Goal: Transaction & Acquisition: Purchase product/service

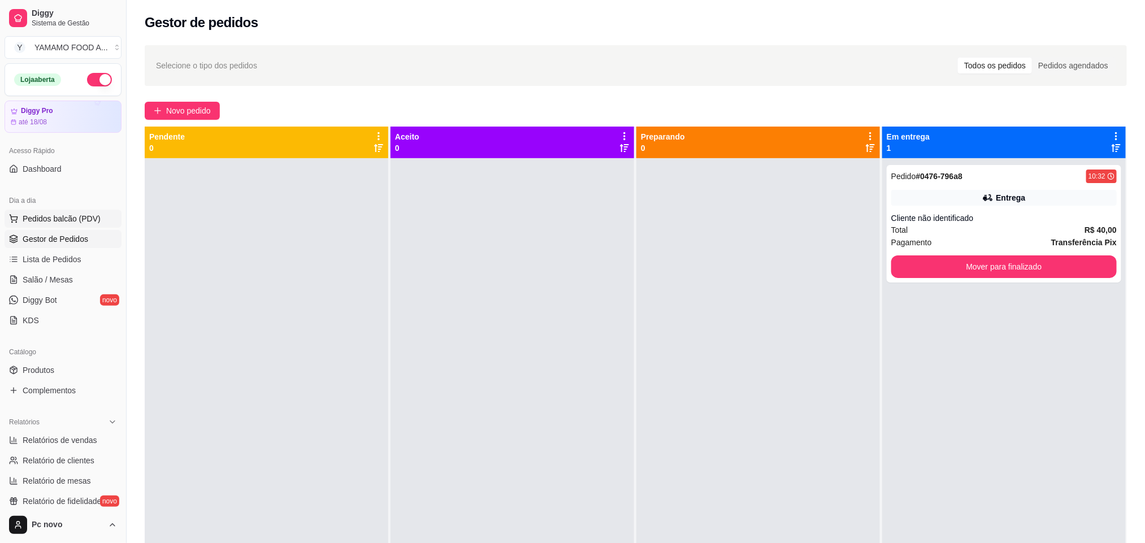
click at [62, 224] on span "Pedidos balcão (PDV)" at bounding box center [62, 218] width 78 height 11
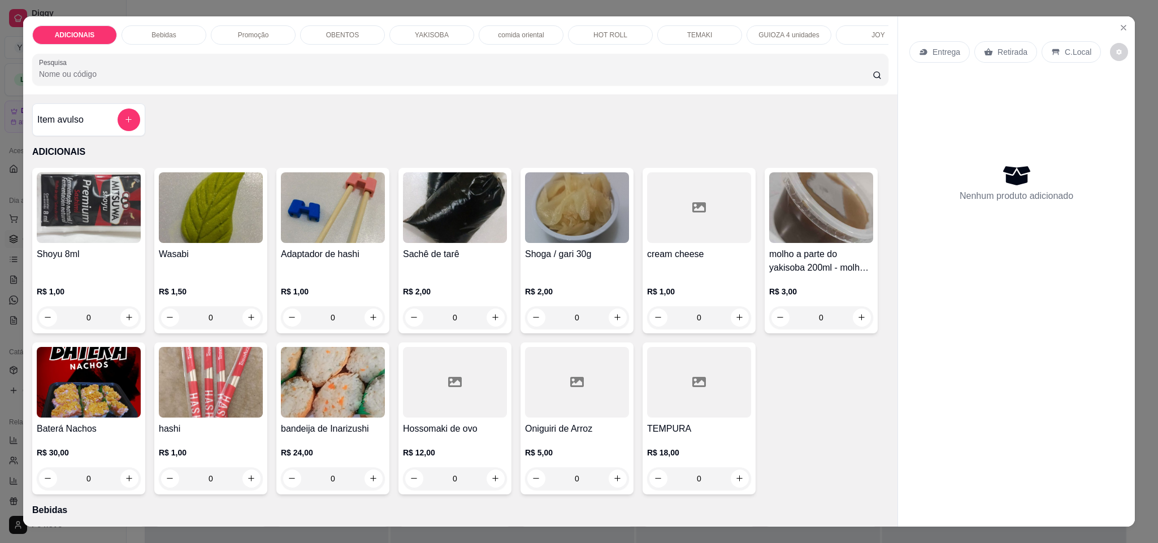
drag, startPoint x: 274, startPoint y: 88, endPoint x: 314, endPoint y: 85, distance: 40.8
click at [277, 80] on input "Pesquisa" at bounding box center [456, 73] width 834 height 11
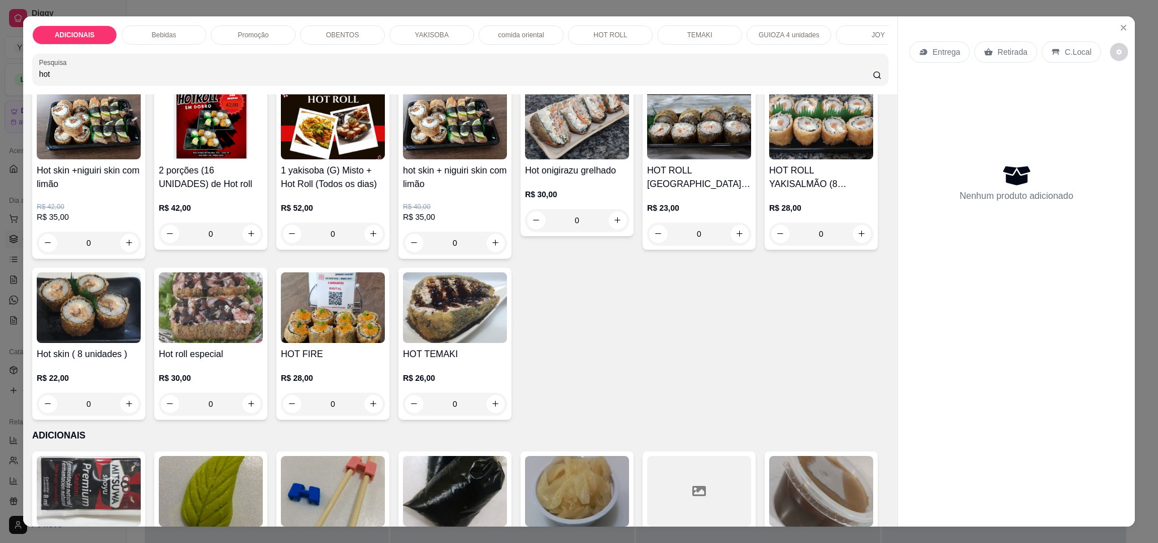
scroll to position [85, 0]
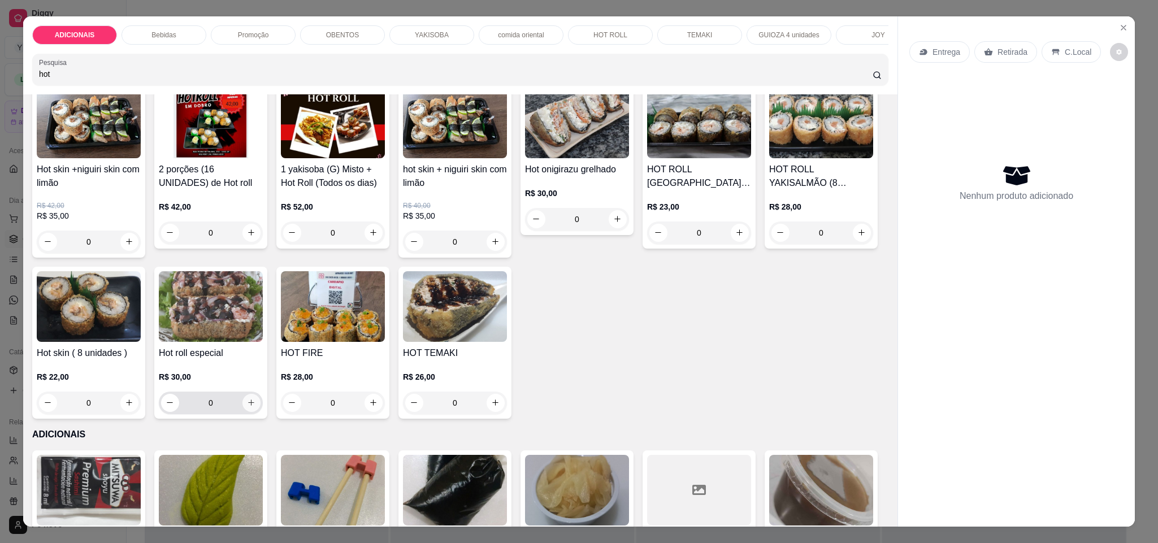
type input "hot"
click at [256, 408] on icon "increase-product-quantity" at bounding box center [252, 403] width 8 height 8
type input "1"
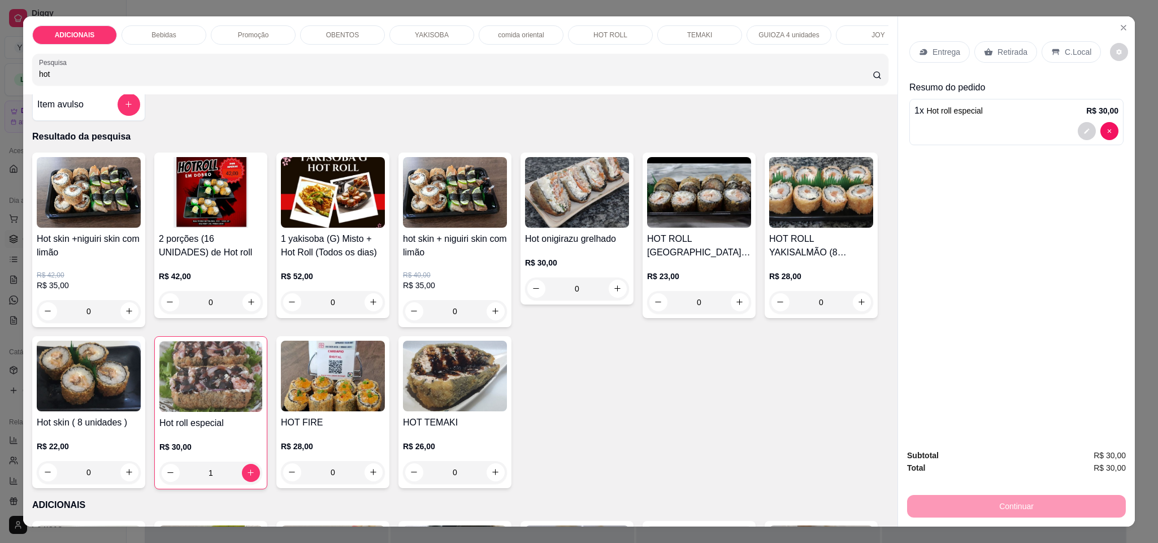
scroll to position [0, 0]
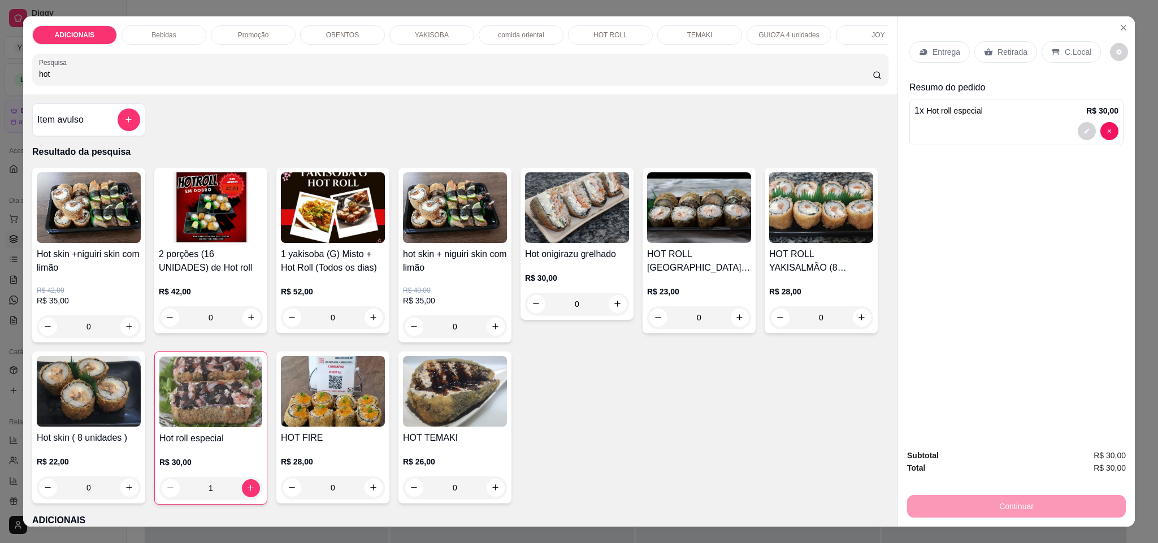
click at [421, 31] on p "YAKISOBA" at bounding box center [432, 35] width 34 height 9
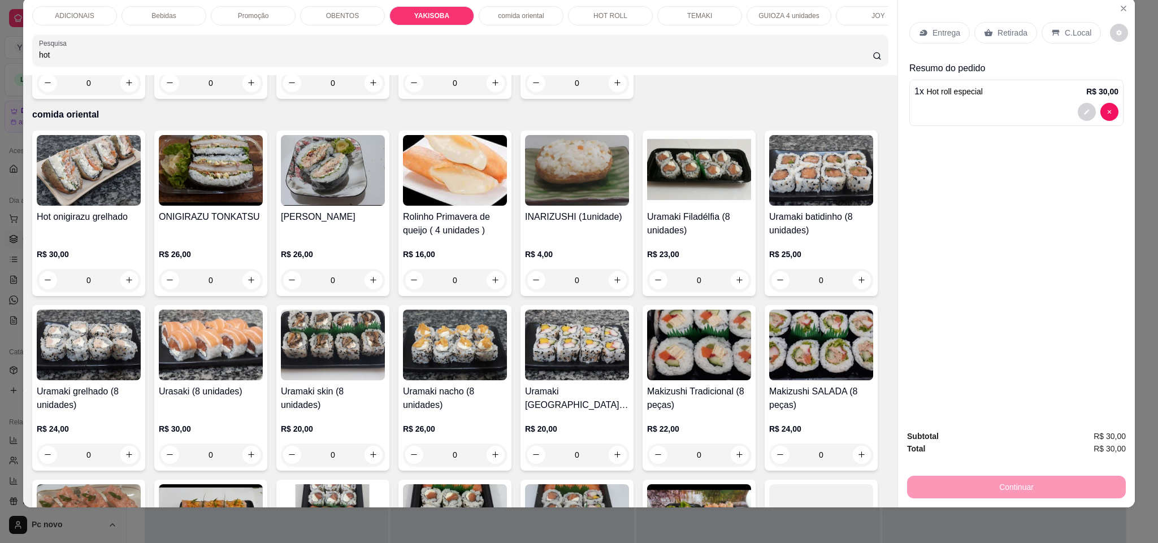
click at [163, 14] on p "Bebidas" at bounding box center [164, 15] width 24 height 9
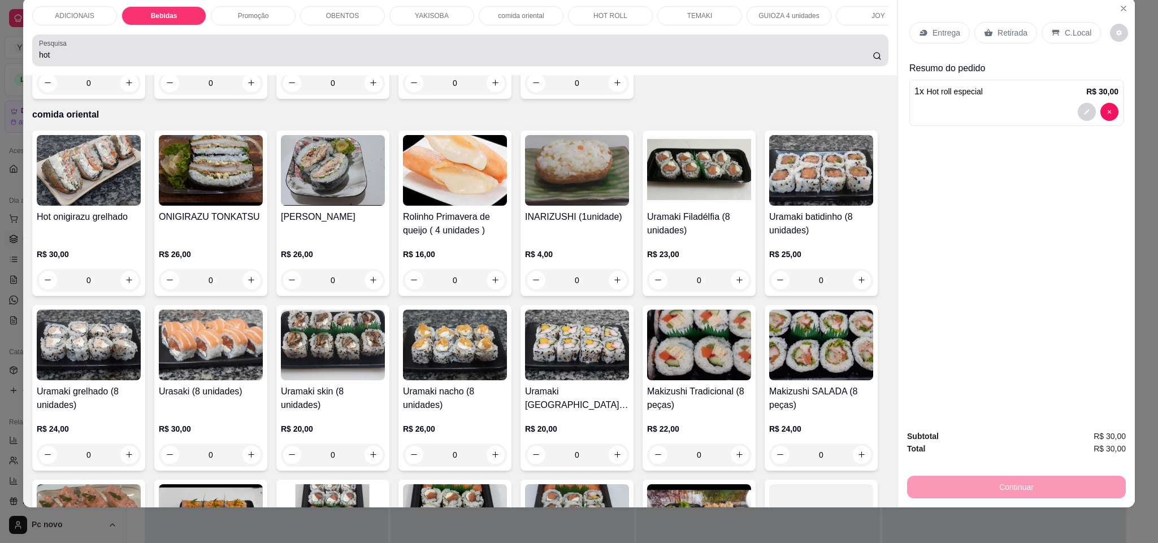
scroll to position [952, 0]
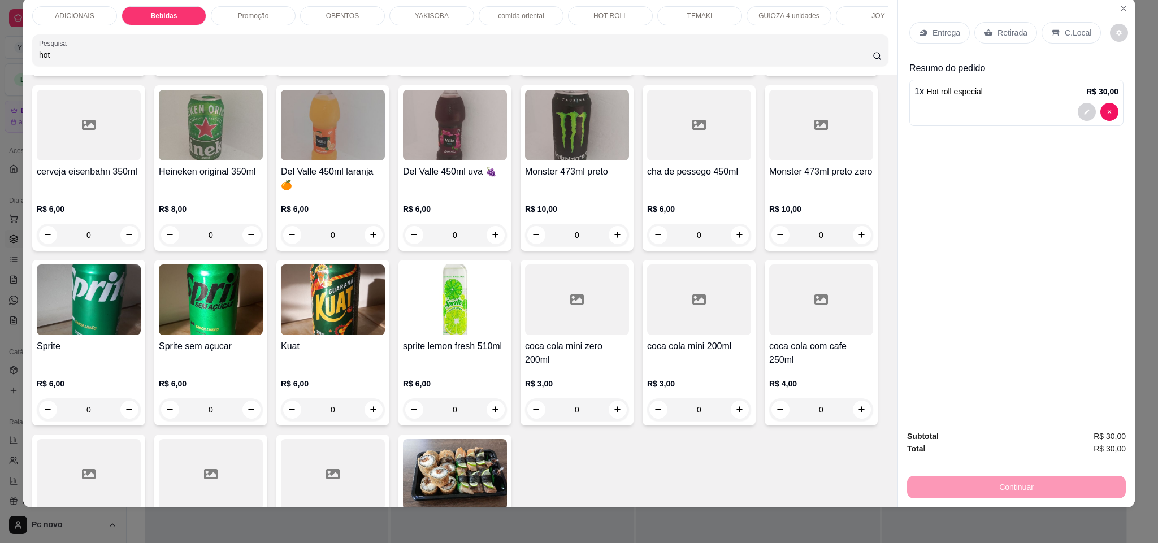
click at [120, 70] on button "increase-product-quantity" at bounding box center [129, 60] width 18 height 18
type input "1"
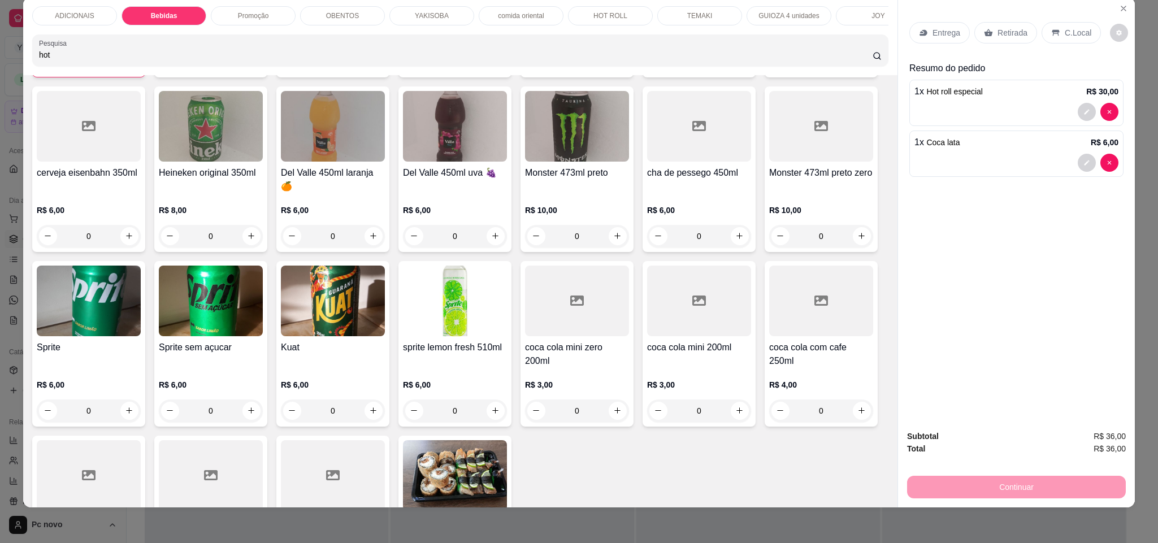
click at [984, 38] on div "Retirada" at bounding box center [1006, 32] width 63 height 21
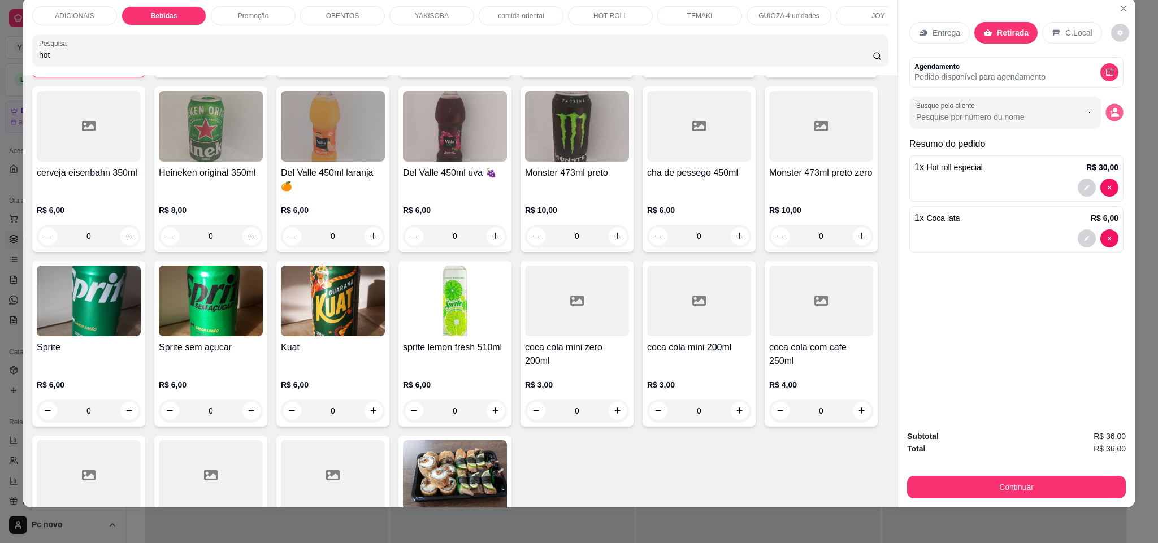
click at [1110, 109] on icon "decrease-product-quantity" at bounding box center [1115, 112] width 10 height 10
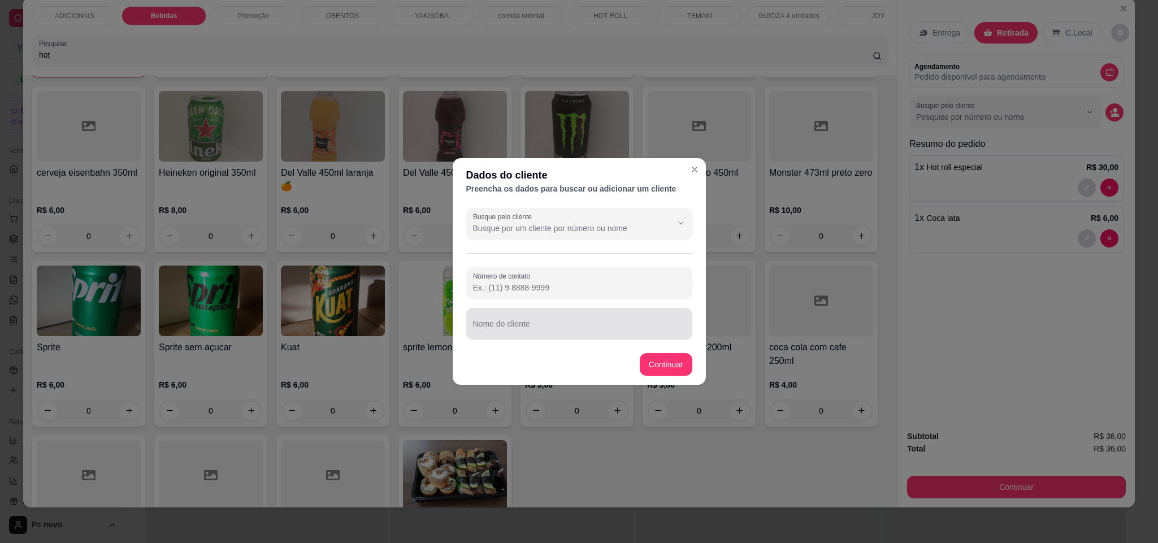
click at [488, 326] on input "Nome do cliente" at bounding box center [579, 328] width 213 height 11
type input "[MEDICAL_DATA]"
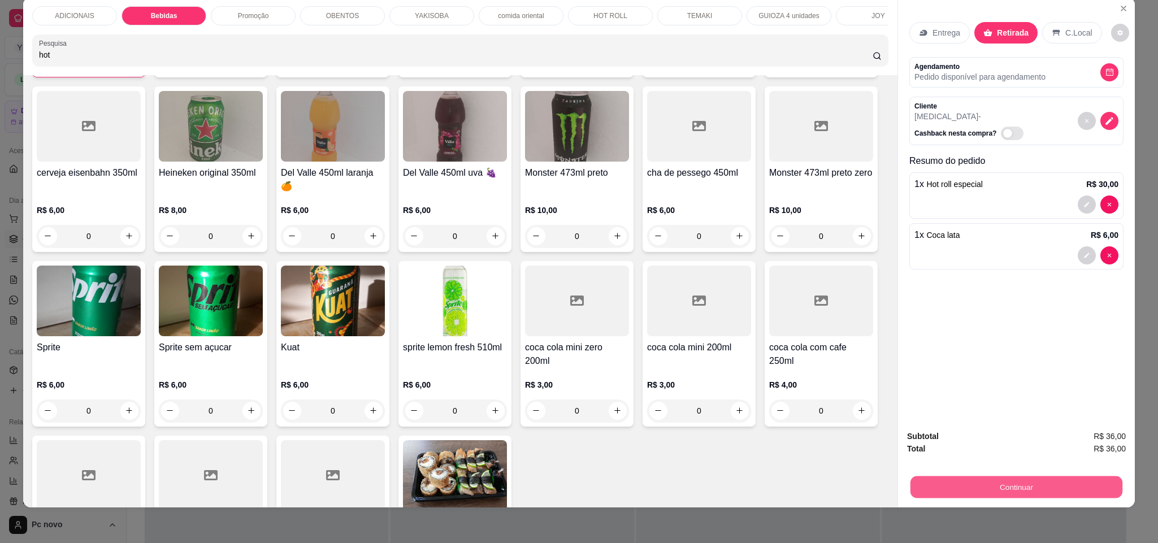
click at [1005, 479] on button "Continuar" at bounding box center [1017, 488] width 212 height 22
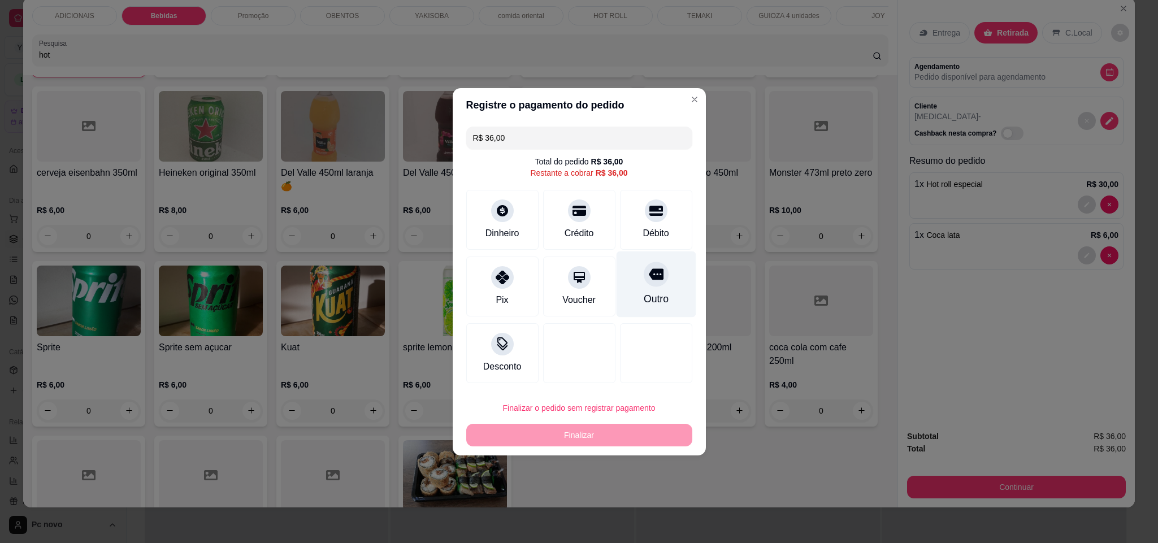
click at [648, 282] on div at bounding box center [656, 274] width 25 height 25
type input "R$ 0,00"
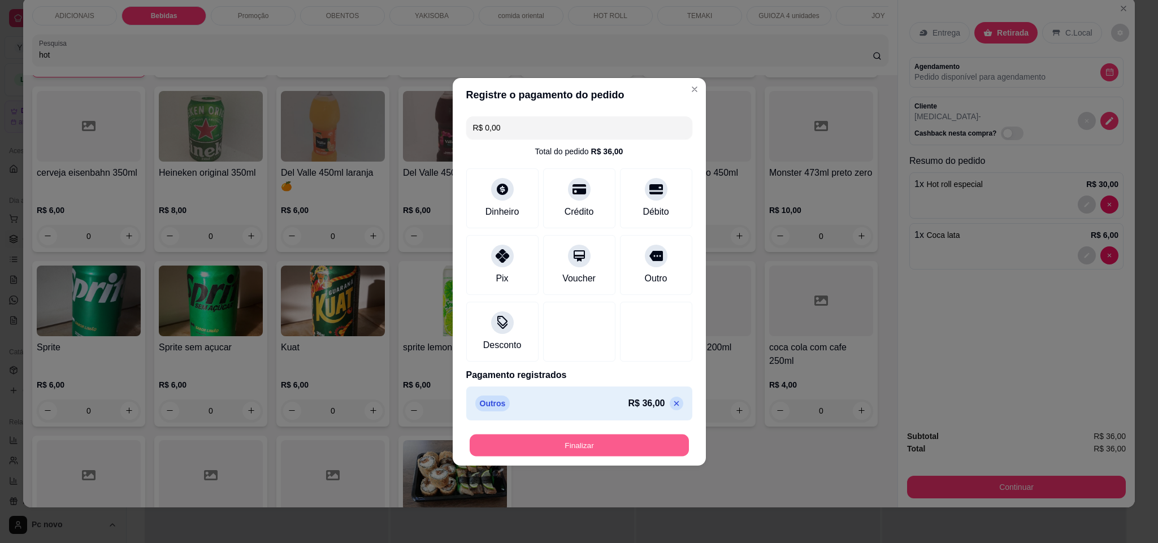
click at [619, 439] on button "Finalizar" at bounding box center [579, 445] width 219 height 22
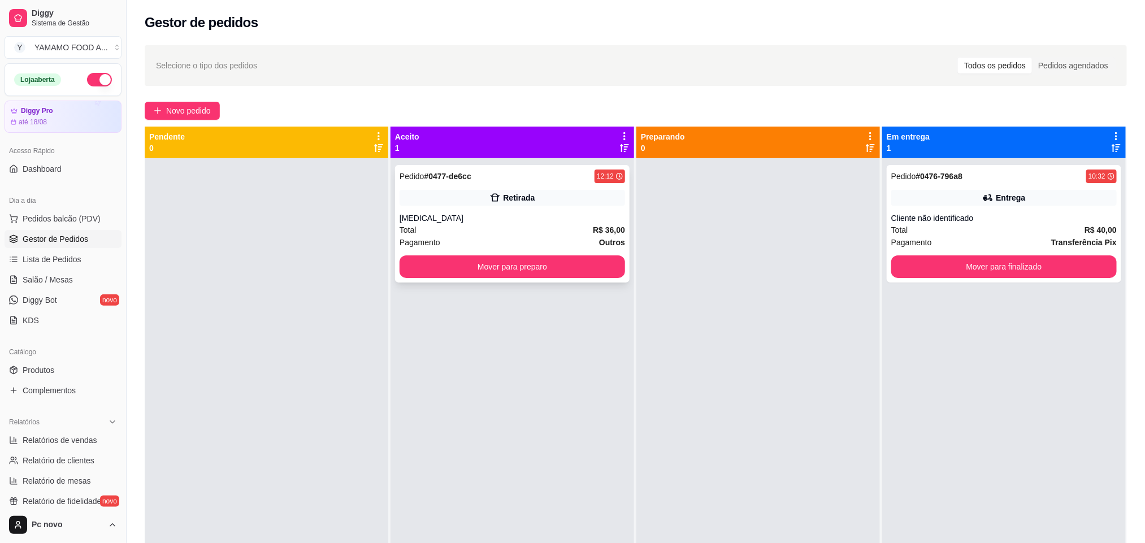
click at [504, 215] on div "[MEDICAL_DATA]" at bounding box center [513, 218] width 226 height 11
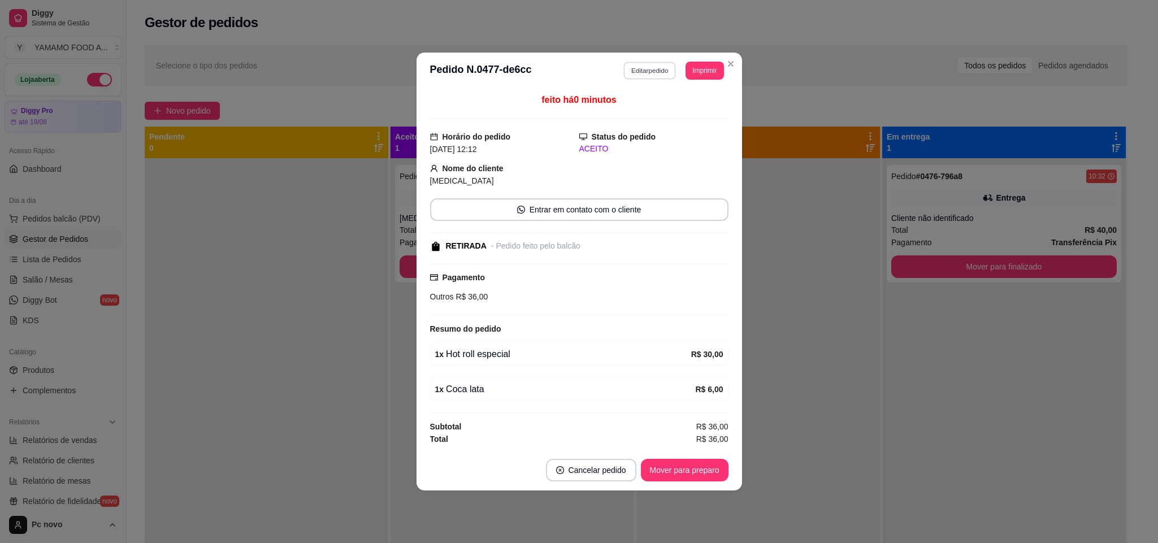
click at [648, 75] on button "Editar pedido" at bounding box center [650, 71] width 53 height 18
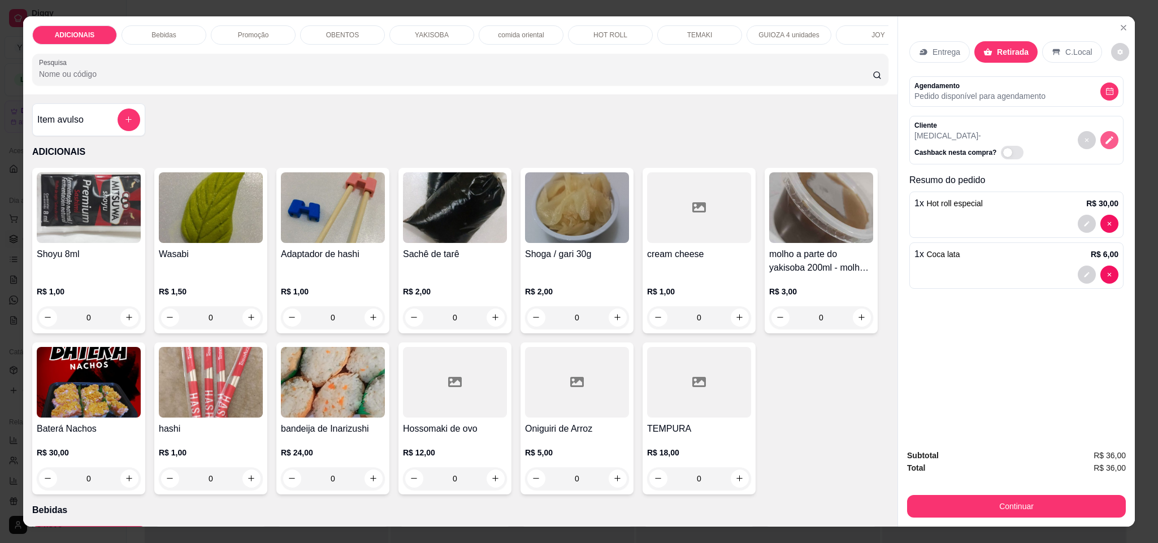
click at [1105, 136] on icon "decrease-product-quantity" at bounding box center [1110, 140] width 10 height 10
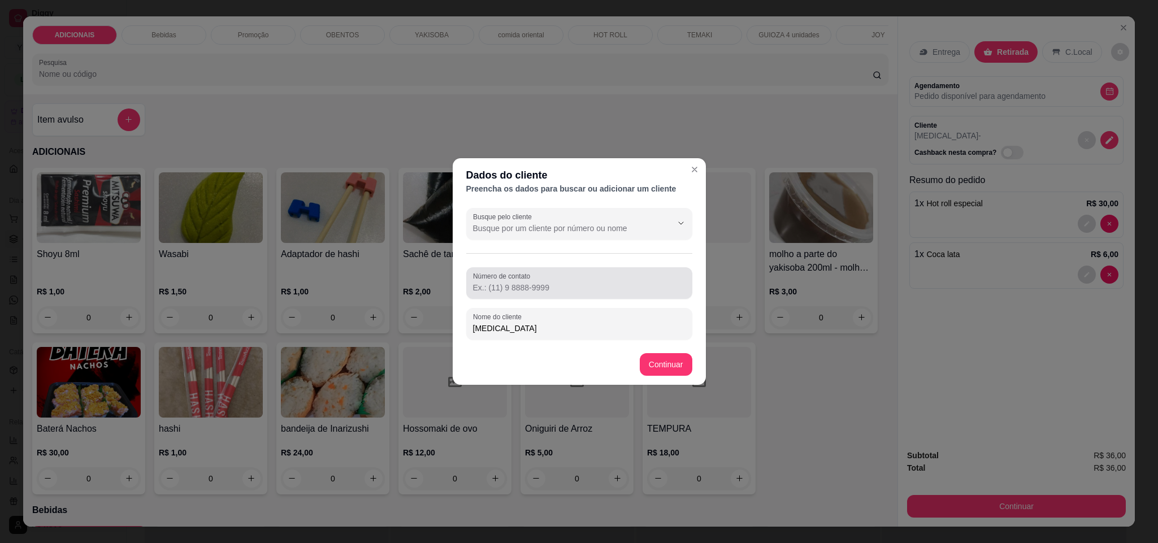
click at [542, 289] on input "Número de contato" at bounding box center [579, 287] width 213 height 11
paste input "[PHONE_NUMBER]"
type input "[PHONE_NUMBER]"
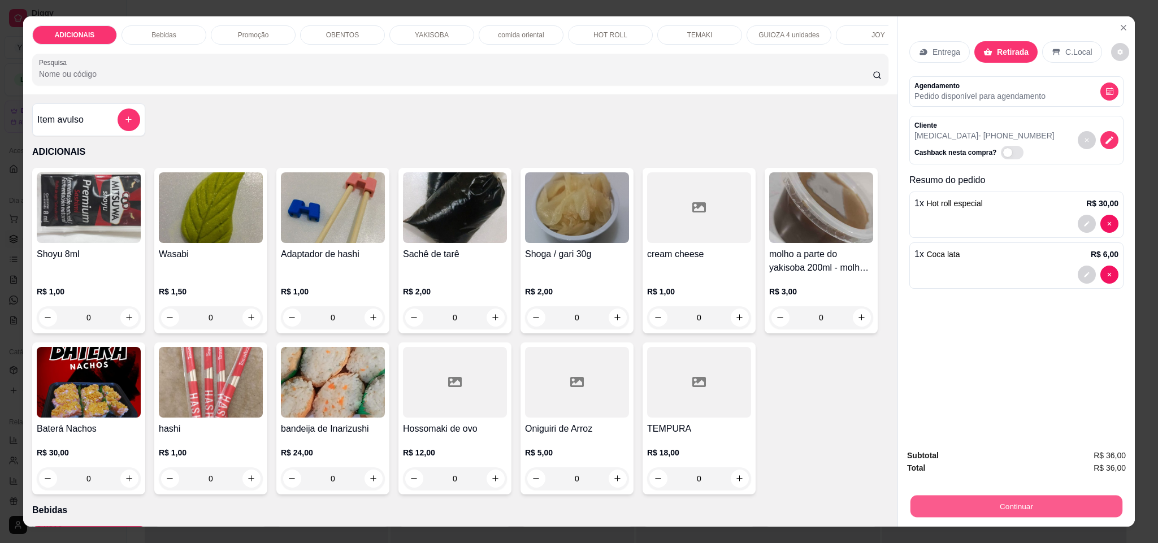
click at [988, 505] on button "Continuar" at bounding box center [1017, 507] width 212 height 22
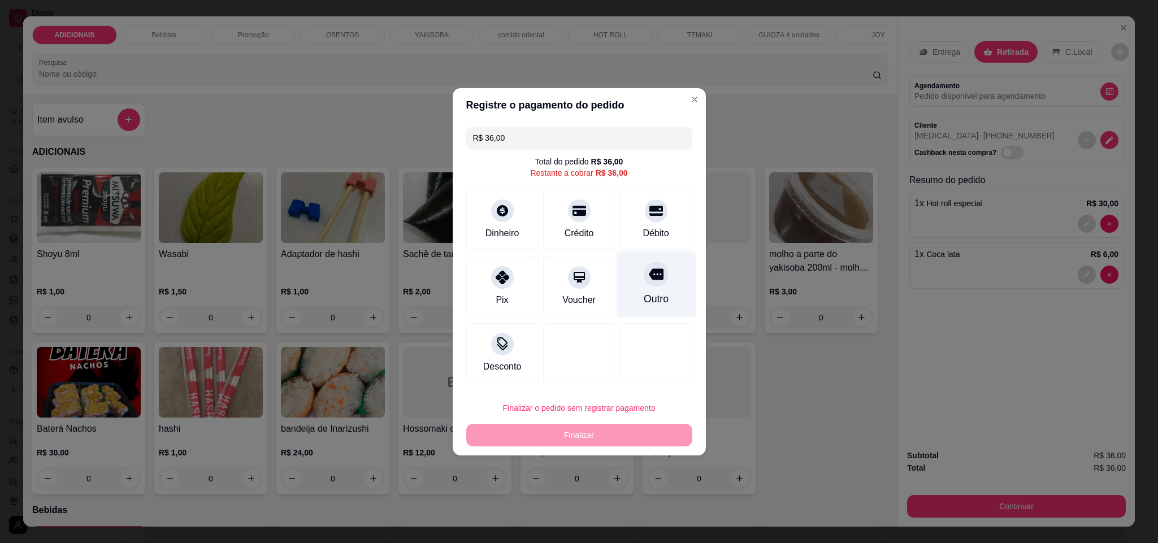
click at [648, 288] on div "Outro" at bounding box center [656, 284] width 80 height 66
type input "R$ 0,00"
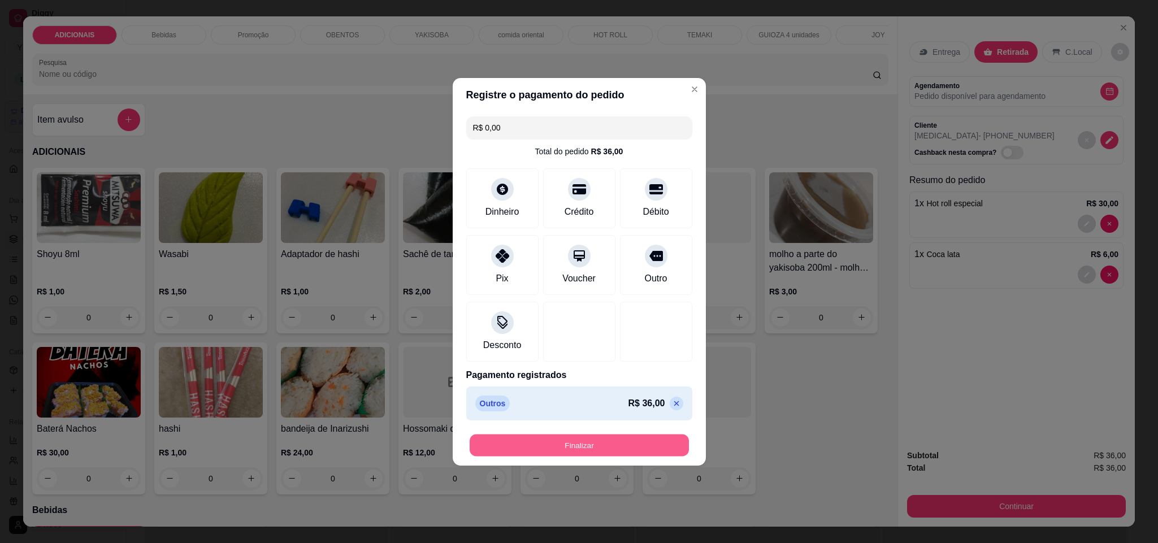
click at [599, 448] on button "Finalizar" at bounding box center [579, 445] width 219 height 22
type input "0"
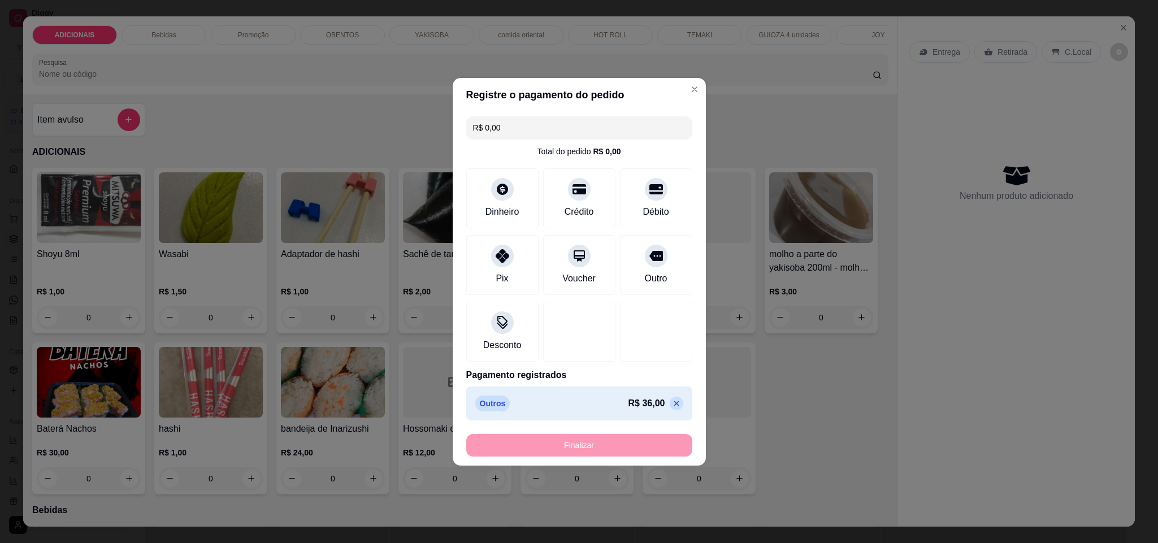
type input "-R$ 36,00"
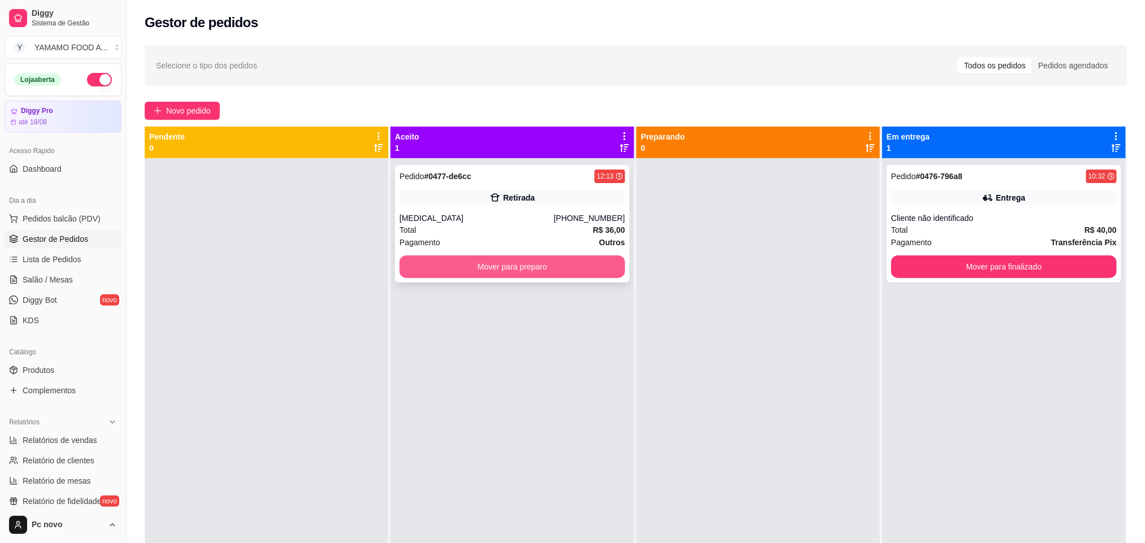
click at [529, 263] on button "Mover para preparo" at bounding box center [513, 267] width 226 height 23
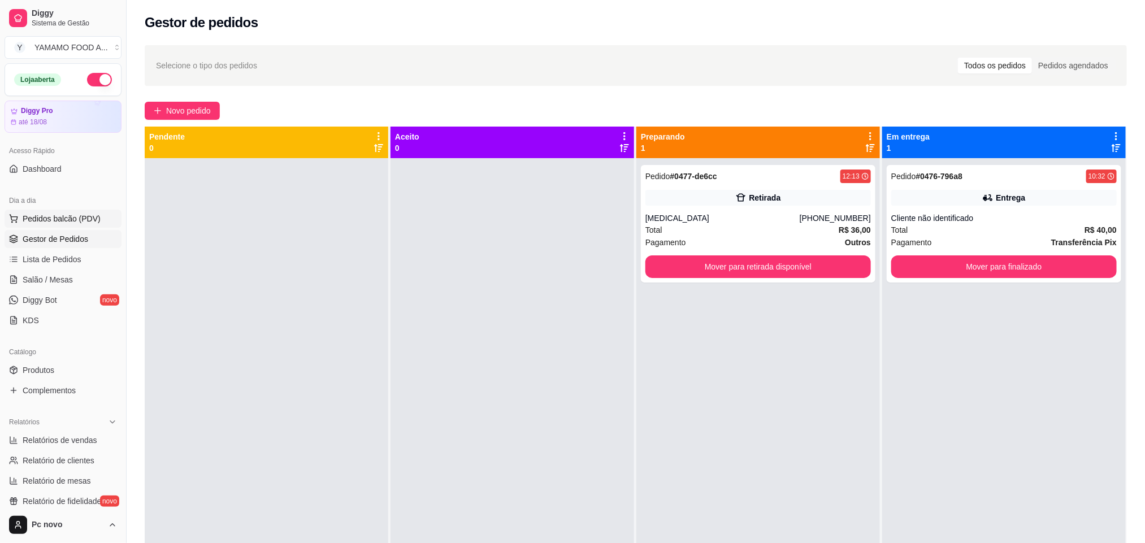
click at [65, 217] on span "Pedidos balcão (PDV)" at bounding box center [62, 218] width 78 height 11
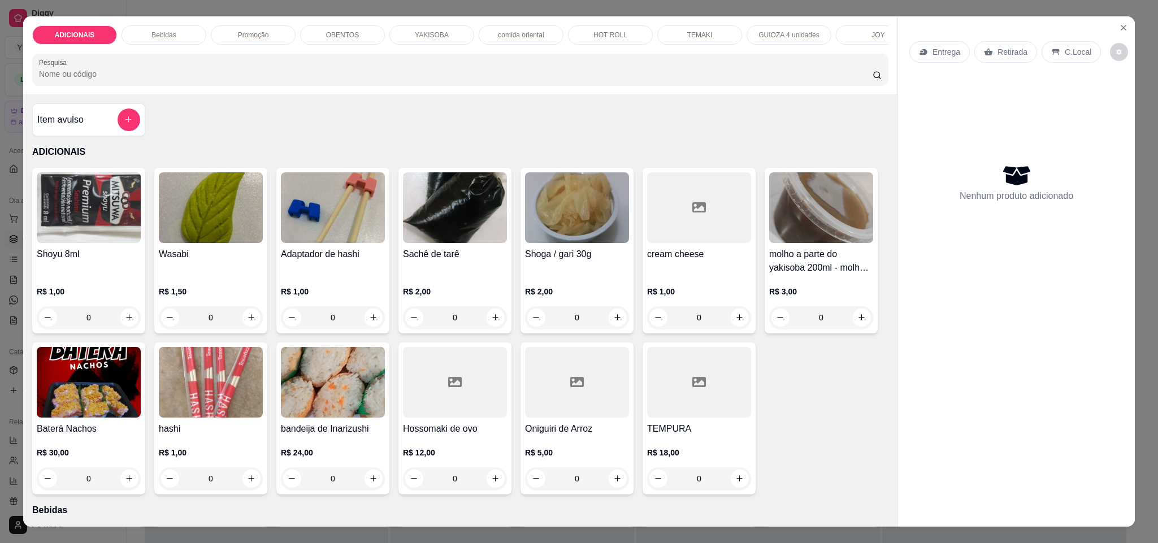
click at [253, 27] on div "Promoção" at bounding box center [253, 34] width 85 height 19
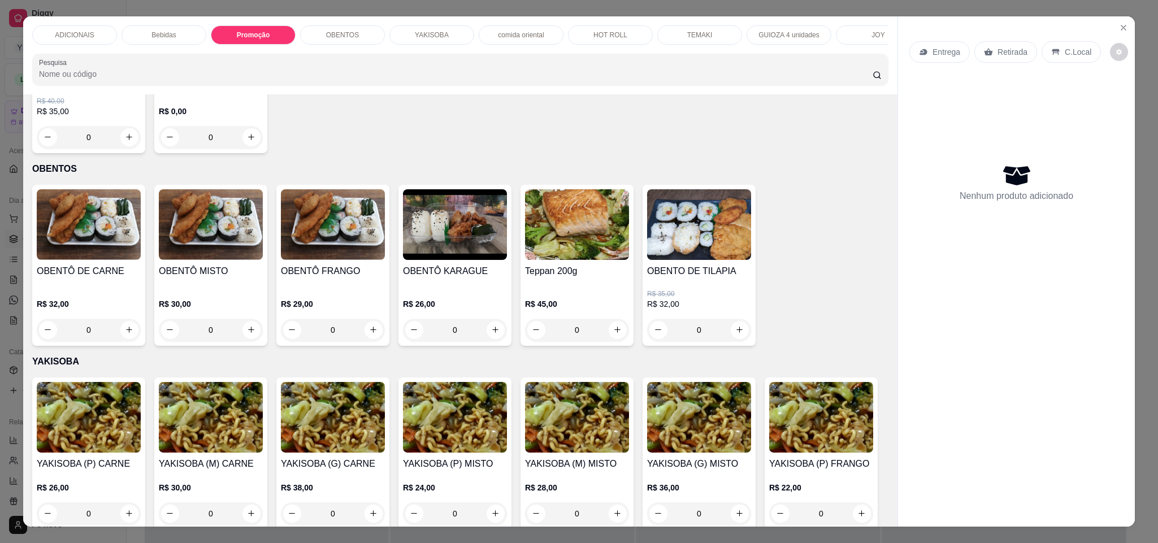
scroll to position [19, 0]
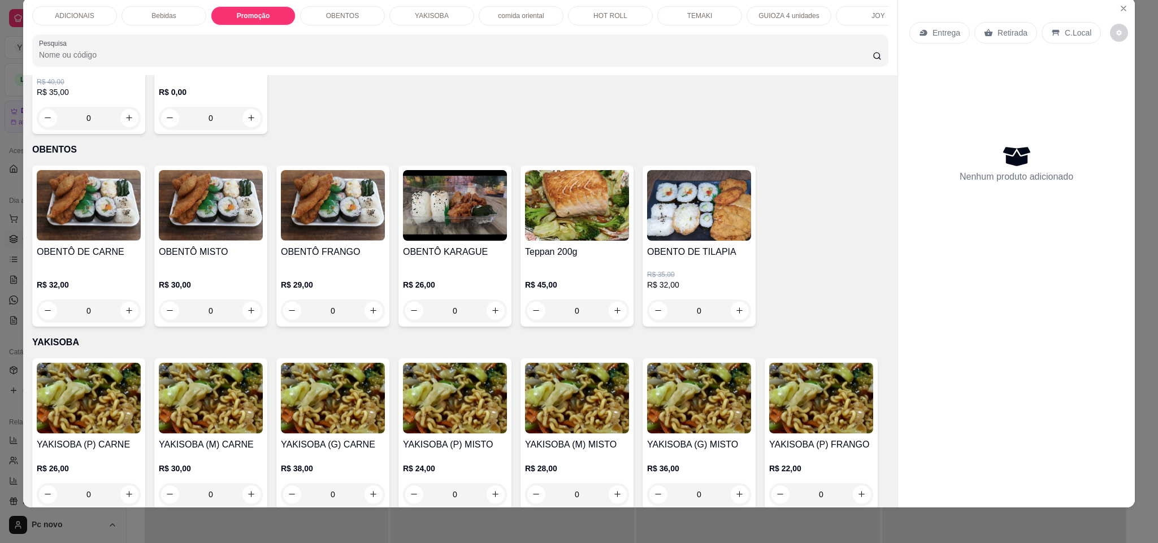
type input "1"
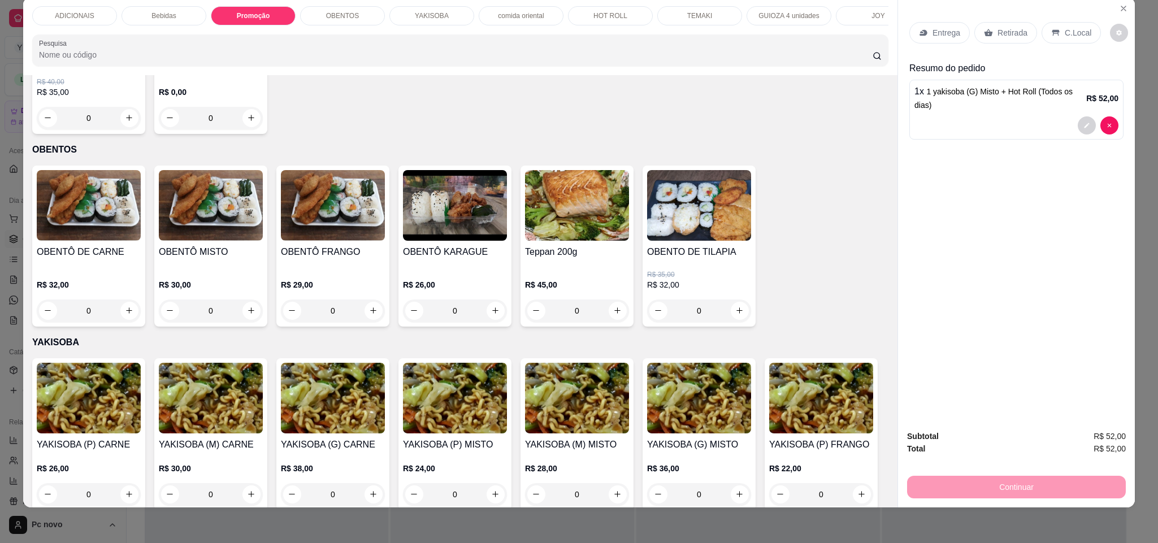
click at [185, 60] on input "Pesquisa" at bounding box center [456, 54] width 834 height 11
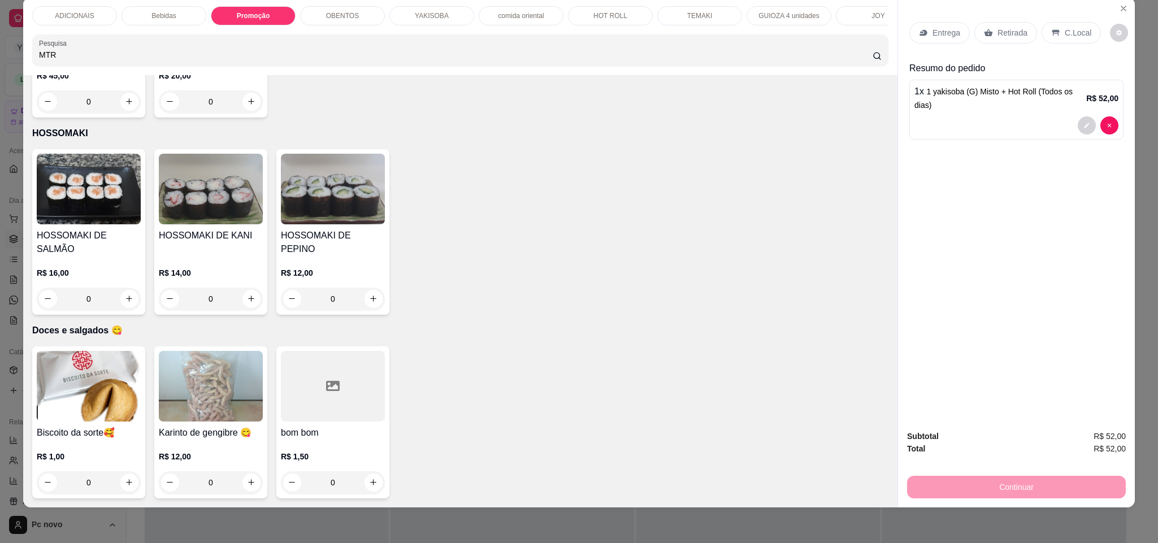
scroll to position [1493, 0]
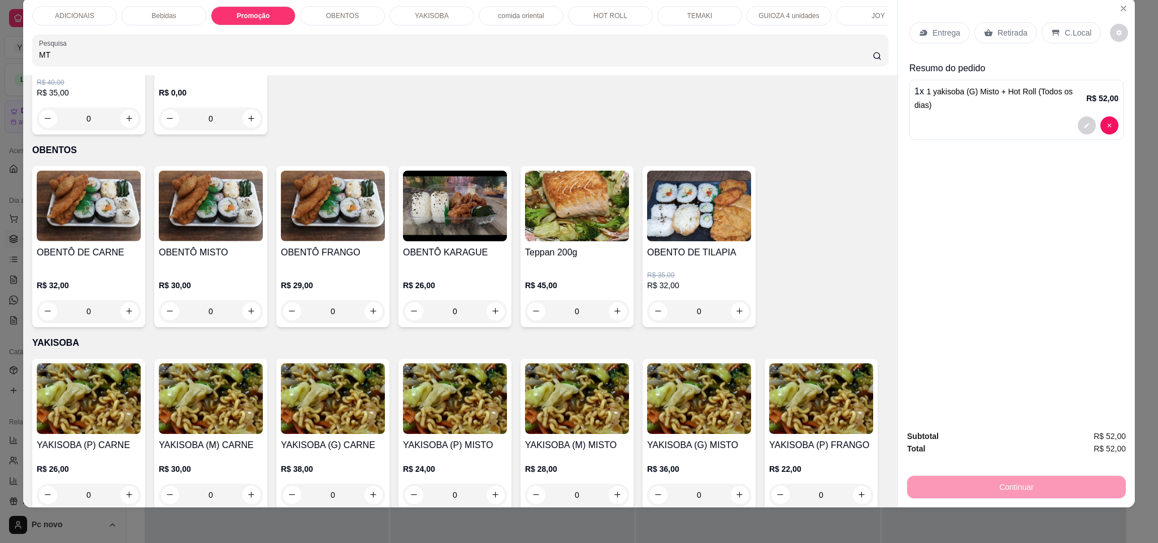
type input "M"
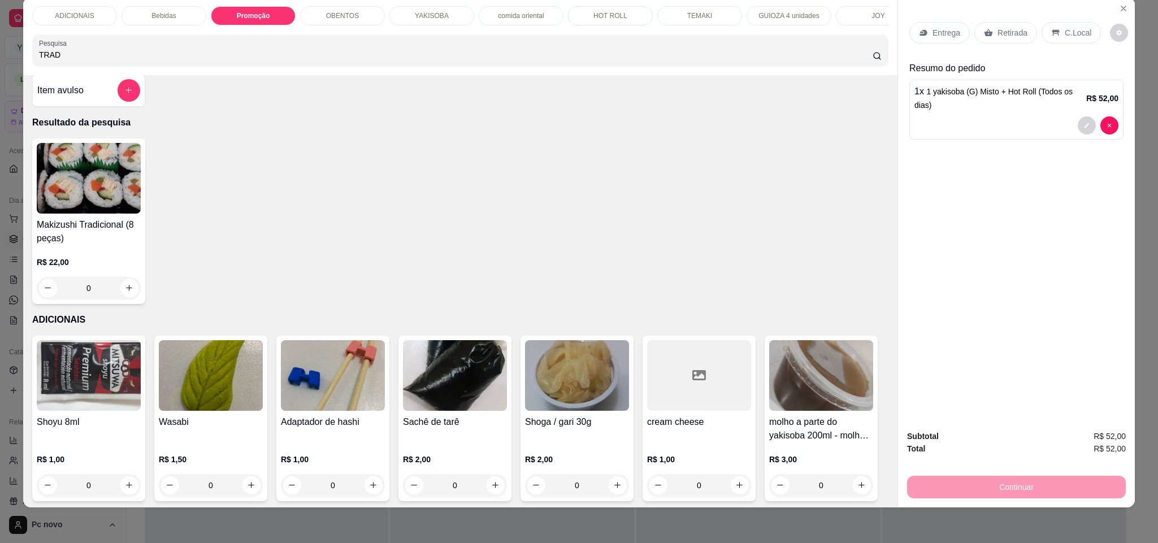
scroll to position [0, 0]
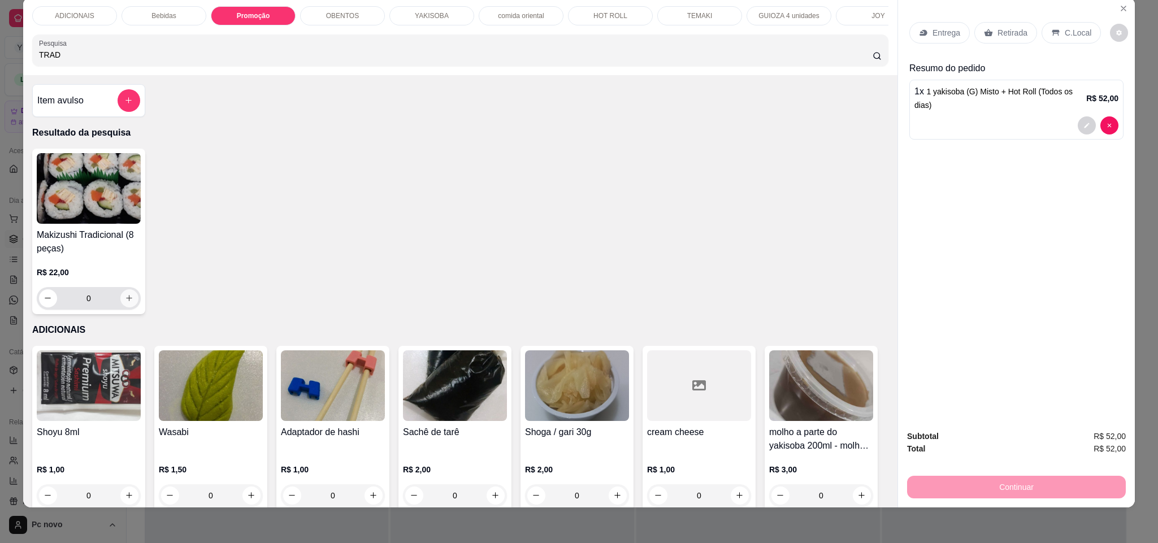
type input "TRAD"
click at [126, 303] on icon "increase-product-quantity" at bounding box center [130, 299] width 8 height 8
type input "1"
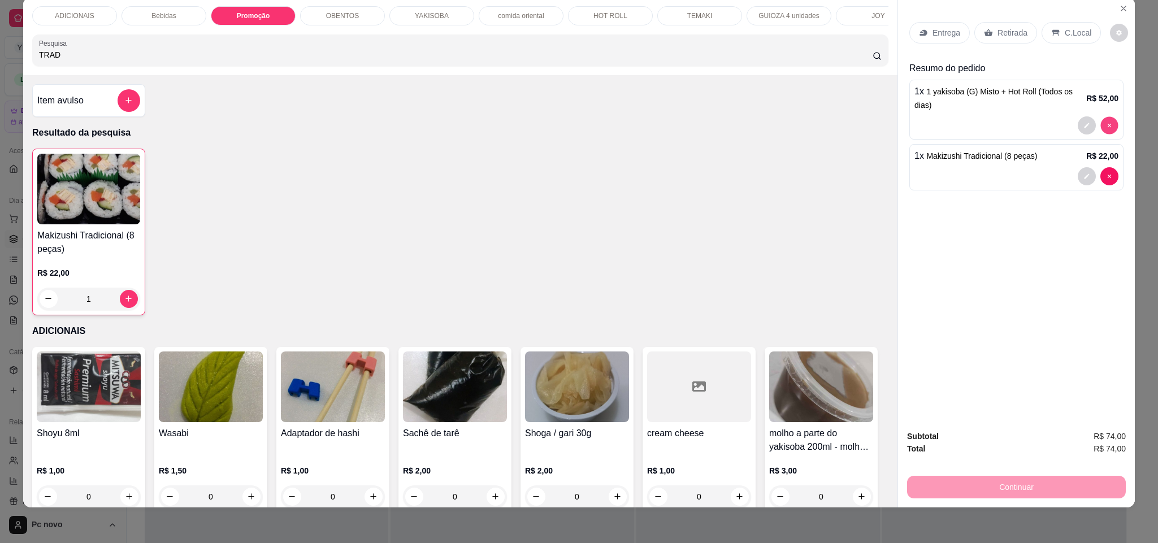
type input "0"
click at [438, 14] on p "YAKISOBA" at bounding box center [432, 15] width 34 height 9
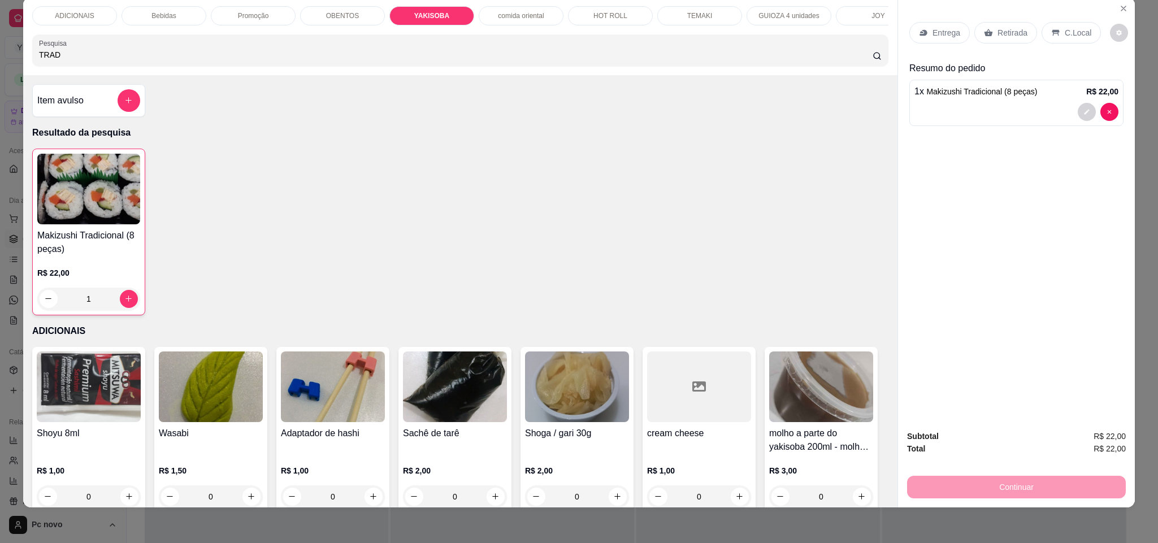
scroll to position [2221, 0]
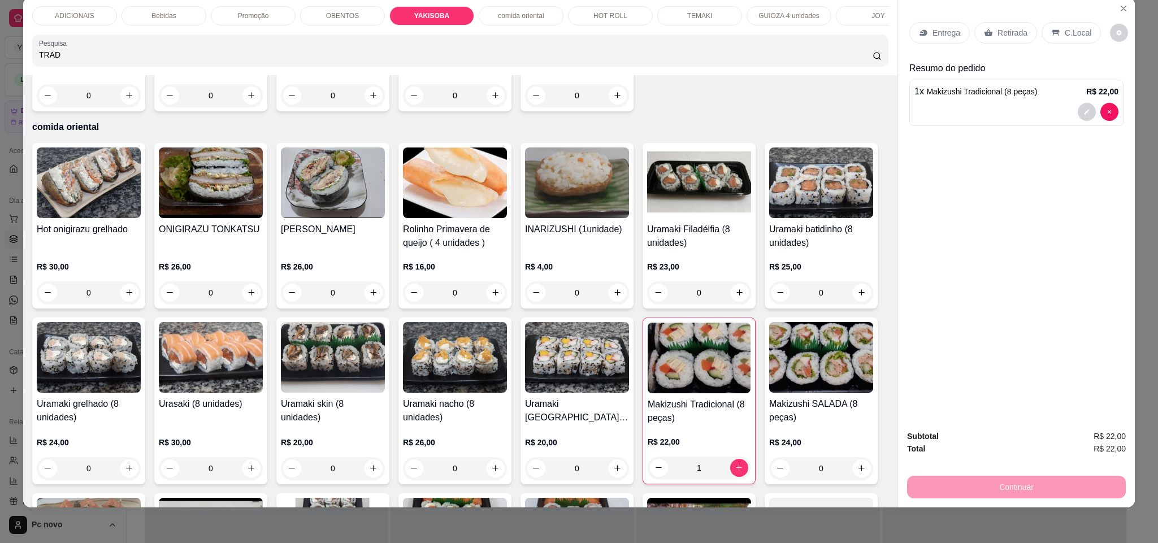
click at [248, 18] on p "Promoção" at bounding box center [253, 15] width 31 height 9
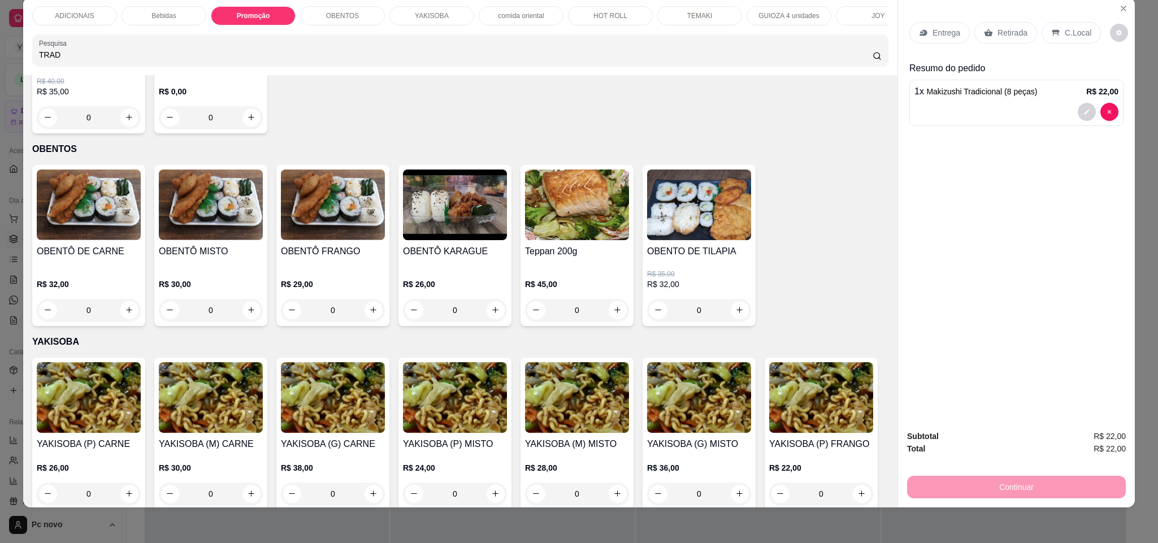
type input "1"
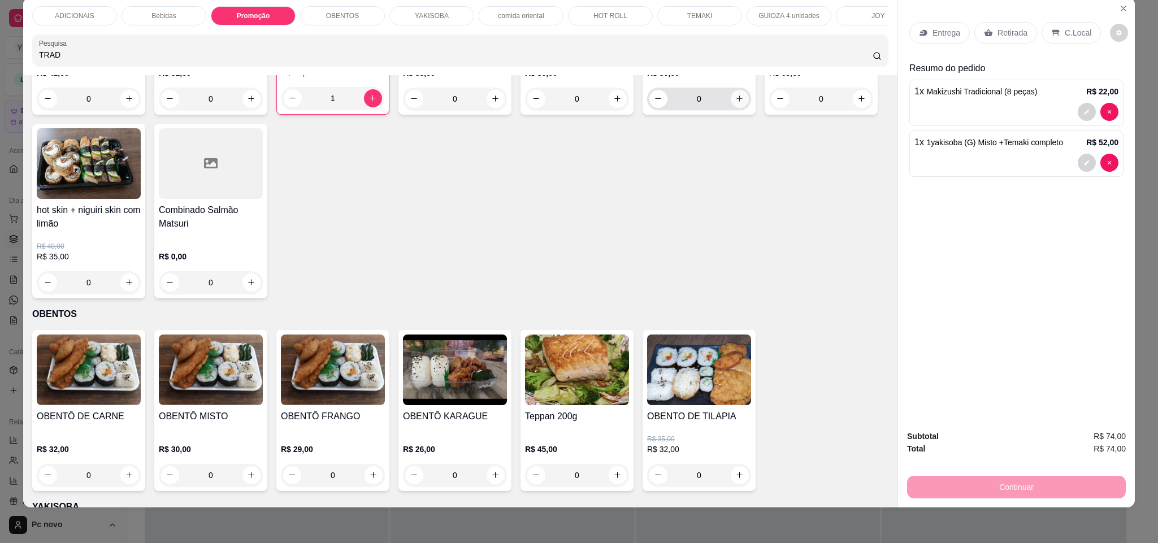
scroll to position [1478, 0]
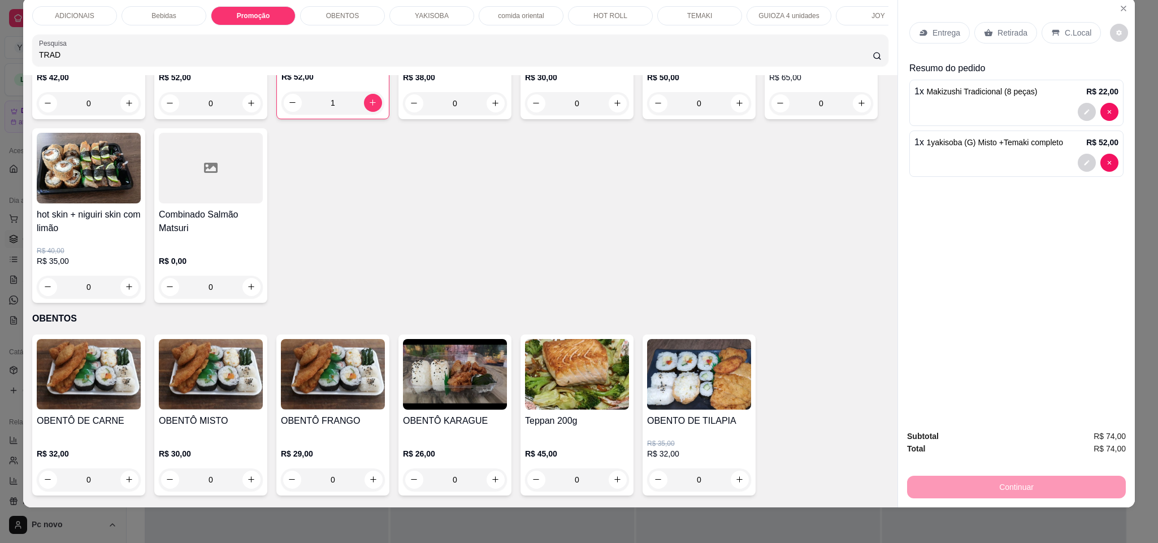
click at [1053, 31] on icon at bounding box center [1056, 32] width 9 height 9
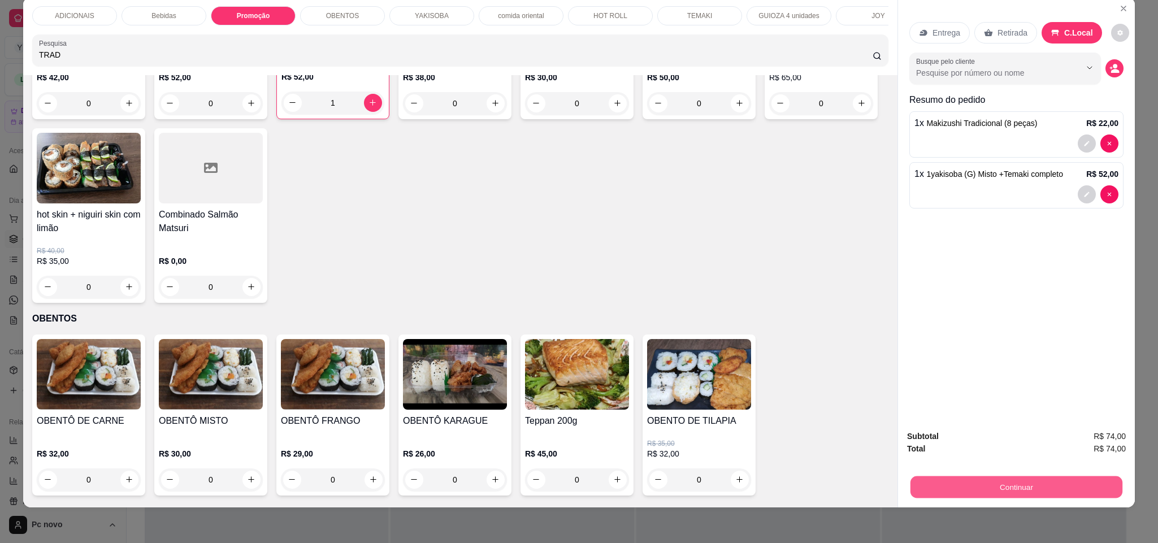
click at [1017, 487] on button "Continuar" at bounding box center [1017, 488] width 212 height 22
click at [977, 495] on button "Continuar" at bounding box center [1016, 487] width 219 height 23
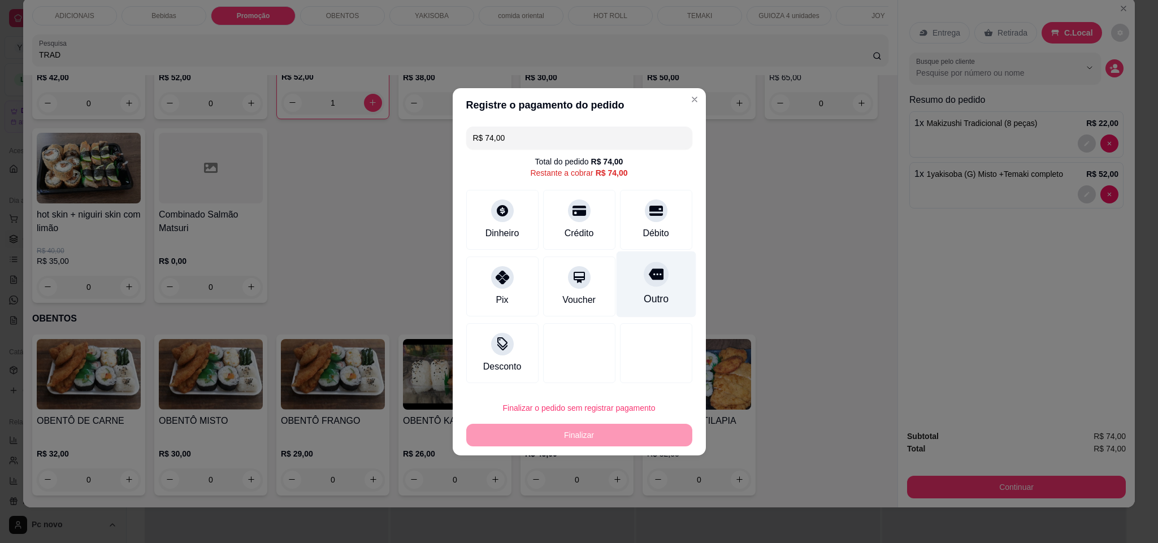
click at [659, 292] on div "Outro" at bounding box center [656, 284] width 80 height 66
type input "R$ 0,00"
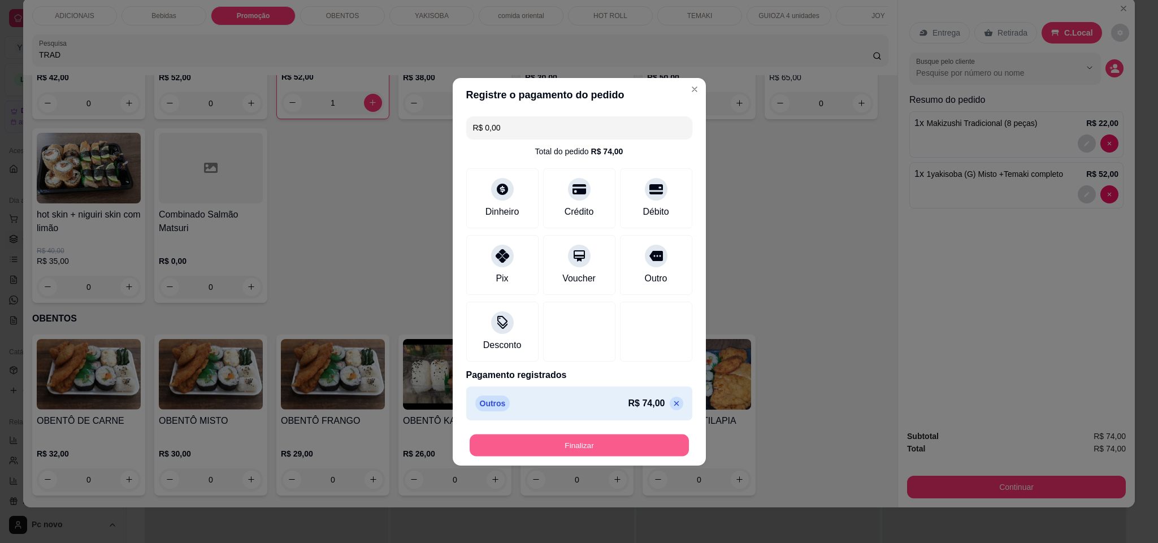
click at [632, 444] on button "Finalizar" at bounding box center [579, 445] width 219 height 22
type input "0"
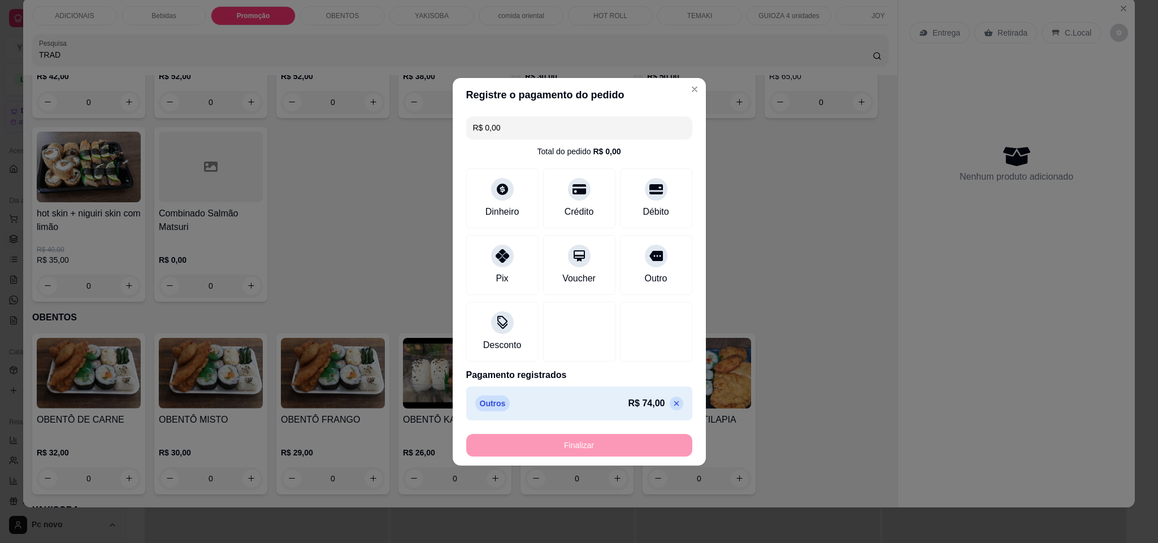
type input "-R$ 74,00"
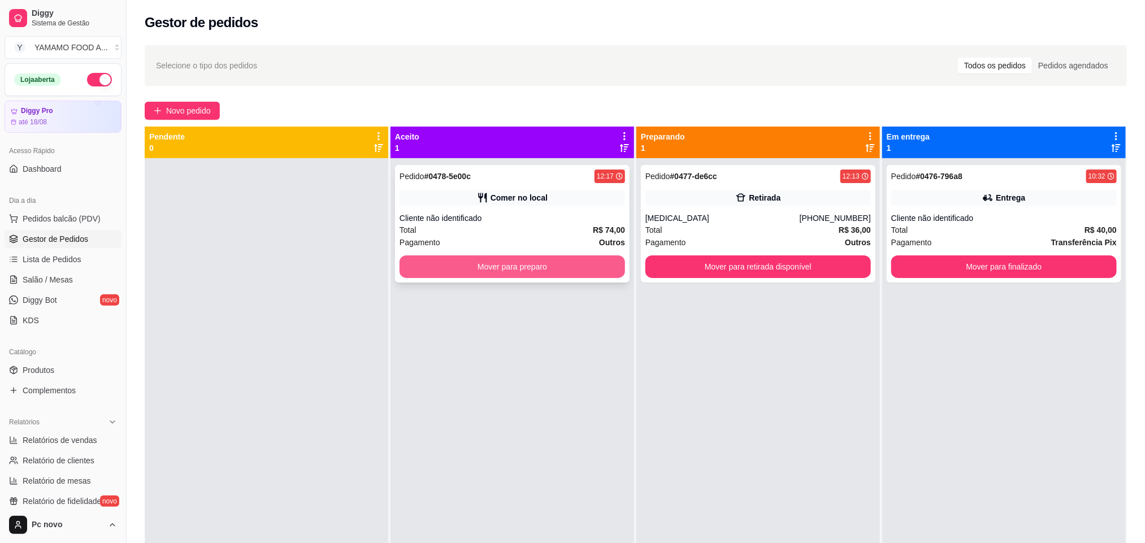
click at [477, 263] on button "Mover para preparo" at bounding box center [513, 267] width 226 height 23
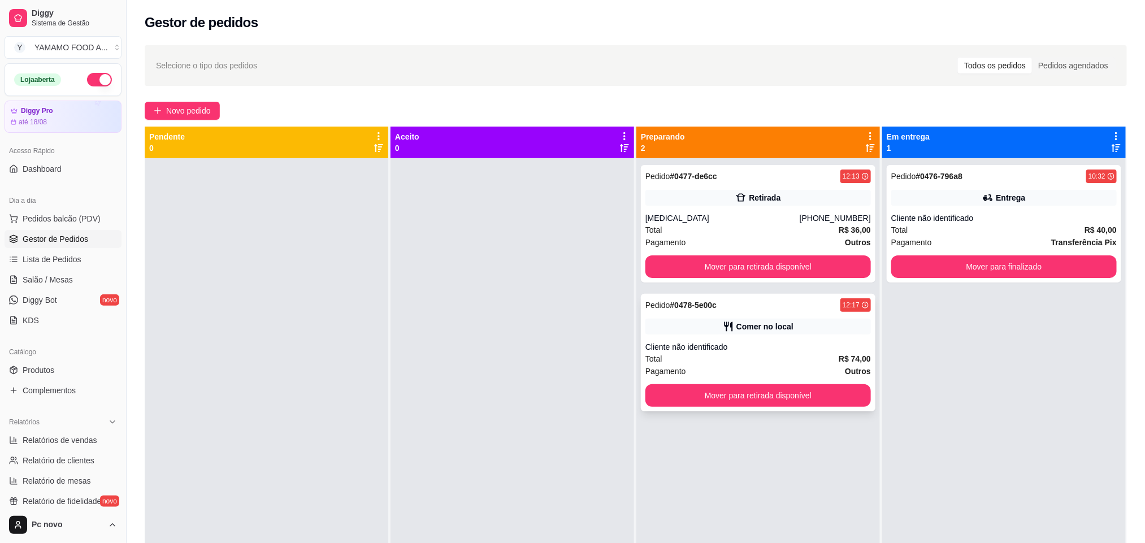
click at [755, 346] on div "Cliente não identificado" at bounding box center [759, 346] width 226 height 11
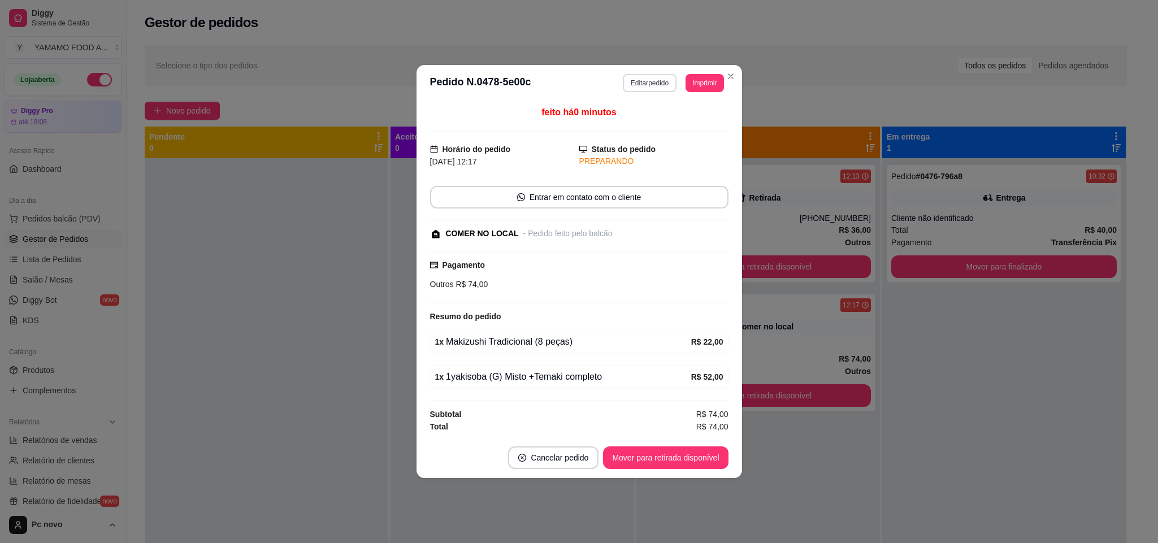
click at [638, 76] on button "Editar pedido" at bounding box center [650, 83] width 54 height 18
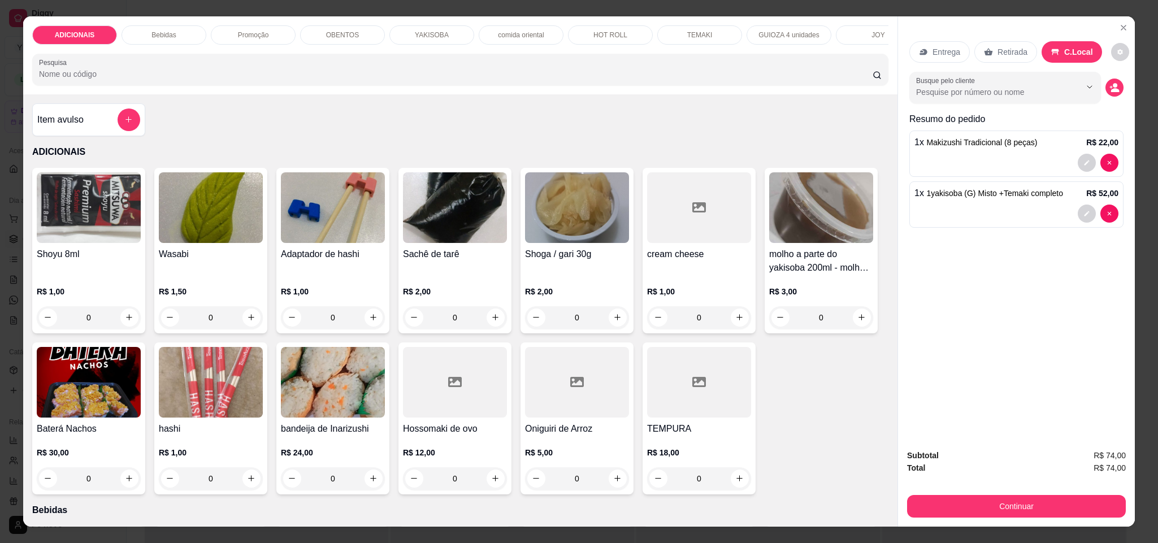
click at [707, 25] on div "TEMAKI" at bounding box center [700, 34] width 85 height 19
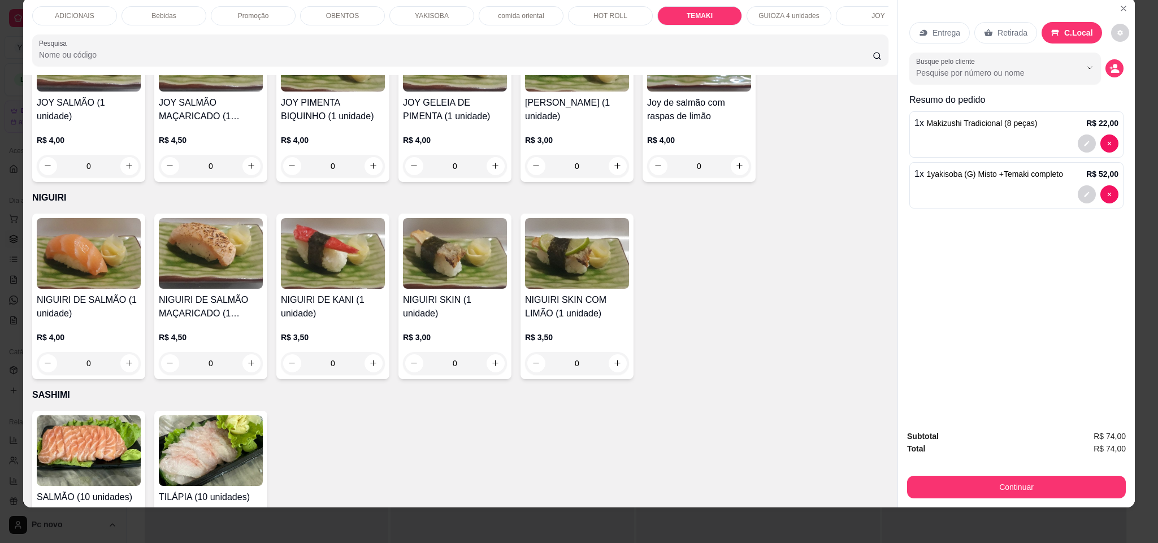
type input "1"
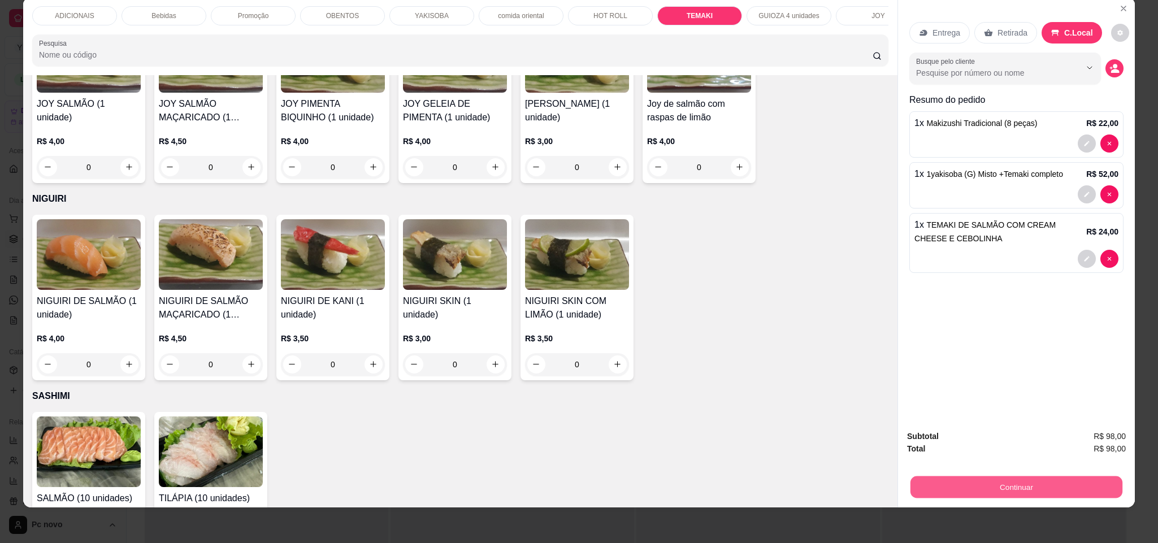
click at [1039, 481] on button "Continuar" at bounding box center [1017, 488] width 212 height 22
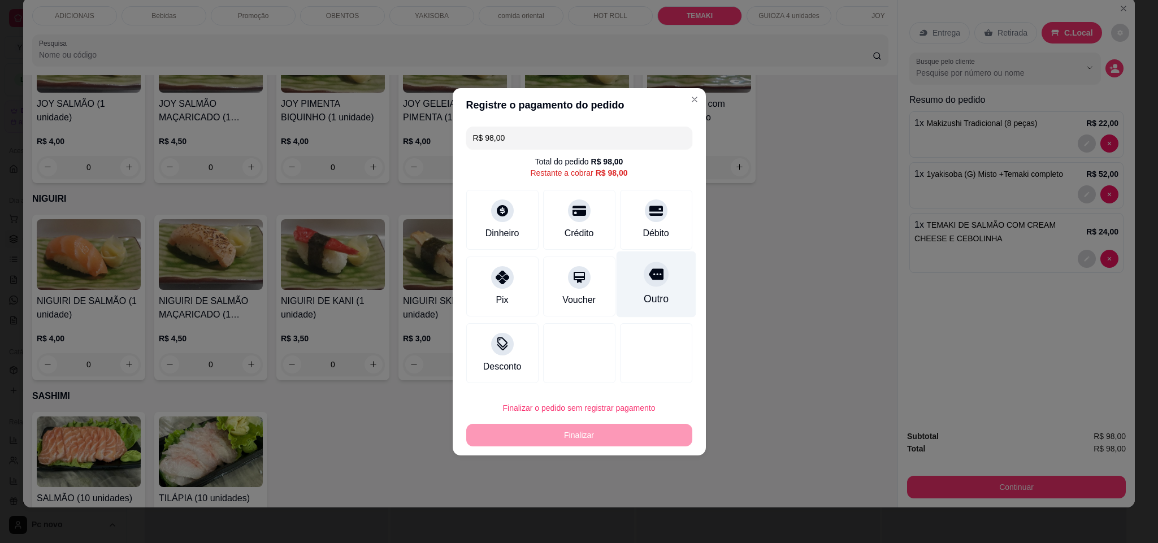
click at [655, 286] on div "Outro" at bounding box center [656, 284] width 80 height 66
type input "R$ 0,00"
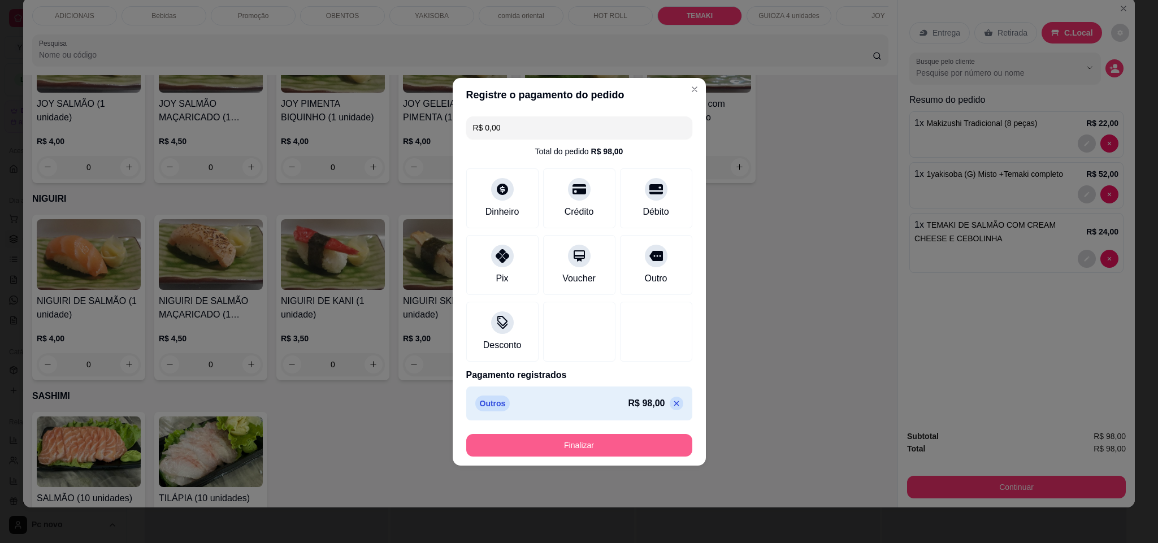
click at [556, 439] on button "Finalizar" at bounding box center [579, 445] width 226 height 23
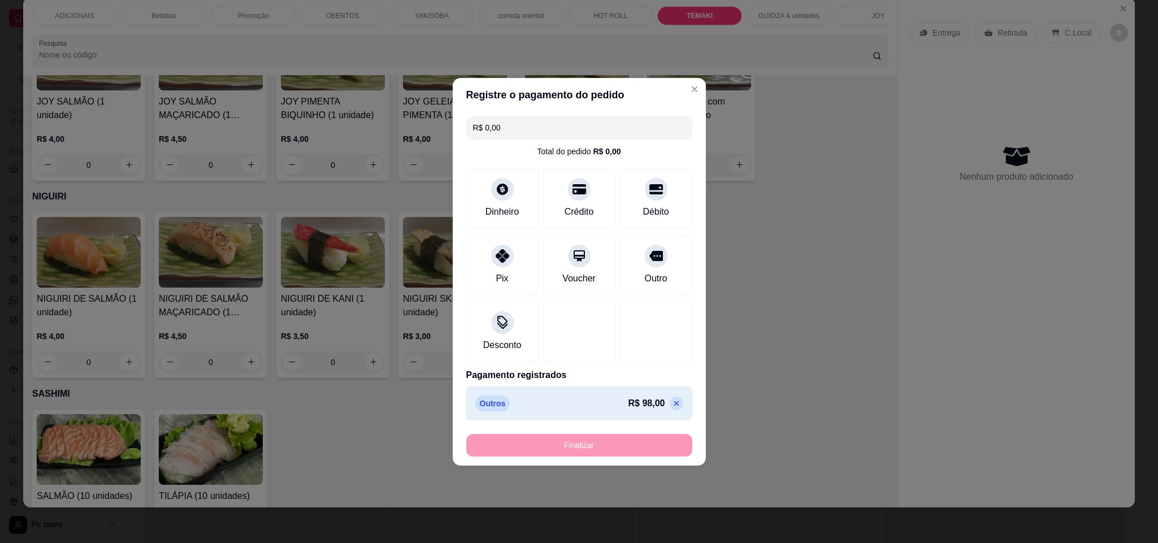
type input "0"
type input "-R$ 98,00"
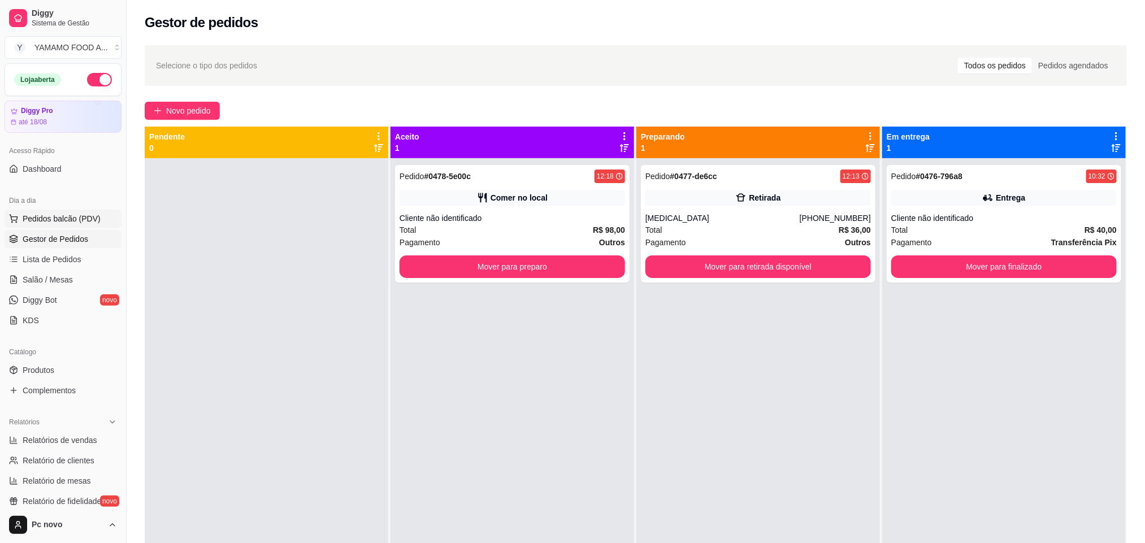
click at [70, 214] on span "Pedidos balcão (PDV)" at bounding box center [62, 218] width 78 height 11
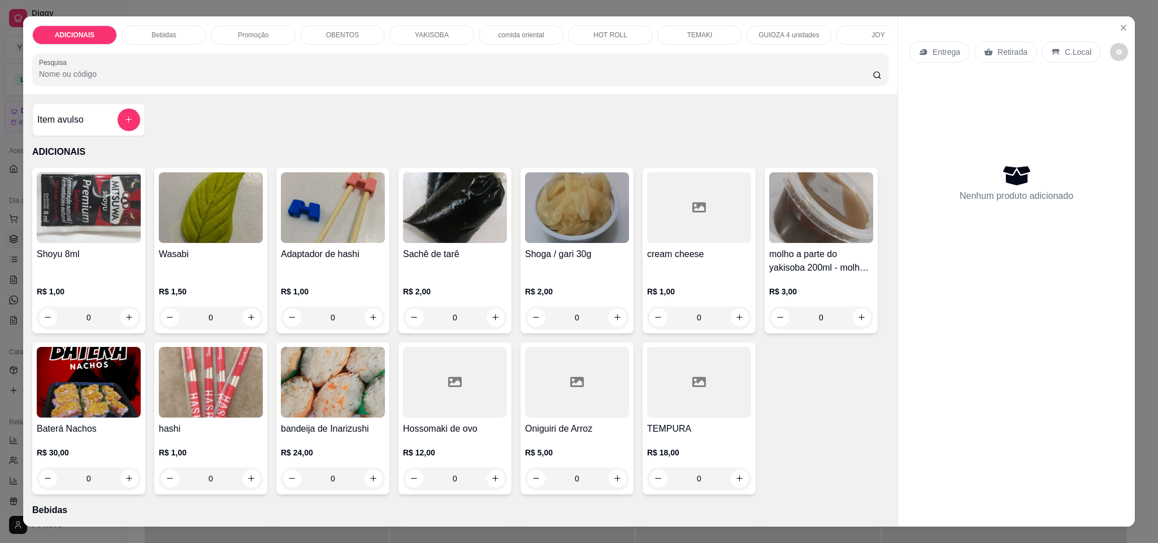
click at [658, 37] on div "TEMAKI" at bounding box center [700, 34] width 85 height 19
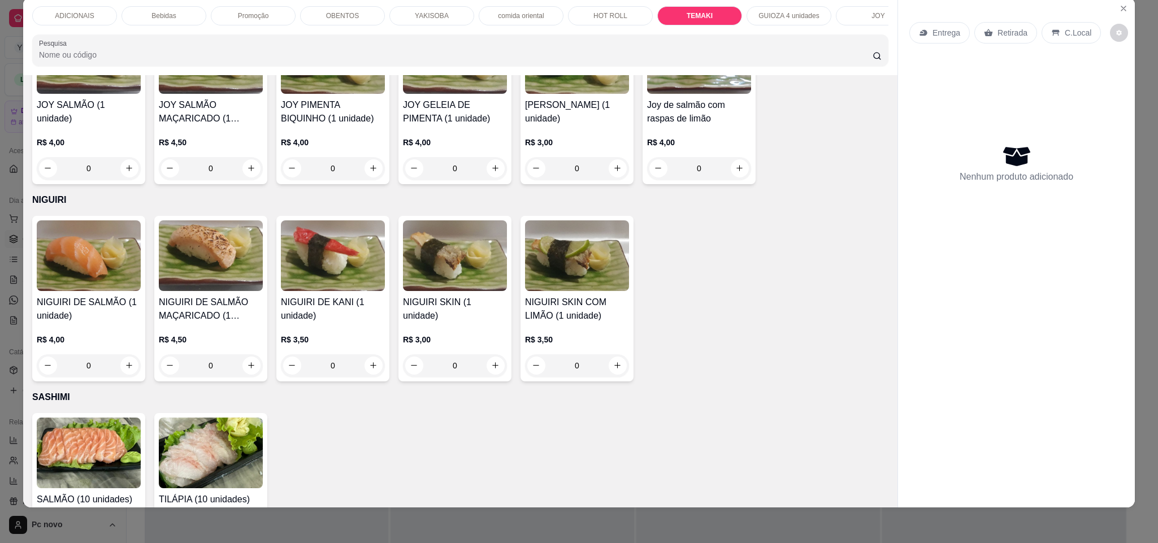
type input "1"
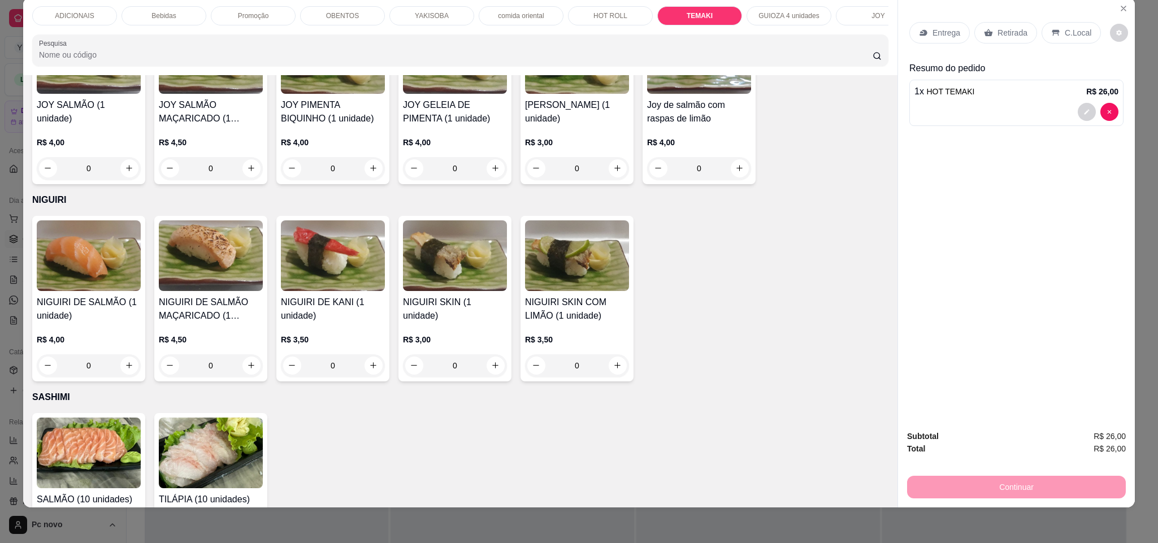
click at [177, 11] on div "Bebidas" at bounding box center [164, 15] width 85 height 19
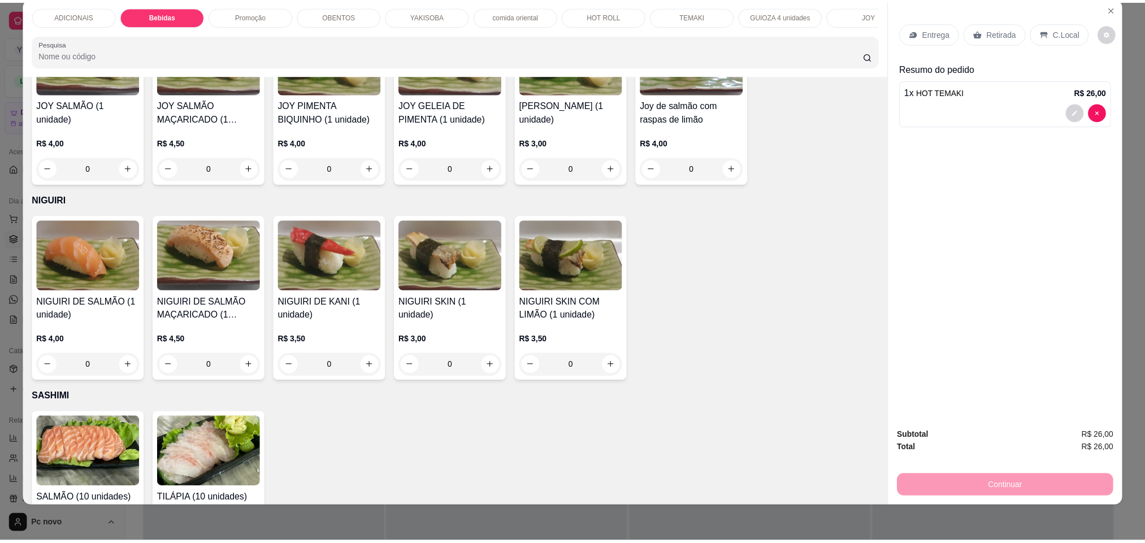
scroll to position [570, 0]
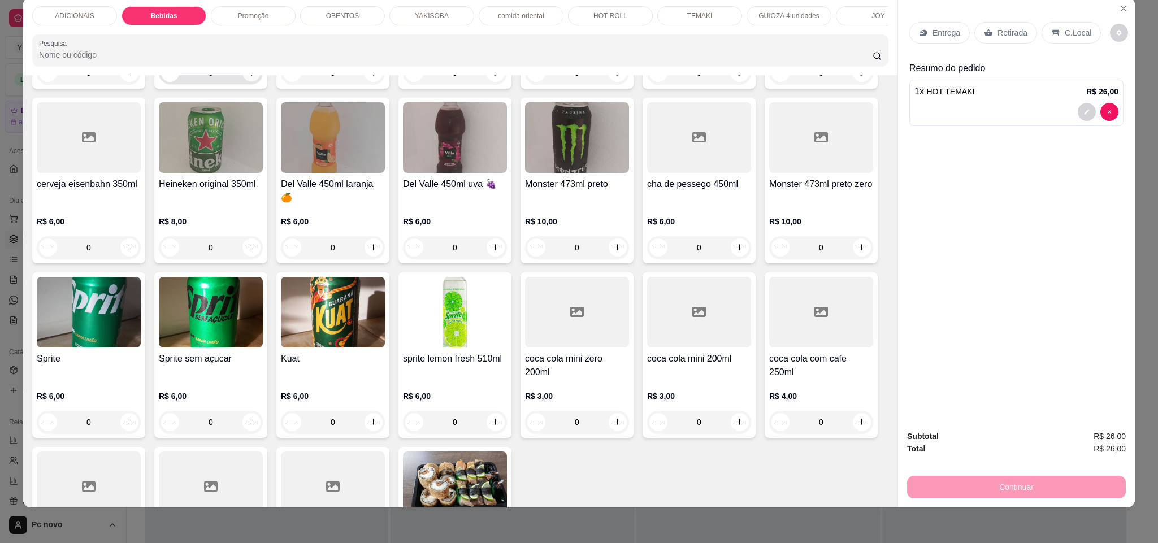
click at [248, 77] on icon "increase-product-quantity" at bounding box center [252, 73] width 8 height 8
type input "1"
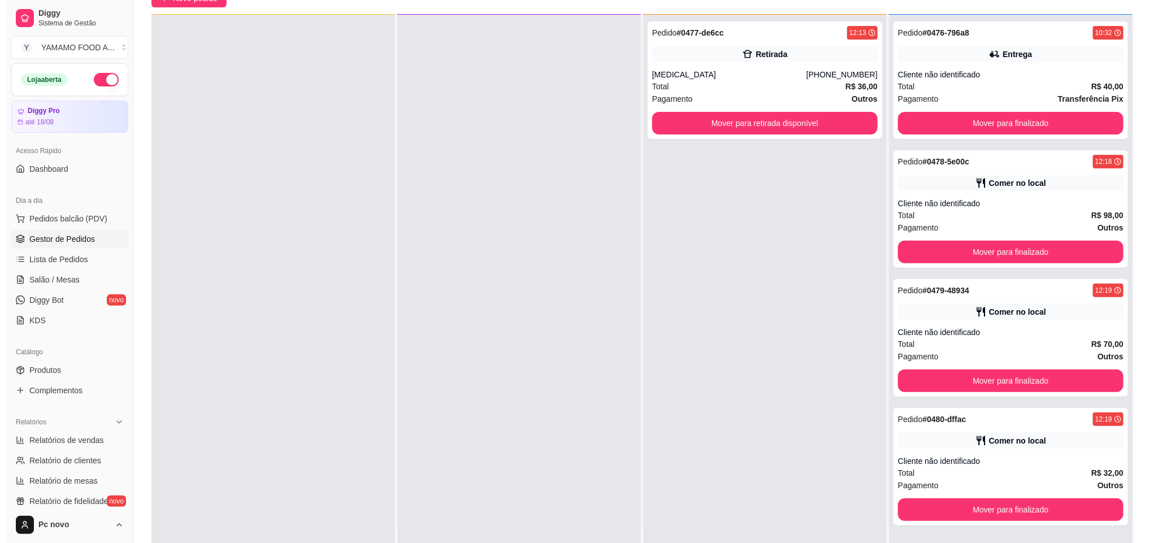
scroll to position [173, 0]
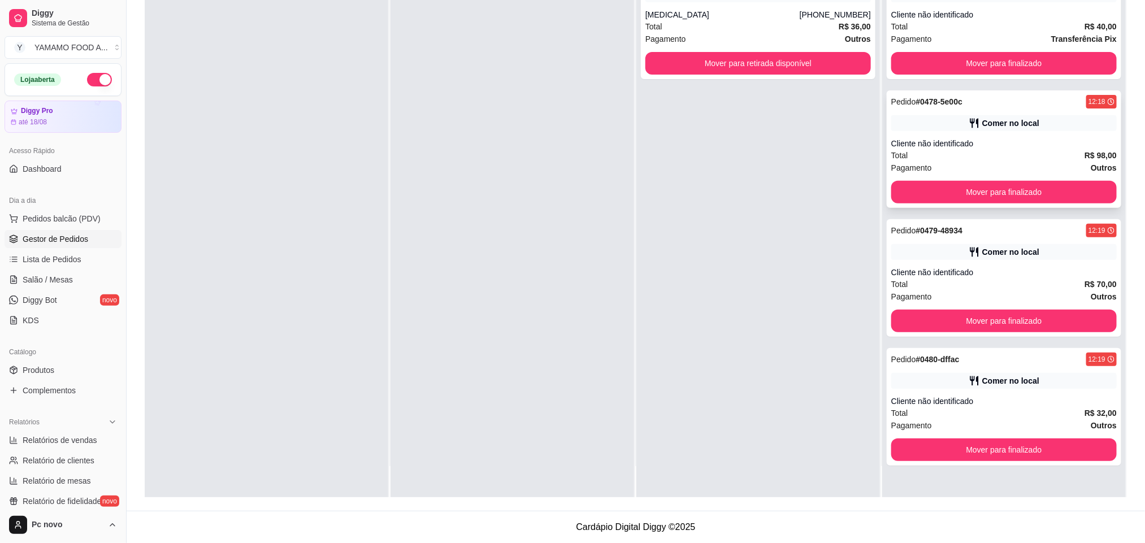
click at [1020, 134] on div "Pedido # 0478-5e00c 12:18 Comer no local Cliente não identificado Total R$ 98,0…" at bounding box center [1004, 149] width 235 height 118
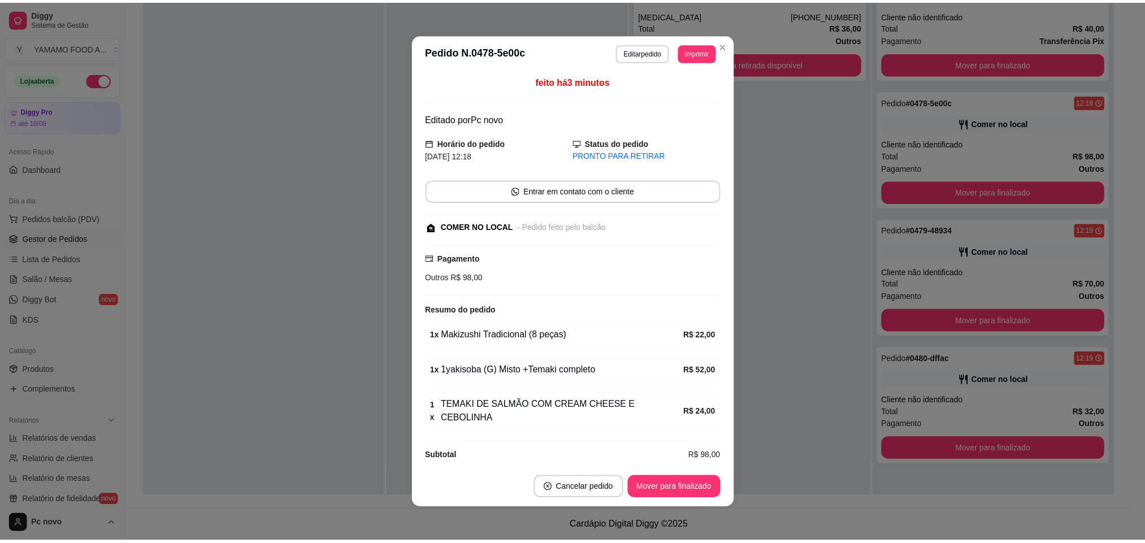
scroll to position [3, 0]
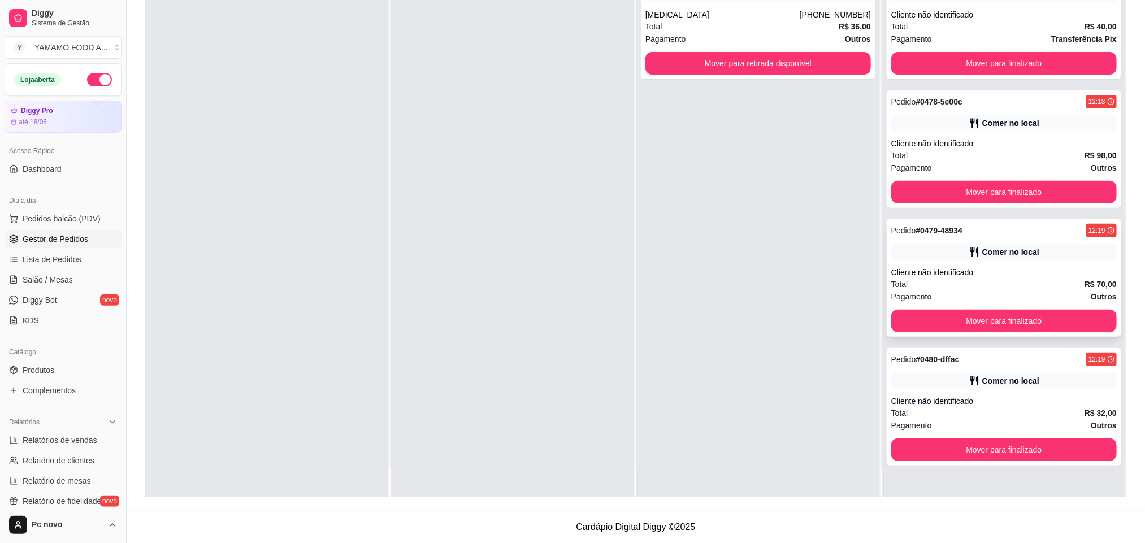
click at [991, 275] on div "Cliente não identificado" at bounding box center [1005, 272] width 226 height 11
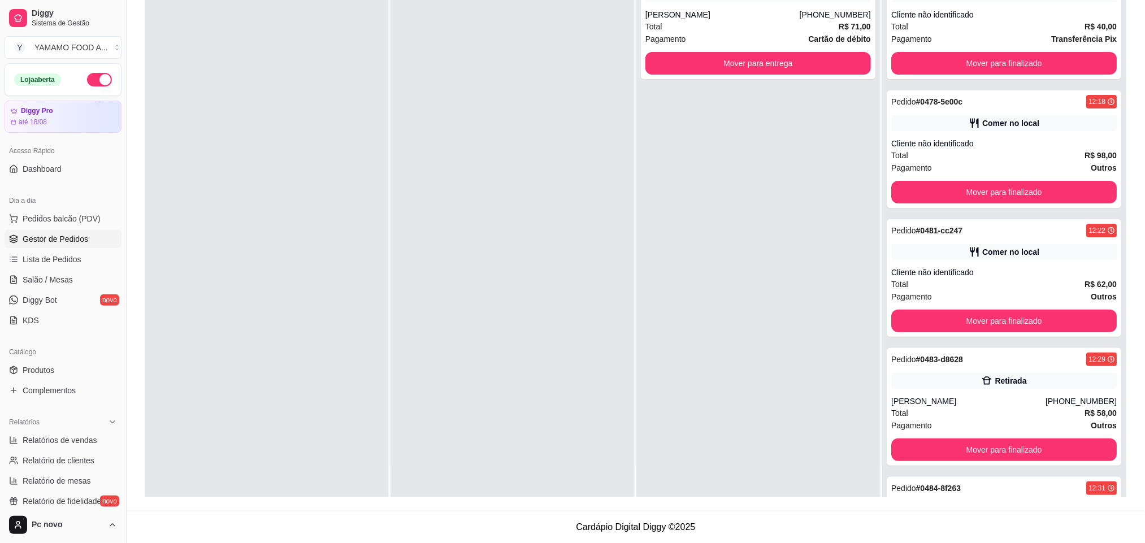
scroll to position [0, 0]
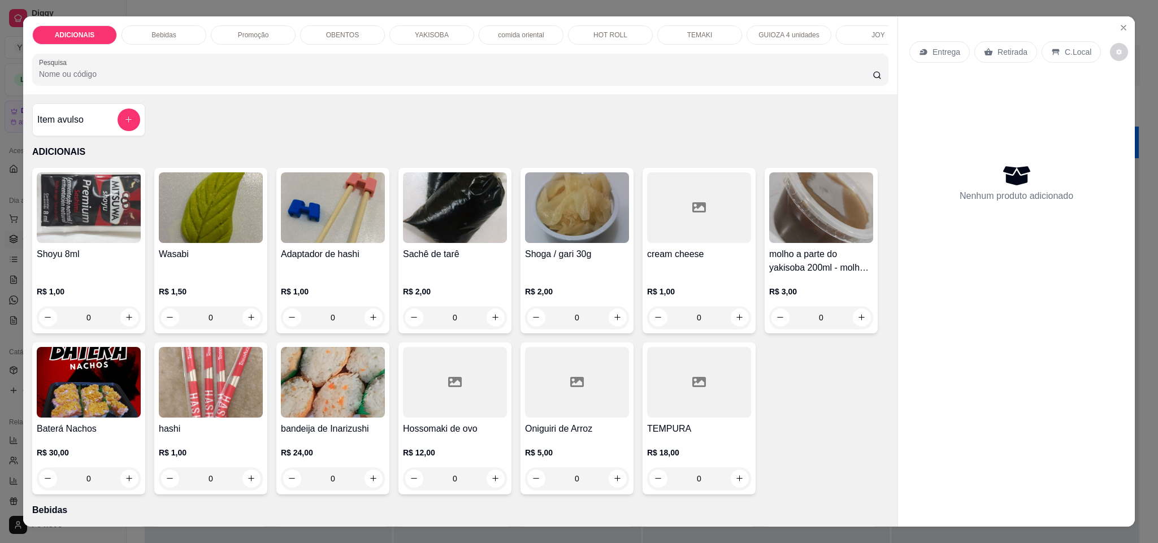
click at [282, 36] on div "Promoção" at bounding box center [253, 34] width 85 height 19
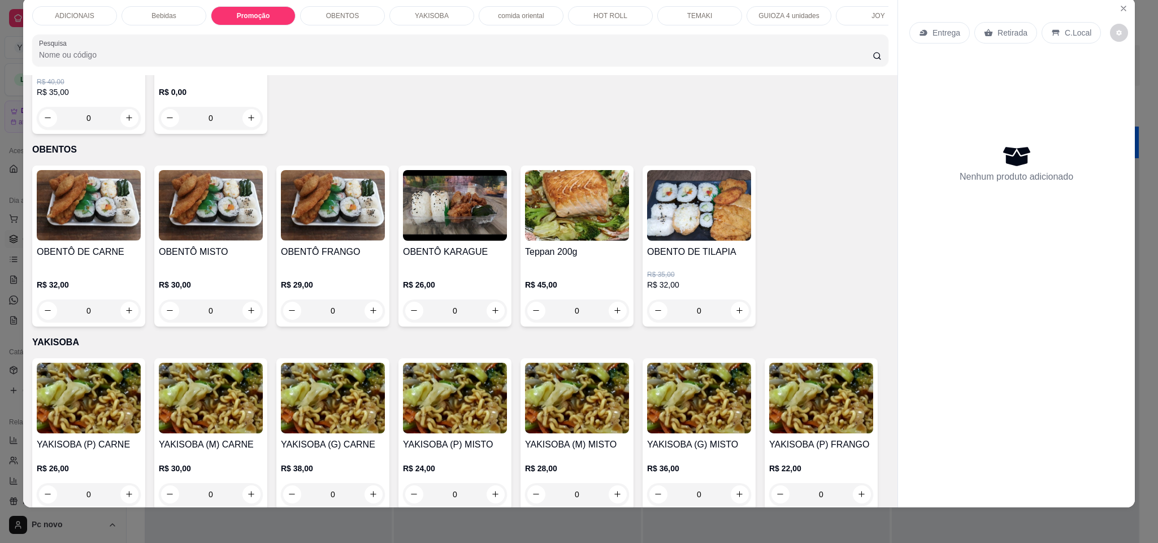
type input "1"
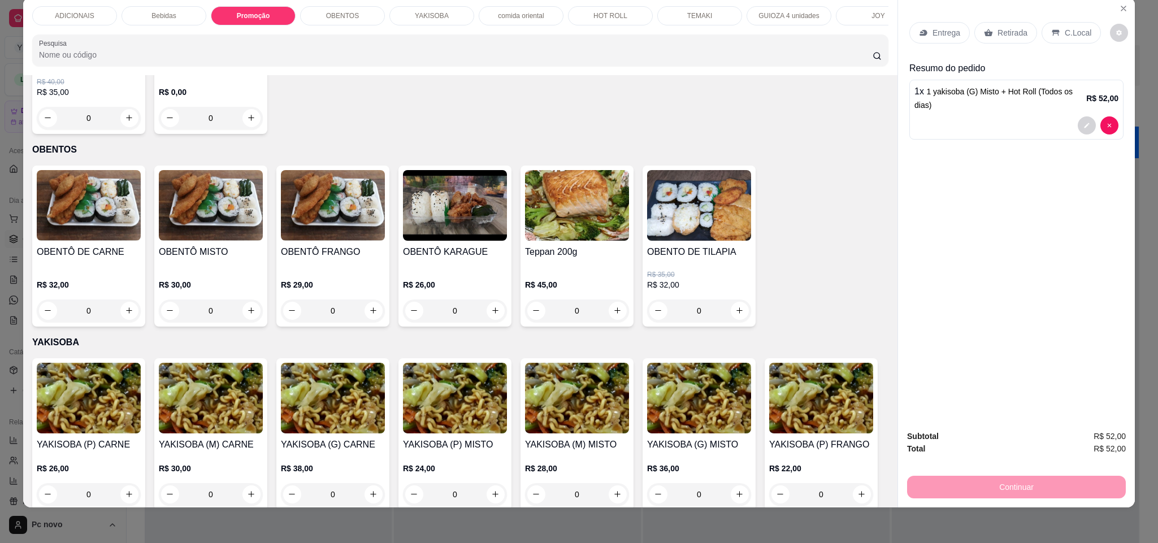
click at [152, 14] on p "Bebidas" at bounding box center [164, 15] width 24 height 9
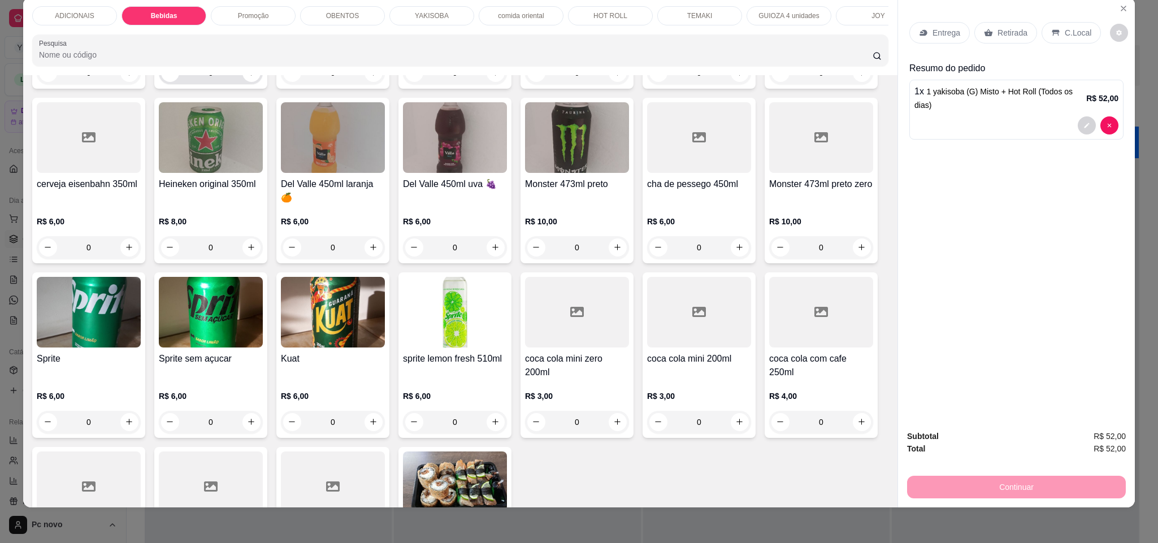
click at [248, 84] on div "0" at bounding box center [211, 73] width 100 height 23
click at [247, 77] on icon "increase-product-quantity" at bounding box center [251, 72] width 8 height 8
type input "1"
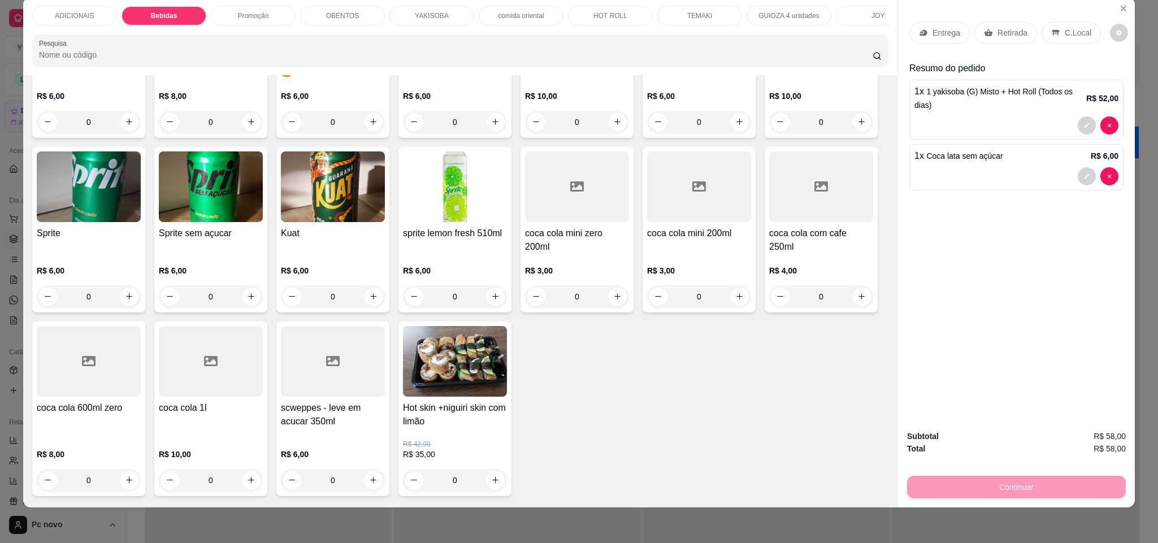
scroll to position [825, 0]
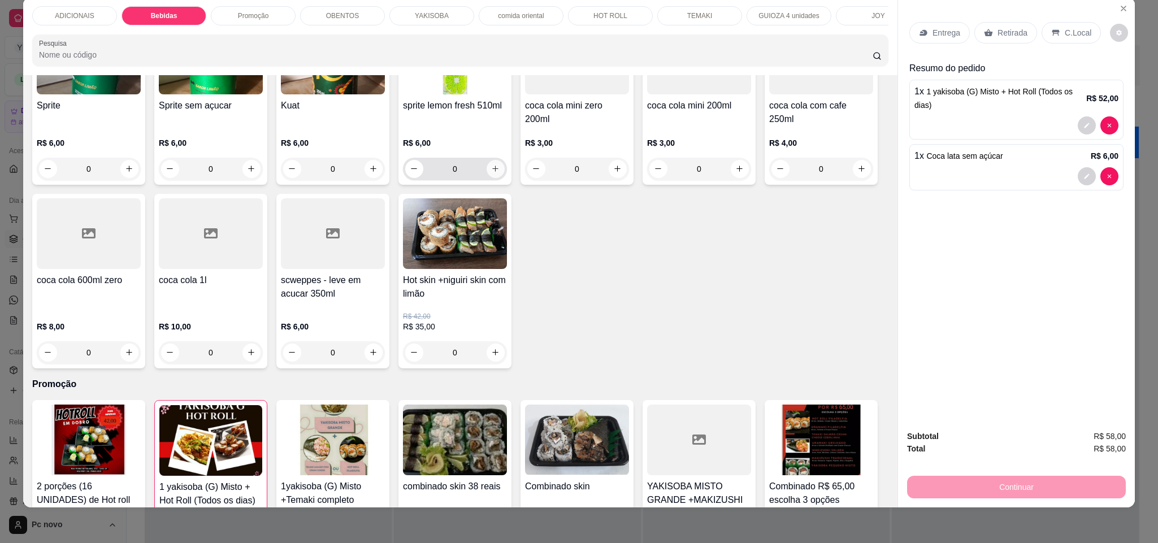
click at [500, 173] on icon "increase-product-quantity" at bounding box center [495, 169] width 8 height 8
click at [504, 177] on button "increase-product-quantity" at bounding box center [495, 168] width 18 height 18
type input "2"
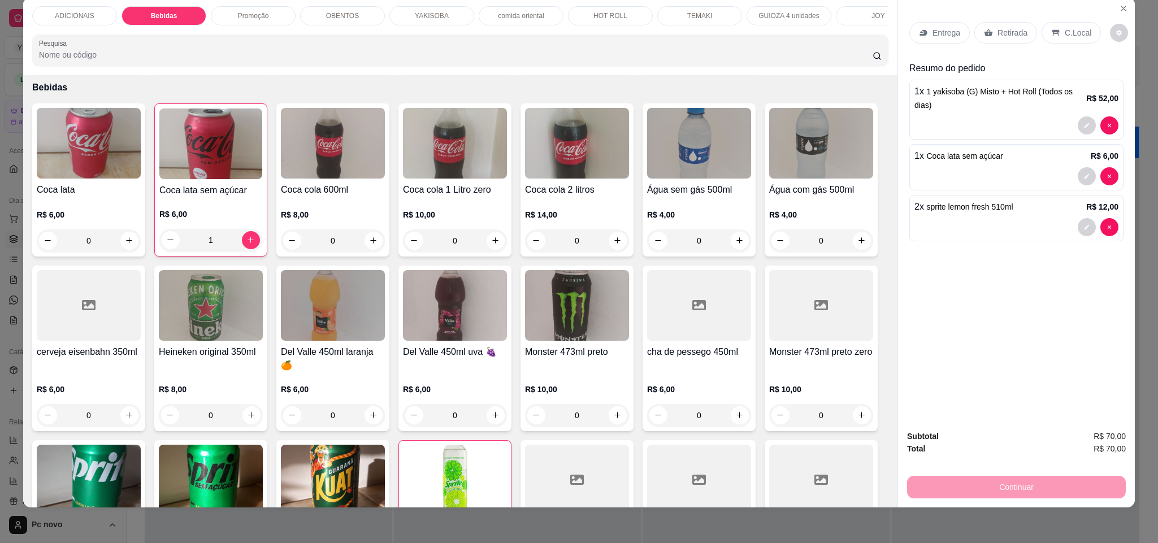
scroll to position [401, 0]
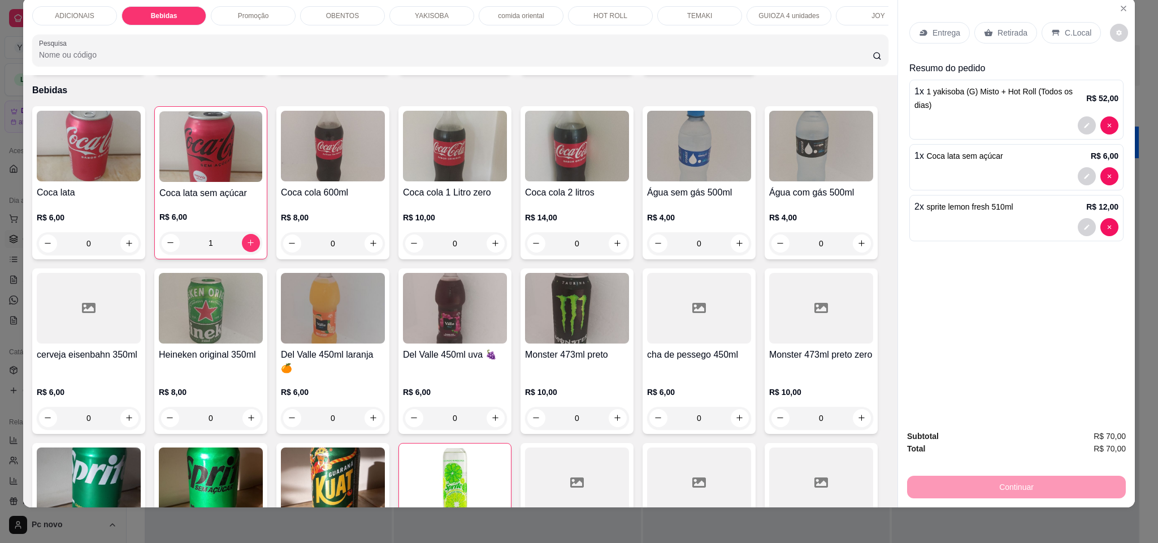
click at [1052, 36] on icon at bounding box center [1056, 32] width 9 height 9
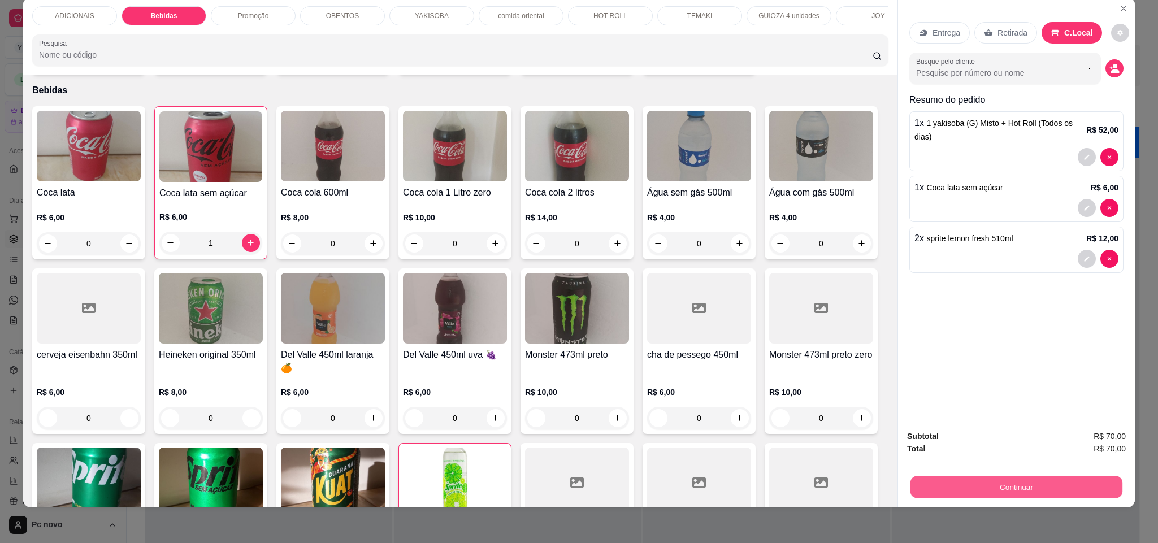
click at [1013, 494] on button "Continuar" at bounding box center [1017, 488] width 212 height 22
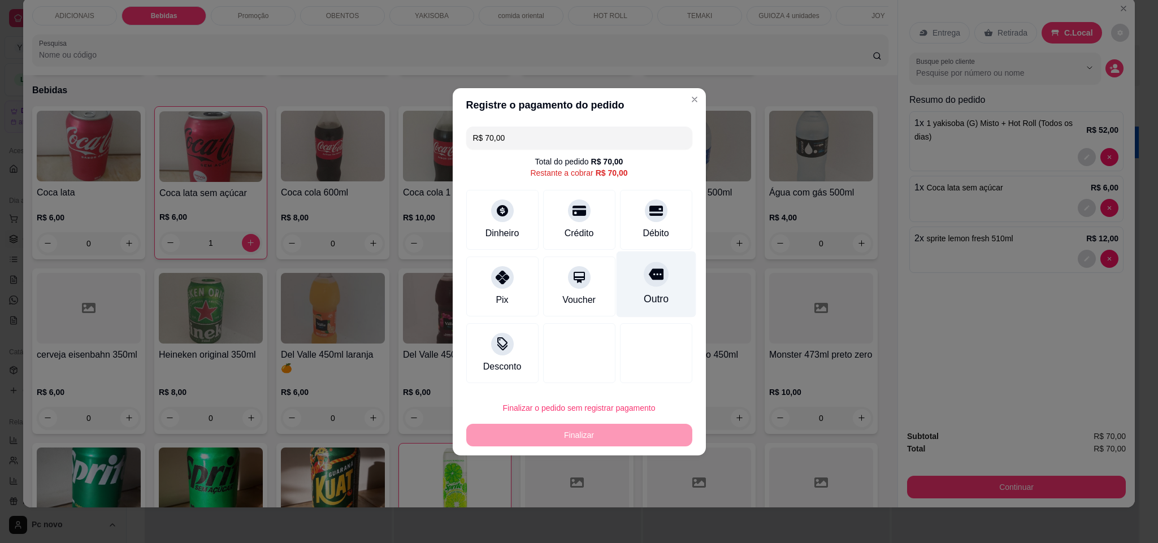
click at [640, 291] on div "Outro" at bounding box center [656, 284] width 80 height 66
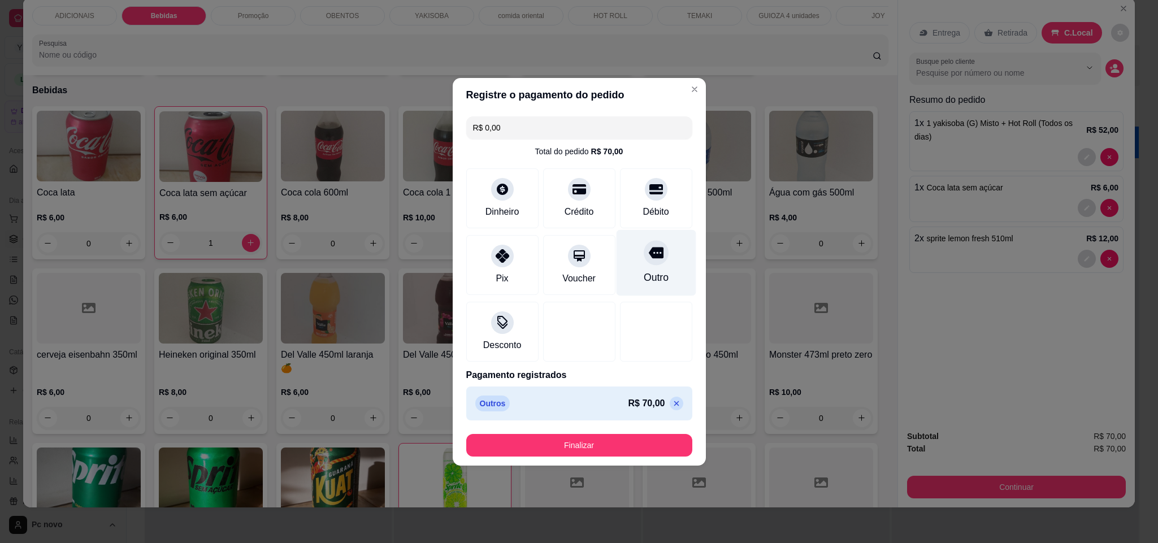
type input "R$ 0,00"
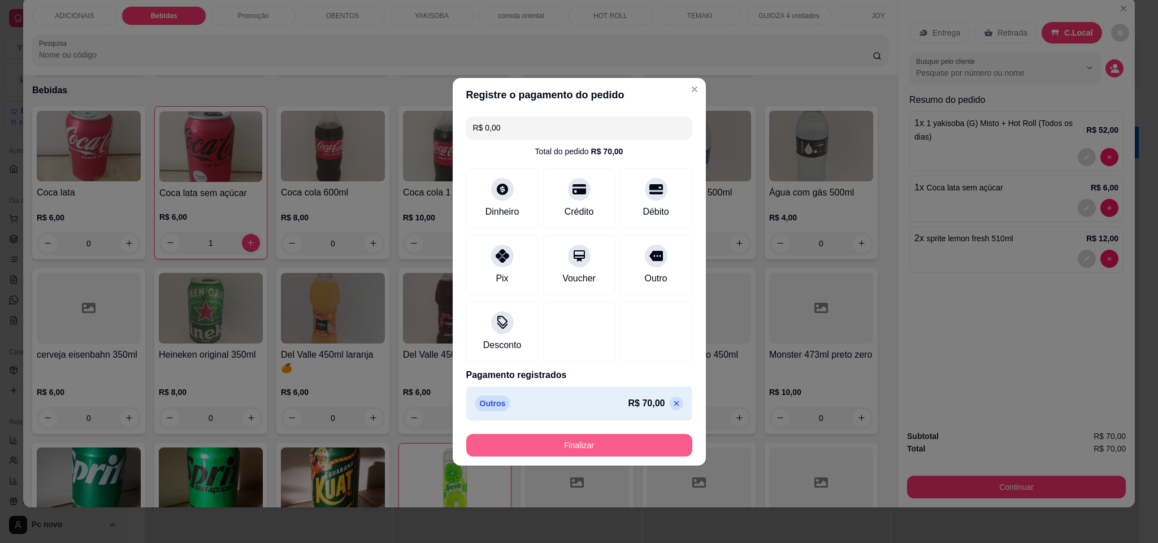
click at [590, 448] on button "Finalizar" at bounding box center [579, 445] width 226 height 23
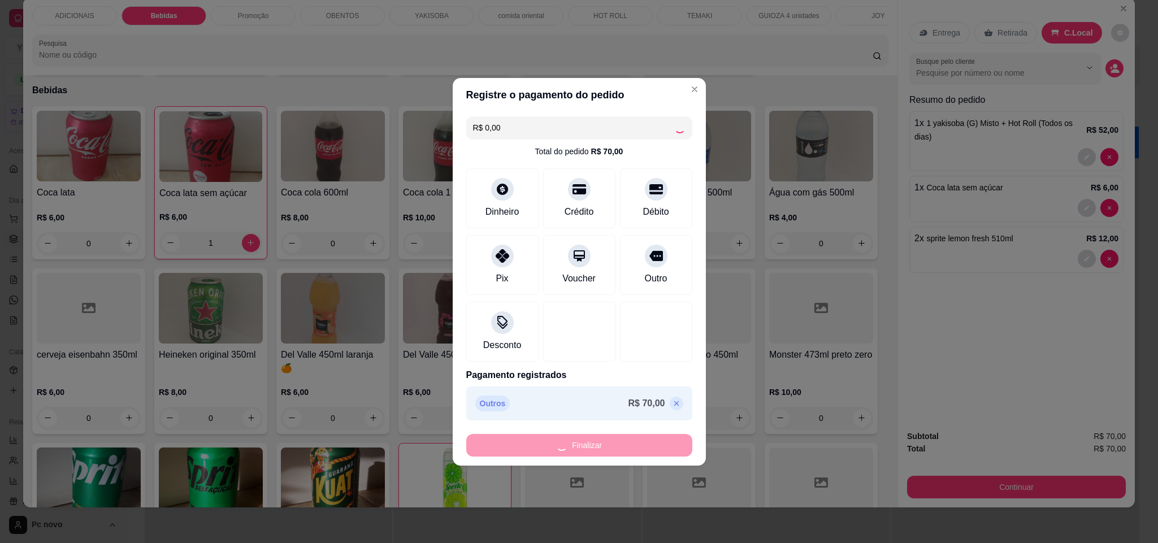
type input "0"
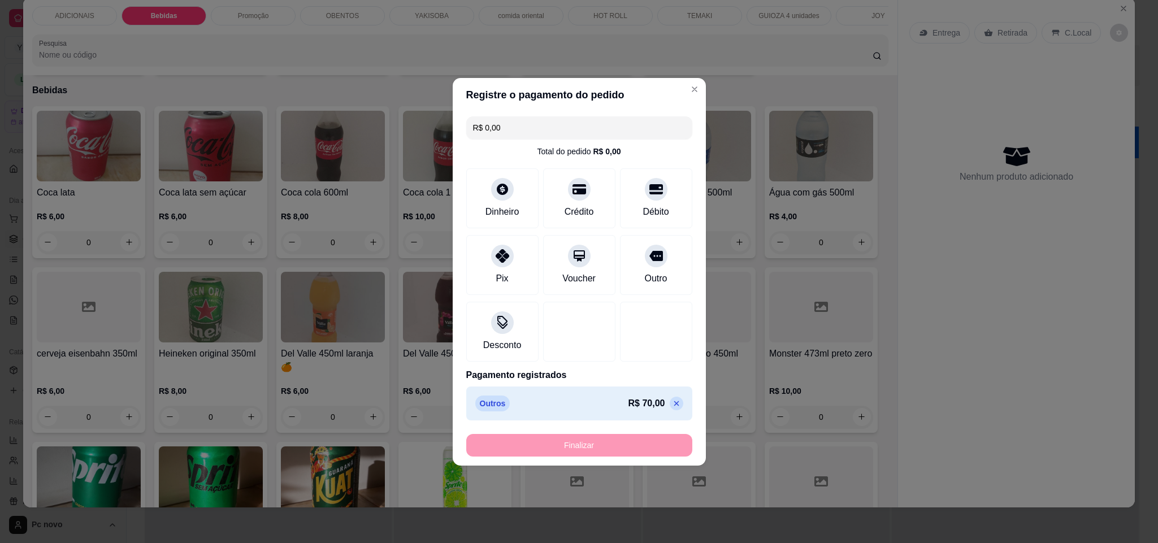
type input "-R$ 70,00"
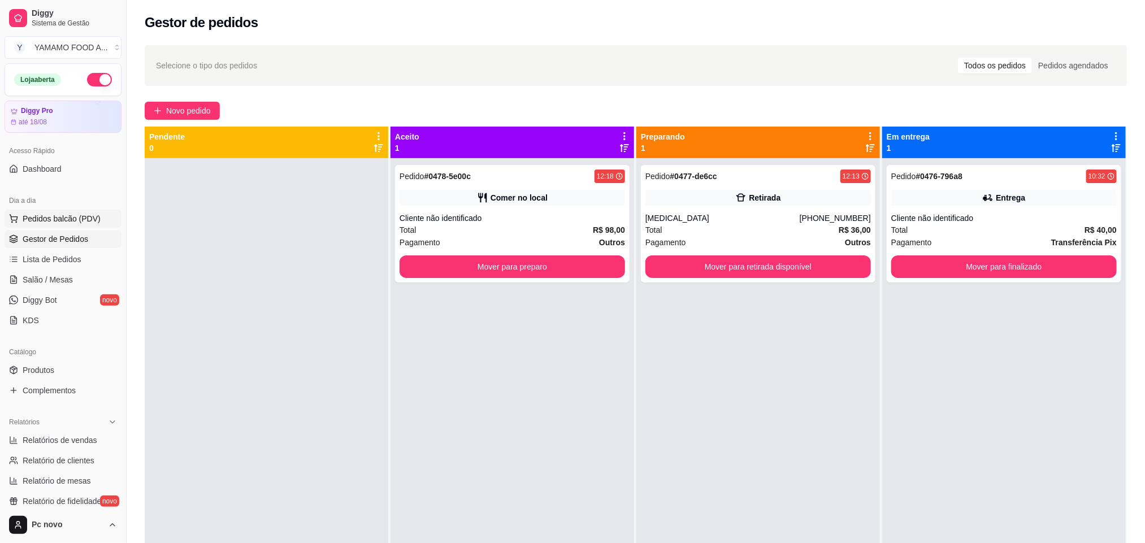
click at [70, 219] on span "Pedidos balcão (PDV)" at bounding box center [62, 218] width 78 height 11
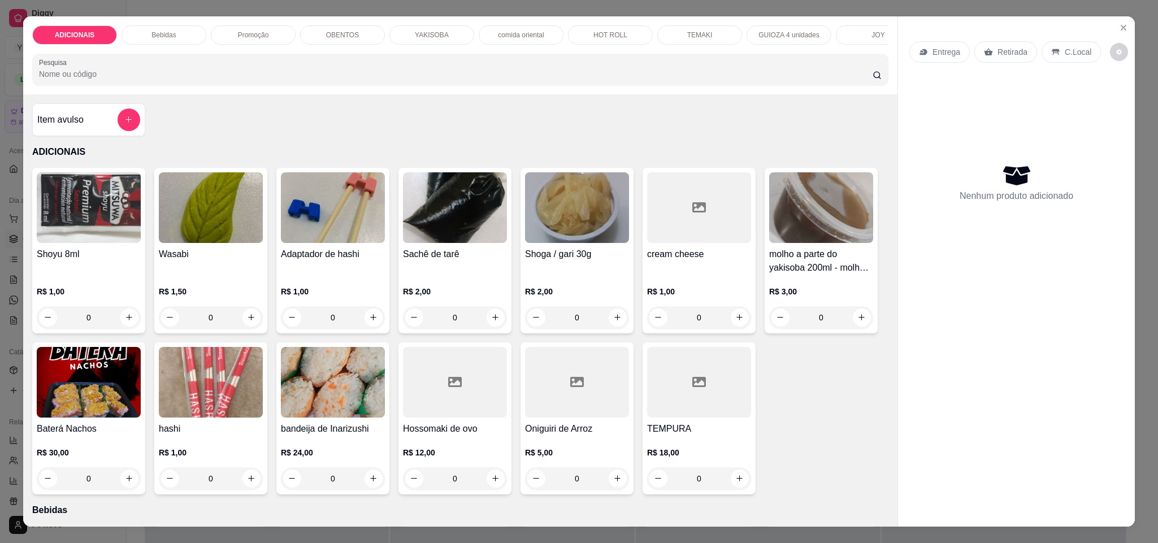
click at [668, 28] on div "TEMAKI" at bounding box center [700, 34] width 85 height 19
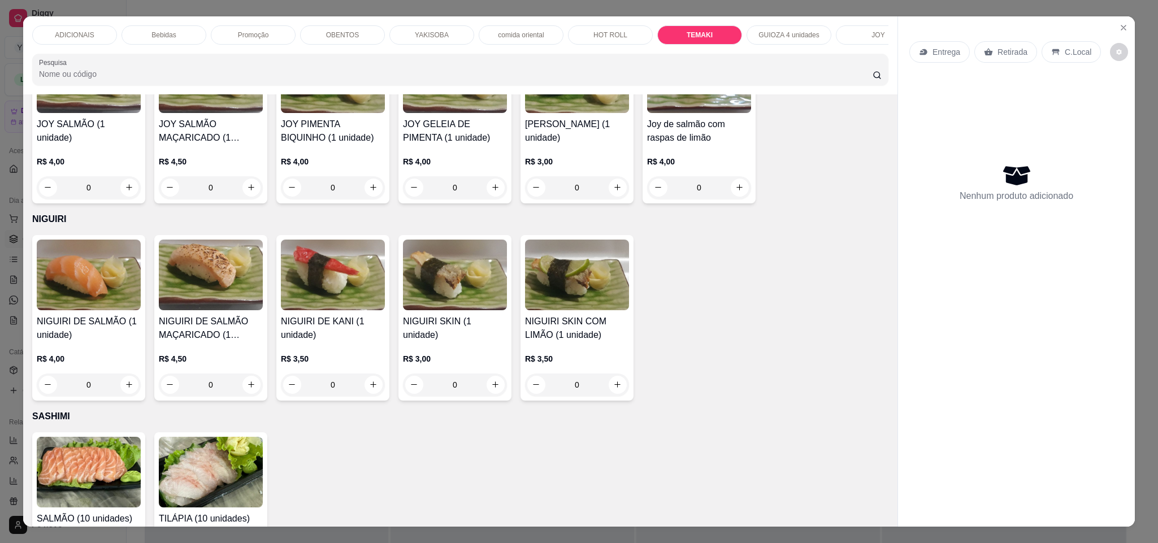
scroll to position [19, 0]
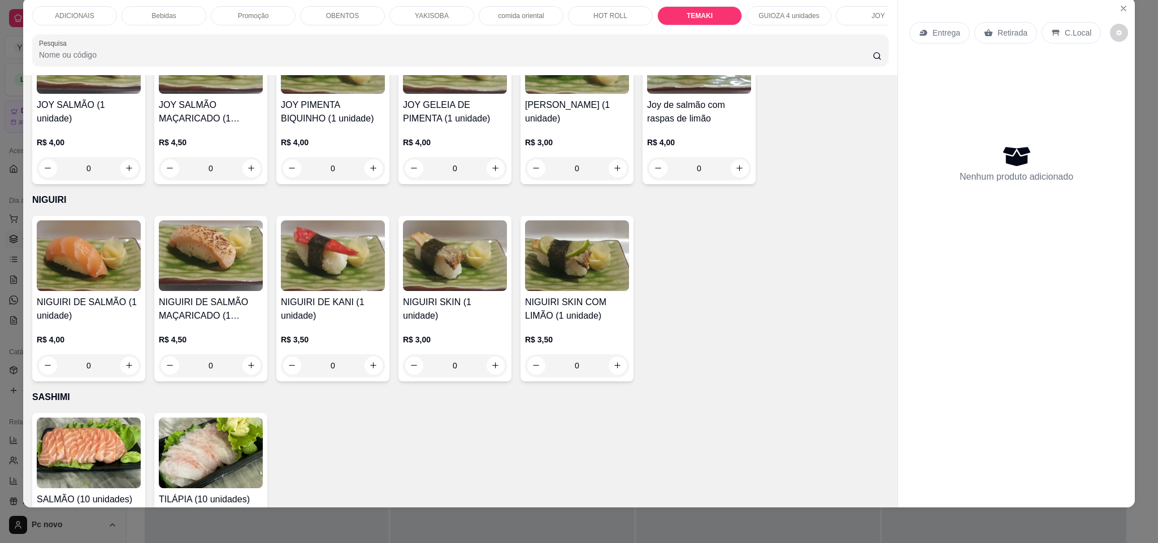
type input "1"
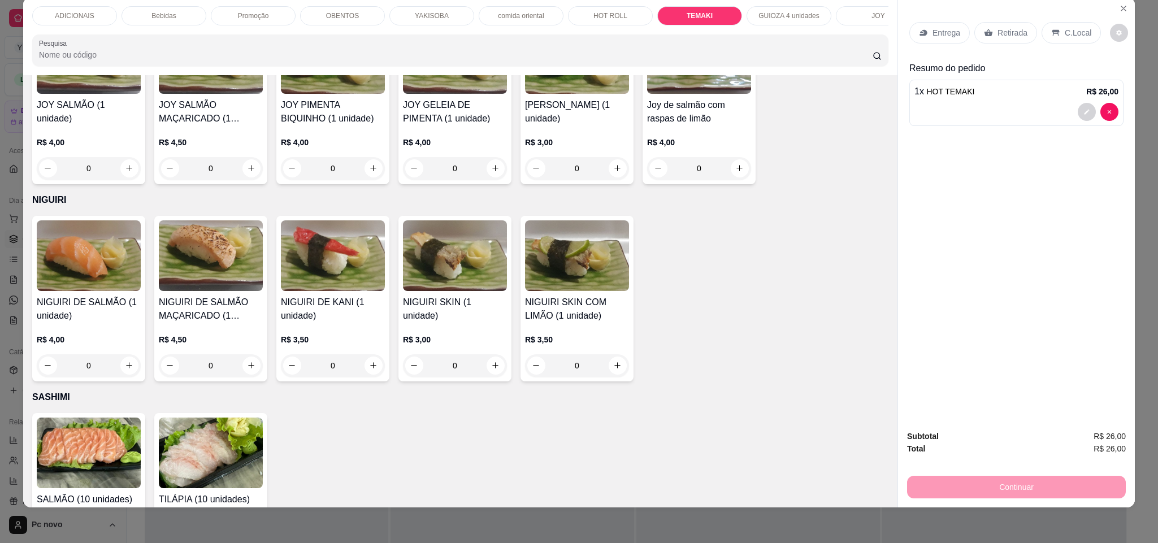
click at [158, 9] on div "Bebidas" at bounding box center [164, 15] width 85 height 19
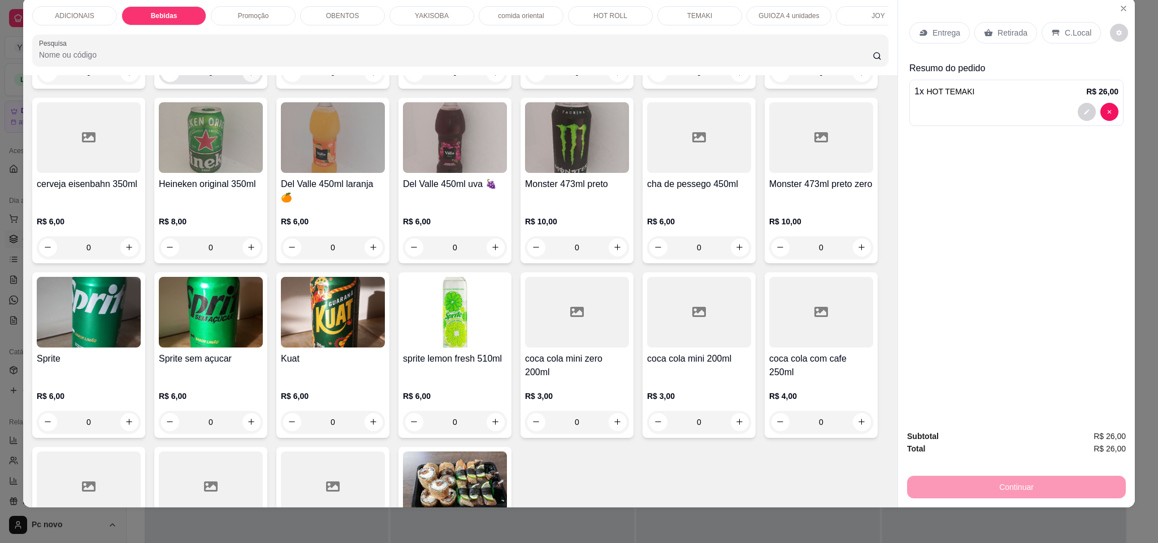
click at [247, 77] on icon "increase-product-quantity" at bounding box center [251, 72] width 8 height 8
type input "1"
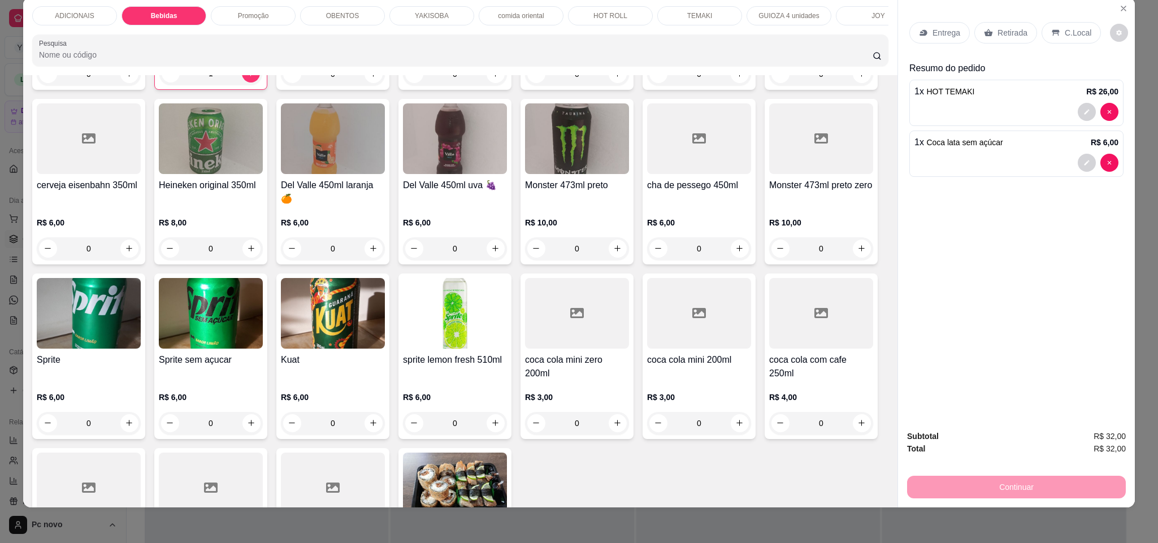
click at [1074, 41] on div "C.Local" at bounding box center [1071, 32] width 59 height 21
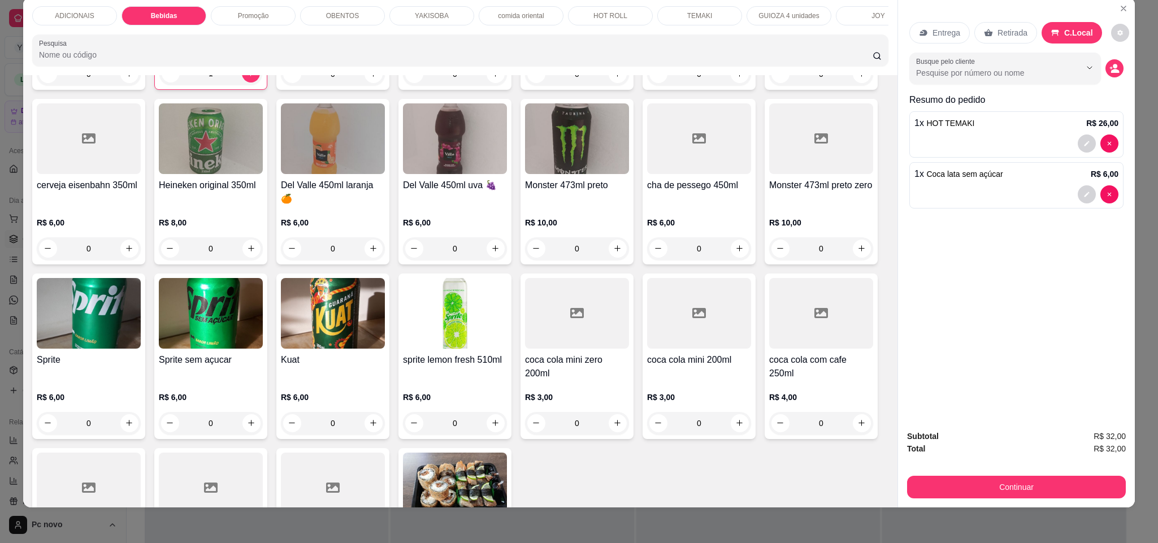
click at [1011, 472] on div "Subtotal R$ 32,00 Total R$ 32,00 Continuar" at bounding box center [1016, 464] width 219 height 68
click at [1006, 475] on div "Continuar" at bounding box center [1016, 485] width 219 height 25
click at [927, 490] on button "Continuar" at bounding box center [1017, 488] width 212 height 22
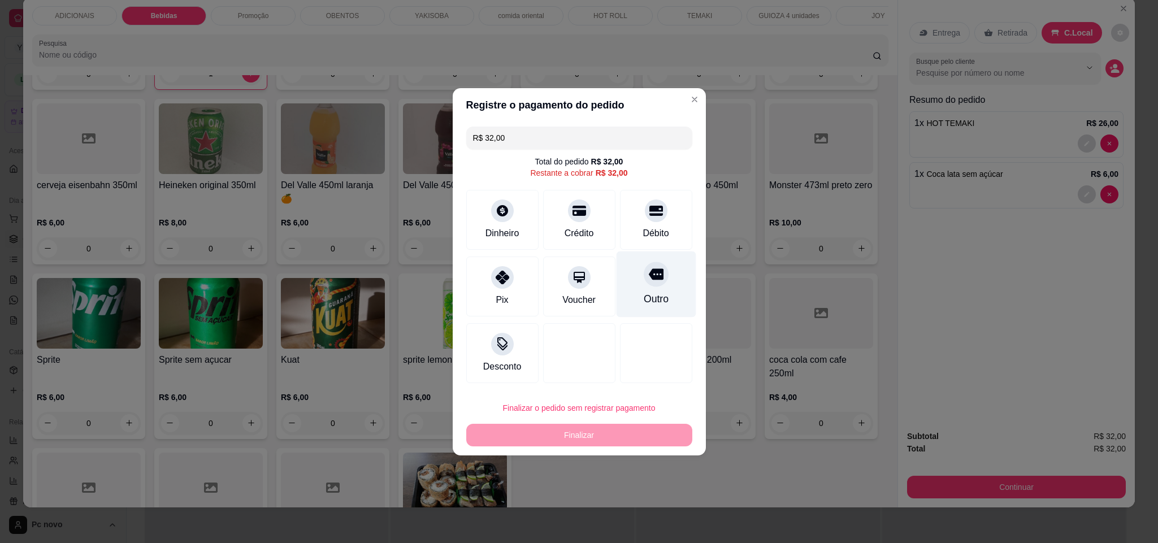
click at [651, 296] on div "Outro" at bounding box center [655, 299] width 25 height 15
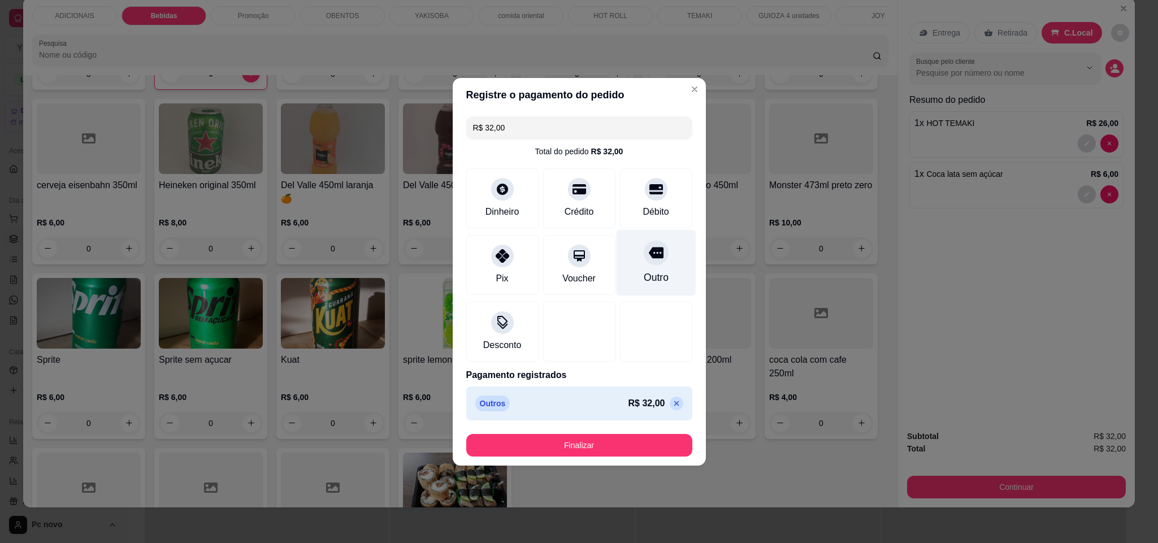
type input "R$ 0,00"
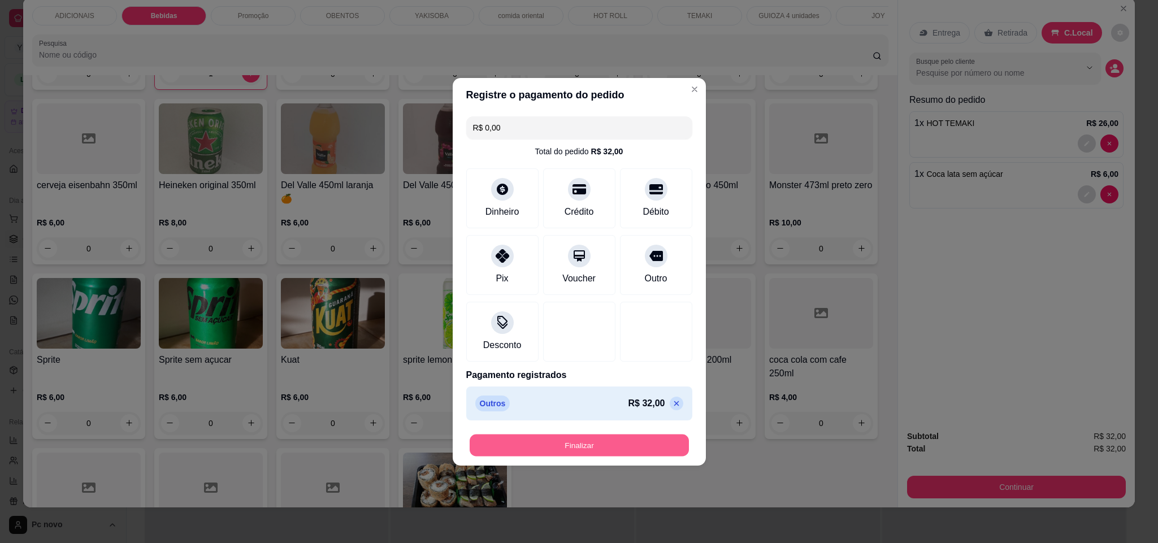
click at [582, 453] on button "Finalizar" at bounding box center [579, 445] width 219 height 22
type input "0"
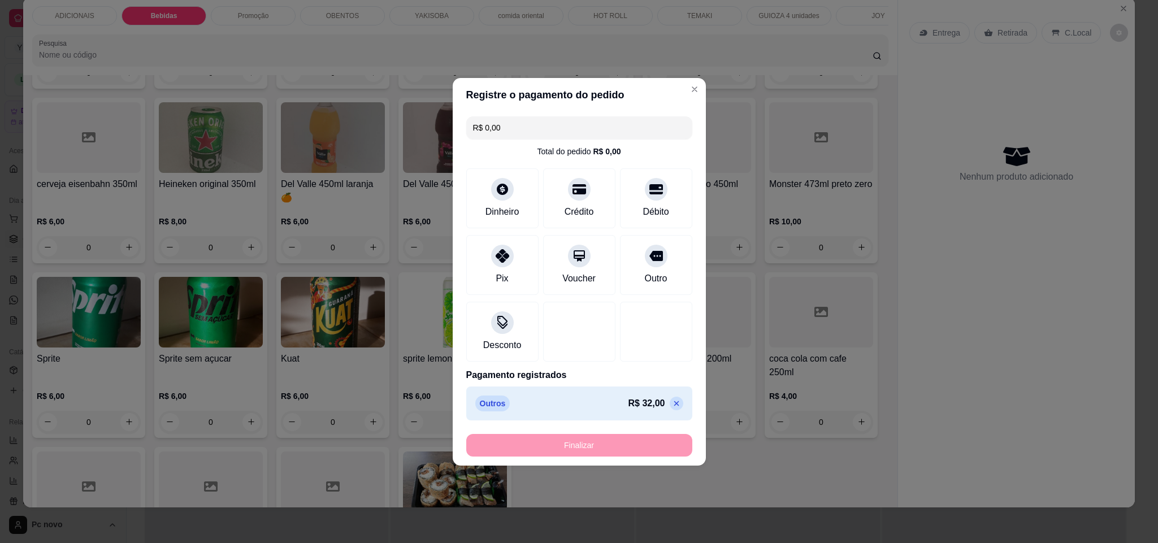
type input "-R$ 32,00"
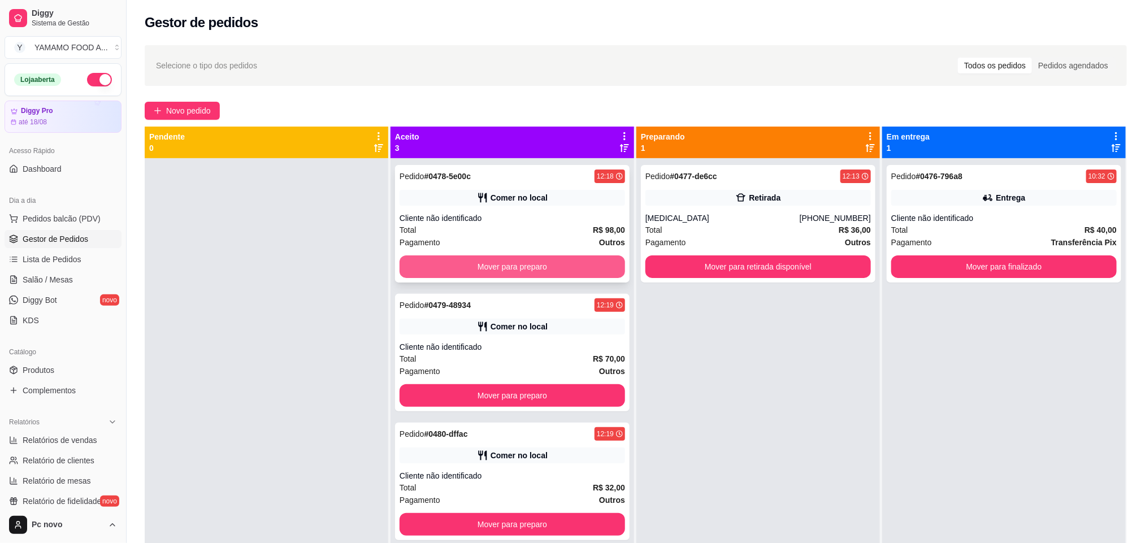
click at [544, 263] on button "Mover para preparo" at bounding box center [513, 267] width 226 height 23
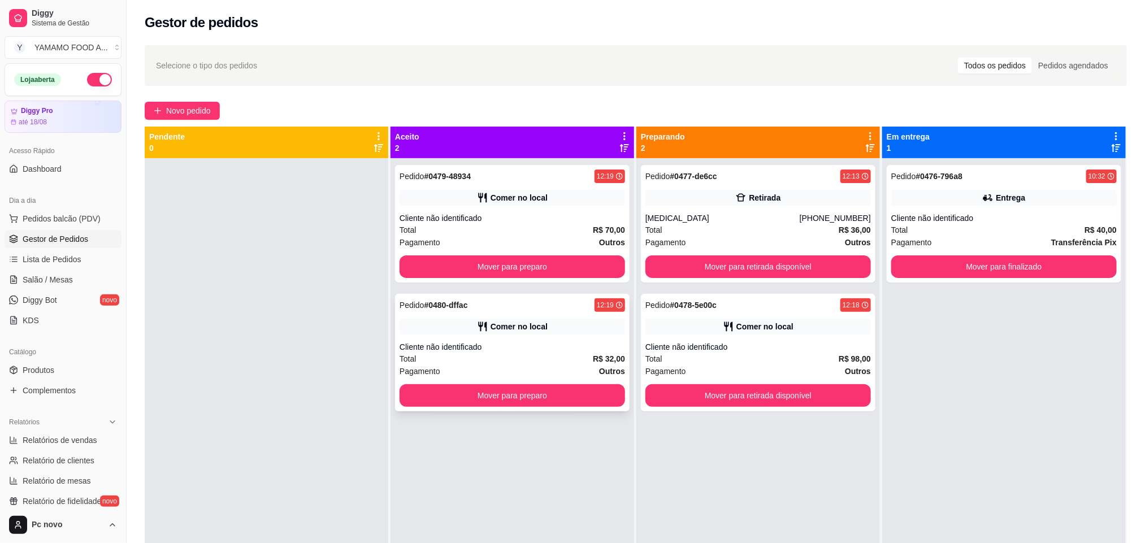
click at [523, 341] on div "Cliente não identificado" at bounding box center [513, 346] width 226 height 11
click at [501, 151] on div "Aceito 2" at bounding box center [512, 142] width 235 height 23
click at [492, 188] on div "Pedido # 0479-48934 12:19 Comer no local Cliente não identificado Total R$ 70,0…" at bounding box center [512, 224] width 235 height 118
click at [718, 343] on div "Cliente não identificado" at bounding box center [759, 346] width 226 height 11
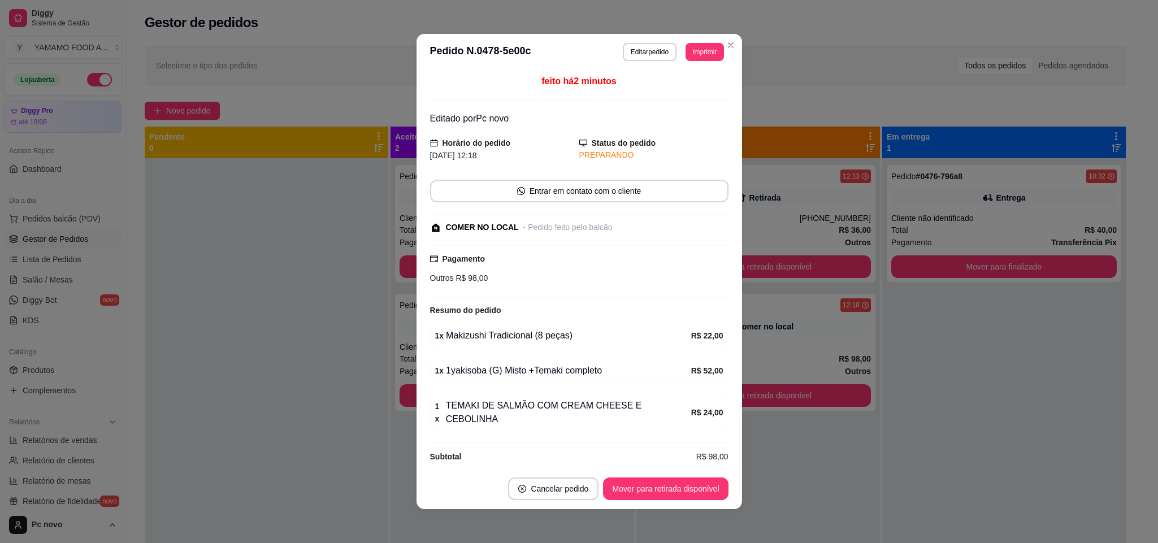
scroll to position [3, 0]
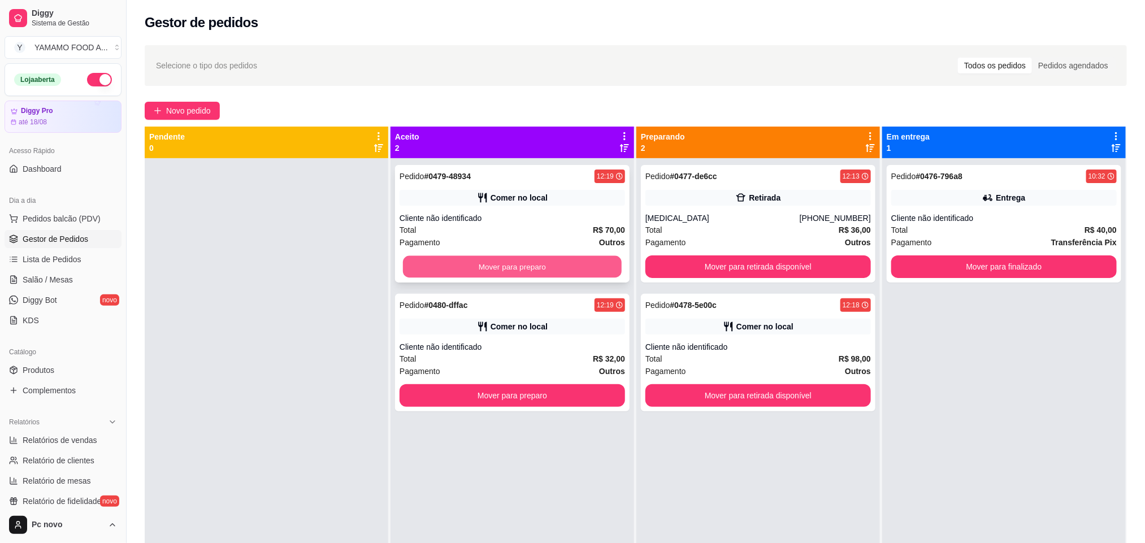
click at [434, 262] on button "Mover para preparo" at bounding box center [512, 267] width 219 height 22
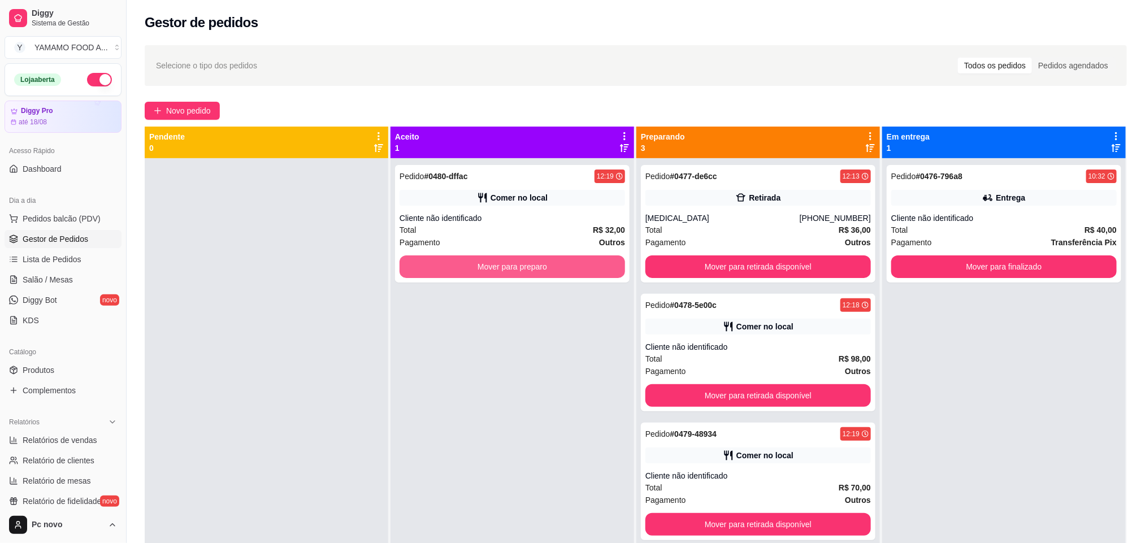
click at [434, 263] on button "Mover para preparo" at bounding box center [513, 267] width 226 height 23
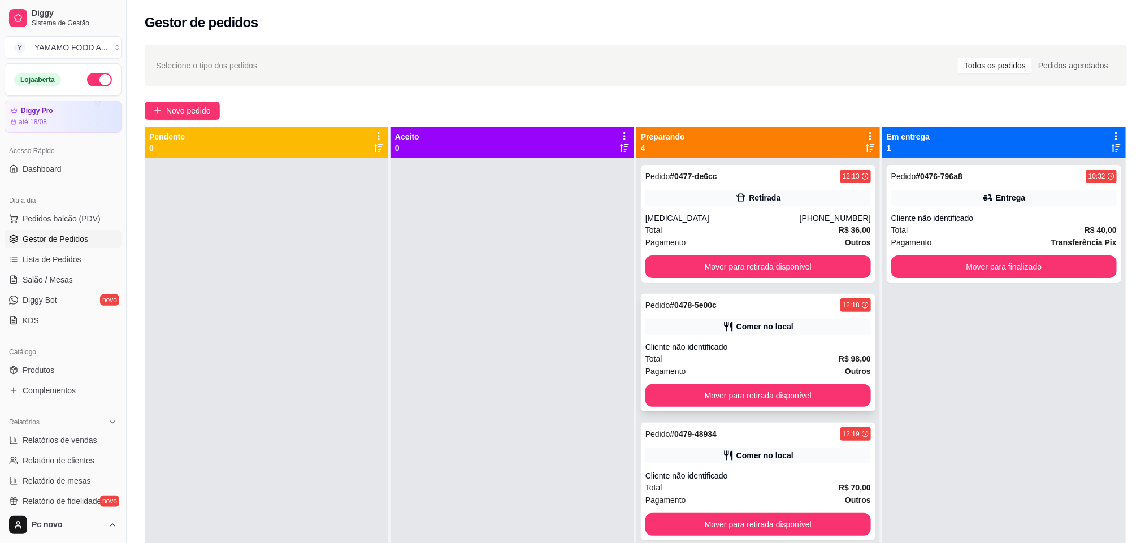
click at [788, 409] on div "Pedido # 0478-5e00c 12:18 Comer no local Cliente não identificado Total R$ 98,0…" at bounding box center [758, 353] width 235 height 118
click at [776, 387] on button "Mover para retirada disponível" at bounding box center [759, 395] width 226 height 23
click at [776, 387] on div "Mover para retirada disponível" at bounding box center [759, 395] width 226 height 23
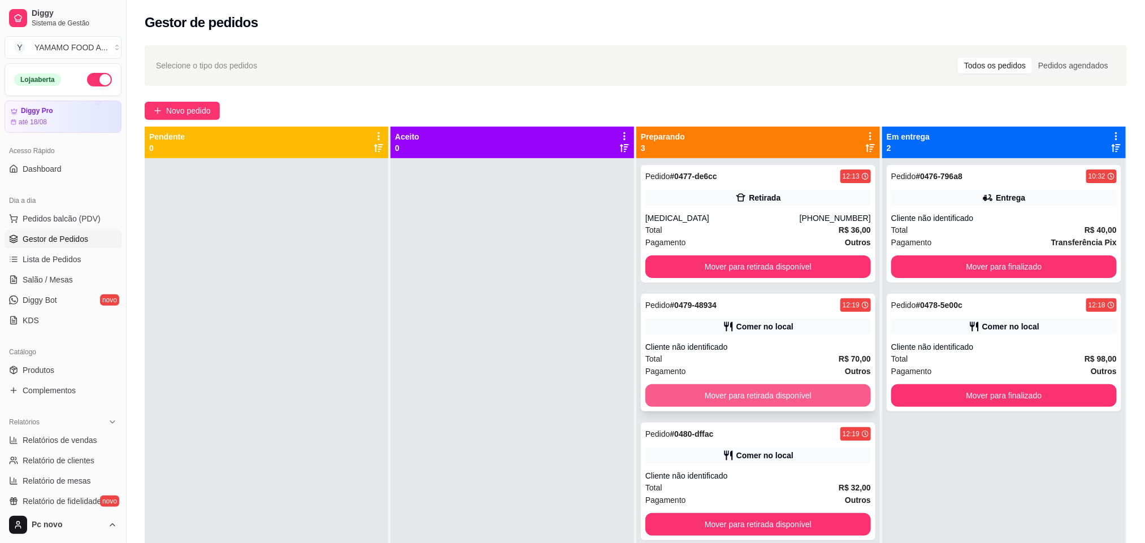
click at [775, 389] on button "Mover para retirada disponível" at bounding box center [759, 395] width 226 height 23
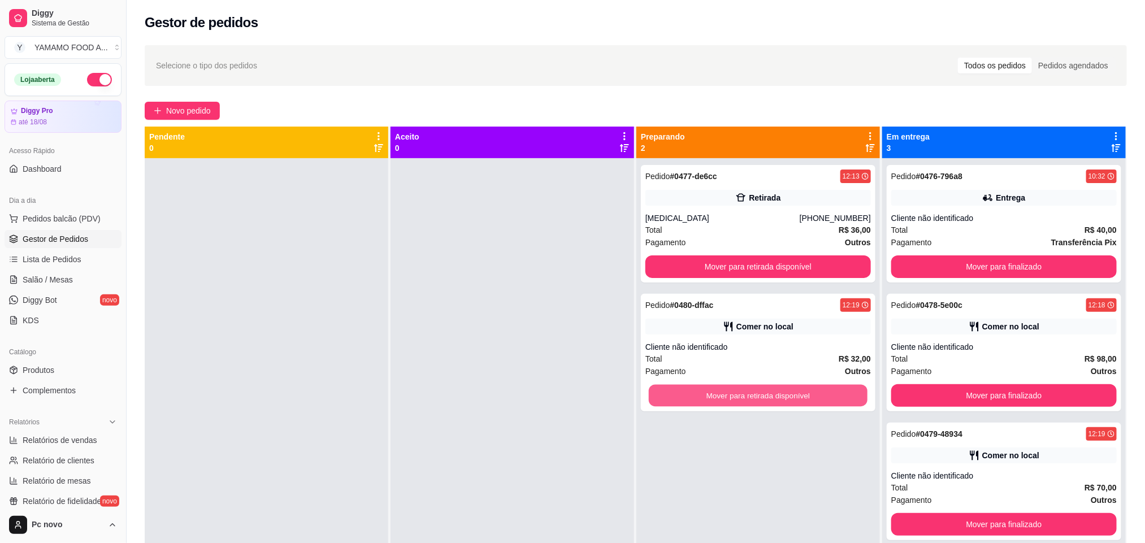
click at [775, 389] on button "Mover para retirada disponível" at bounding box center [758, 396] width 219 height 22
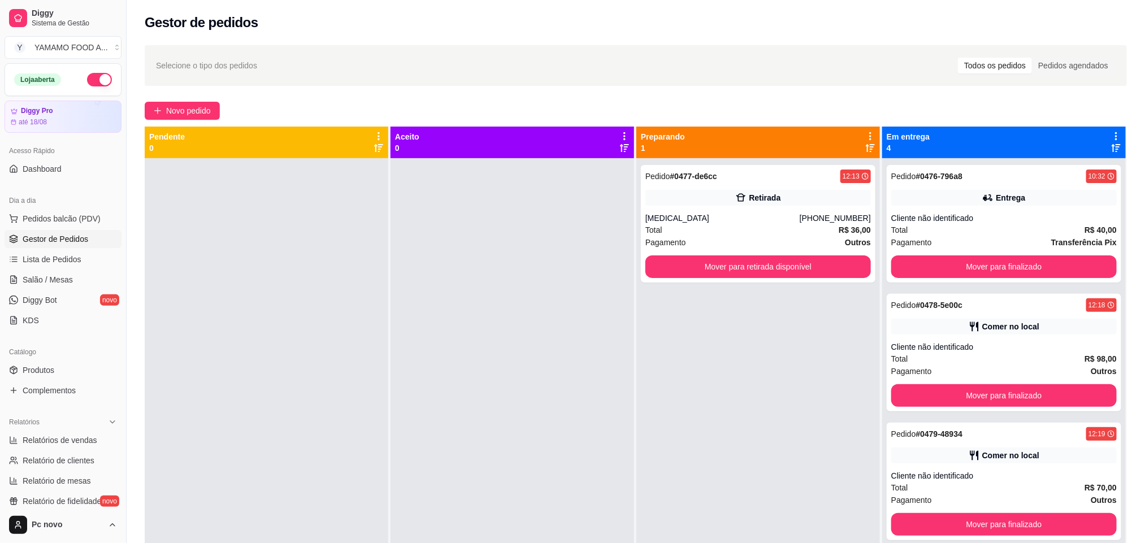
click at [465, 328] on div at bounding box center [513, 429] width 244 height 543
click at [79, 218] on span "Pedidos balcão (PDV)" at bounding box center [62, 218] width 78 height 11
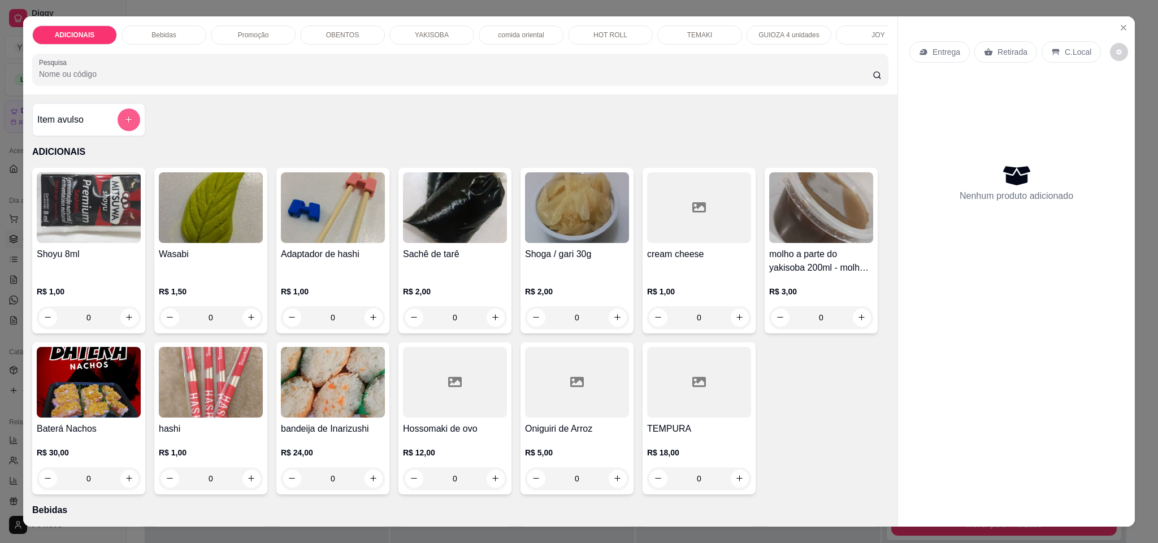
click at [124, 124] on icon "add-separate-item" at bounding box center [128, 119] width 8 height 8
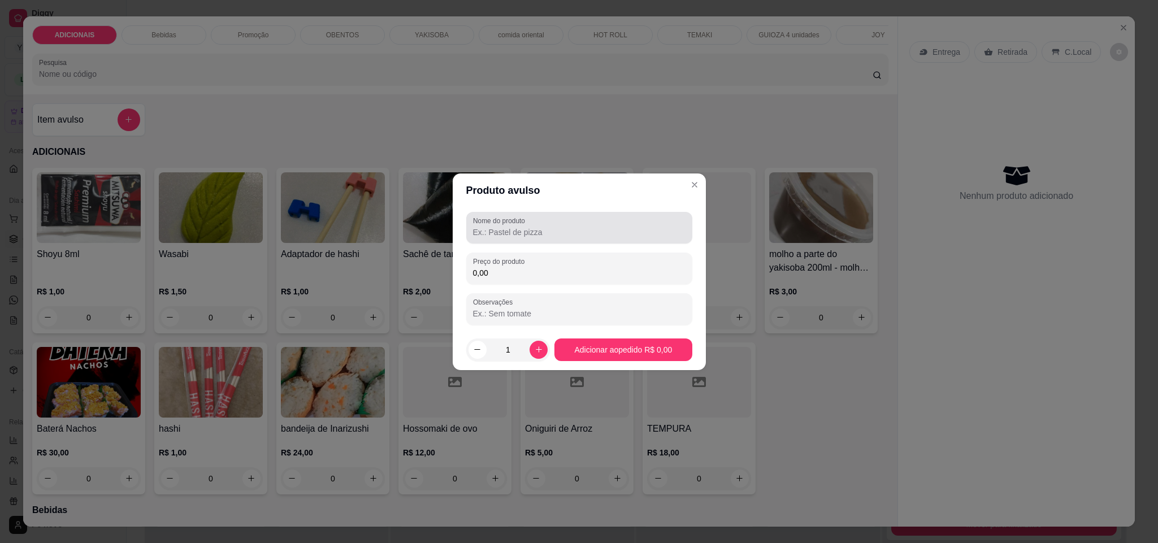
click at [567, 235] on input "Nome do produto" at bounding box center [579, 232] width 213 height 11
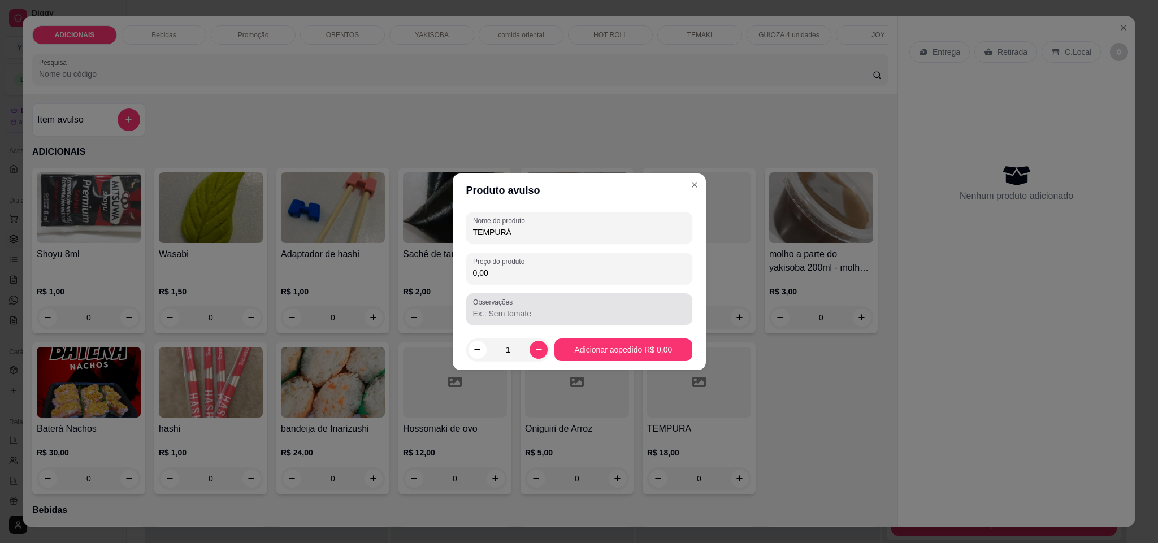
type input "TEMPURÁ"
click at [548, 273] on input "0,00" at bounding box center [579, 272] width 213 height 11
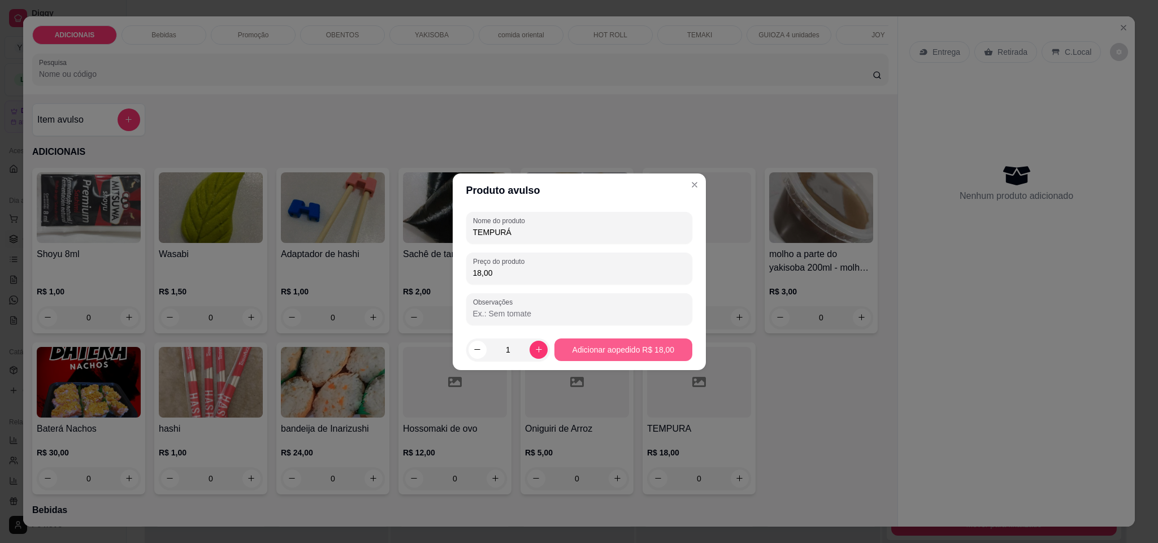
type input "18,00"
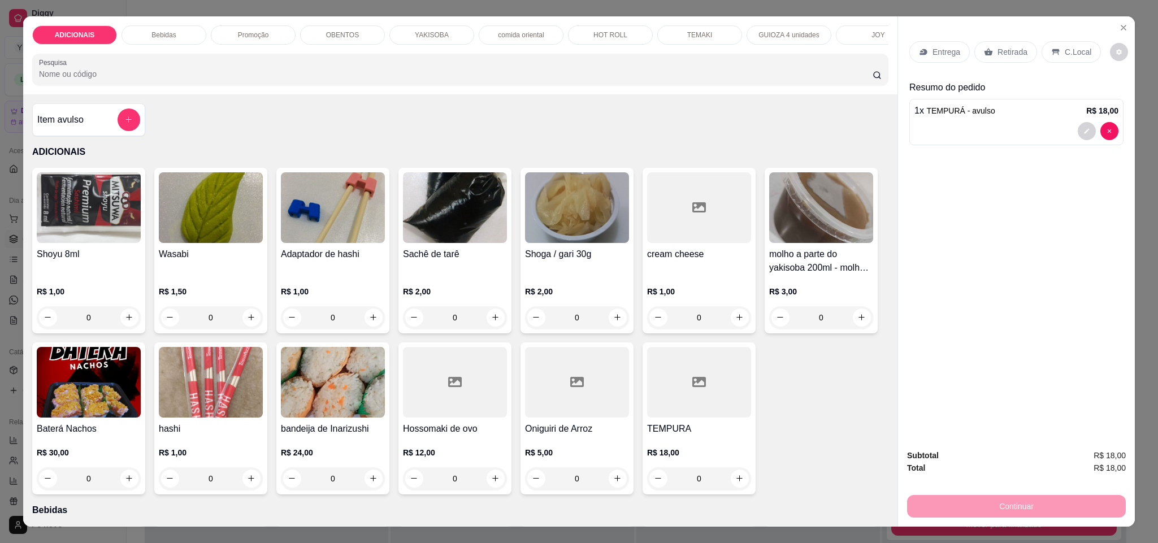
click at [159, 80] on input "Pesquisa" at bounding box center [456, 73] width 834 height 11
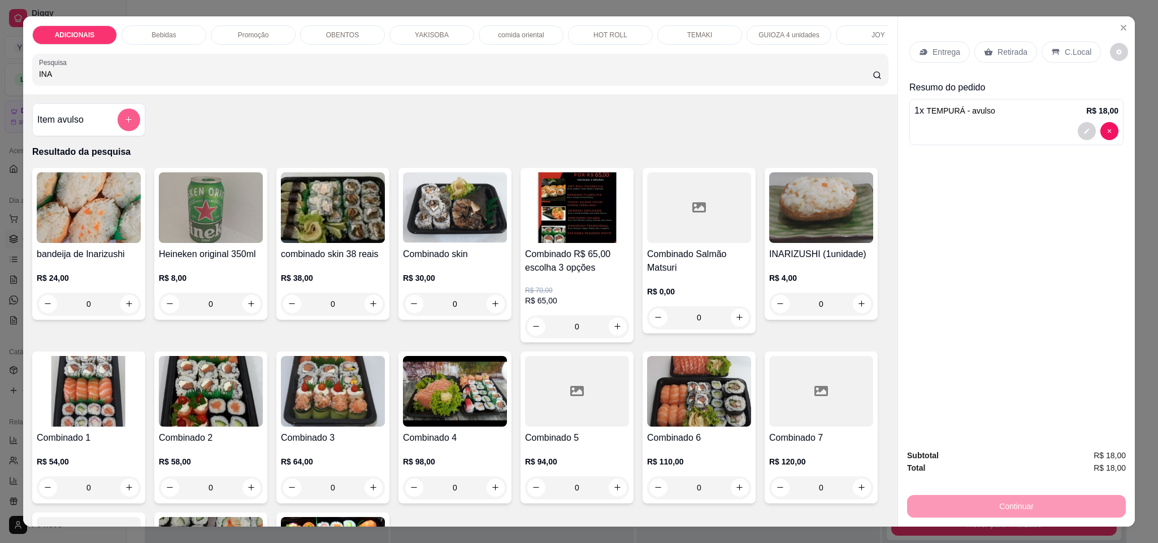
type input "INA"
click at [126, 128] on button "add-separate-item" at bounding box center [129, 120] width 23 height 23
click at [438, 33] on p "YAKISOBA" at bounding box center [432, 35] width 34 height 9
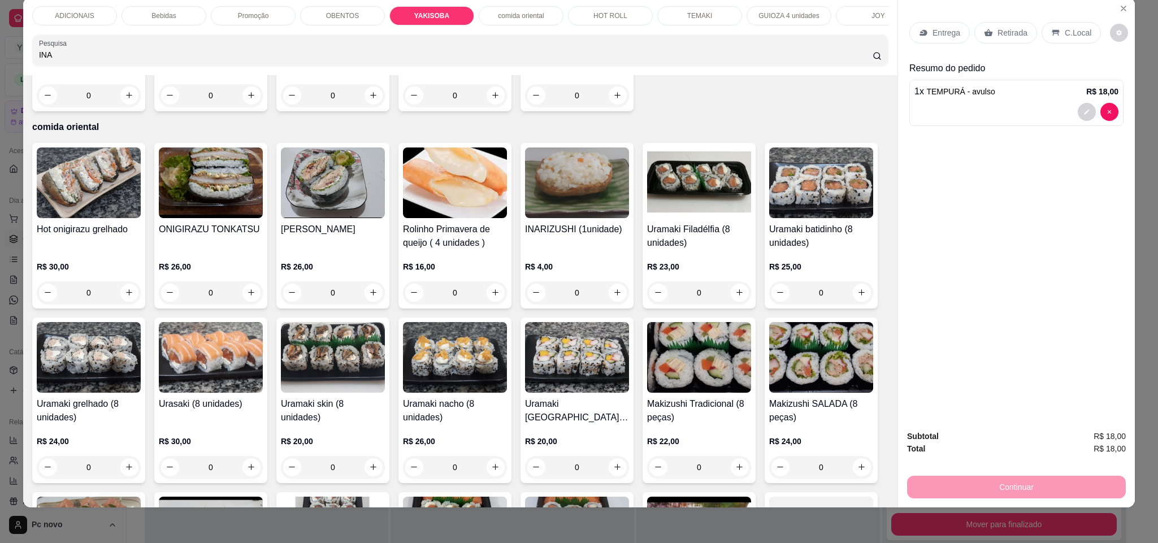
type input "1"
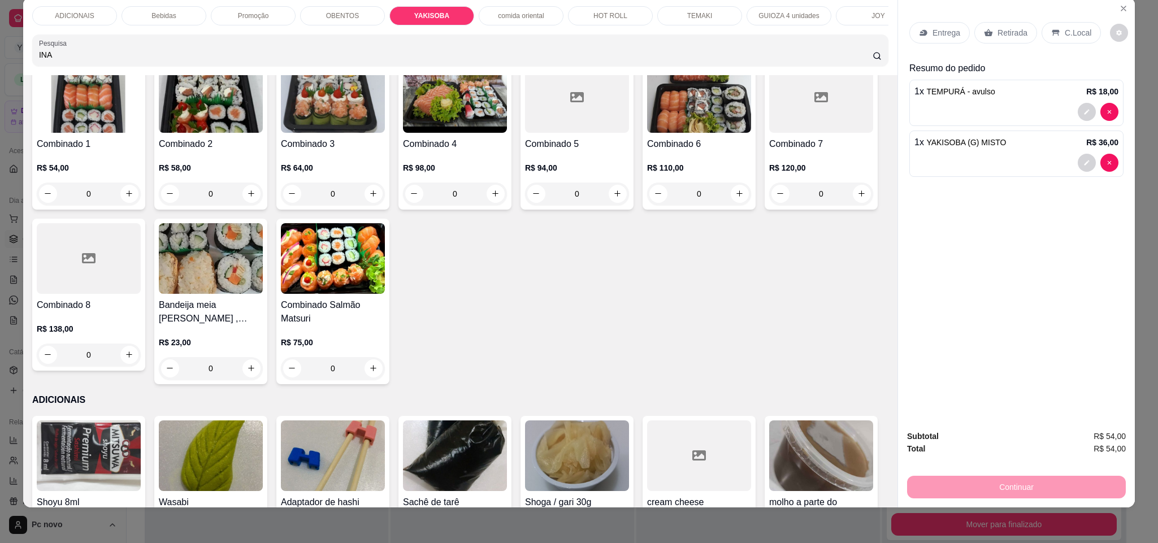
scroll to position [0, 0]
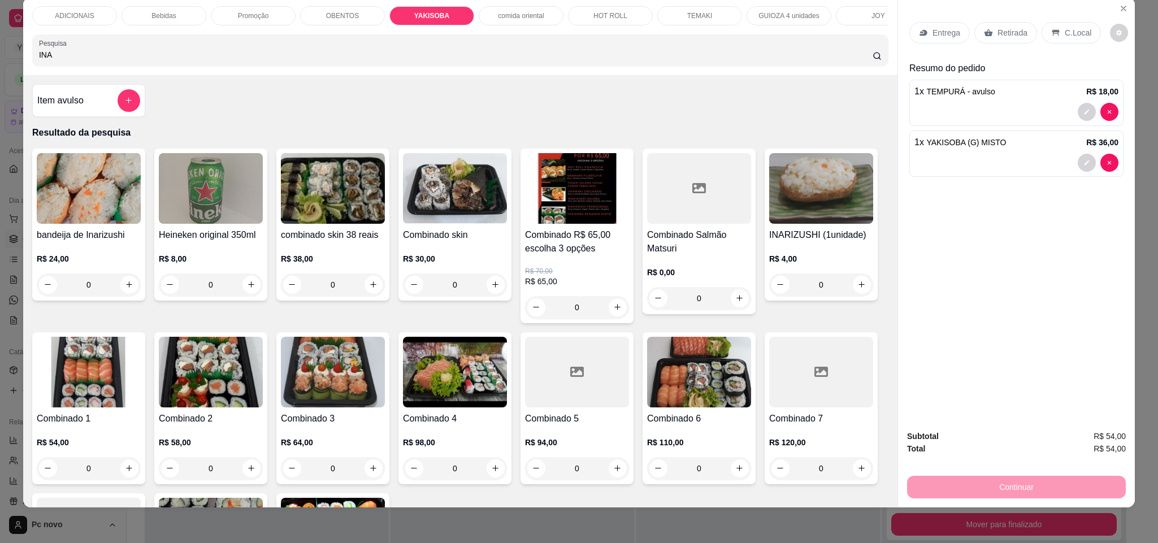
click at [105, 112] on div "Item avulso" at bounding box center [88, 100] width 103 height 23
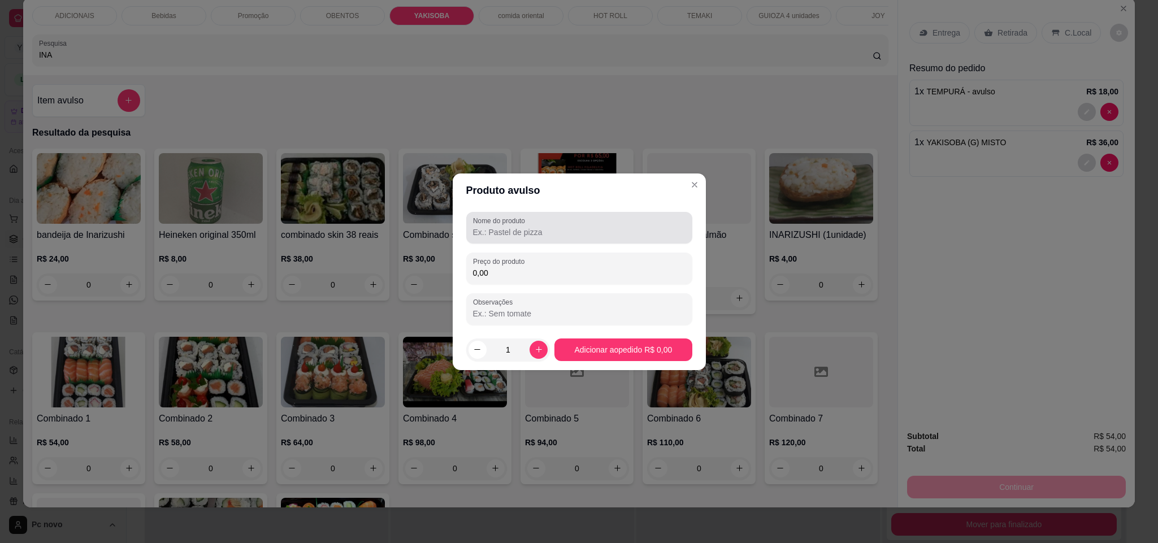
click at [524, 226] on div "Nome do produto" at bounding box center [579, 228] width 226 height 32
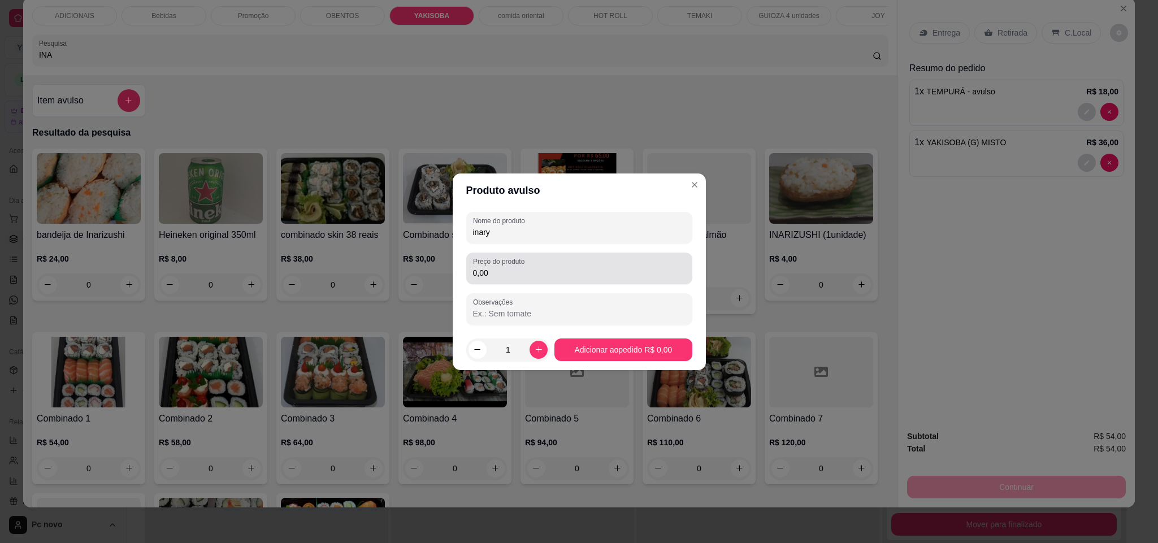
type input "inary"
click at [521, 280] on div "Preço do produto 0,00" at bounding box center [579, 269] width 226 height 32
type input "4,00"
click at [530, 345] on button "increase-product-quantity" at bounding box center [539, 350] width 18 height 18
type input "2"
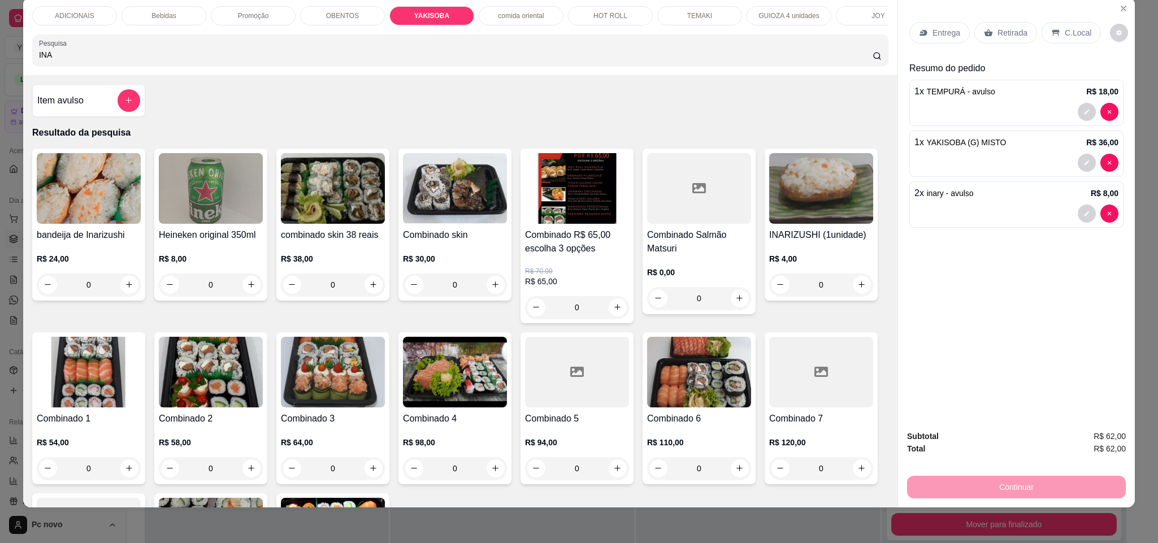
click at [1065, 34] on p "C.Local" at bounding box center [1078, 32] width 27 height 11
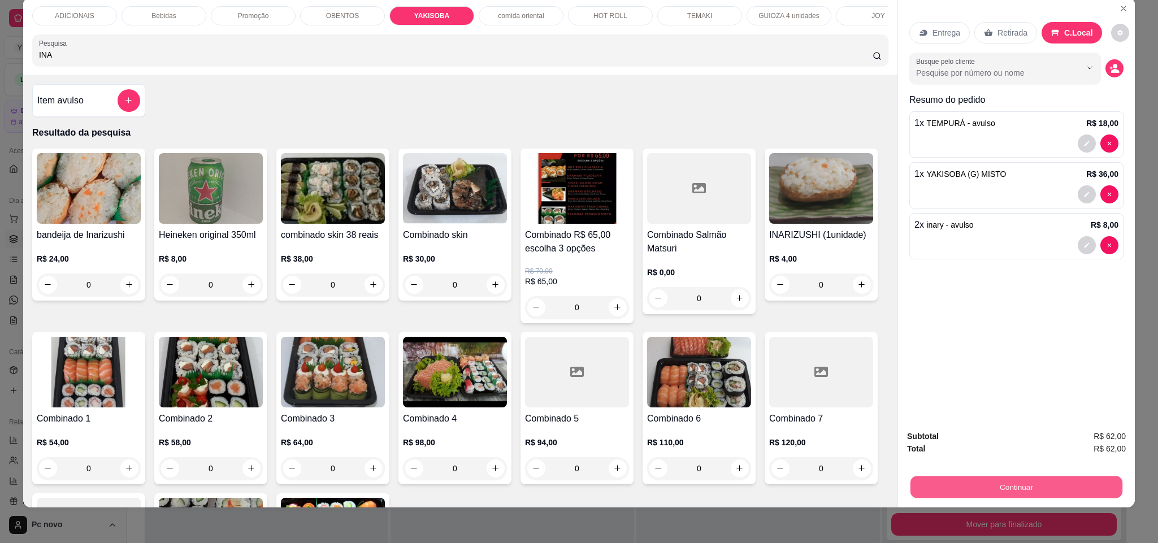
click at [1060, 477] on button "Continuar" at bounding box center [1017, 488] width 212 height 22
click at [985, 487] on button "Continuar" at bounding box center [1016, 487] width 219 height 23
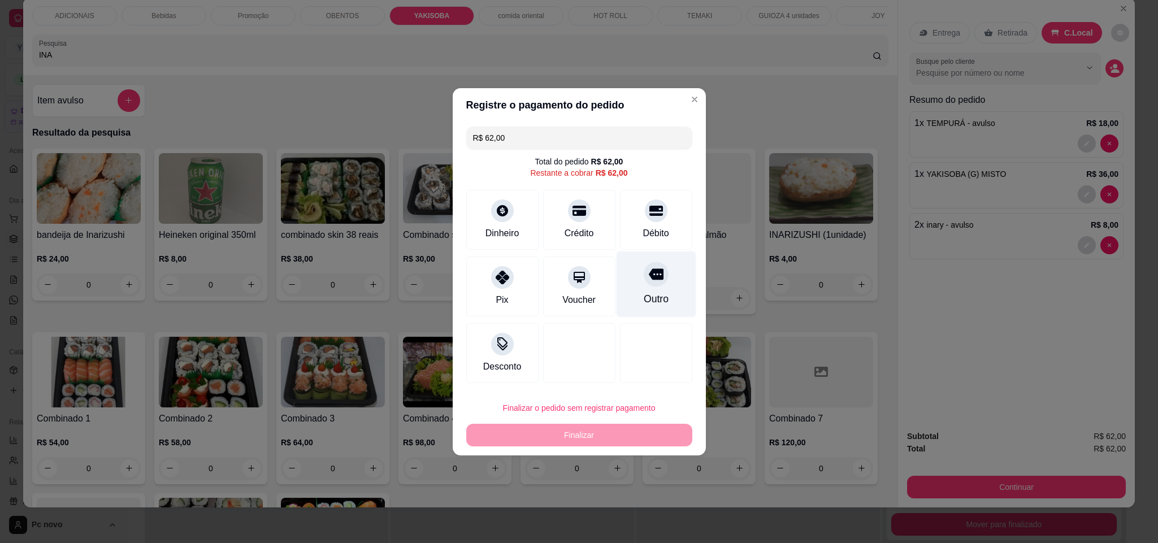
drag, startPoint x: 654, startPoint y: 270, endPoint x: 642, endPoint y: 272, distance: 12.1
click at [644, 272] on div at bounding box center [656, 274] width 25 height 25
type input "R$ 0,00"
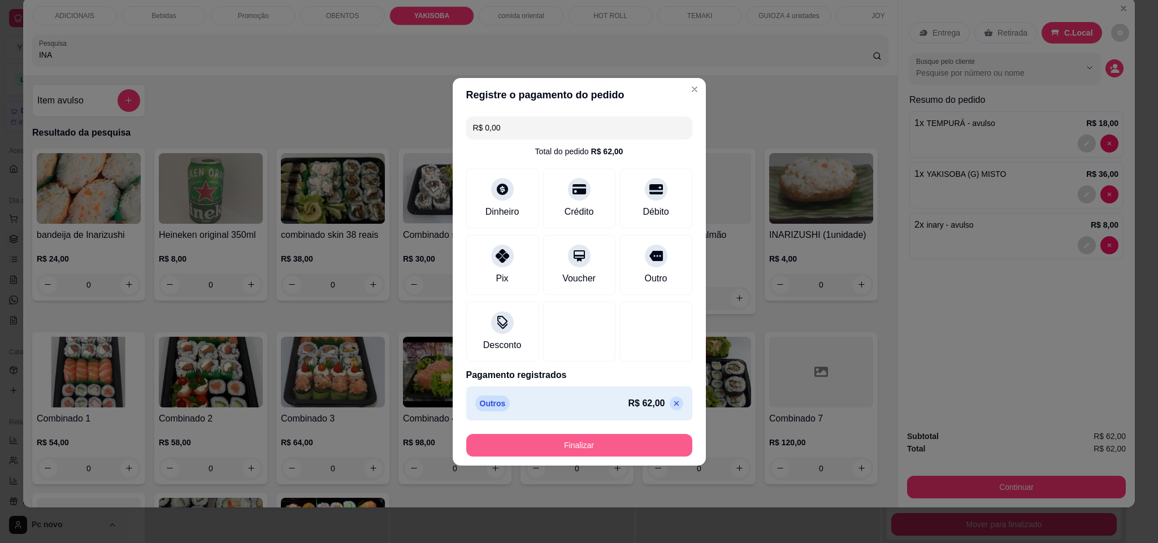
click at [599, 443] on button "Finalizar" at bounding box center [579, 445] width 226 height 23
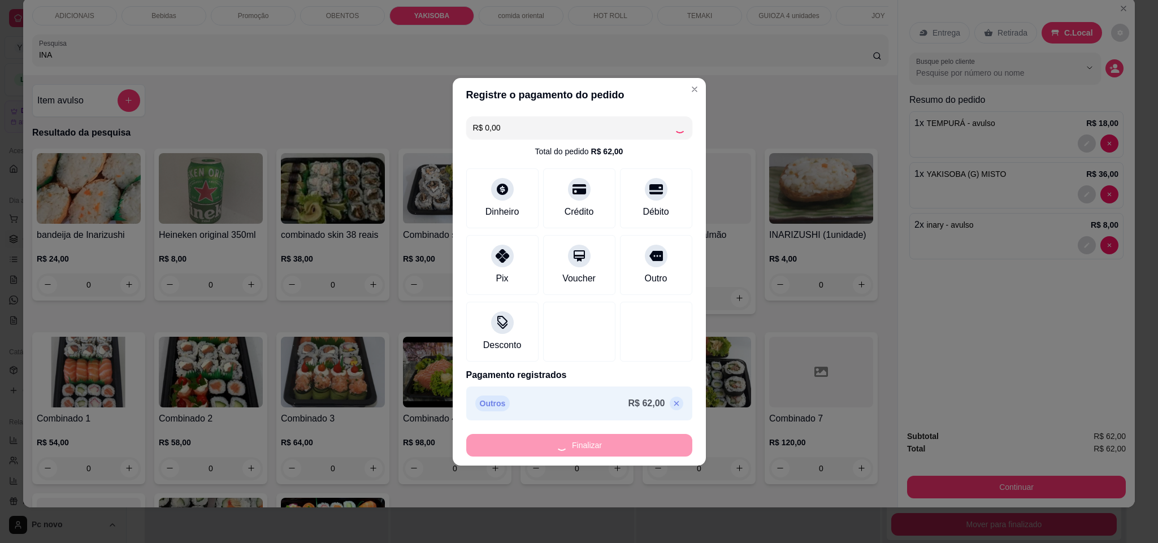
type input "0"
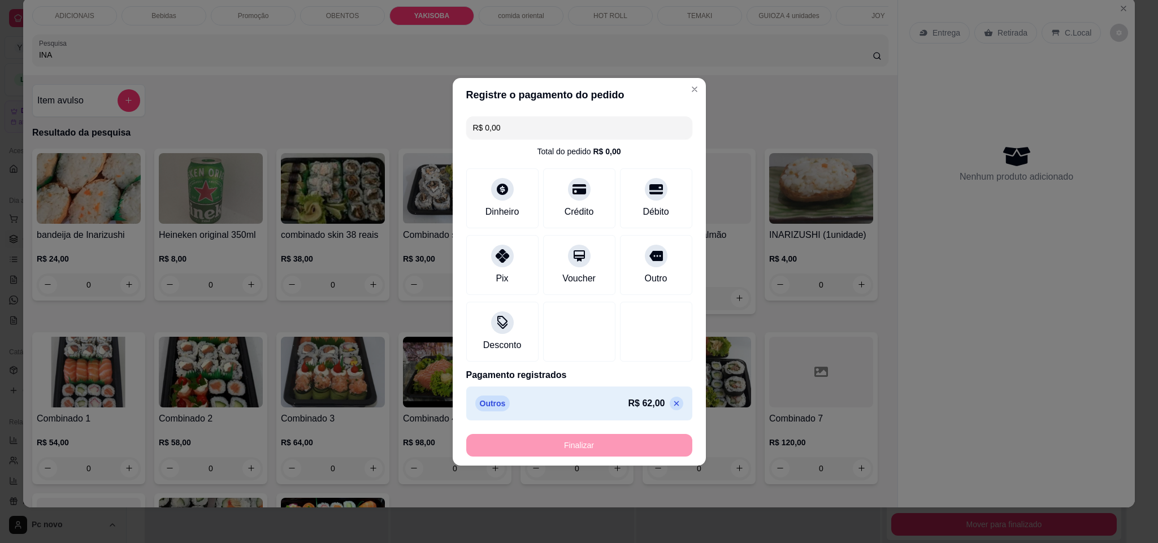
type input "-R$ 62,00"
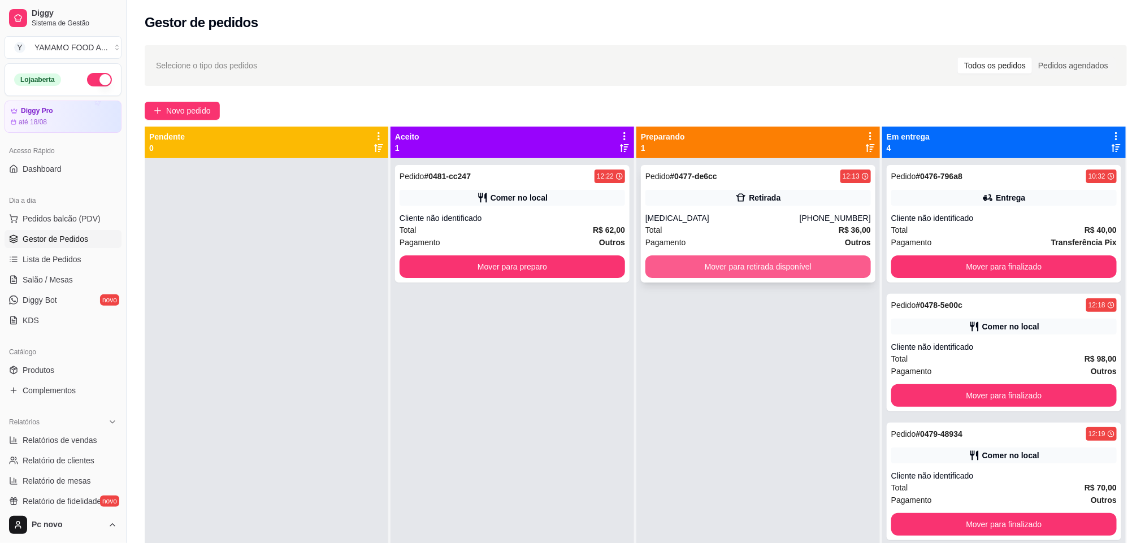
click at [824, 260] on button "Mover para retirada disponível" at bounding box center [759, 267] width 226 height 23
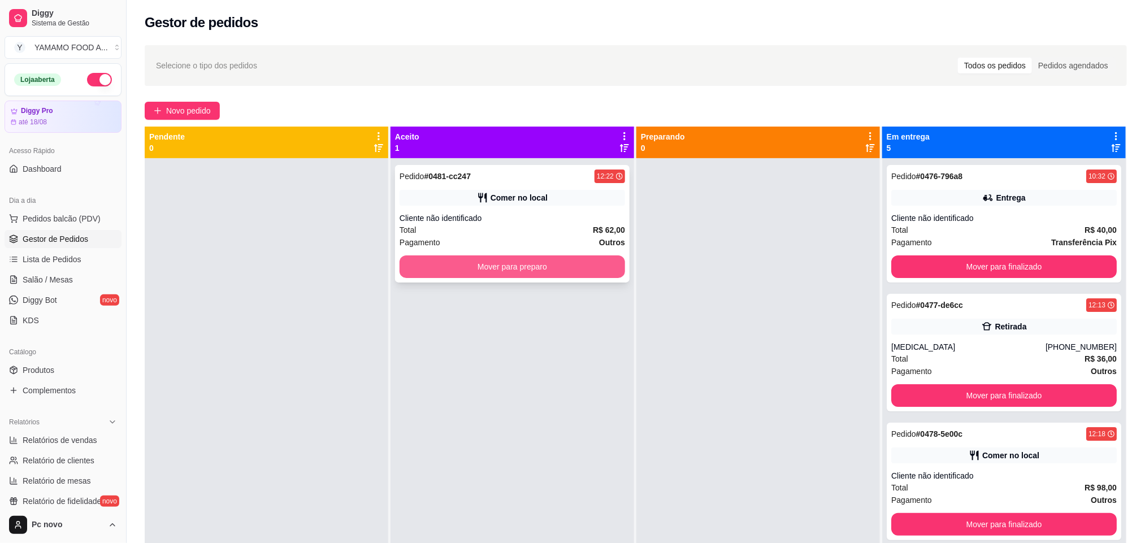
click at [500, 262] on button "Mover para preparo" at bounding box center [513, 267] width 226 height 23
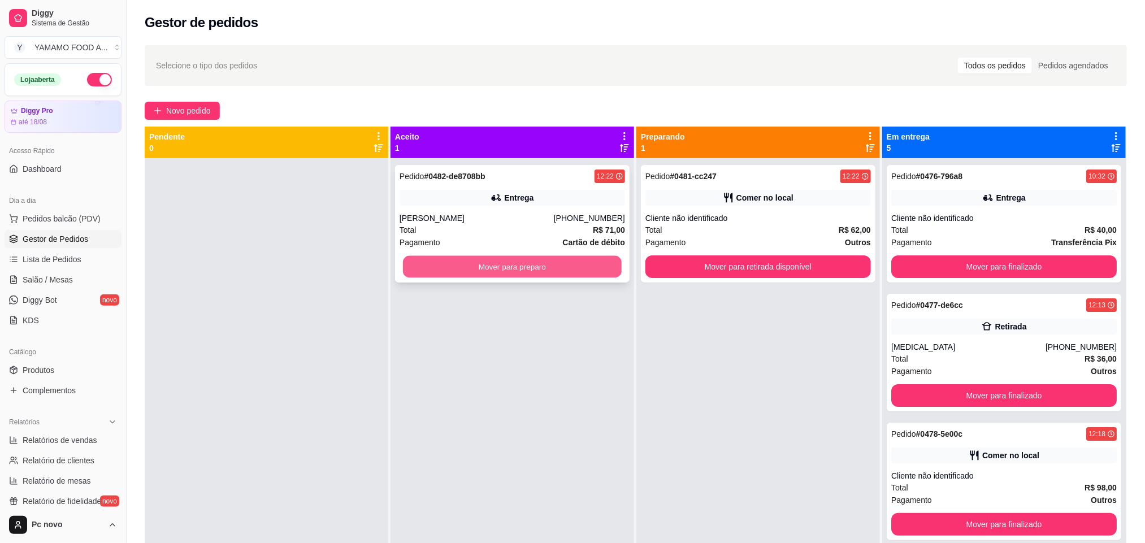
click at [540, 272] on button "Mover para preparo" at bounding box center [512, 267] width 219 height 22
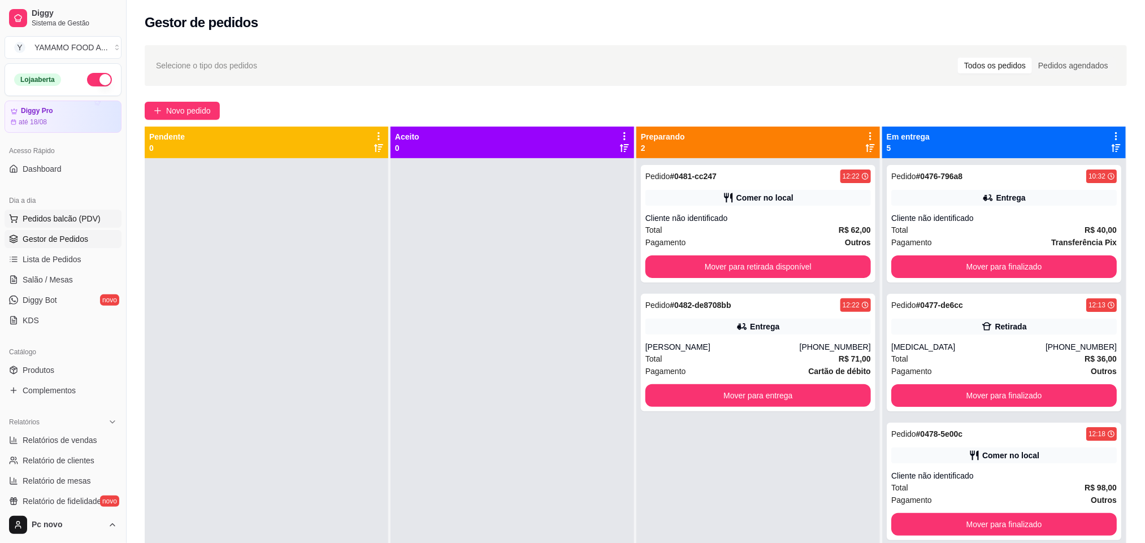
click at [51, 215] on span "Pedidos balcão (PDV)" at bounding box center [62, 218] width 78 height 11
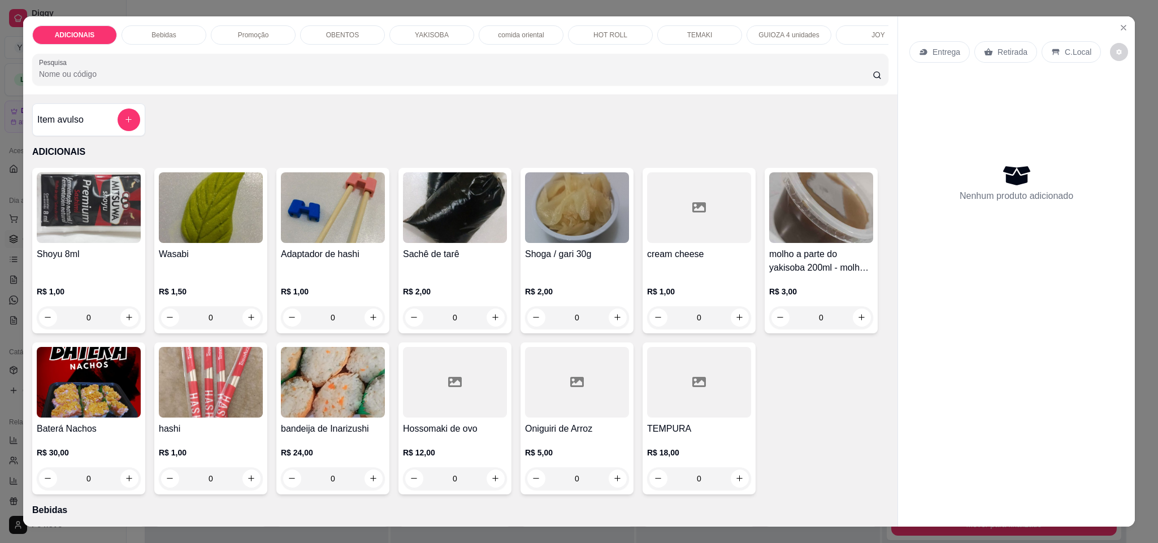
click at [351, 36] on div "OBENTOS" at bounding box center [342, 34] width 85 height 19
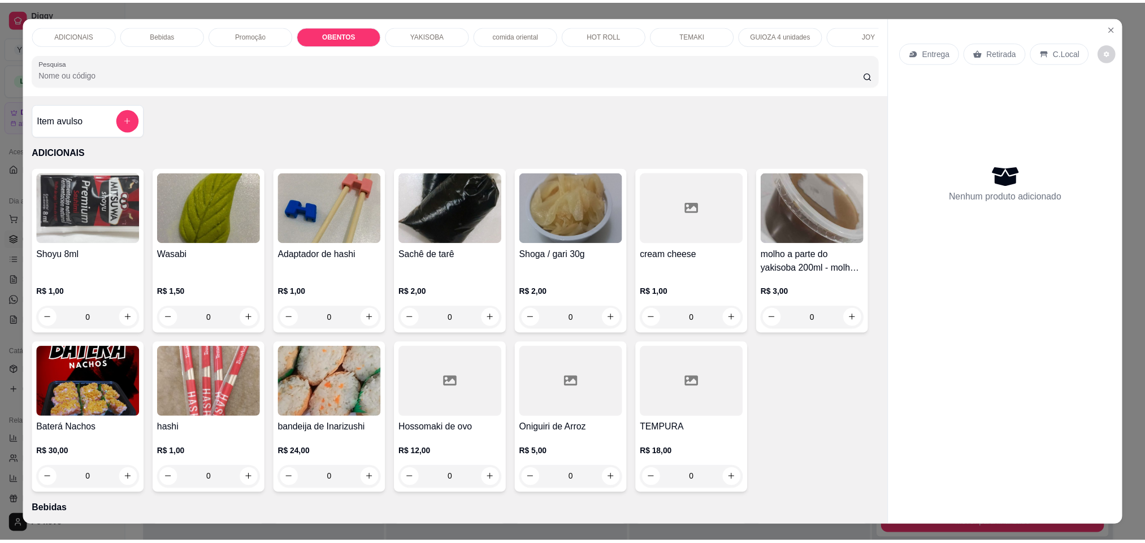
scroll to position [19, 0]
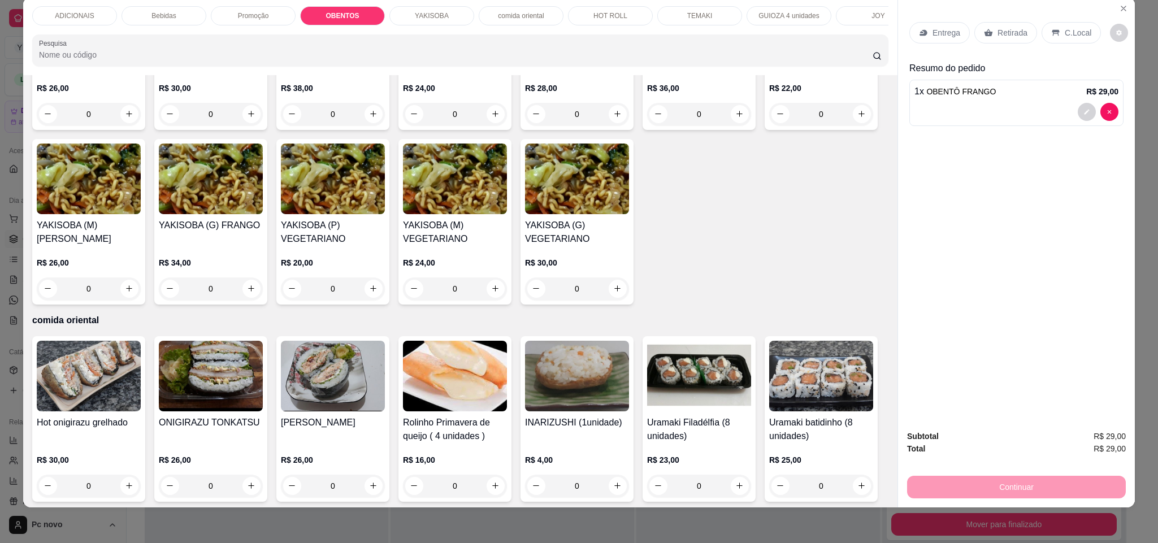
type input "2"
click at [933, 27] on p "Entrega" at bounding box center [947, 32] width 28 height 11
click at [984, 34] on icon at bounding box center [988, 32] width 9 height 9
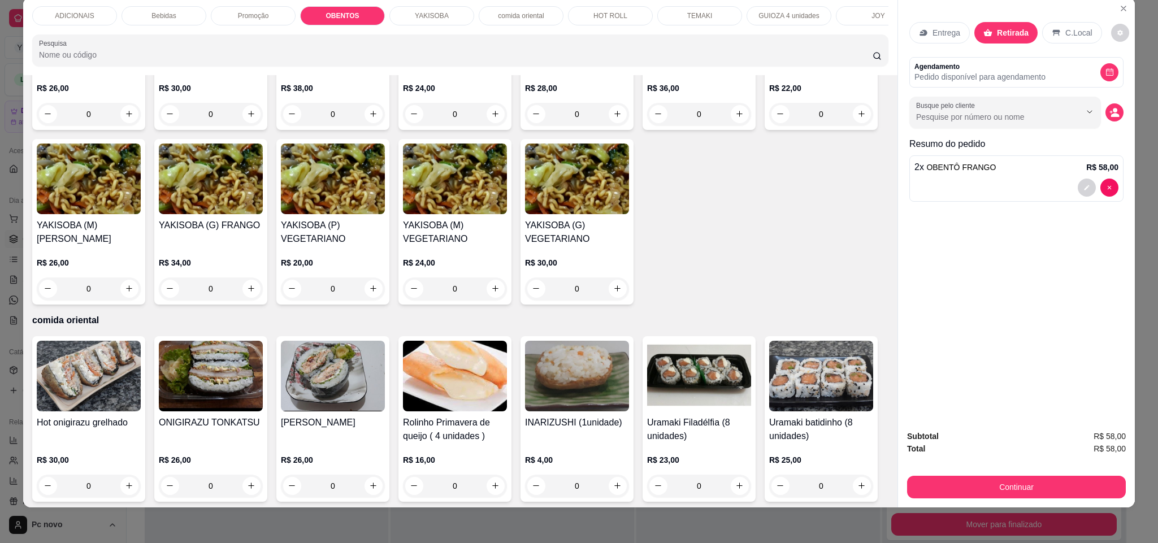
click at [1113, 110] on circle "decrease-product-quantity" at bounding box center [1115, 110] width 5 height 5
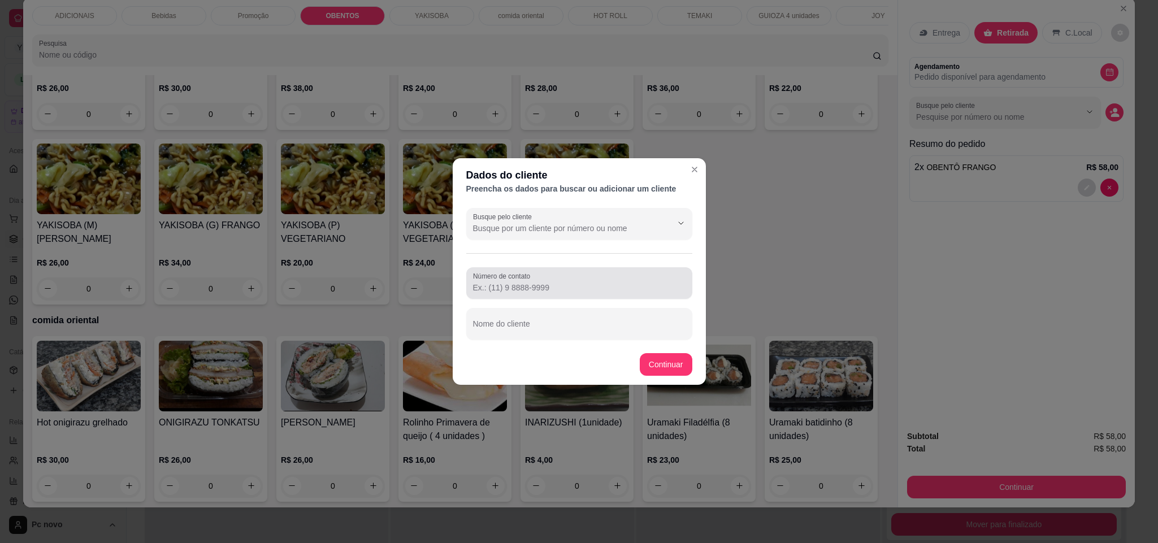
click at [567, 282] on input "Número de contato" at bounding box center [579, 287] width 213 height 11
click at [540, 277] on div at bounding box center [579, 283] width 213 height 23
paste input "[PHONE_NUMBER]"
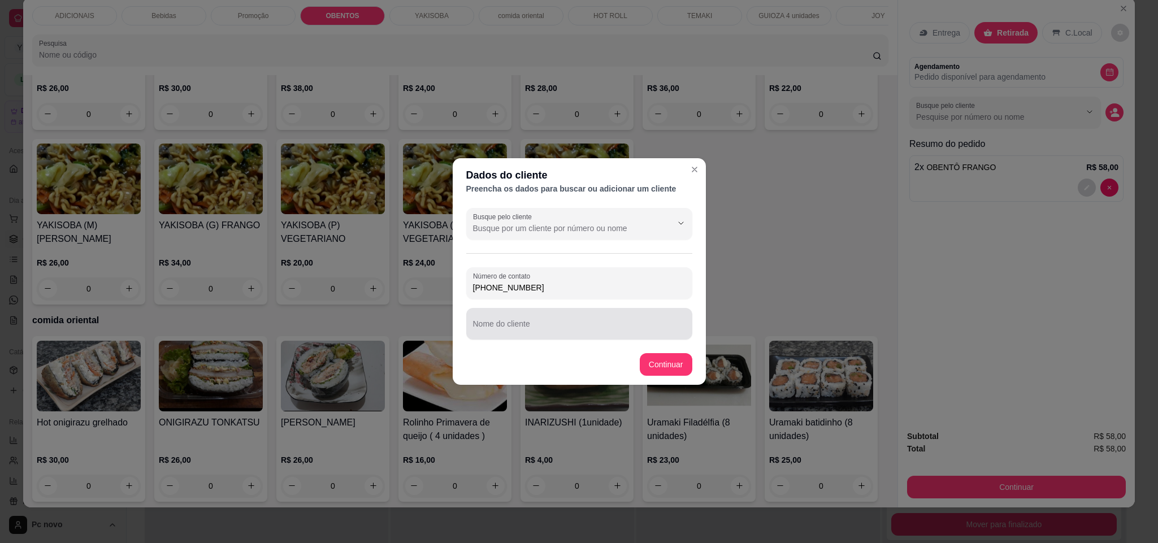
type input "[PHONE_NUMBER]"
click at [546, 329] on input "Nome do cliente" at bounding box center [579, 328] width 213 height 11
type input "[PERSON_NAME]"
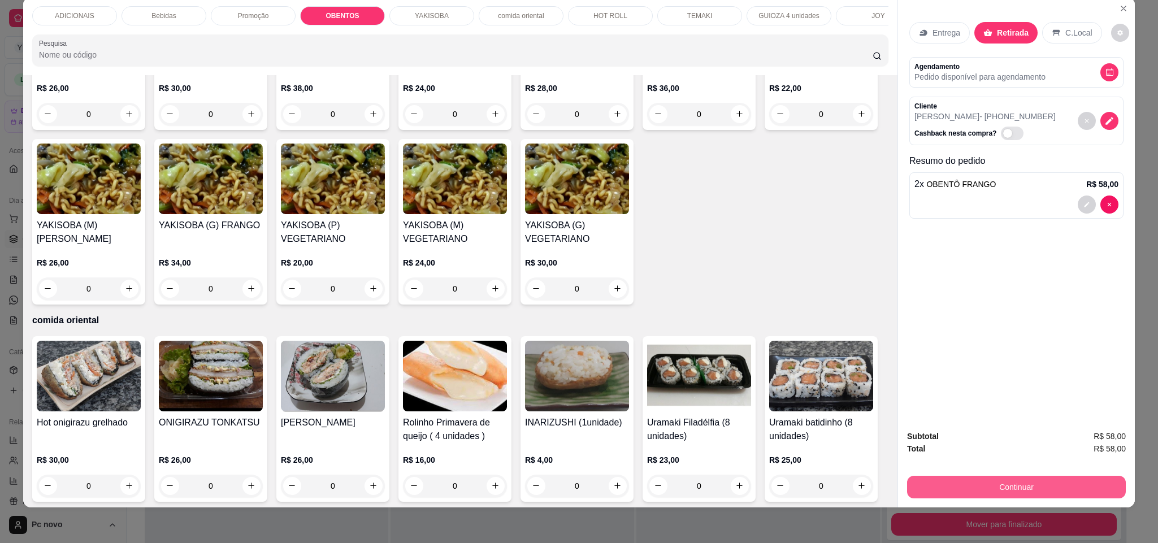
click at [984, 479] on button "Continuar" at bounding box center [1016, 487] width 219 height 23
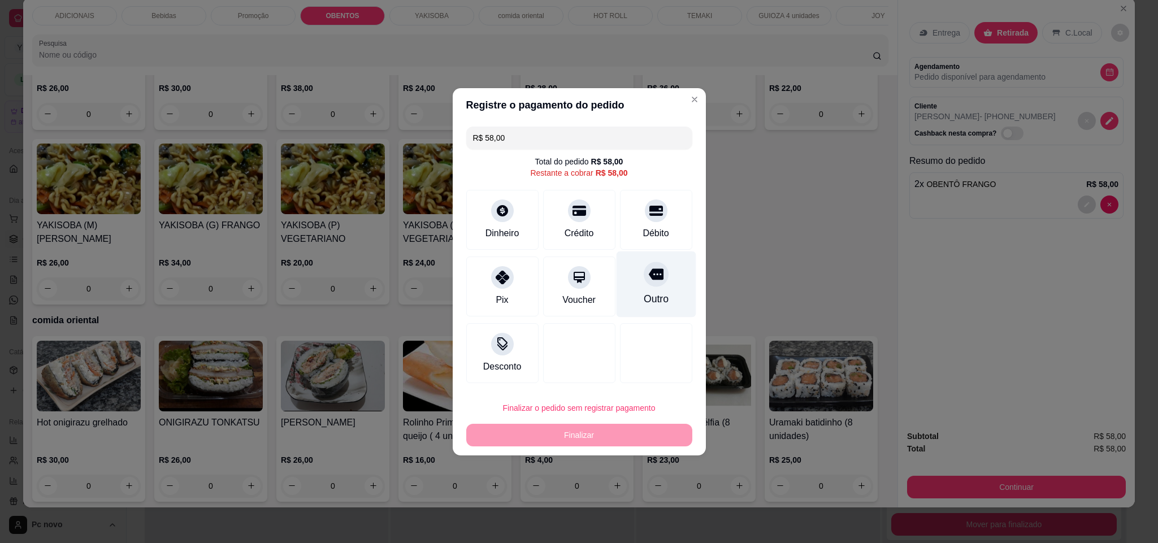
click at [644, 275] on div at bounding box center [656, 274] width 25 height 25
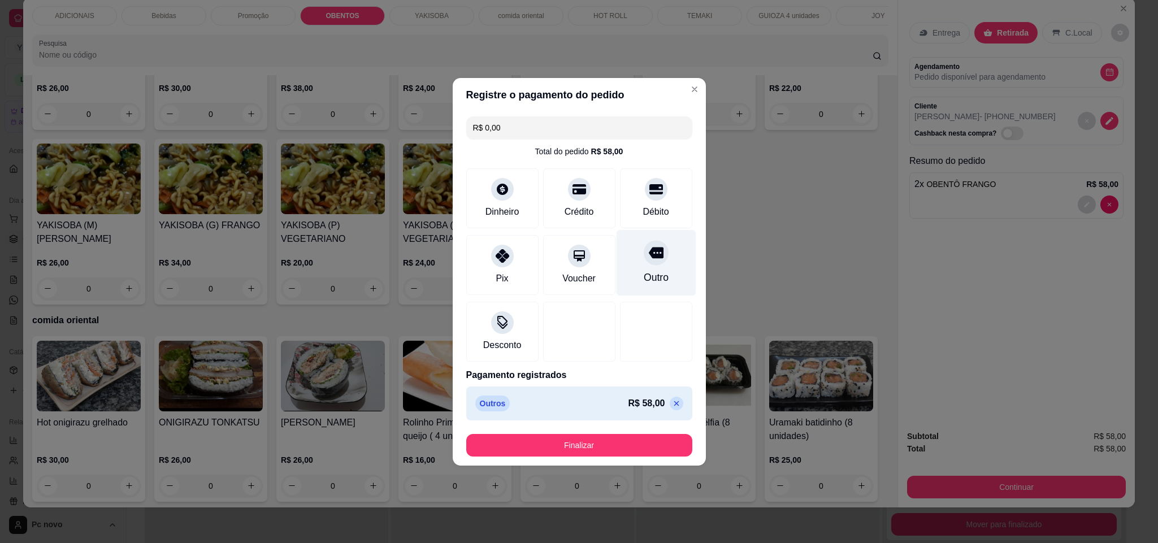
type input "R$ 0,00"
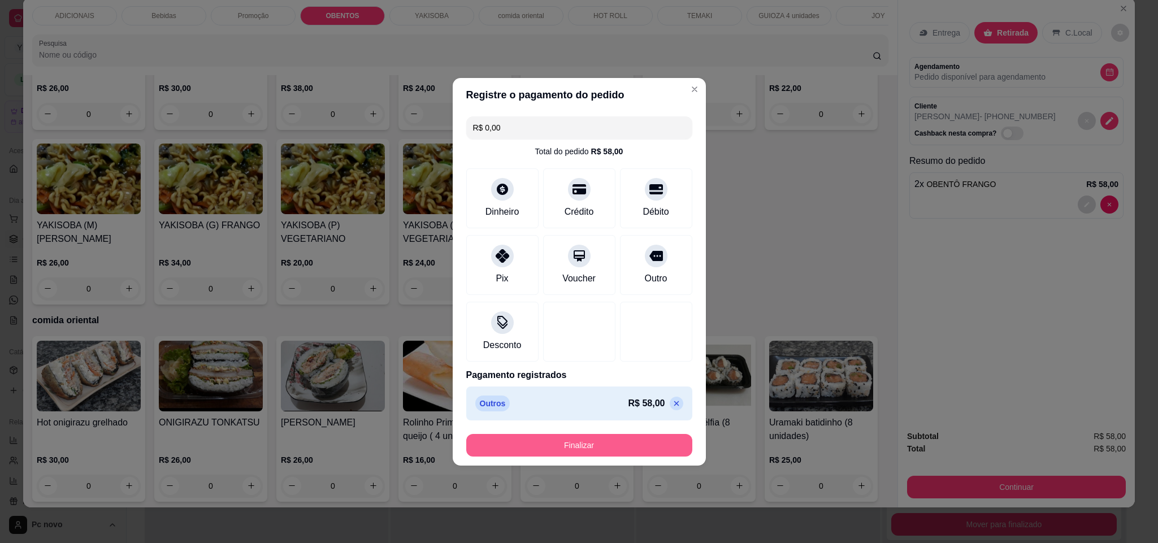
click at [594, 447] on button "Finalizar" at bounding box center [579, 445] width 226 height 23
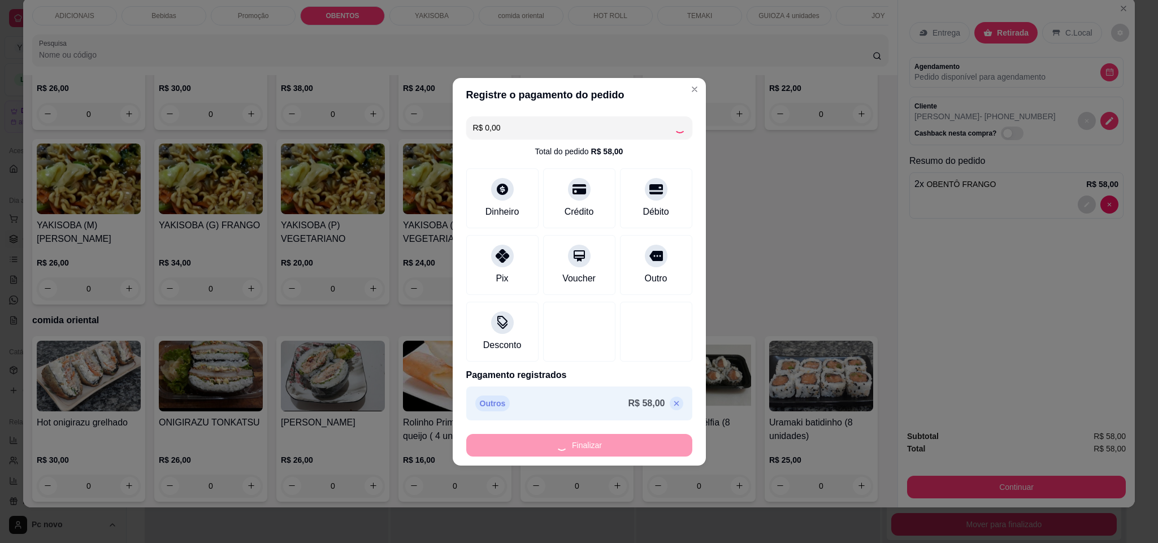
type input "0"
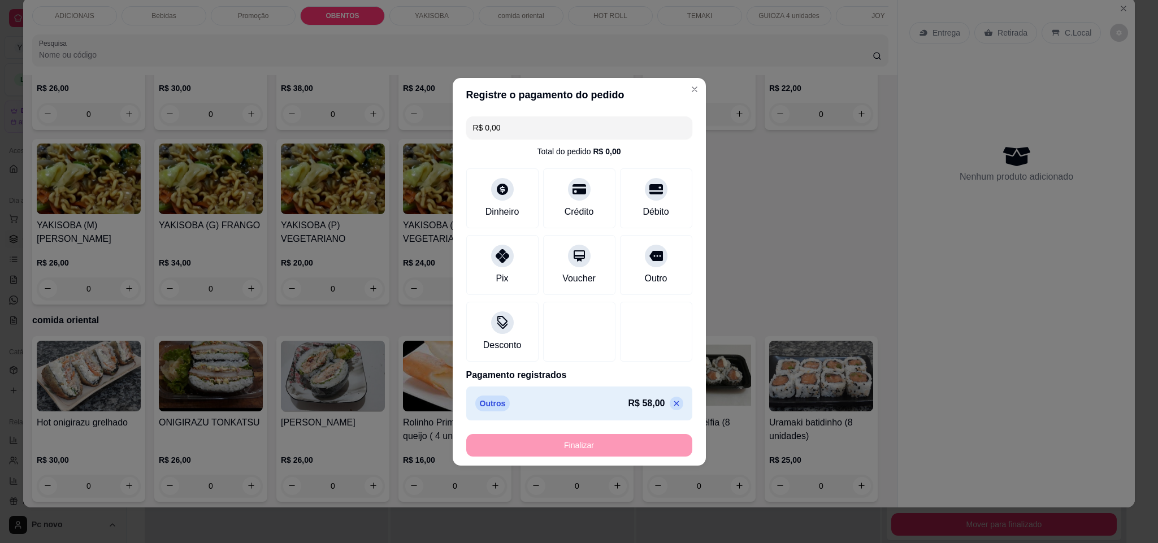
type input "-R$ 58,00"
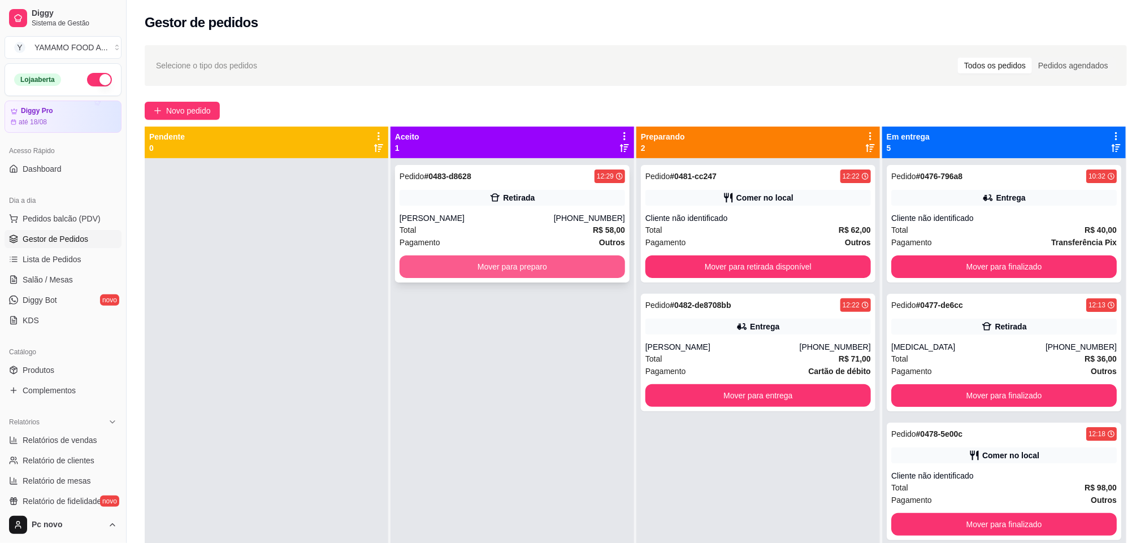
click at [531, 268] on button "Mover para preparo" at bounding box center [513, 267] width 226 height 23
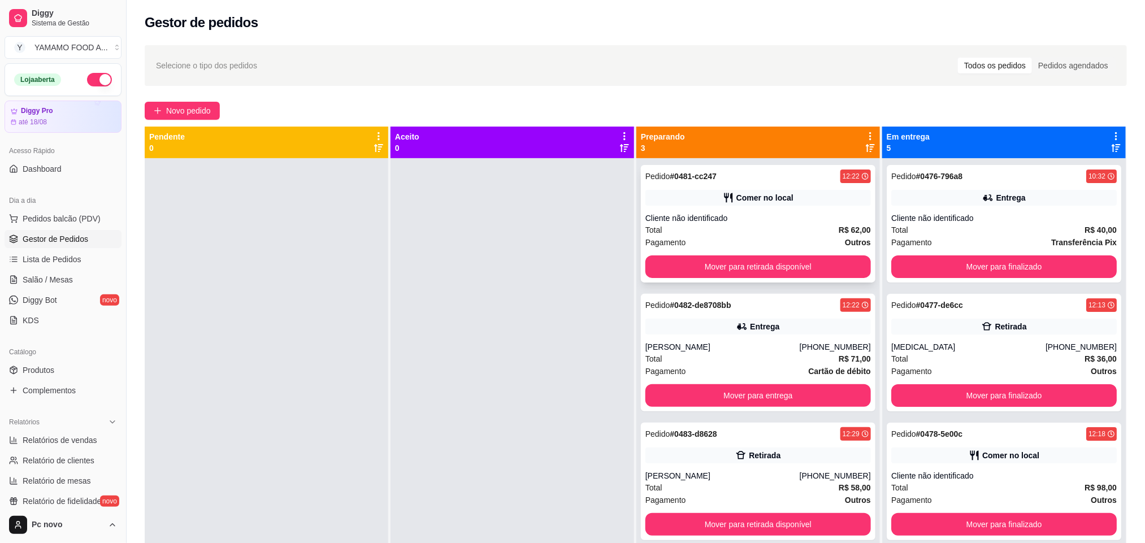
click at [671, 187] on div "Pedido # 0481-cc247 12:22 Comer no local Cliente não identificado Total R$ 62,0…" at bounding box center [758, 224] width 235 height 118
click at [734, 207] on div "Pedido # 0481-cc247 12:22 Comer no local Cliente não identificado Total R$ 62,0…" at bounding box center [758, 224] width 235 height 118
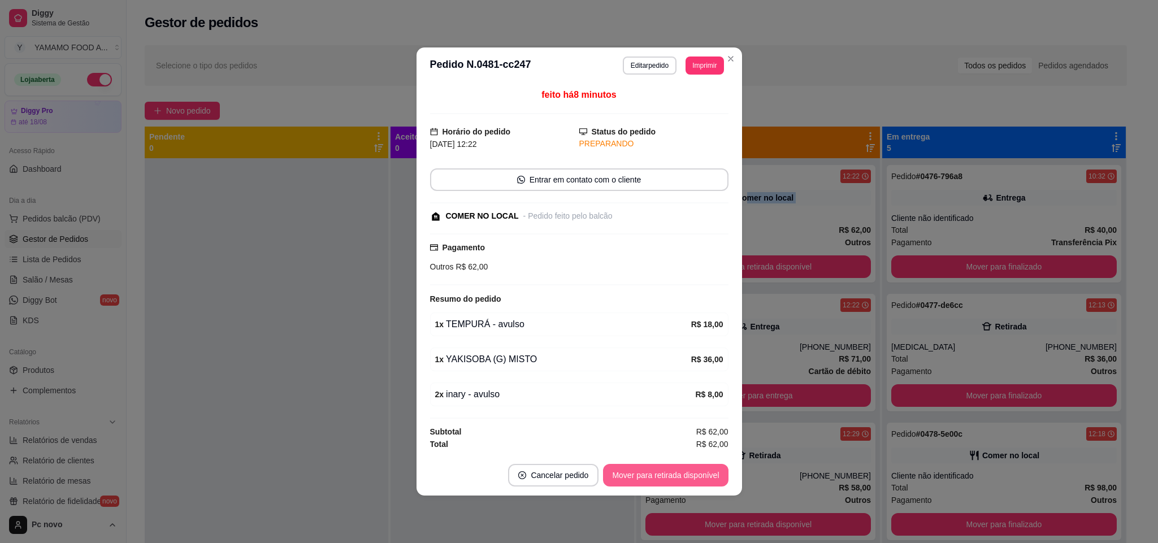
click at [679, 486] on button "Mover para retirada disponível" at bounding box center [665, 475] width 125 height 23
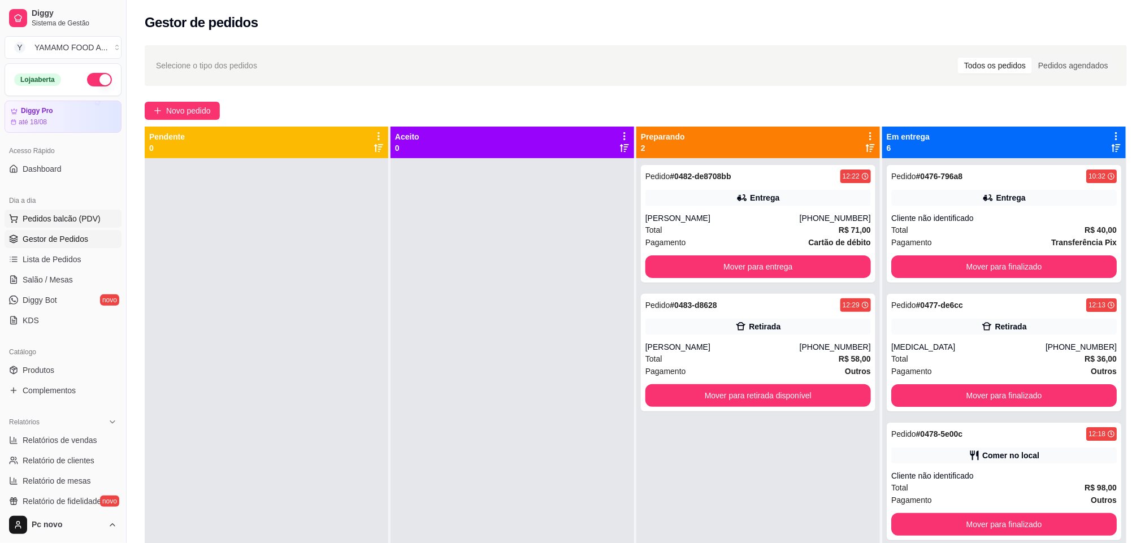
click at [71, 224] on span "Pedidos balcão (PDV)" at bounding box center [62, 218] width 78 height 11
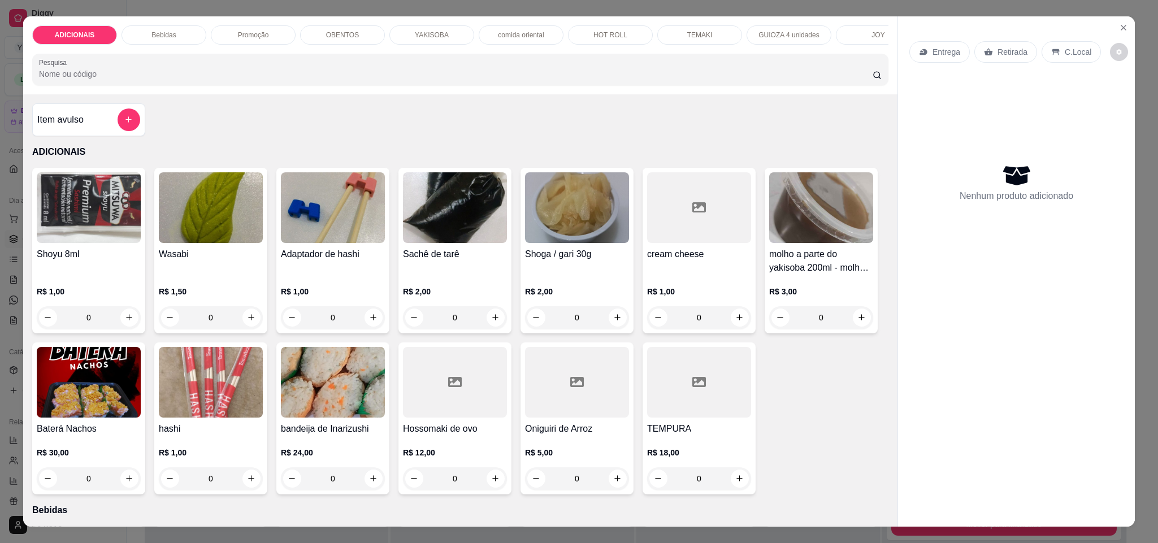
click at [340, 29] on div "OBENTOS" at bounding box center [342, 34] width 85 height 19
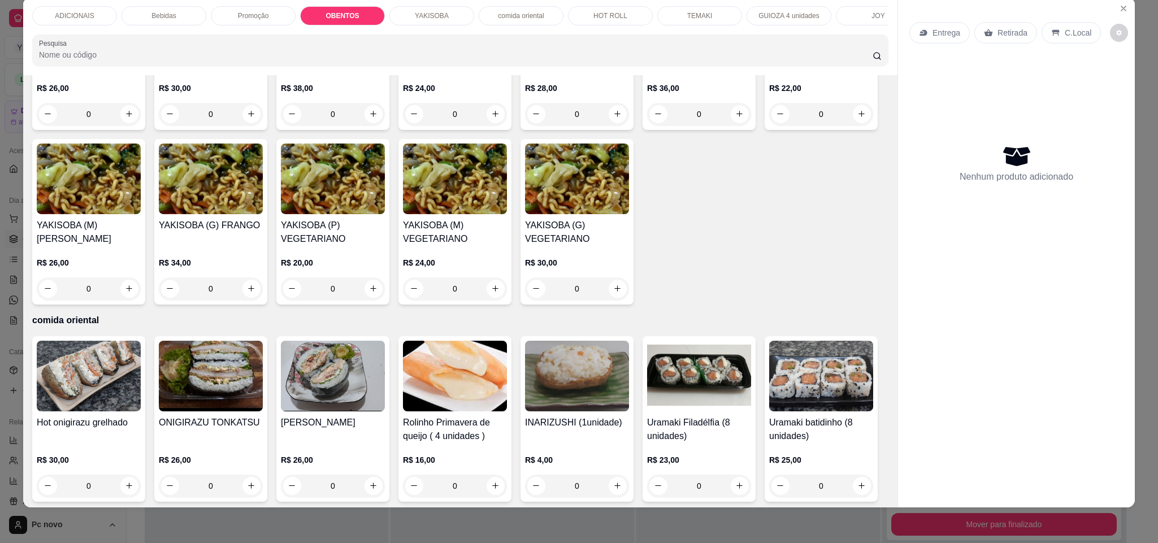
click at [248, 6] on div "Promoção" at bounding box center [253, 15] width 85 height 19
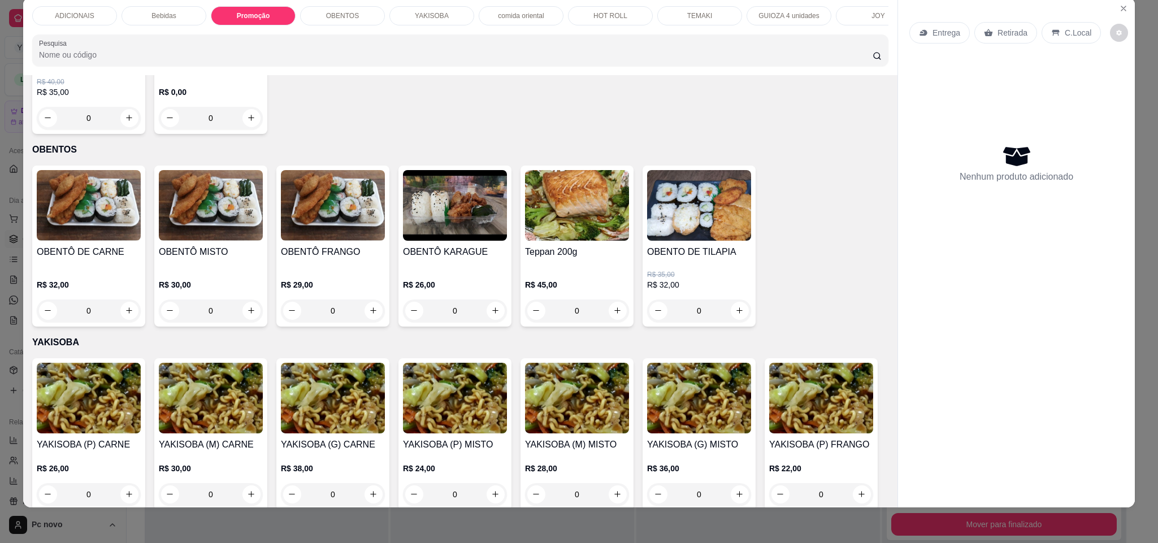
click at [688, 15] on p "TEMAKI" at bounding box center [700, 15] width 25 height 9
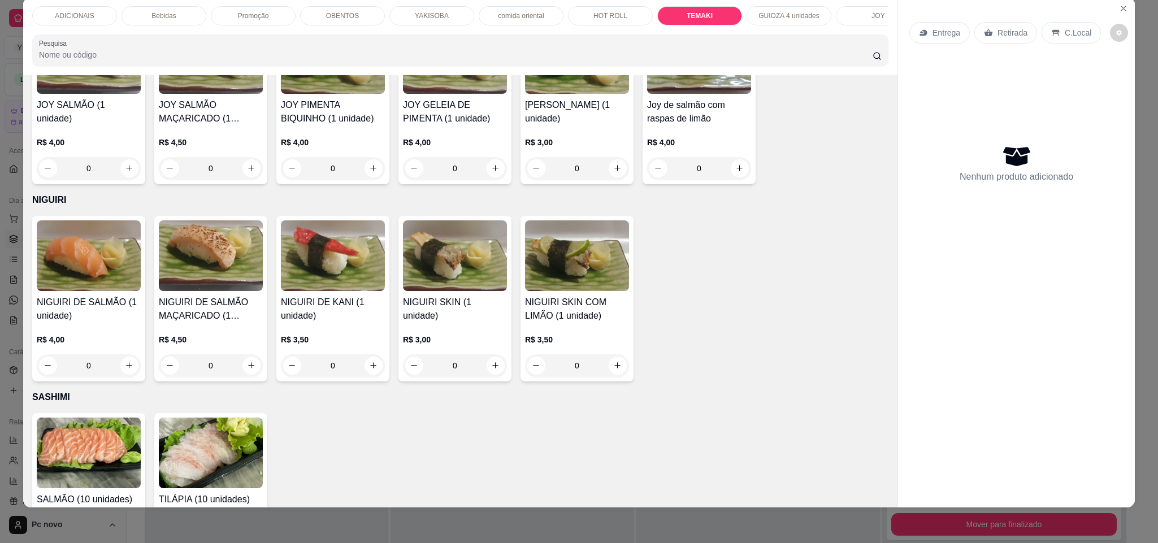
drag, startPoint x: 377, startPoint y: 260, endPoint x: 367, endPoint y: 260, distance: 9.6
type input "1"
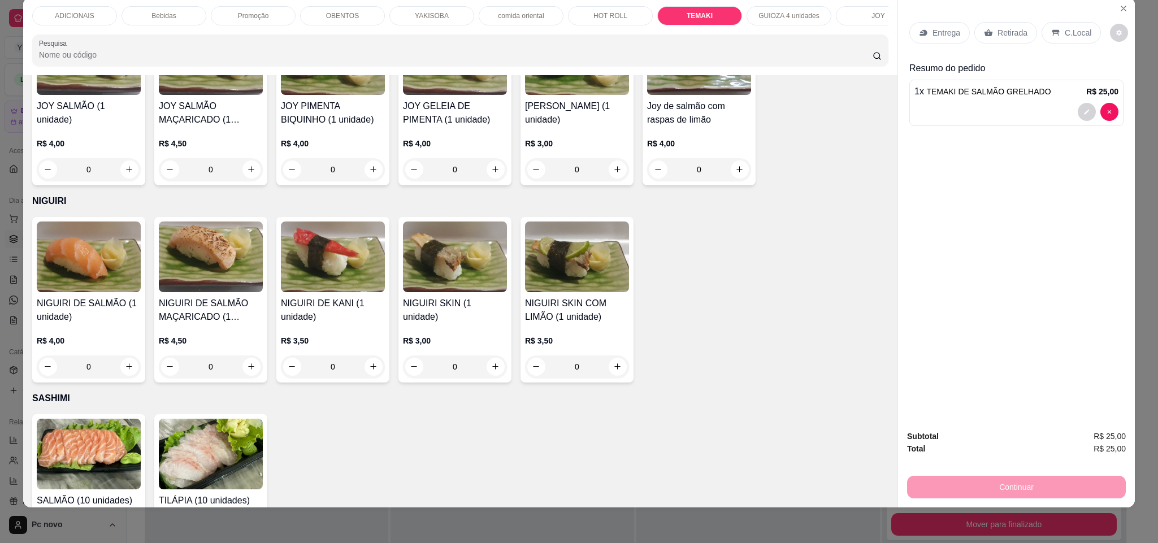
click at [1072, 37] on p "C.Local" at bounding box center [1078, 32] width 27 height 11
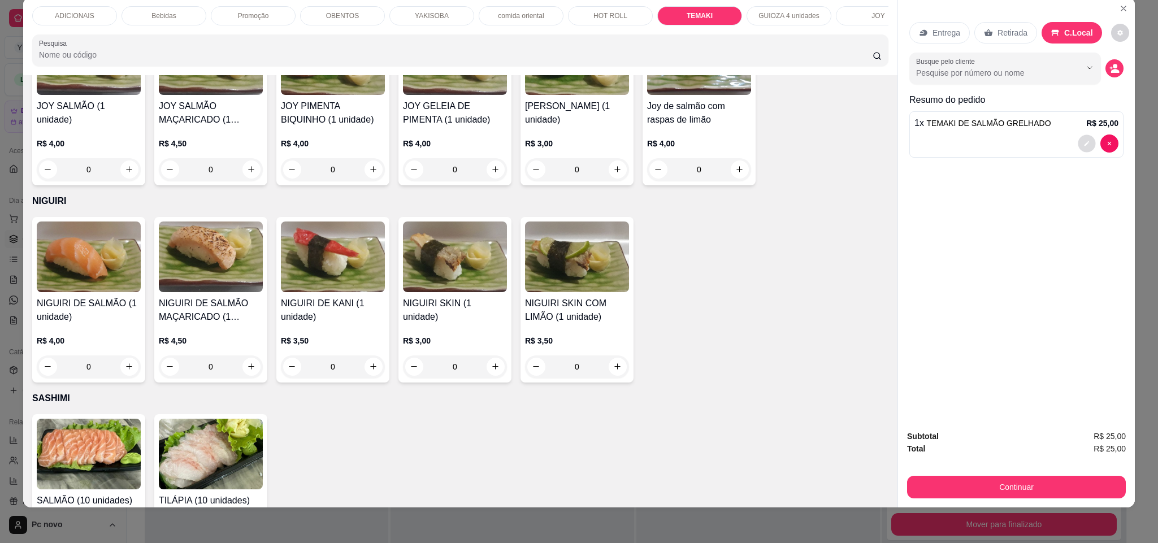
click at [1084, 142] on icon "decrease-product-quantity" at bounding box center [1087, 143] width 7 height 7
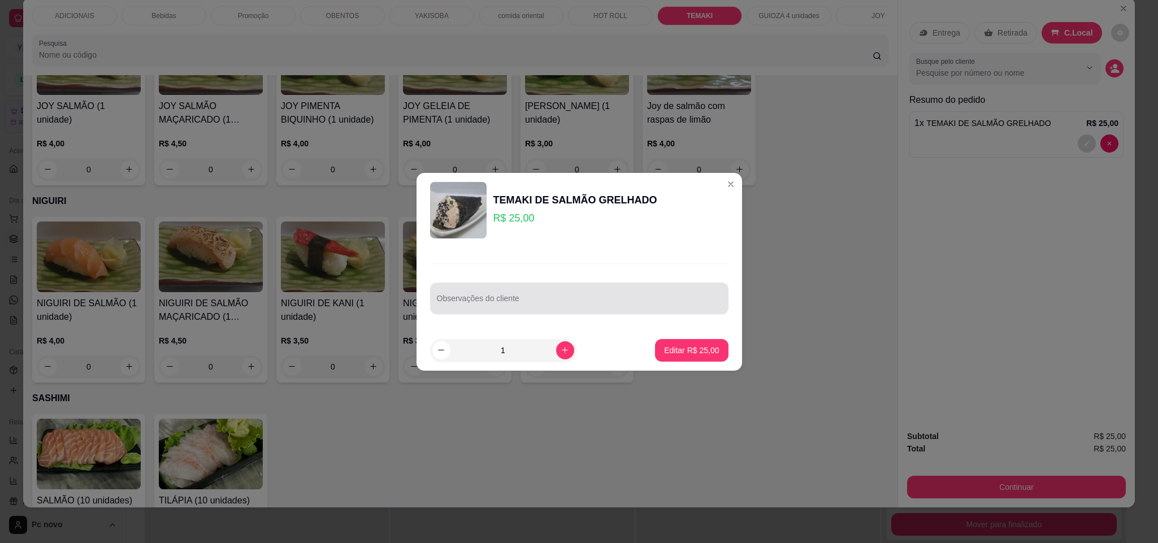
click at [528, 295] on div at bounding box center [579, 298] width 285 height 23
type input "COLOCAR UM POUCO DE GERGELIM"
click at [664, 355] on p "Editar R$ 25,00" at bounding box center [691, 350] width 55 height 11
type input "0"
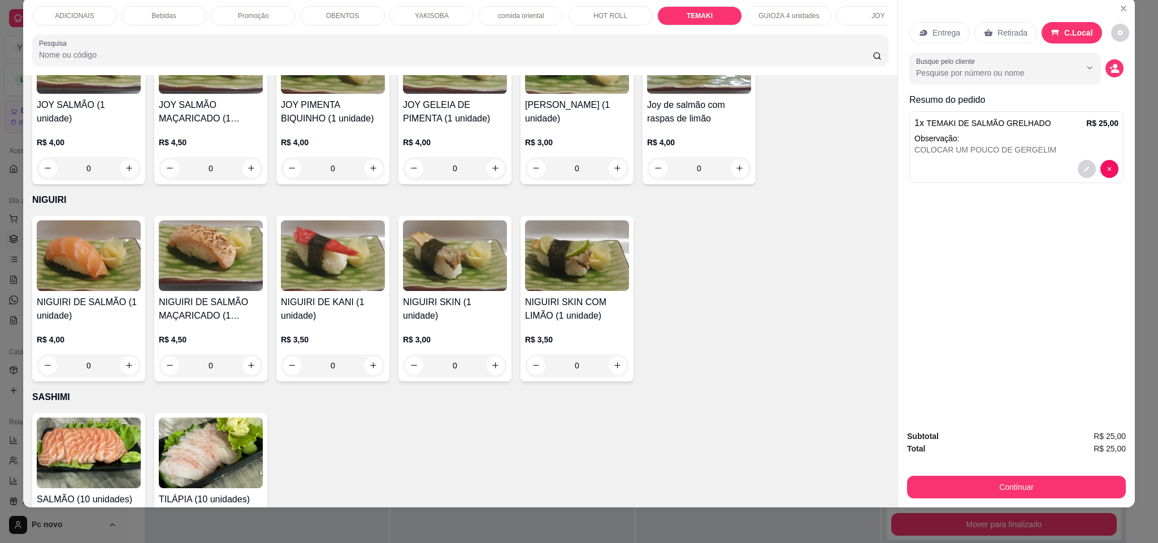
click at [1080, 473] on div "Subtotal R$ 25,00 Total R$ 25,00 Continuar" at bounding box center [1016, 464] width 219 height 68
click at [1074, 475] on div "Continuar" at bounding box center [1016, 485] width 219 height 25
click at [1073, 483] on button "Continuar" at bounding box center [1016, 487] width 219 height 23
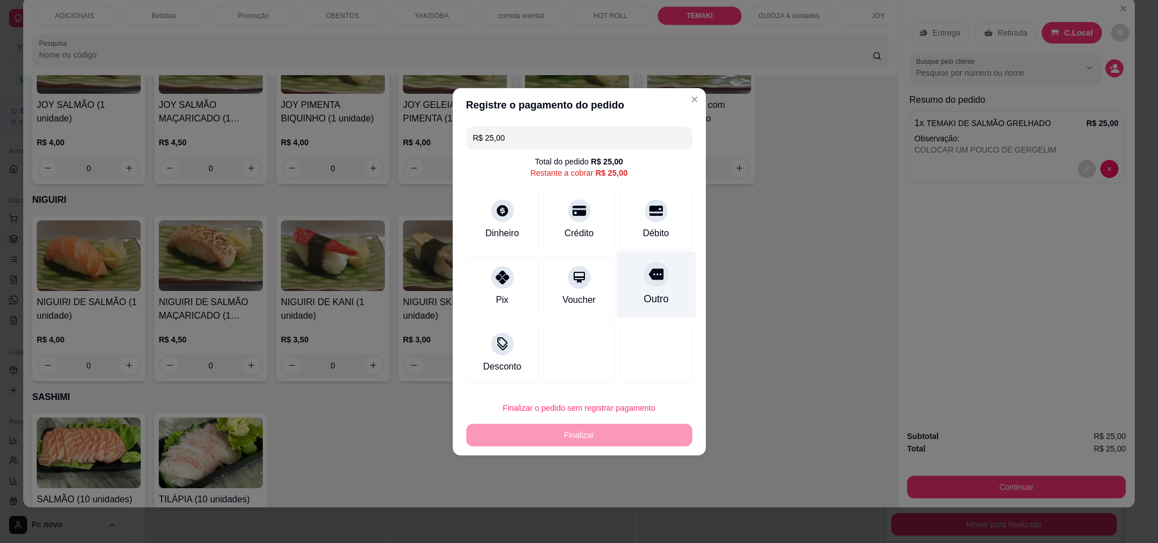
click at [657, 287] on div "Outro" at bounding box center [656, 284] width 80 height 66
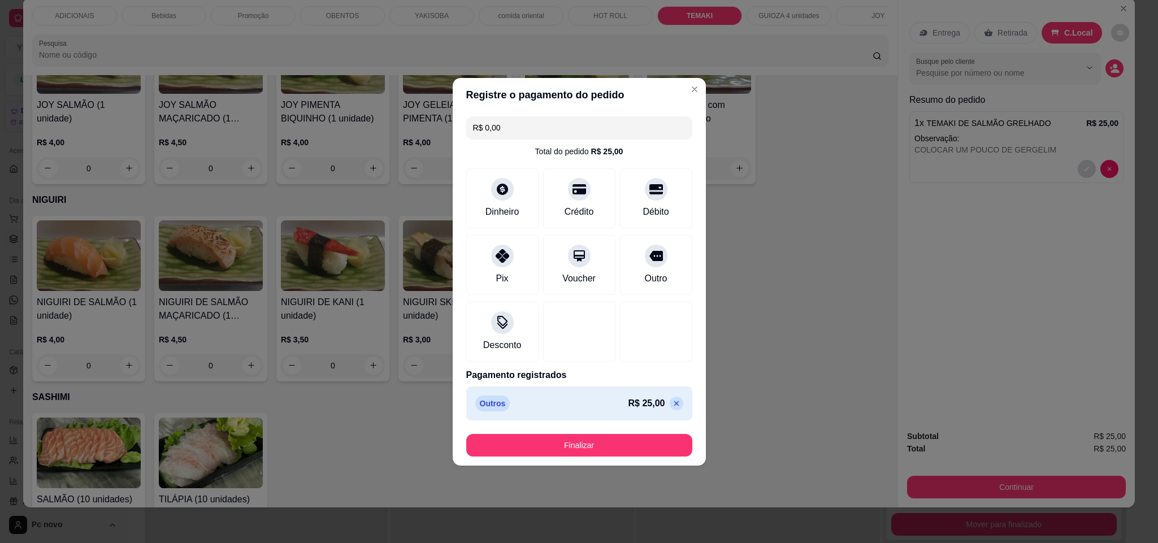
click at [538, 430] on footer "Finalizar" at bounding box center [579, 445] width 253 height 41
click at [535, 436] on footer "Finalizar" at bounding box center [579, 445] width 253 height 41
click at [535, 436] on button "Finalizar" at bounding box center [579, 445] width 219 height 22
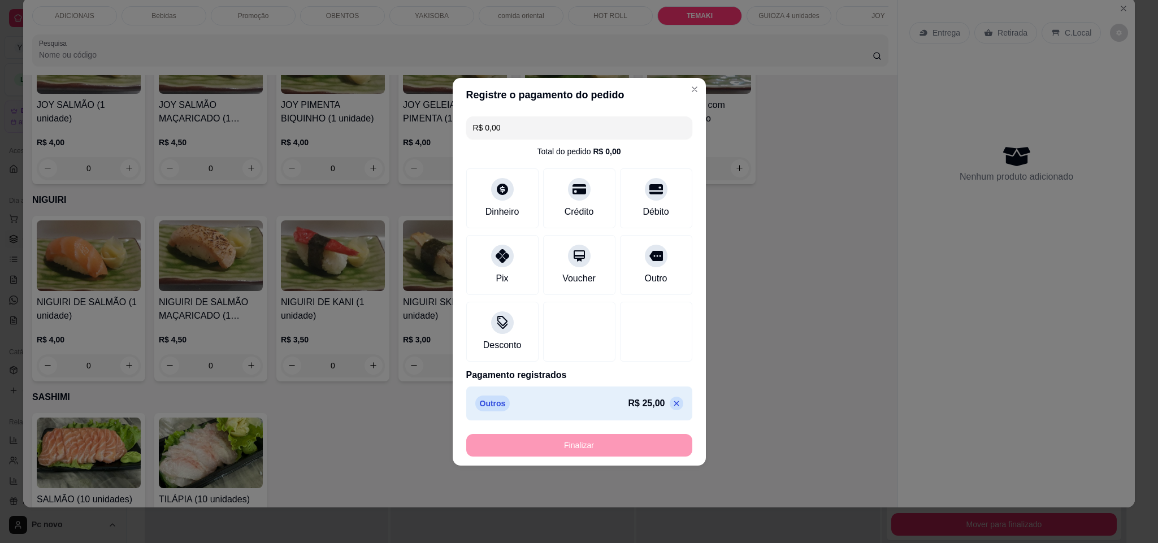
type input "-R$ 25,00"
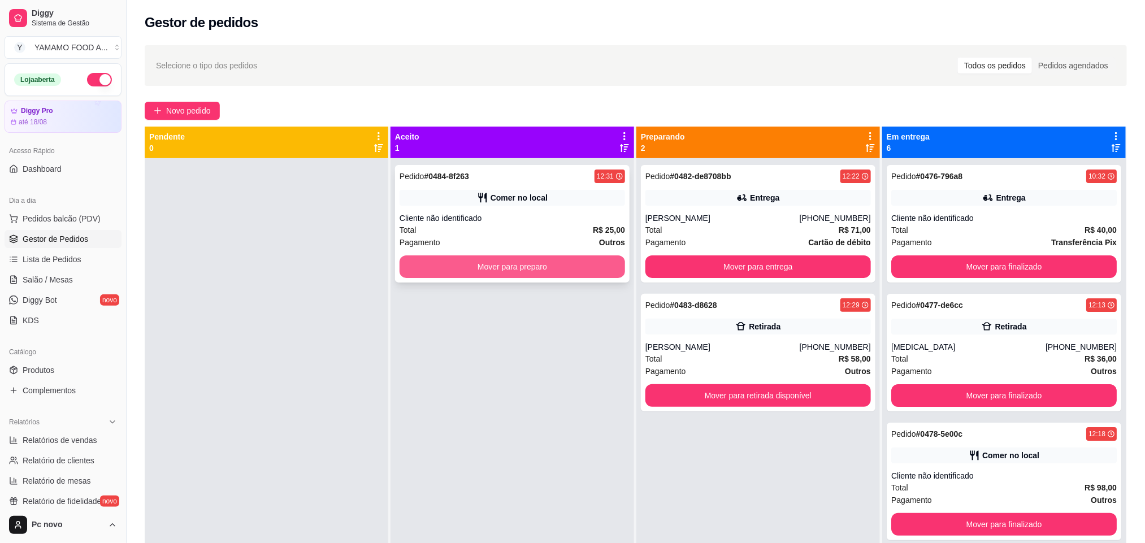
click at [464, 261] on button "Mover para preparo" at bounding box center [513, 267] width 226 height 23
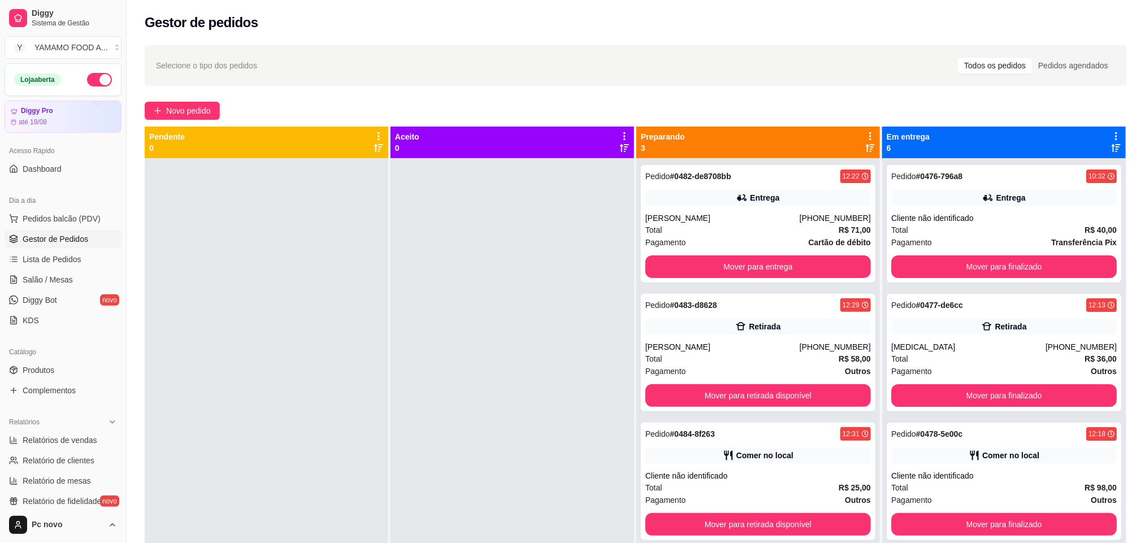
click at [79, 209] on div "Dia a dia" at bounding box center [63, 201] width 117 height 18
click at [75, 217] on span "Pedidos balcão (PDV)" at bounding box center [62, 218] width 78 height 11
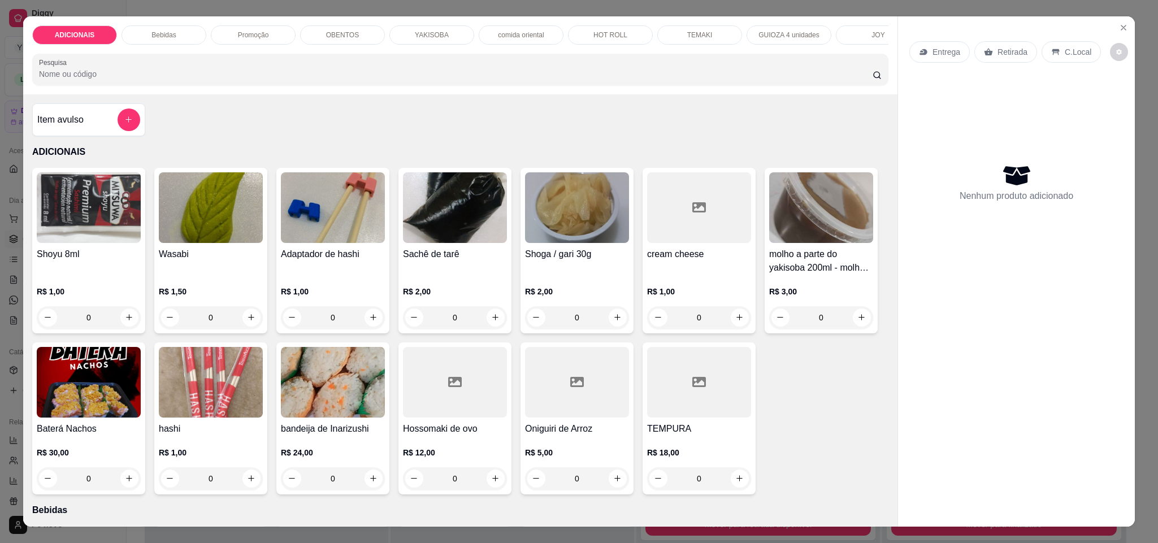
click at [397, 25] on div "YAKISOBA" at bounding box center [432, 34] width 85 height 19
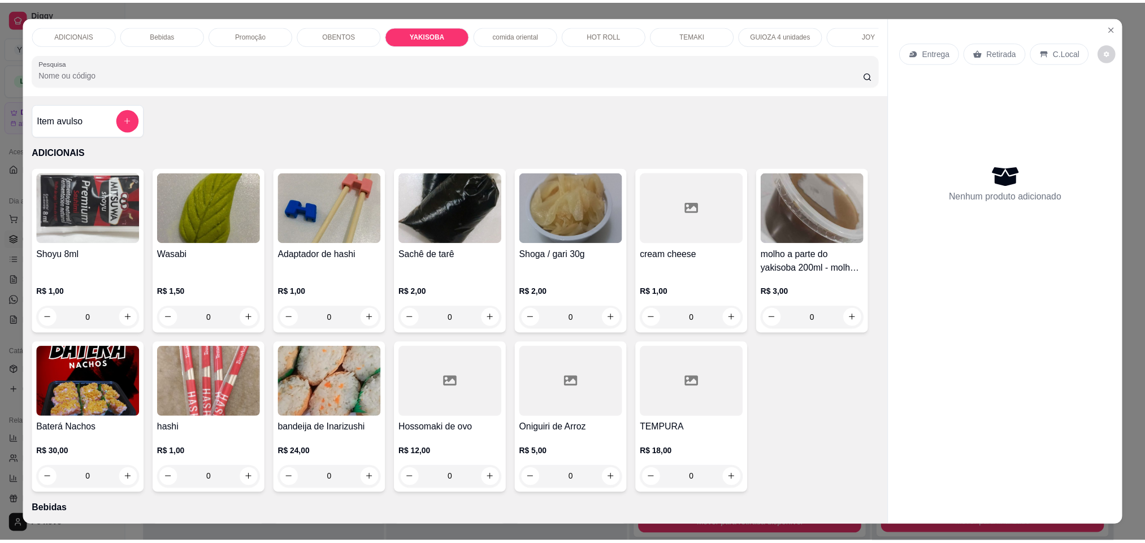
scroll to position [19, 0]
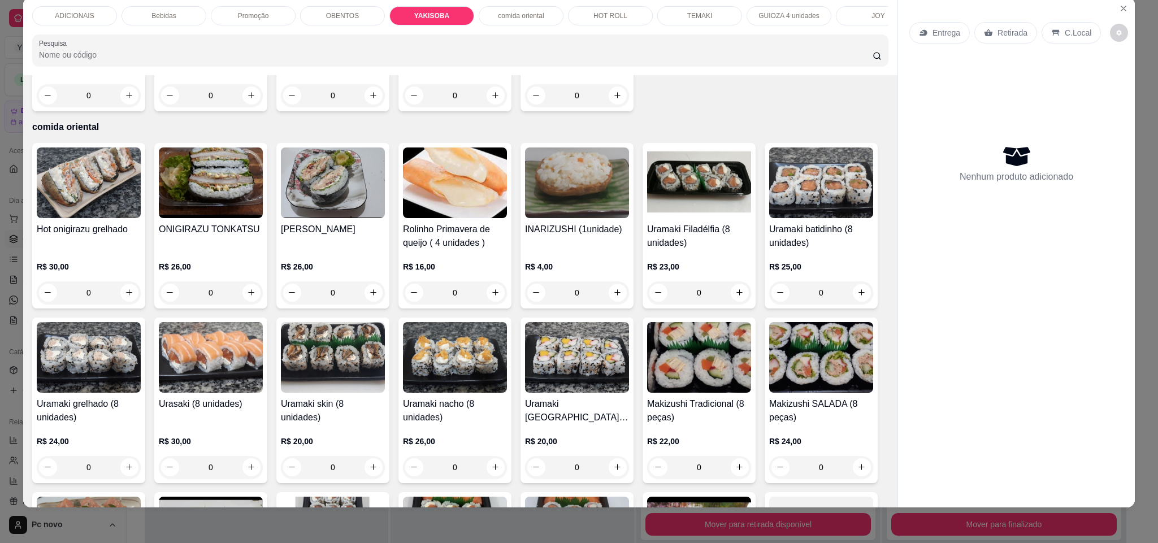
type input "1"
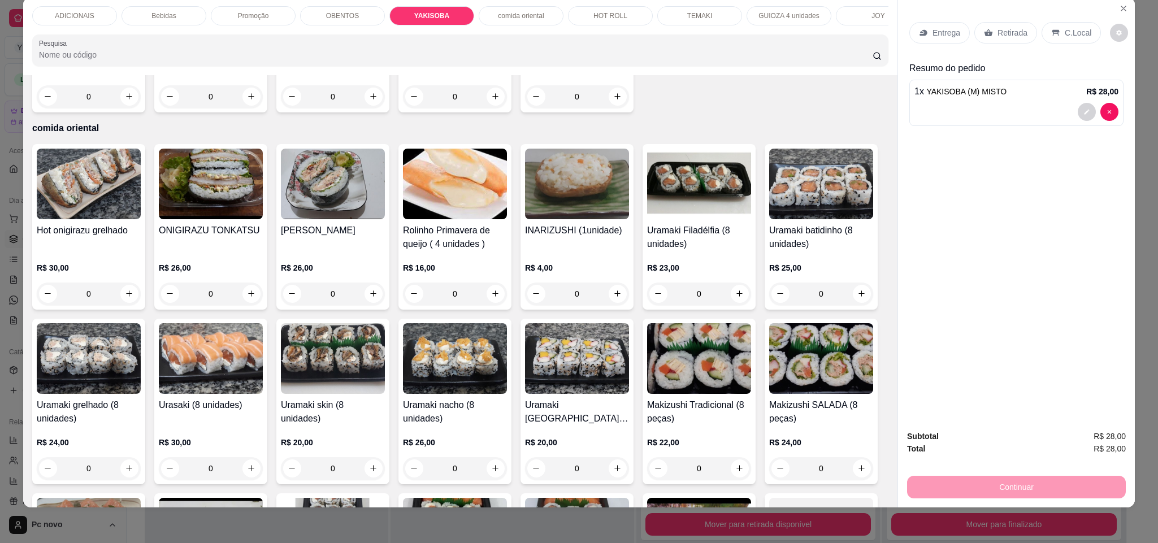
click at [1011, 29] on p "Retirada" at bounding box center [1013, 32] width 30 height 11
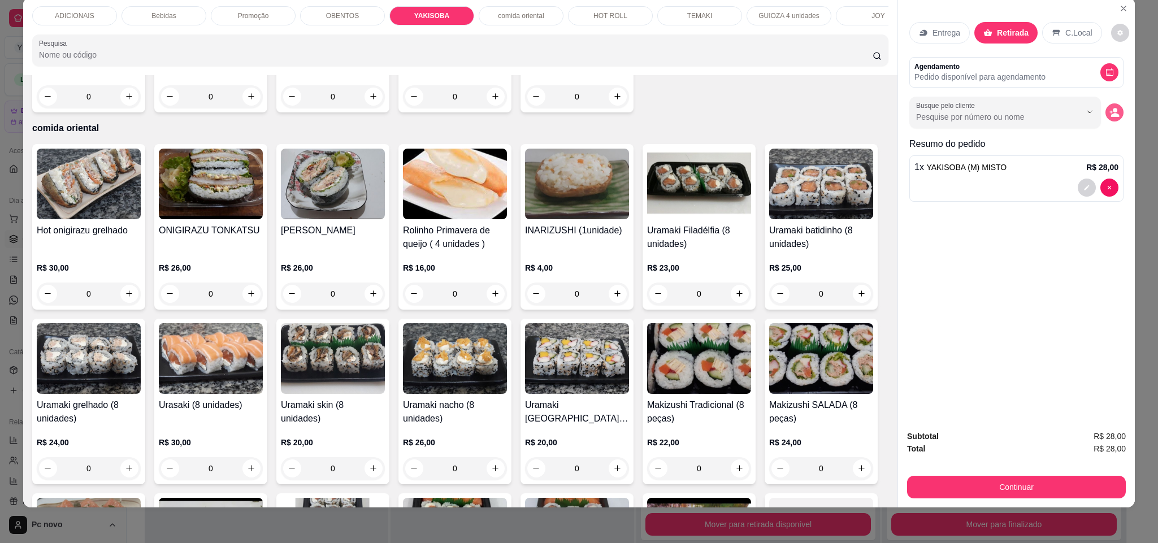
click at [1110, 115] on icon "decrease-product-quantity" at bounding box center [1115, 112] width 10 height 10
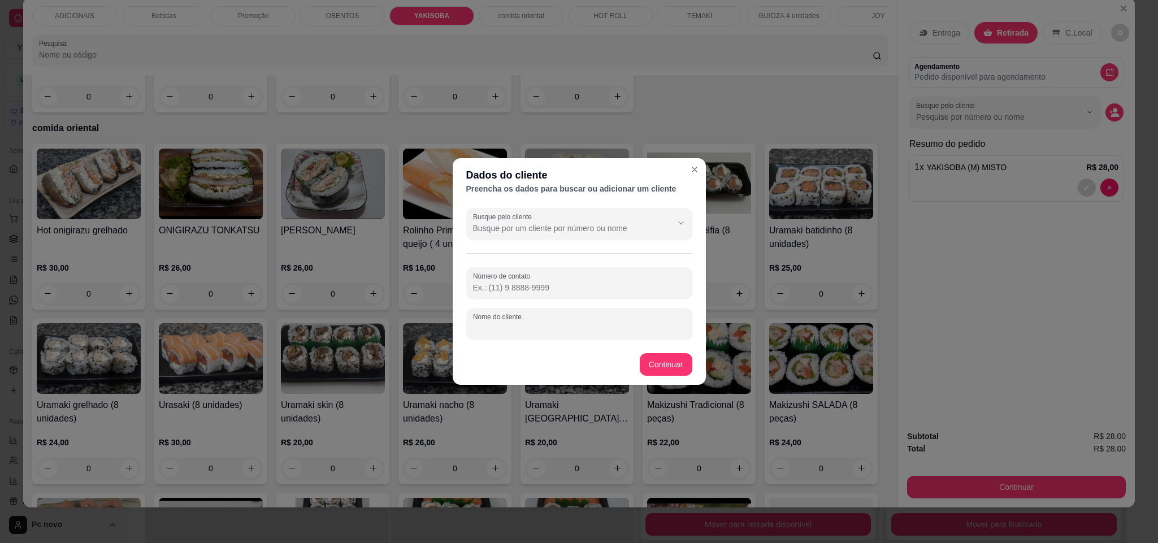
click at [521, 330] on input "Nome do cliente" at bounding box center [579, 328] width 213 height 11
type input "VIAGEM"
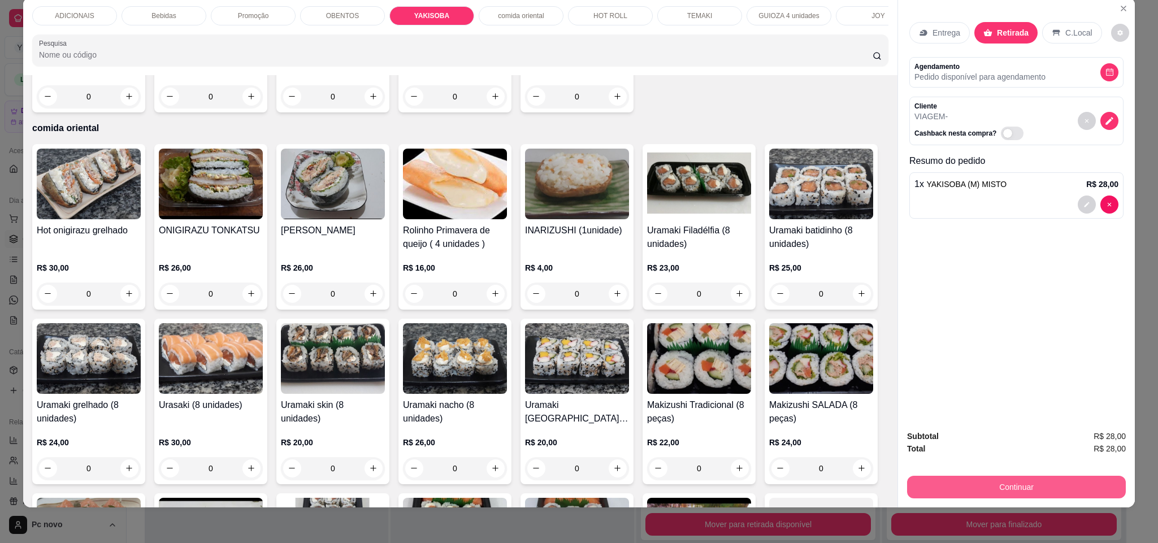
click at [1017, 483] on button "Continuar" at bounding box center [1016, 487] width 219 height 23
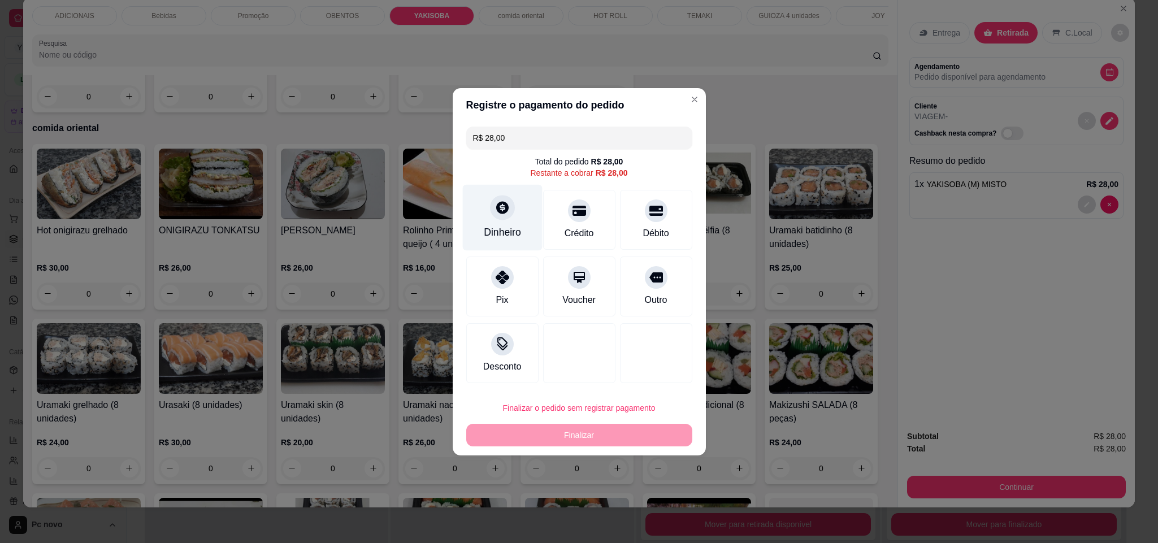
click at [509, 221] on div "Dinheiro" at bounding box center [502, 217] width 80 height 66
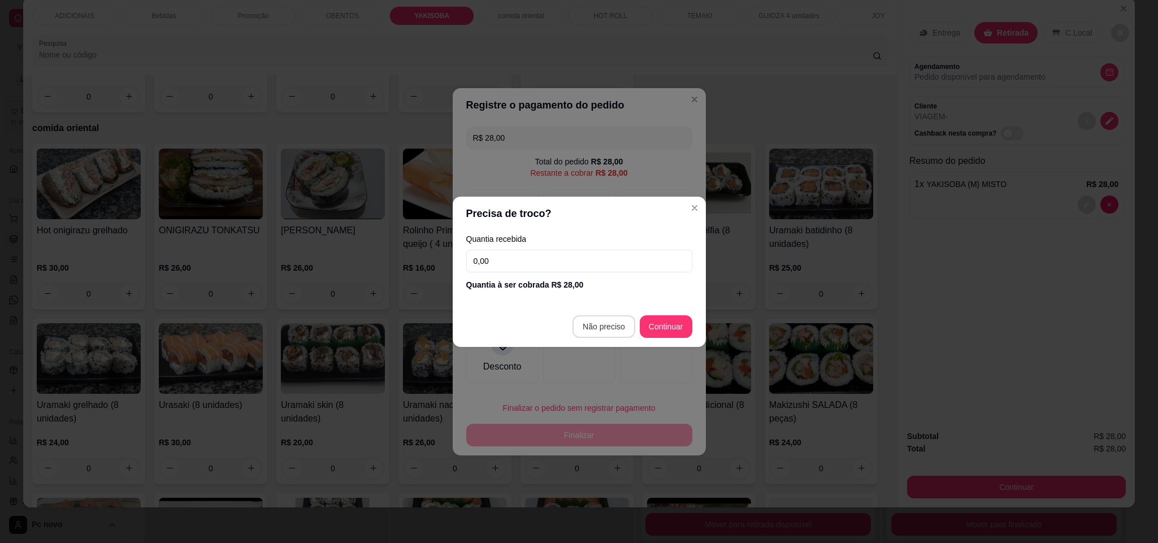
type input "R$ 0,00"
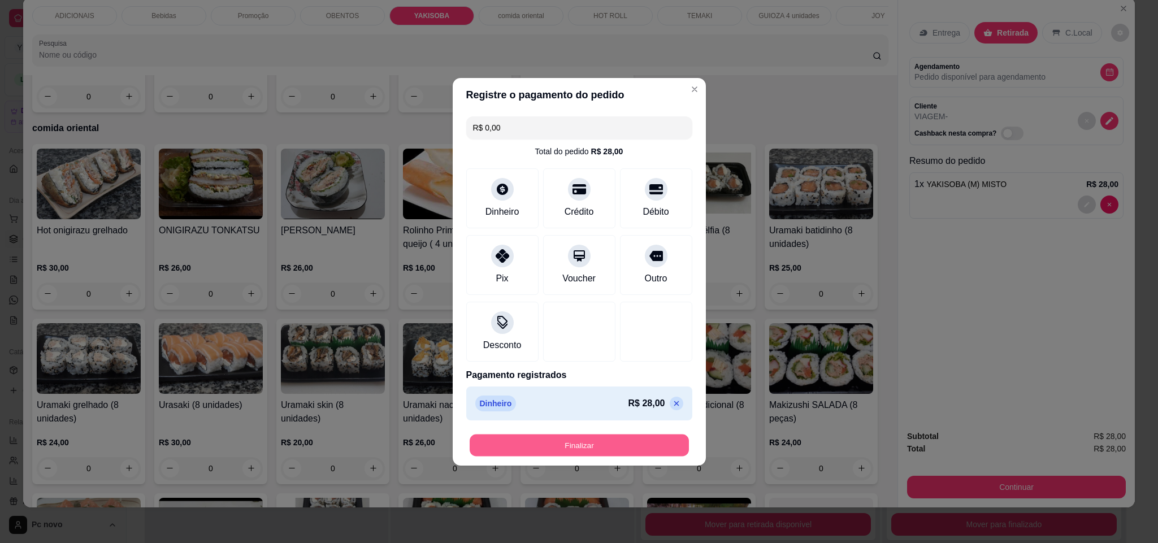
click at [630, 447] on button "Finalizar" at bounding box center [579, 445] width 219 height 22
type input "0"
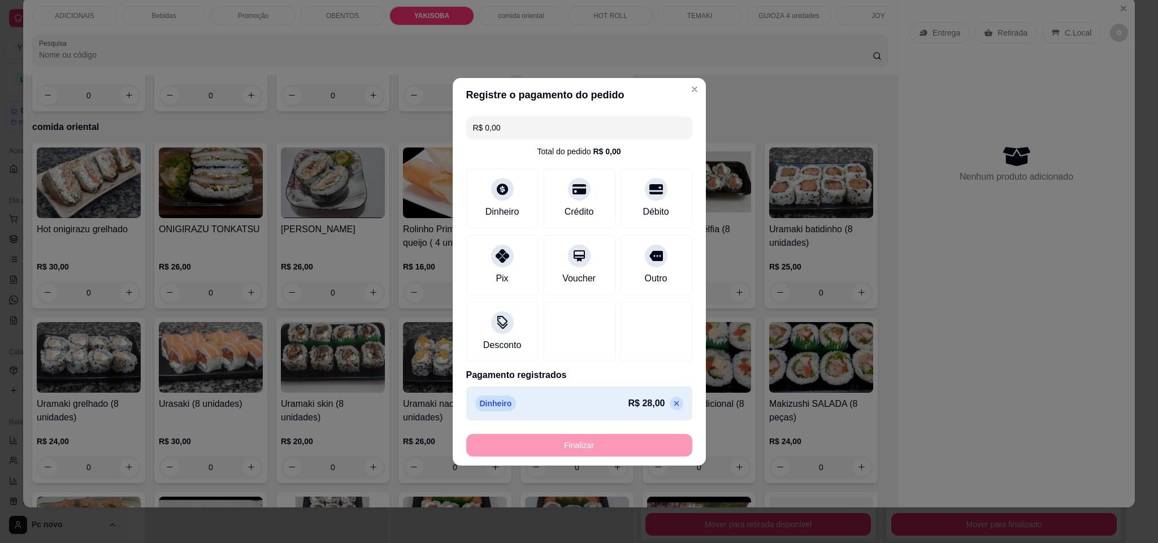
type input "-R$ 28,00"
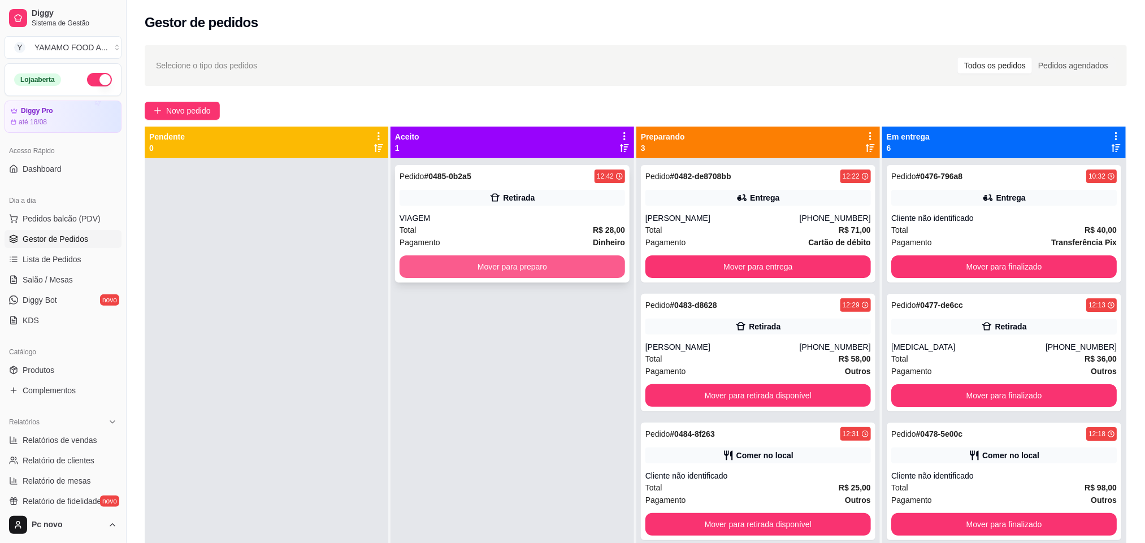
click at [466, 267] on button "Mover para preparo" at bounding box center [513, 267] width 226 height 23
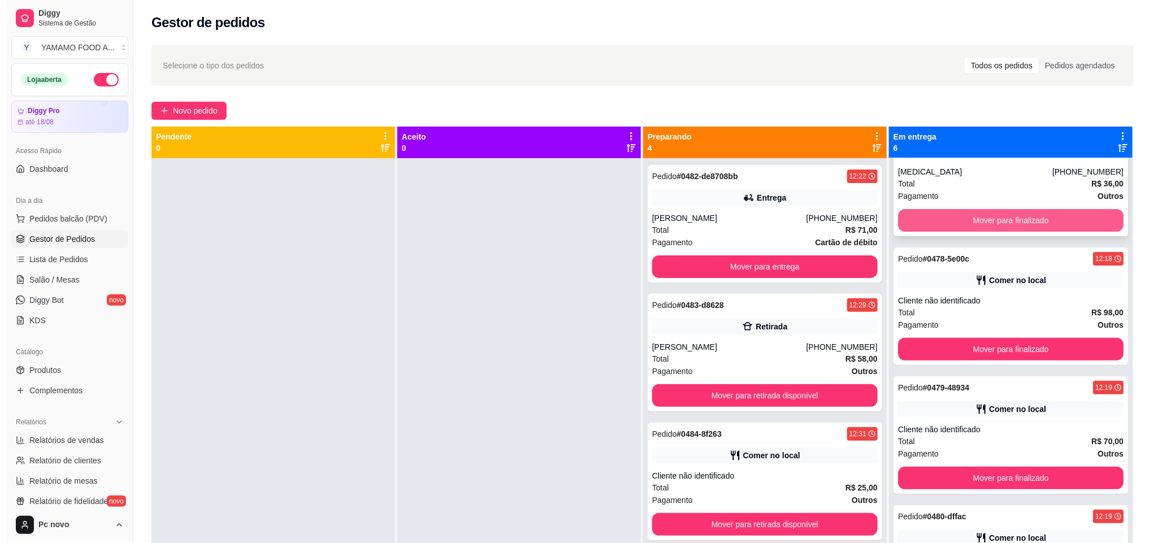
scroll to position [70, 0]
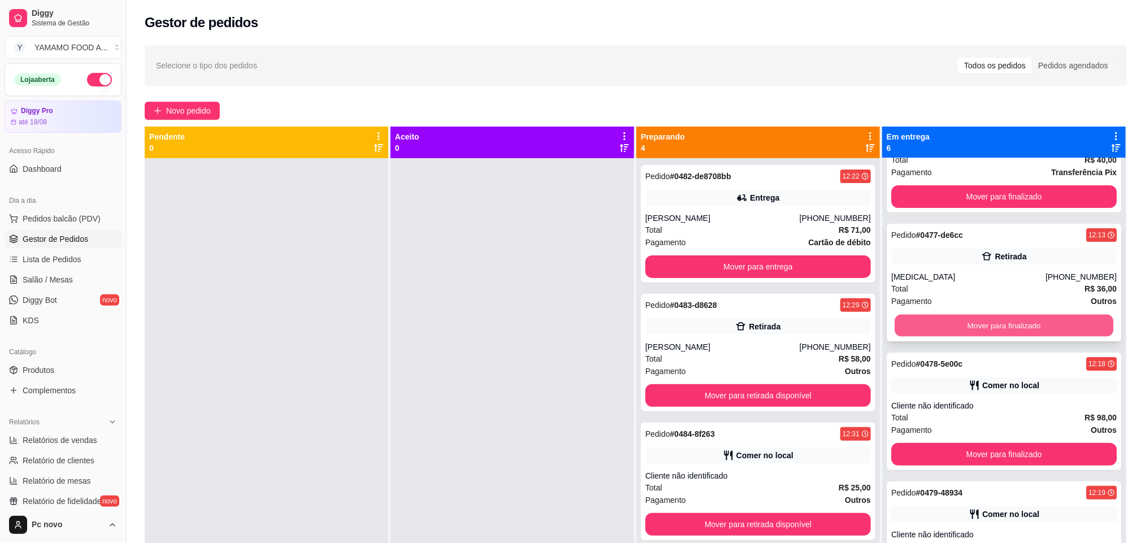
click at [976, 327] on button "Mover para finalizado" at bounding box center [1004, 326] width 219 height 22
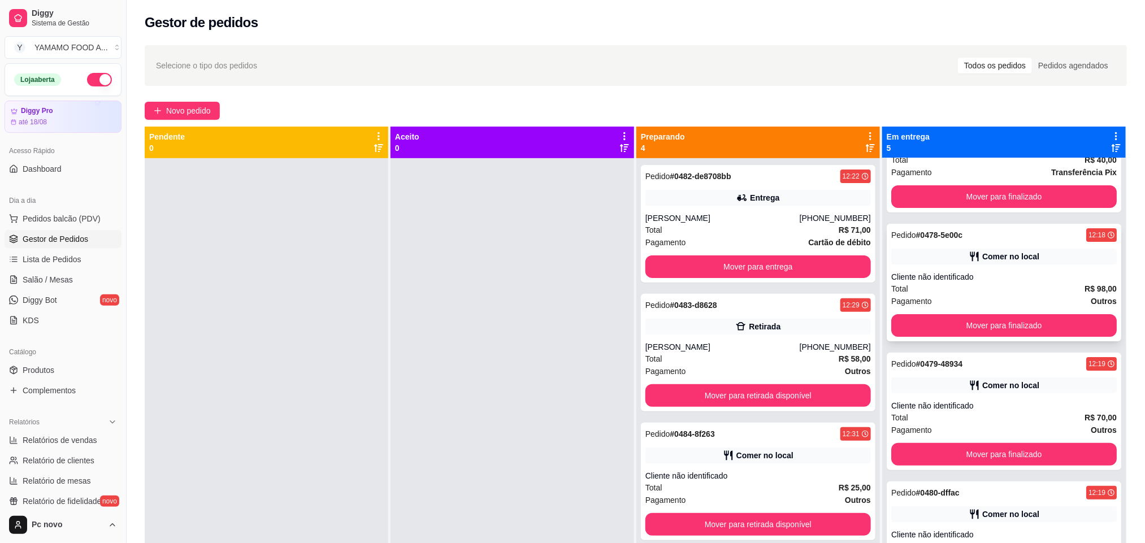
click at [955, 285] on div "Total R$ 98,00" at bounding box center [1005, 289] width 226 height 12
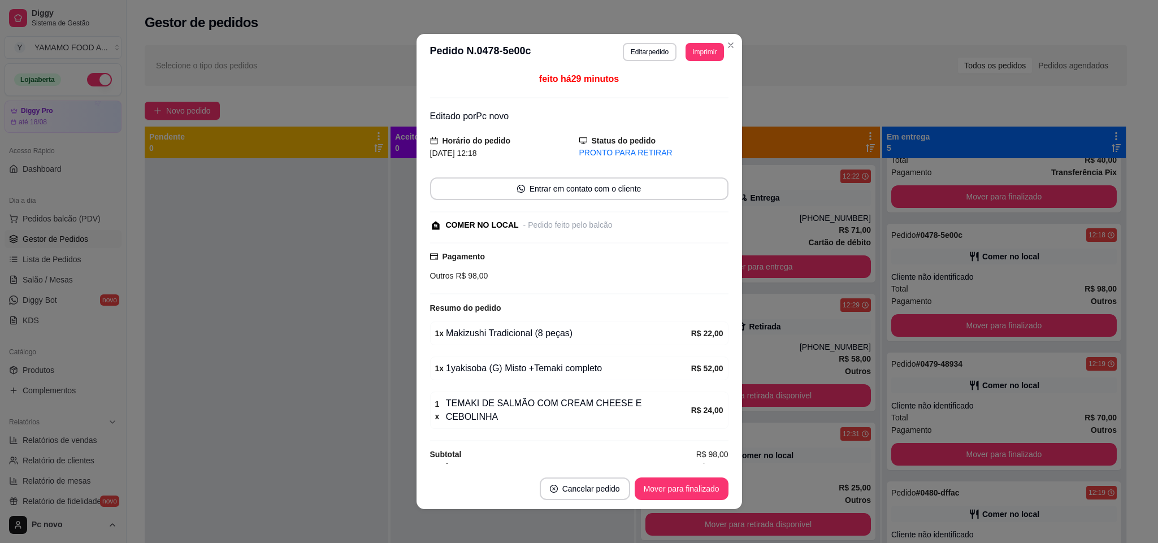
scroll to position [3, 0]
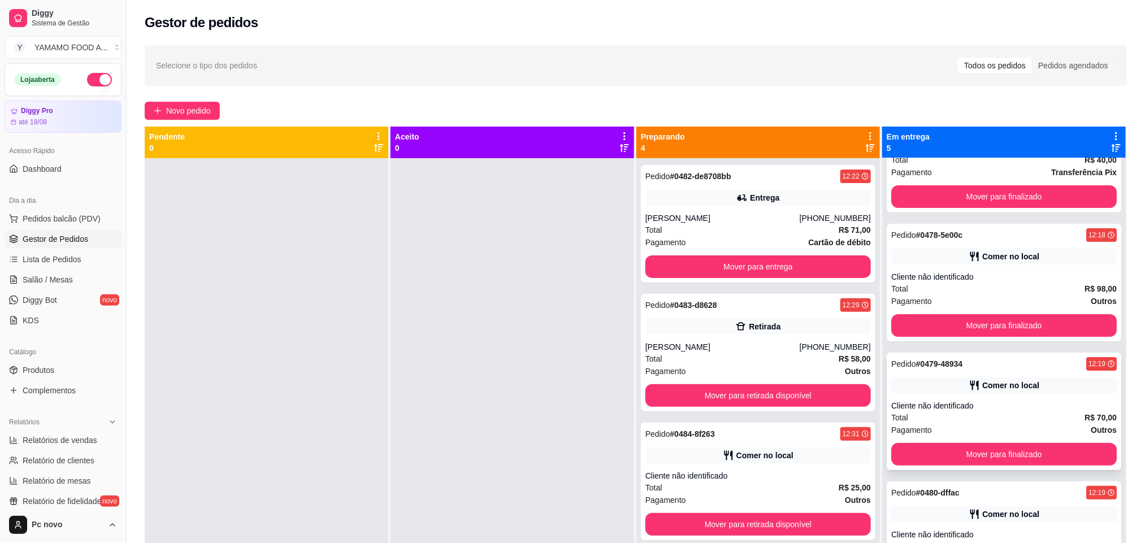
click at [941, 394] on div "Pedido # 0479-48934 12:19 Comer no local Cliente não identificado Total R$ 70,0…" at bounding box center [1004, 412] width 235 height 118
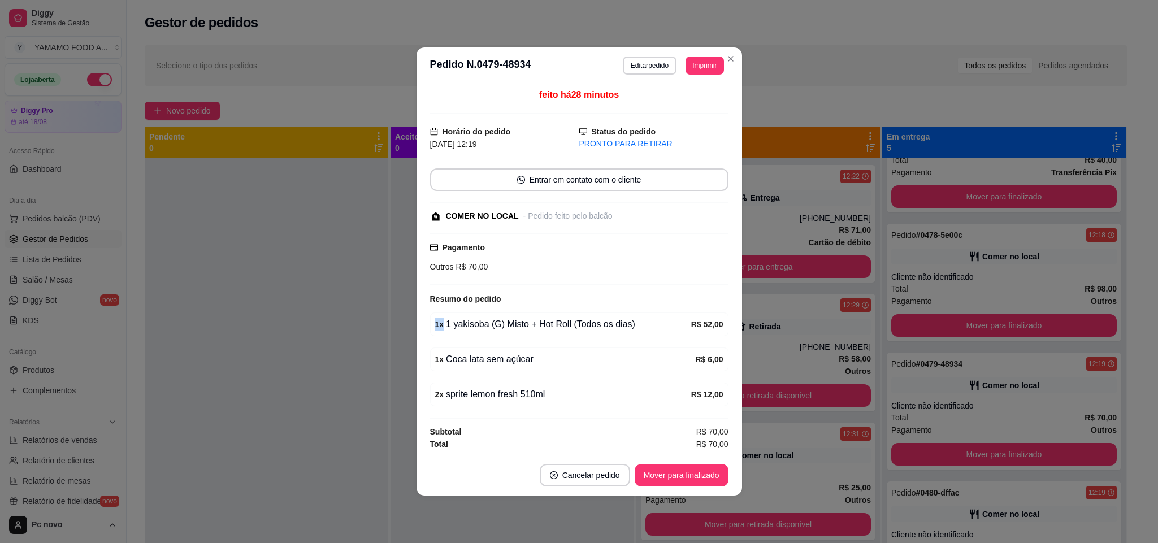
drag, startPoint x: 433, startPoint y: 319, endPoint x: 648, endPoint y: 331, distance: 215.7
click at [648, 331] on div "1 x 1 yakisoba (G) Misto + Hot Roll (Todos os dias) R$ 52,00" at bounding box center [579, 325] width 299 height 24
click at [684, 473] on button "Mover para finalizado" at bounding box center [682, 475] width 94 height 23
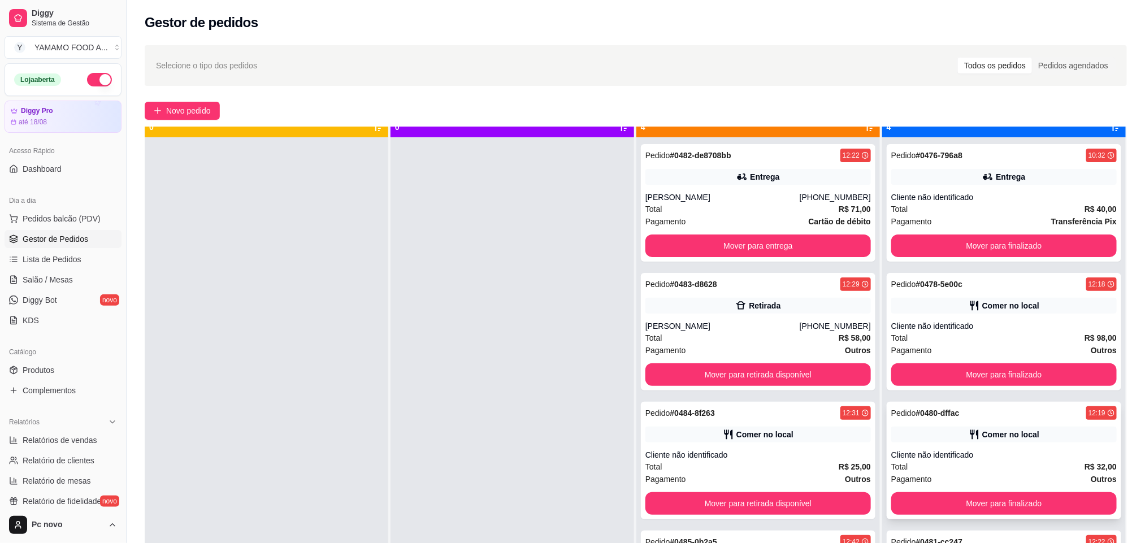
scroll to position [31, 0]
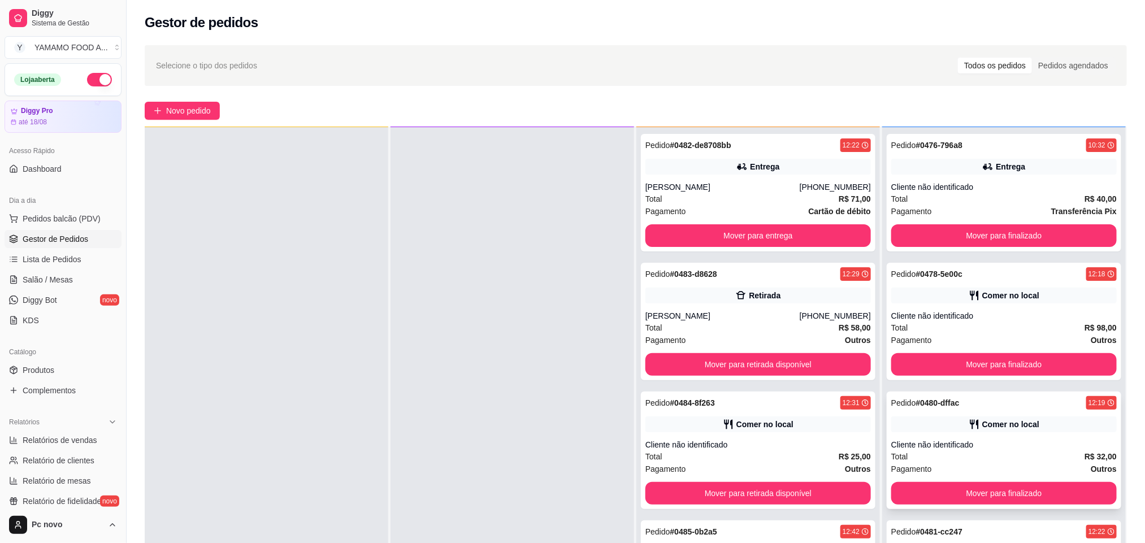
click at [953, 448] on div "Cliente não identificado" at bounding box center [1005, 444] width 226 height 11
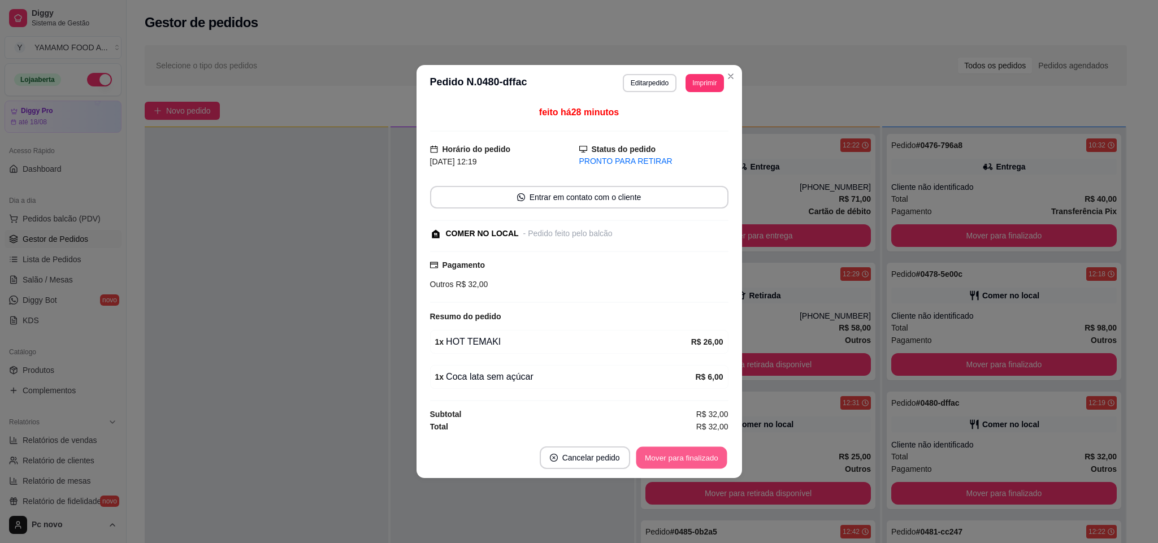
click at [699, 460] on button "Mover para finalizado" at bounding box center [681, 458] width 91 height 22
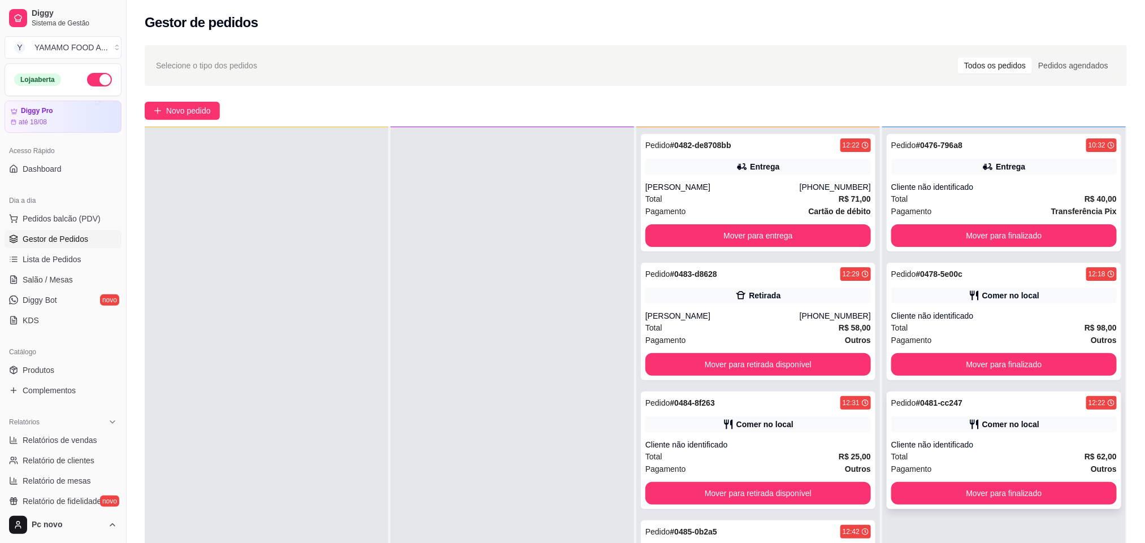
click at [921, 425] on div "Comer no local" at bounding box center [1005, 425] width 226 height 16
click at [729, 441] on div "Cliente não identificado" at bounding box center [759, 444] width 226 height 11
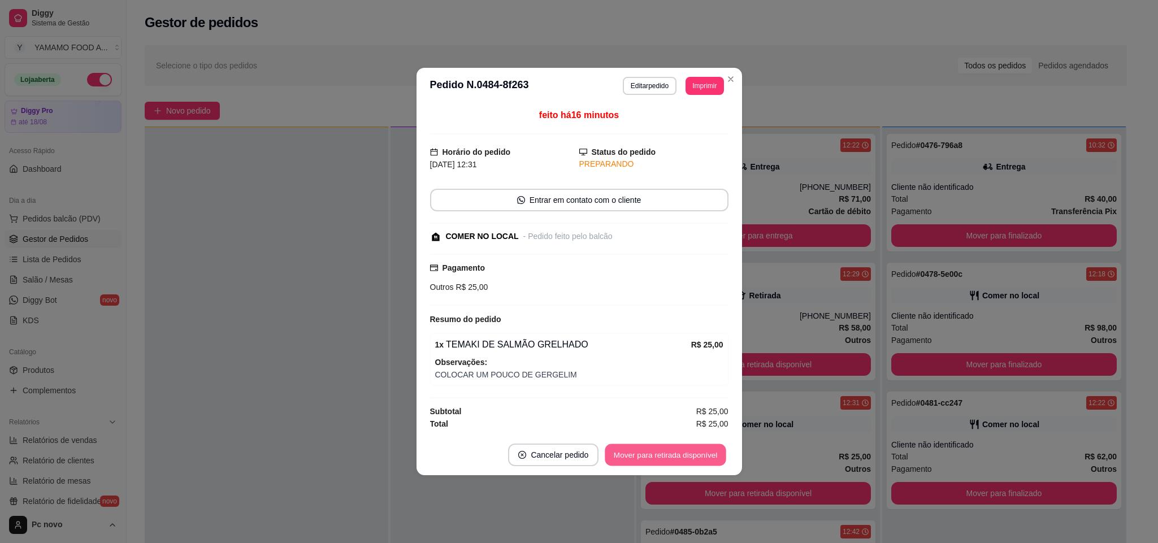
click at [645, 460] on button "Mover para retirada disponível" at bounding box center [666, 455] width 121 height 22
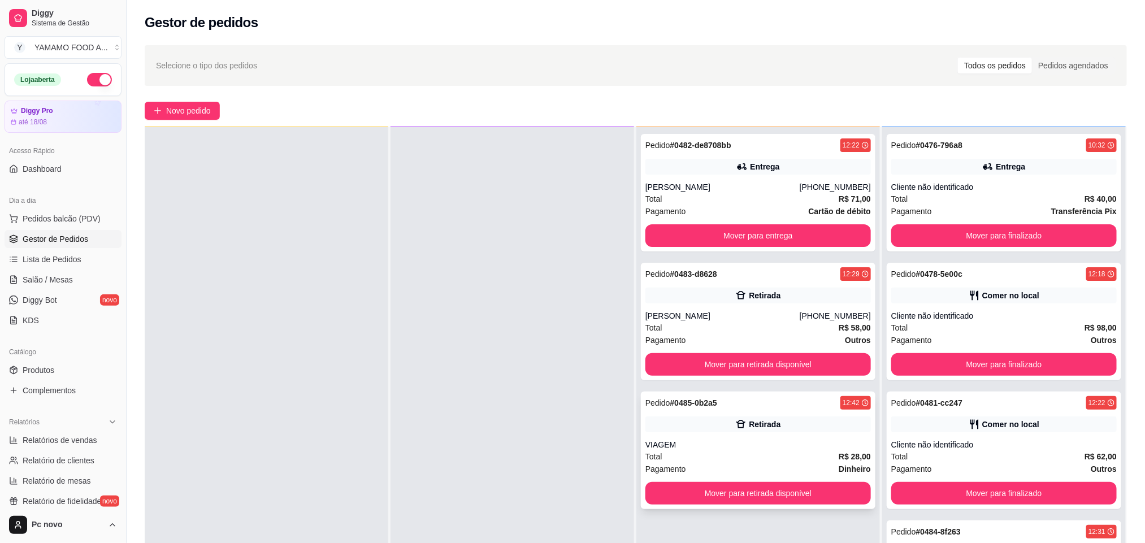
click at [757, 453] on div "Total R$ 28,00" at bounding box center [759, 457] width 226 height 12
click at [694, 310] on div "[PERSON_NAME]" at bounding box center [723, 315] width 154 height 11
click at [711, 494] on button "Mover para retirada disponível" at bounding box center [759, 493] width 226 height 23
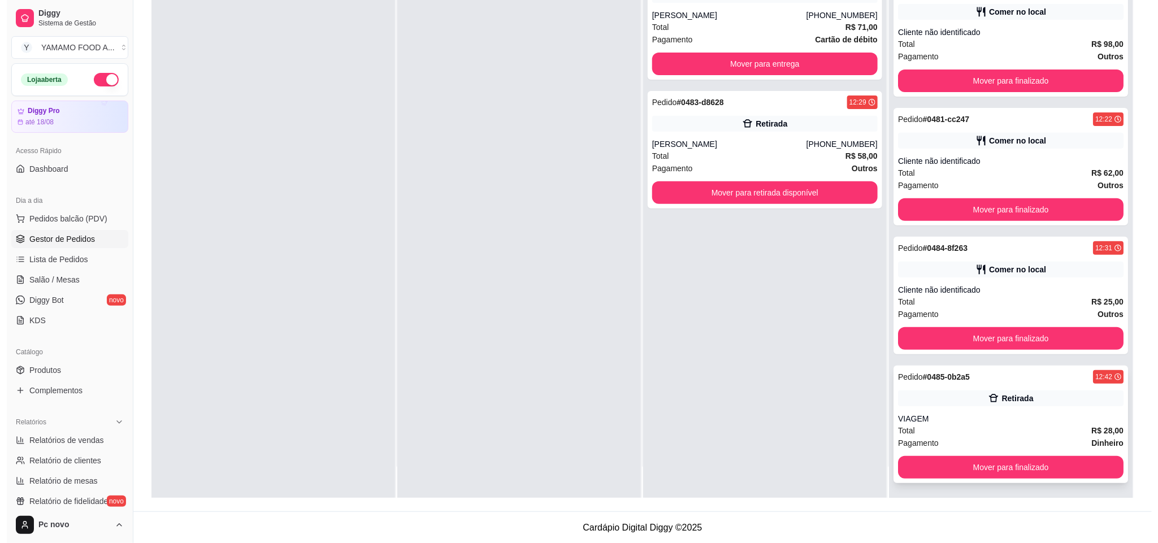
scroll to position [173, 0]
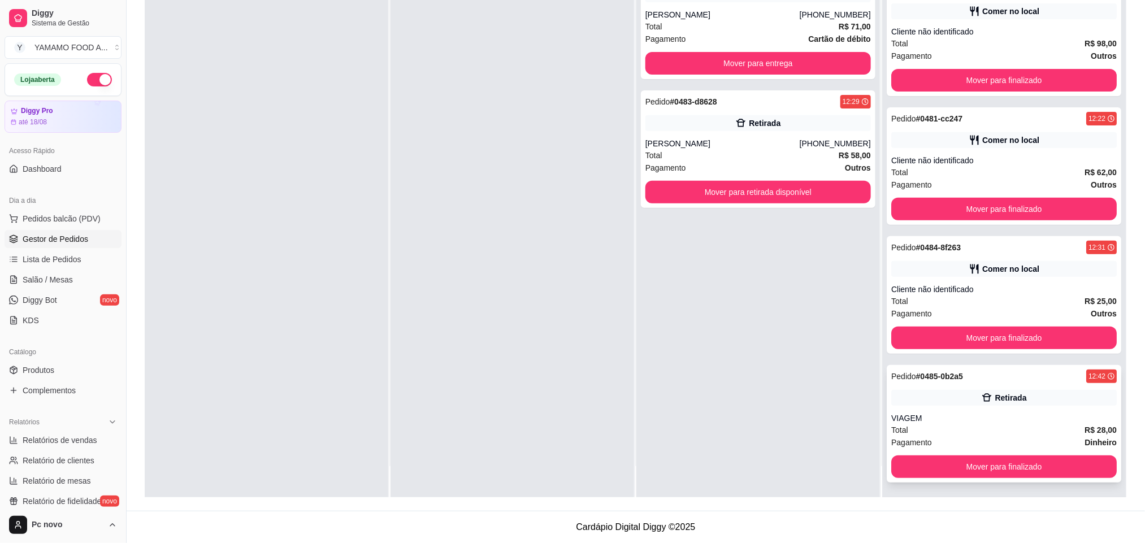
click at [953, 391] on div "Retirada" at bounding box center [1005, 398] width 226 height 16
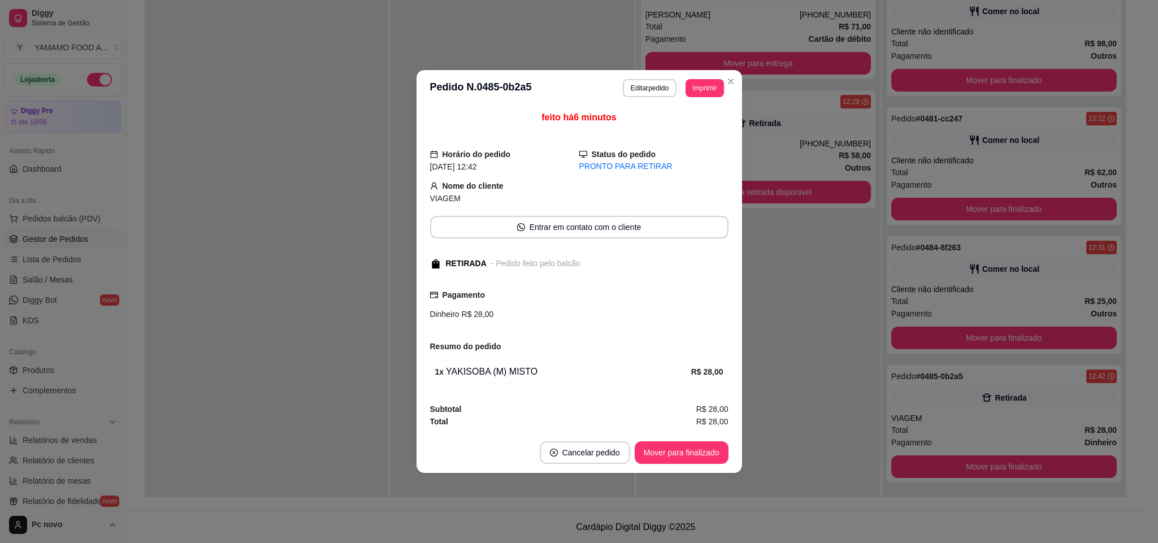
click at [676, 444] on footer "Cancelar pedido Mover para finalizado" at bounding box center [580, 453] width 326 height 41
click at [673, 453] on button "Mover para finalizado" at bounding box center [681, 453] width 91 height 22
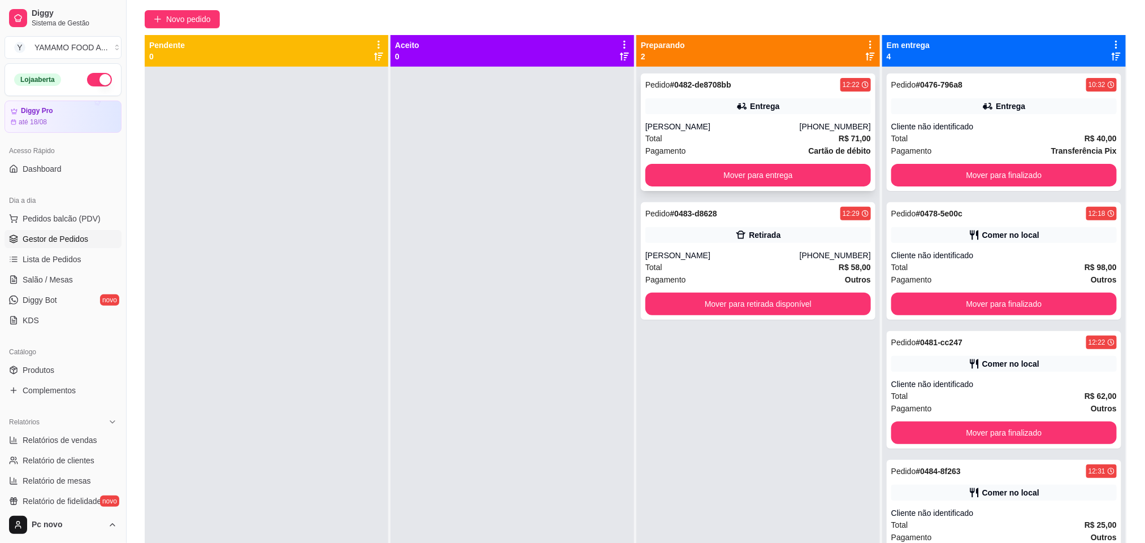
scroll to position [3, 0]
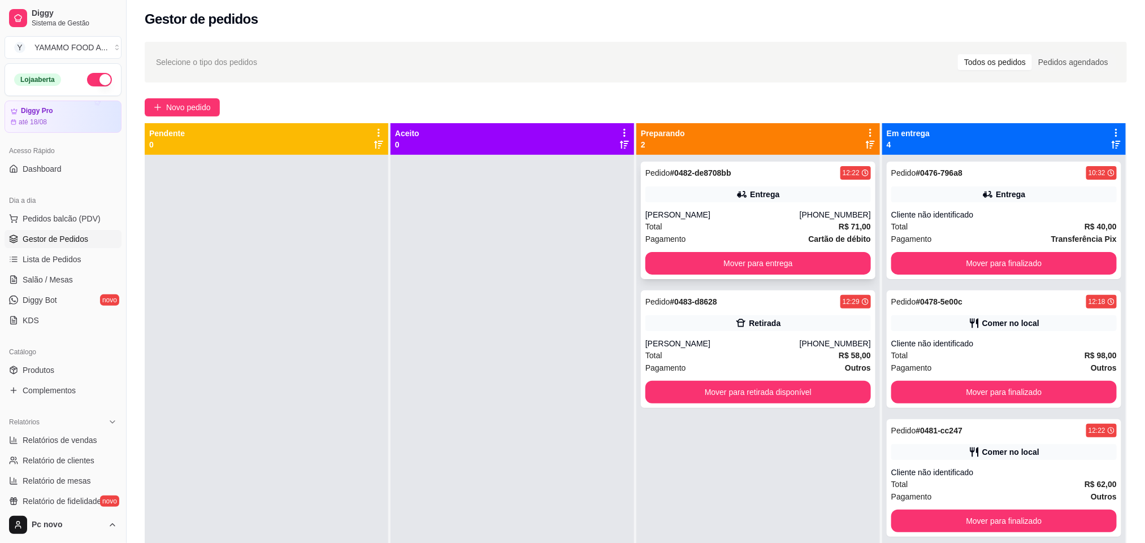
click at [723, 201] on div "Entrega" at bounding box center [759, 195] width 226 height 16
click at [723, 397] on button "Mover para retirada disponível" at bounding box center [759, 392] width 226 height 23
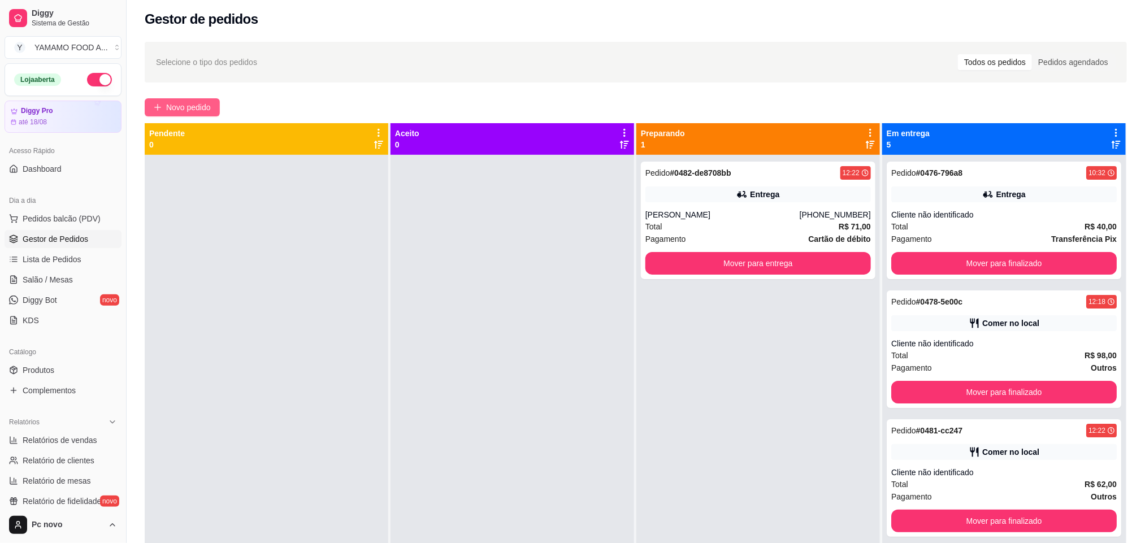
click at [202, 106] on span "Novo pedido" at bounding box center [188, 107] width 45 height 12
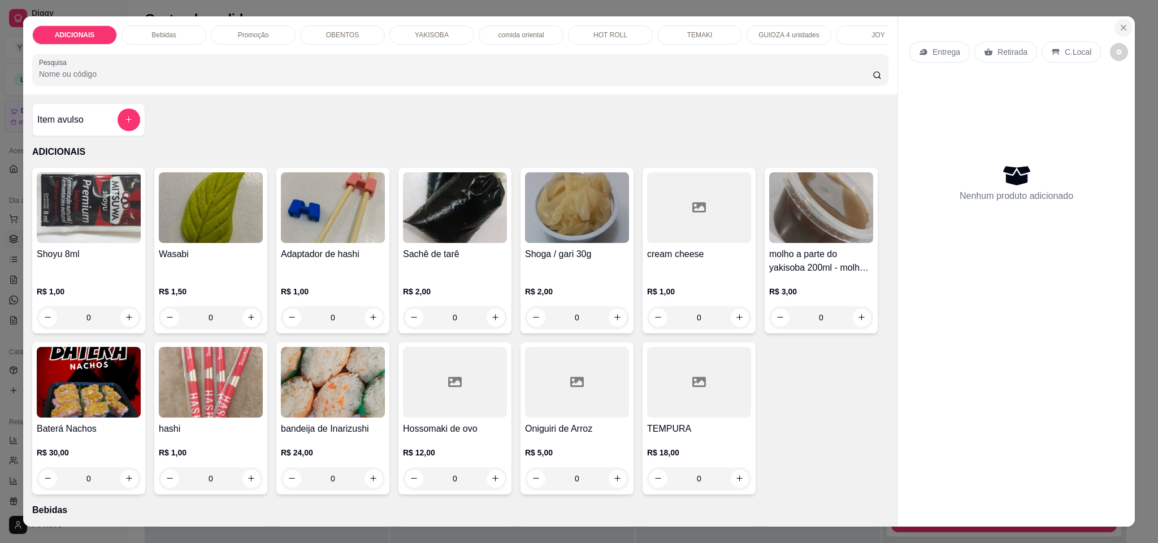
click at [1115, 25] on button "Close" at bounding box center [1124, 28] width 18 height 18
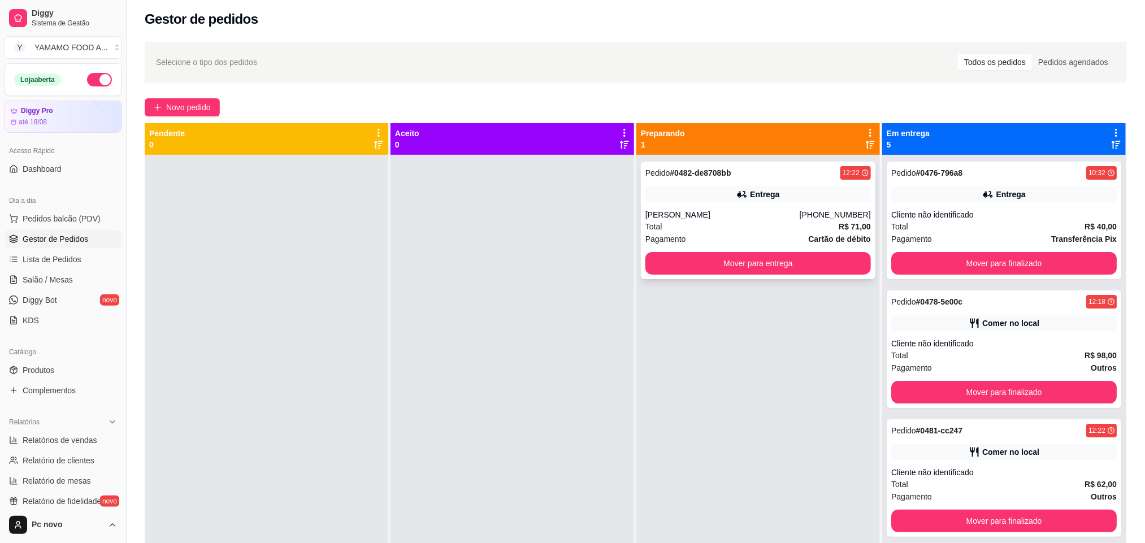
click at [660, 221] on div "Total R$ 71,00" at bounding box center [759, 227] width 226 height 12
click at [702, 194] on div "Entrega" at bounding box center [759, 195] width 226 height 16
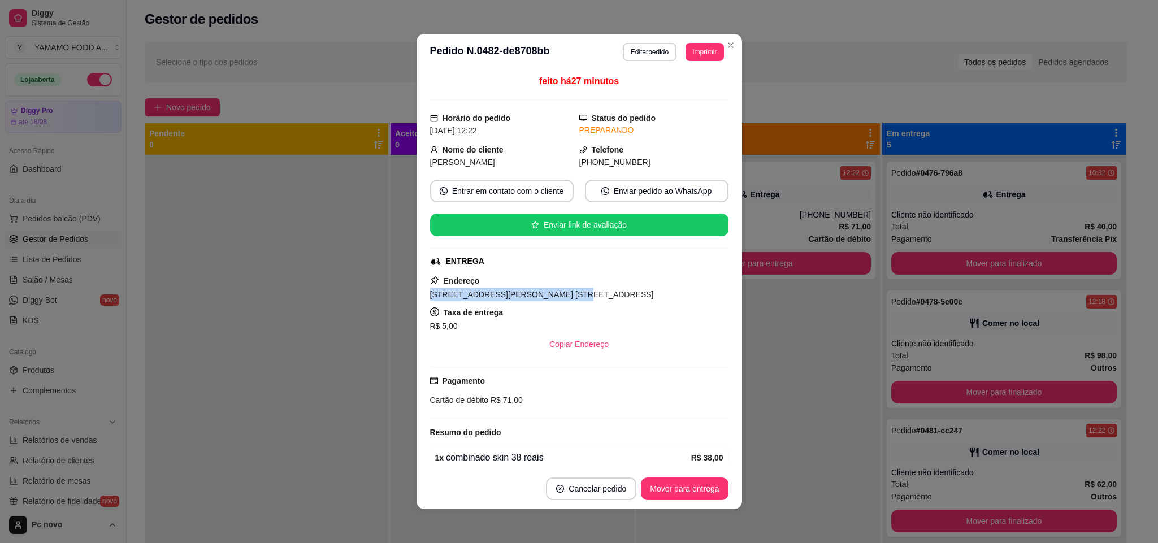
click at [540, 299] on span "Rua João Moreira da Silva , n. 297, Jardim americano - 1640060 Apto 23B" at bounding box center [542, 294] width 224 height 9
click at [538, 299] on span "Rua João Moreira da Silva , n. 297, Jardim americano - 1640060 Apto 23B" at bounding box center [542, 294] width 224 height 9
copy span "Rua João Moreira da Silva , n. 297, Jardim americano - 1640060 Apto 23B"
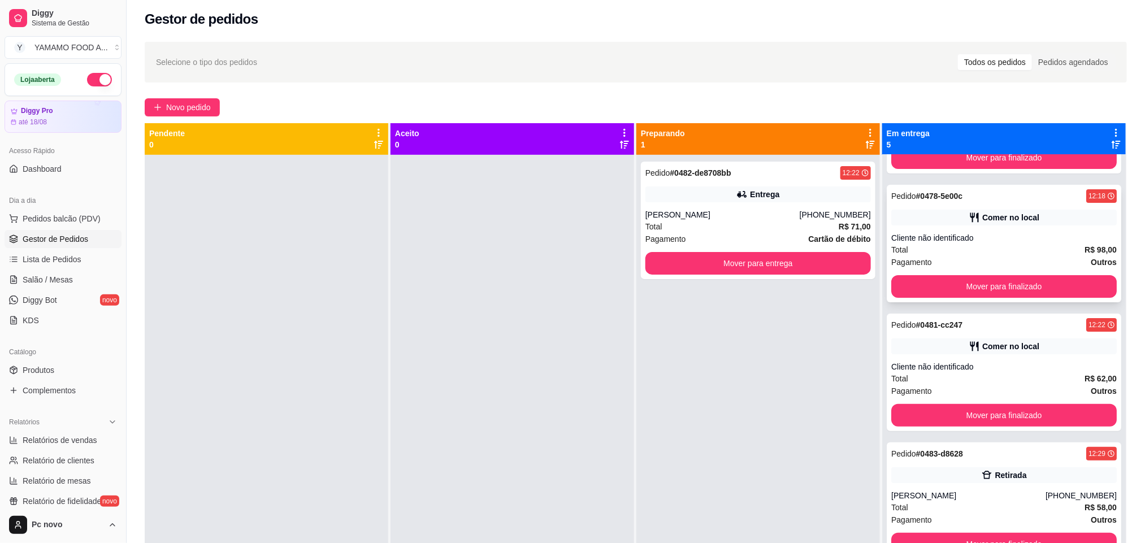
scroll to position [112, 0]
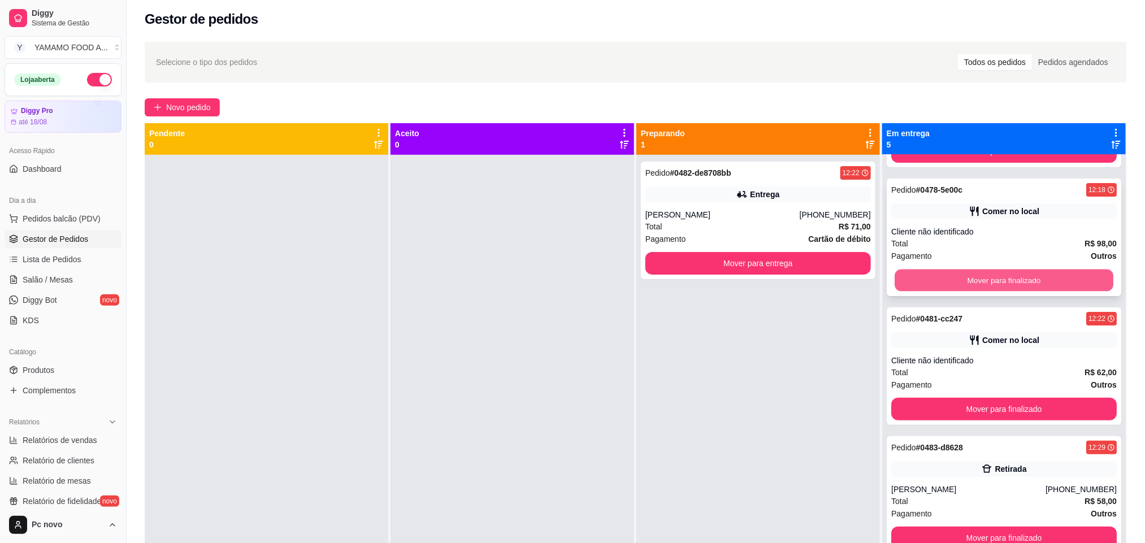
click at [999, 277] on button "Mover para finalizado" at bounding box center [1004, 281] width 219 height 22
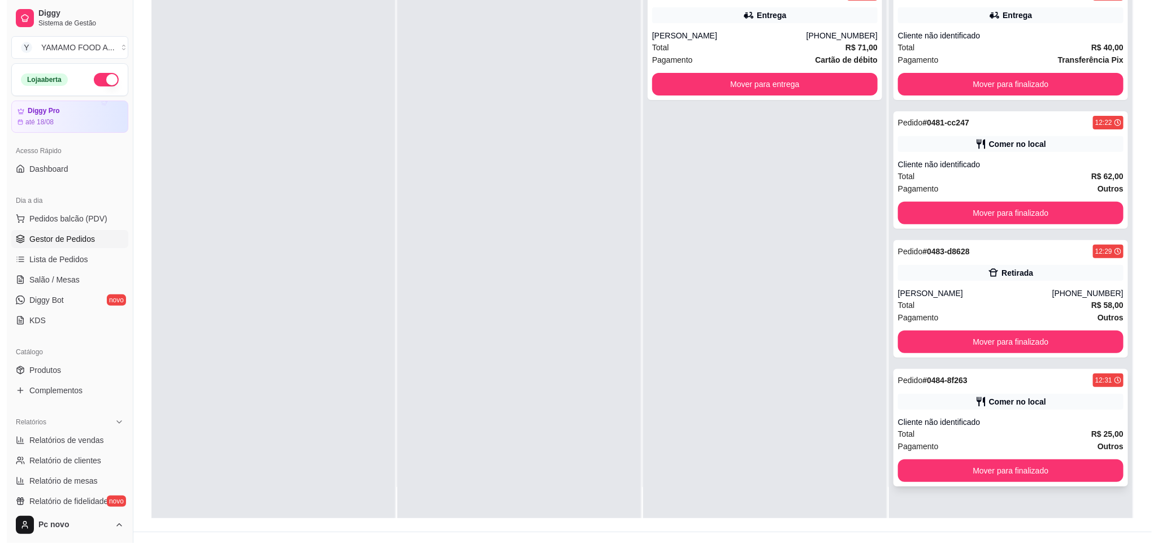
scroll to position [173, 0]
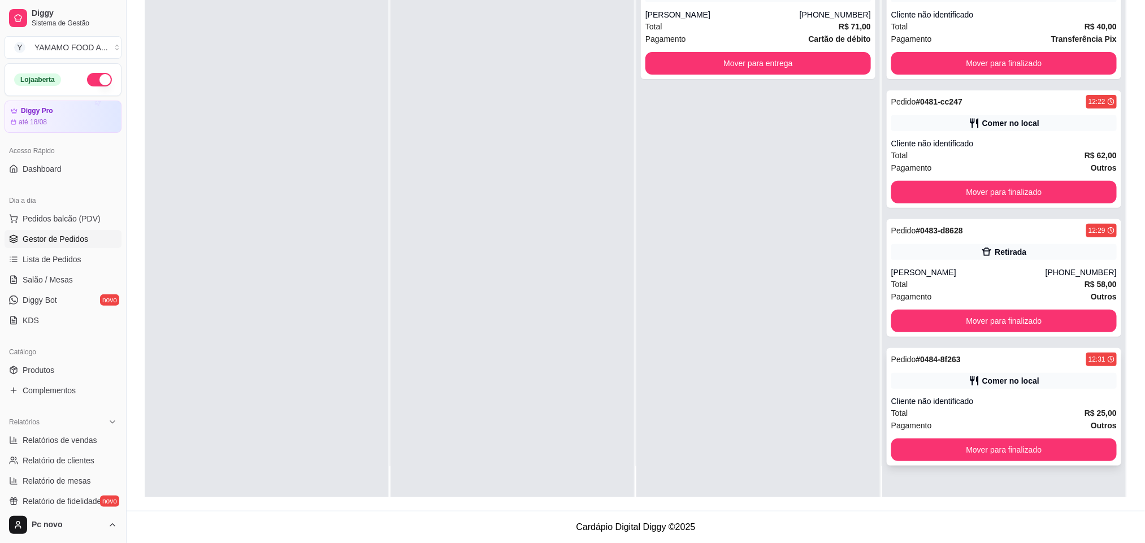
click at [892, 375] on div "Comer no local" at bounding box center [1005, 381] width 226 height 16
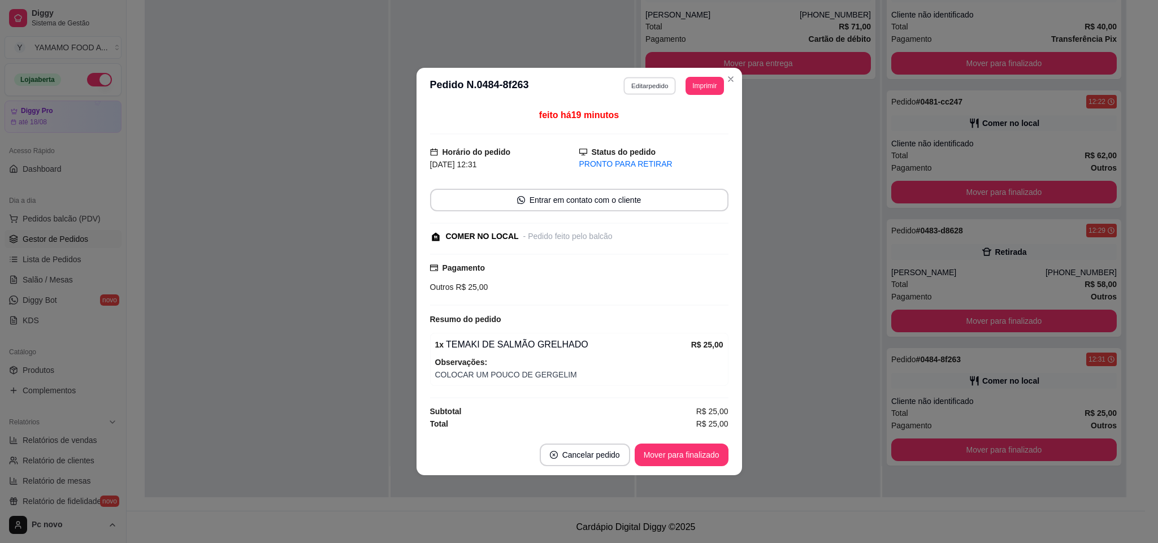
click at [638, 82] on button "Editar pedido" at bounding box center [650, 86] width 53 height 18
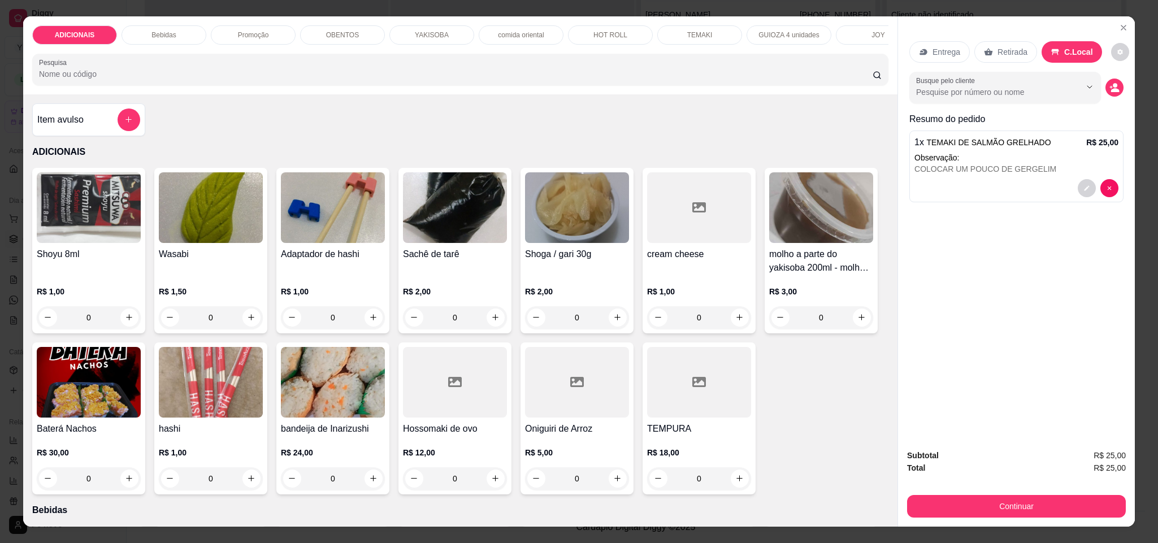
click at [189, 31] on div "Bebidas" at bounding box center [164, 34] width 85 height 19
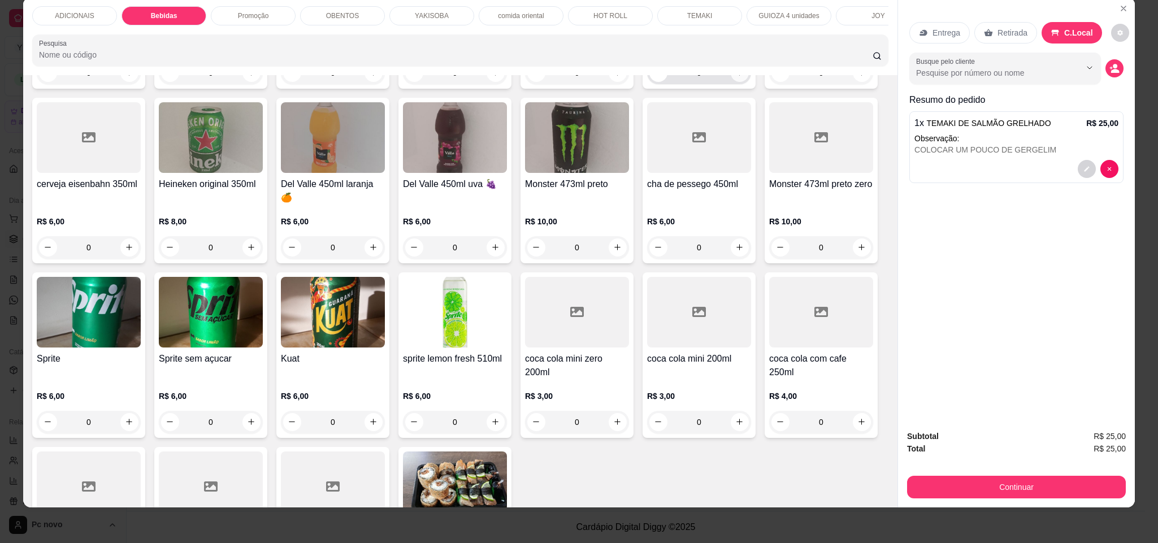
click at [731, 82] on button "increase-product-quantity" at bounding box center [740, 73] width 18 height 18
type input "1"
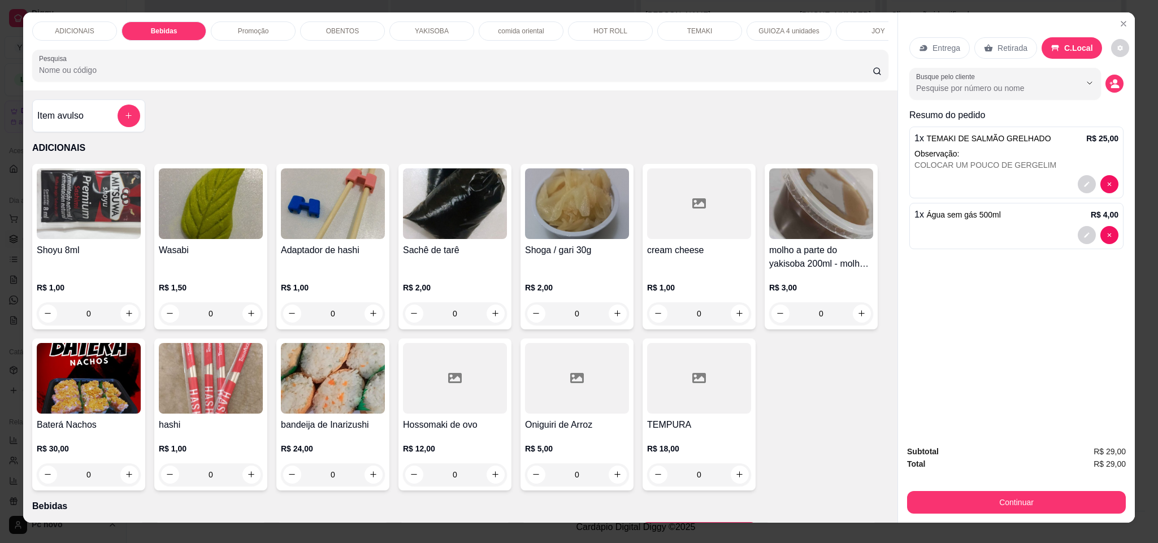
scroll to position [0, 0]
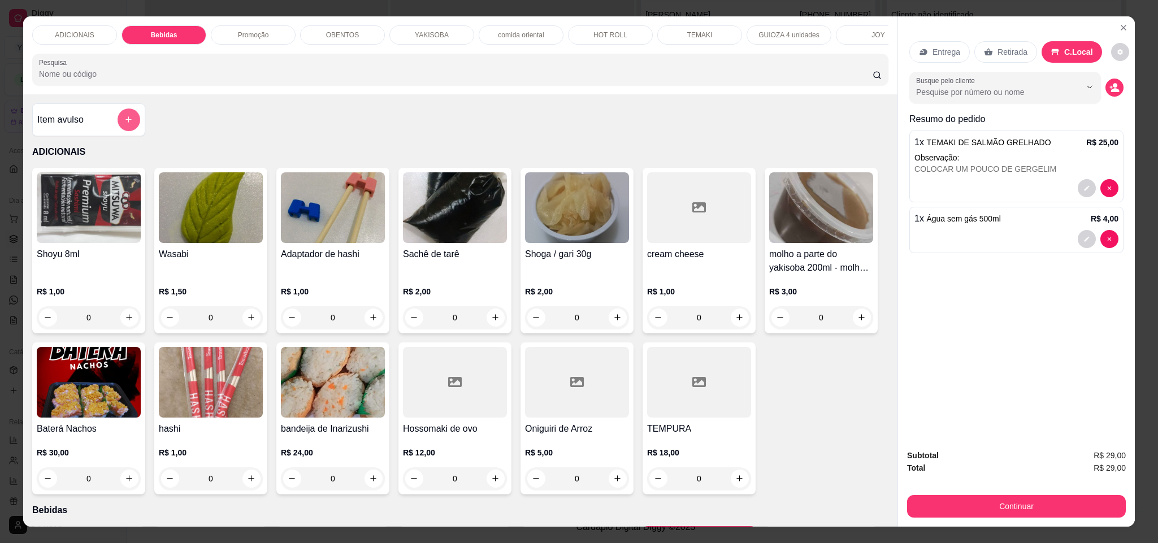
click at [124, 124] on icon "add-separate-item" at bounding box center [128, 119] width 8 height 8
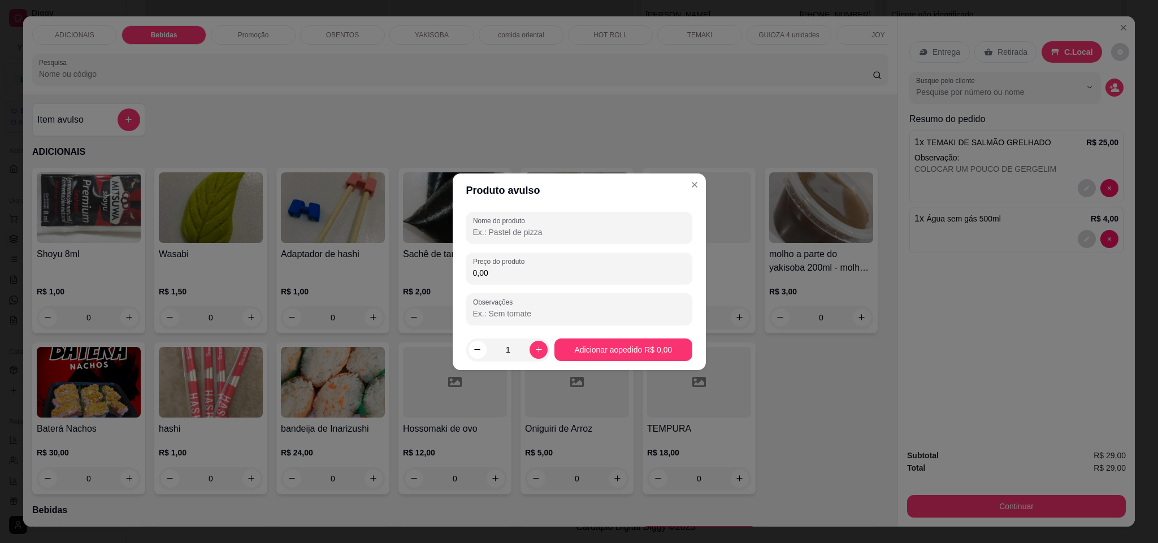
click at [498, 230] on input "Nome do produto" at bounding box center [579, 232] width 213 height 11
type input "BALINHA"
click at [563, 262] on div "0,00" at bounding box center [579, 268] width 213 height 23
type input "2,00"
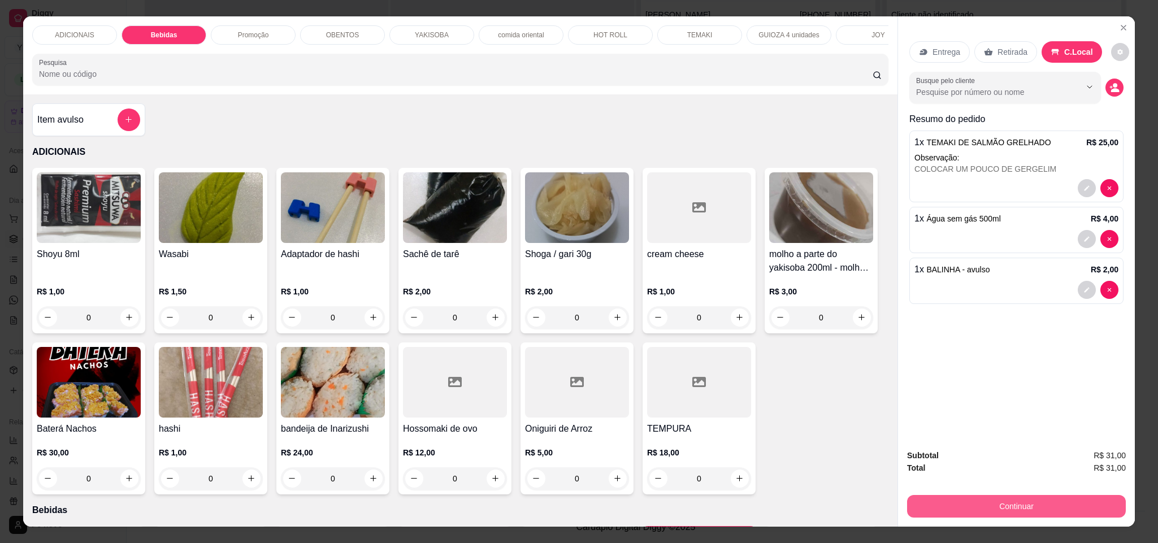
click at [1021, 509] on button "Continuar" at bounding box center [1016, 506] width 219 height 23
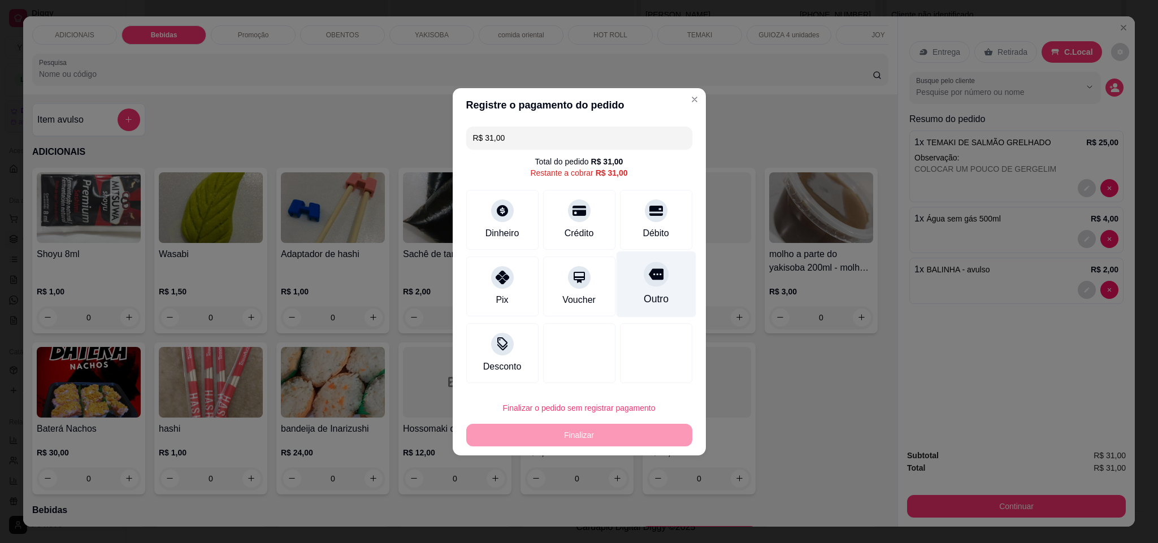
click at [624, 263] on div "Outro" at bounding box center [656, 284] width 80 height 66
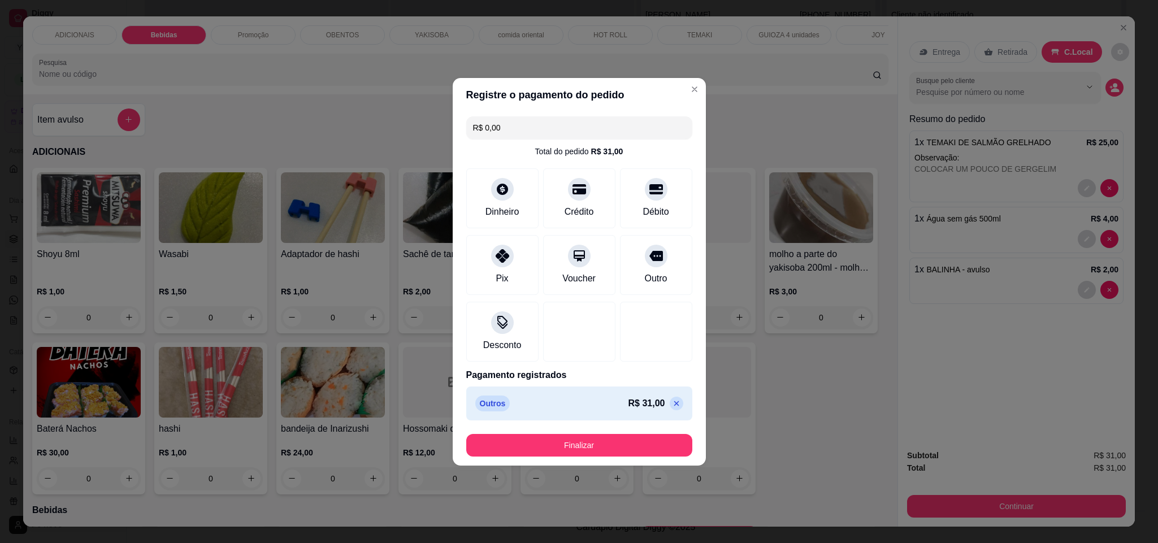
click at [674, 404] on icon at bounding box center [676, 403] width 5 height 5
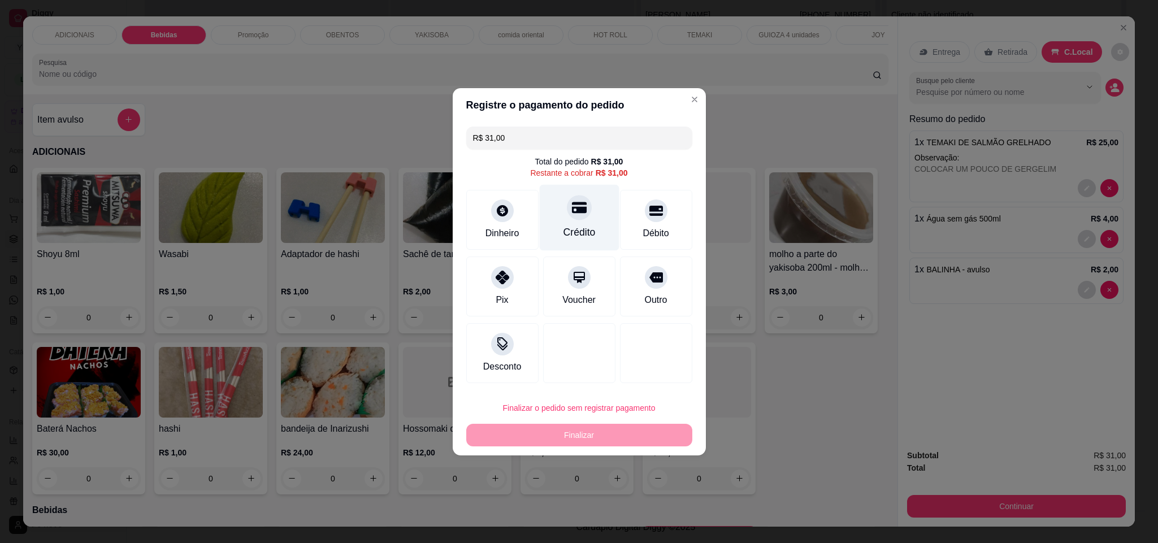
click at [572, 222] on div "Crédito" at bounding box center [579, 217] width 80 height 66
type input "R$ 0,00"
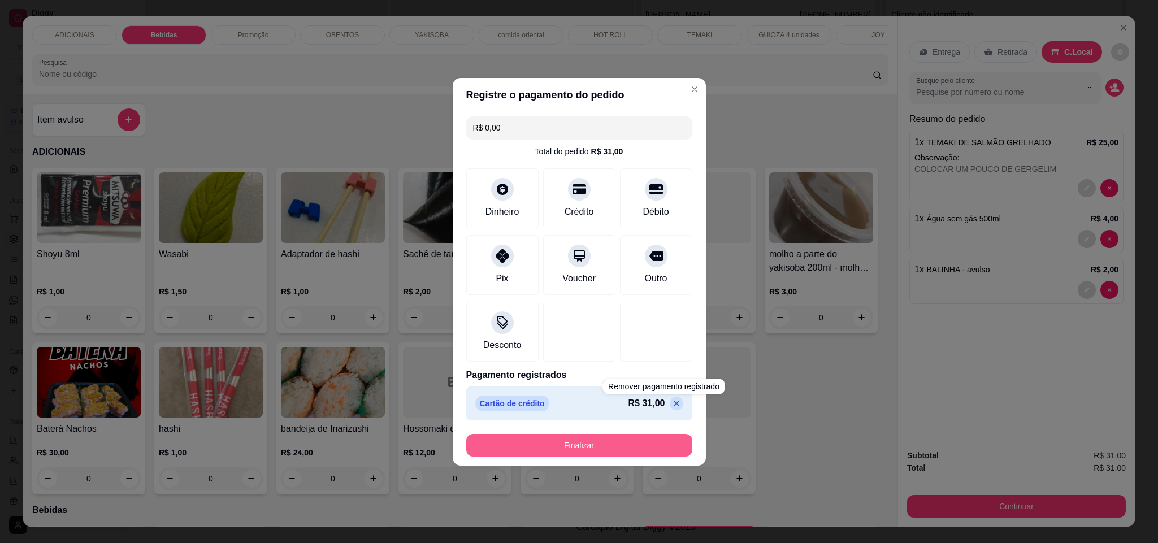
click at [594, 446] on button "Finalizar" at bounding box center [579, 445] width 226 height 23
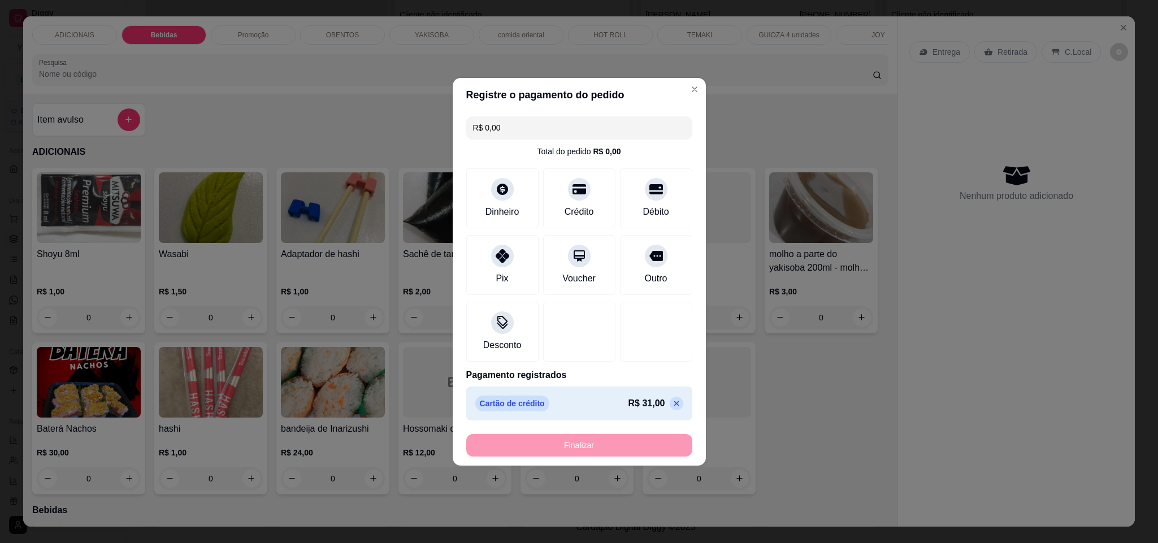
type input "0"
type input "-R$ 31,00"
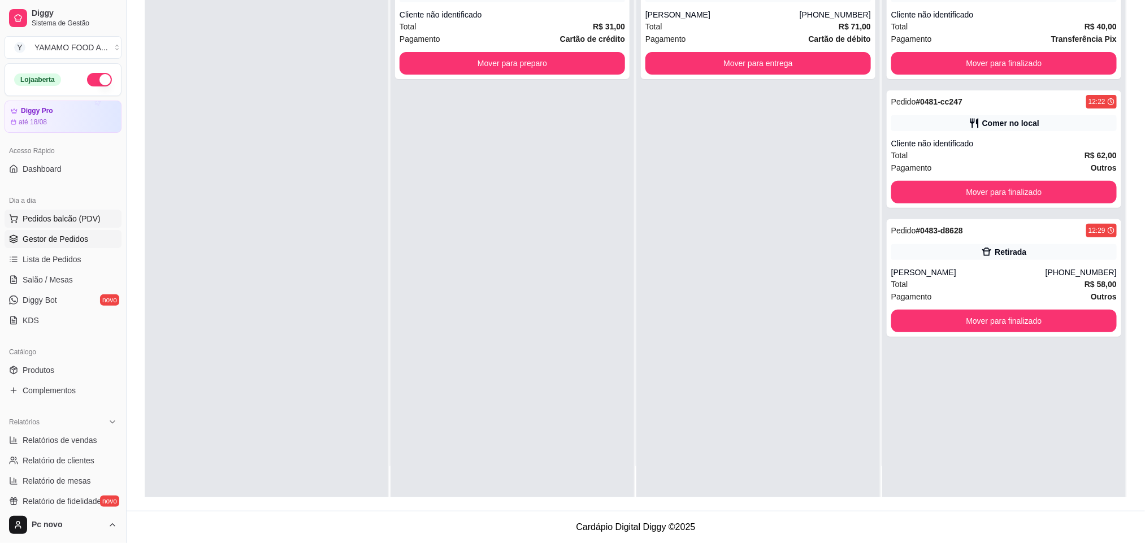
click at [63, 221] on span "Pedidos balcão (PDV)" at bounding box center [62, 218] width 78 height 11
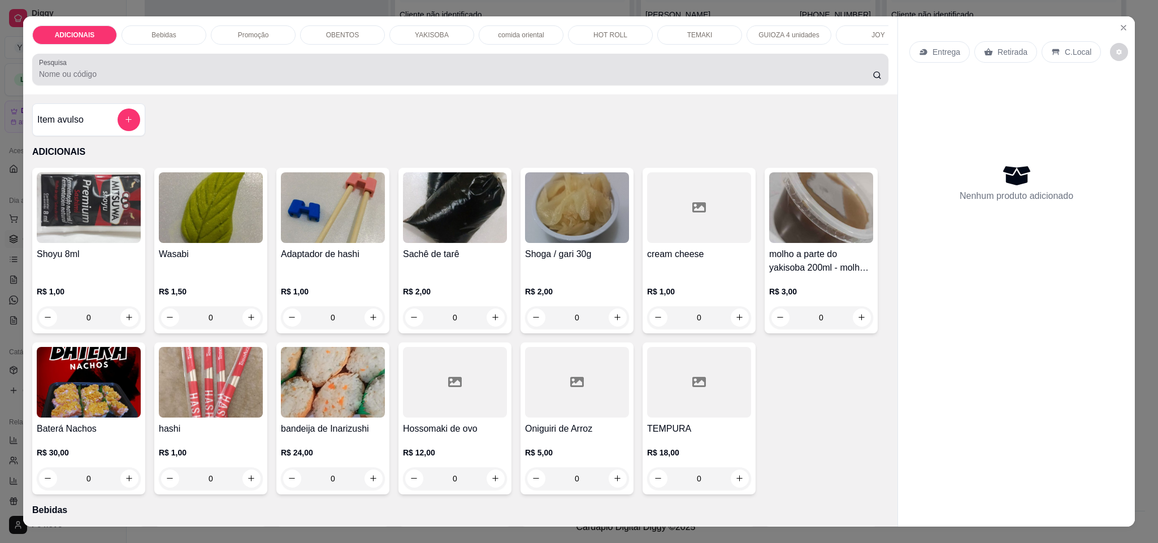
click at [219, 72] on div at bounding box center [460, 69] width 843 height 23
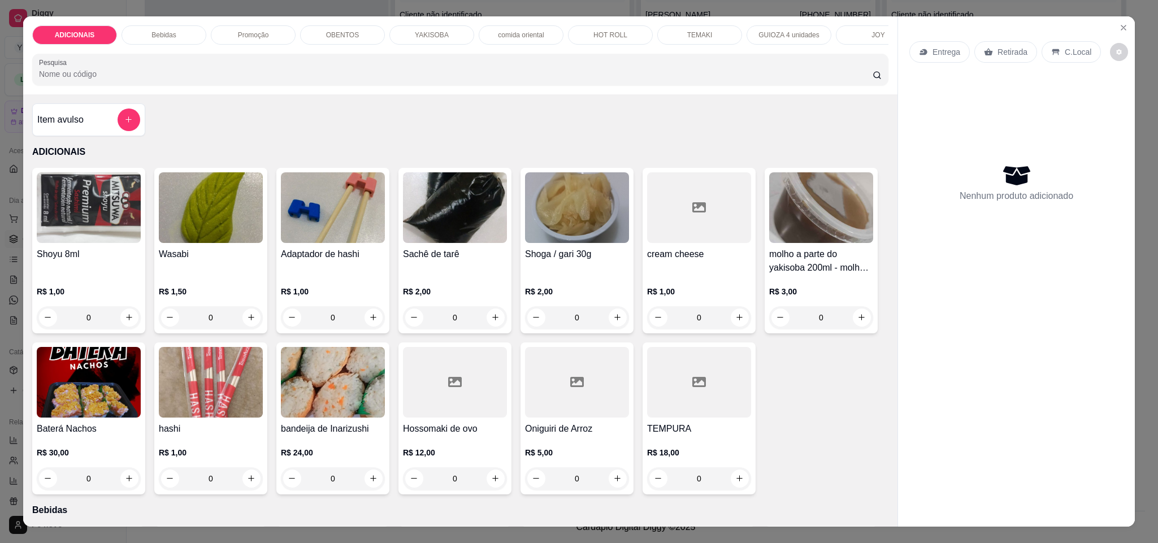
click at [249, 36] on p "Promoção" at bounding box center [253, 35] width 31 height 9
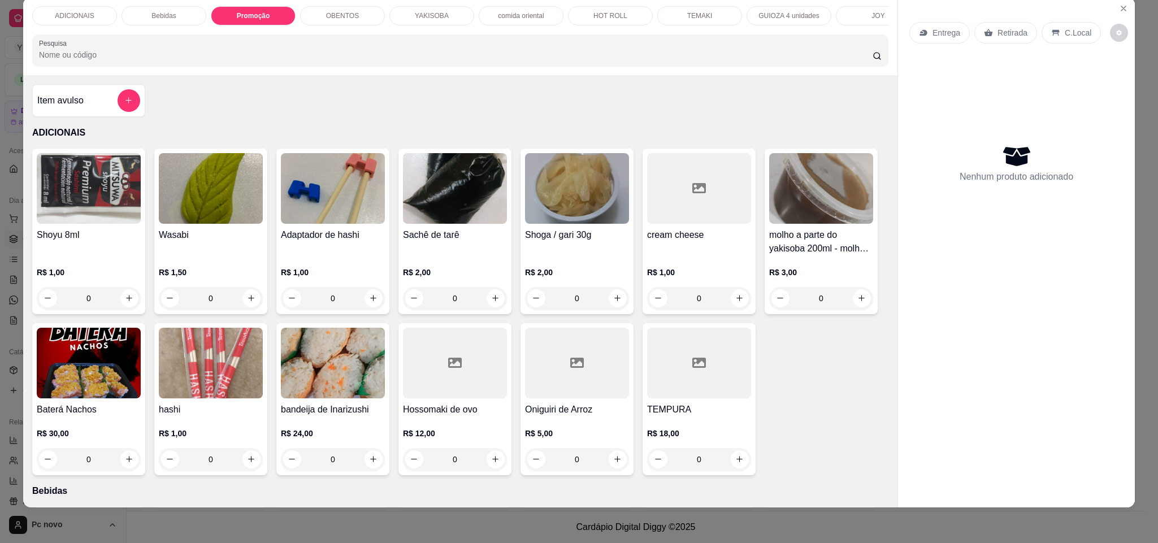
click at [422, 7] on div "YAKISOBA" at bounding box center [432, 15] width 85 height 19
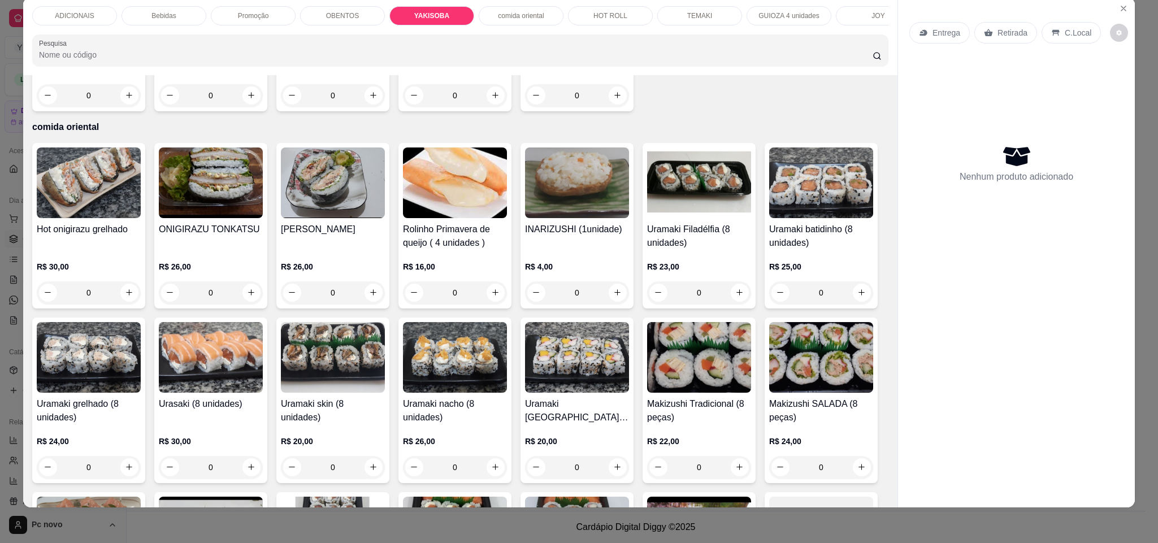
type input "1"
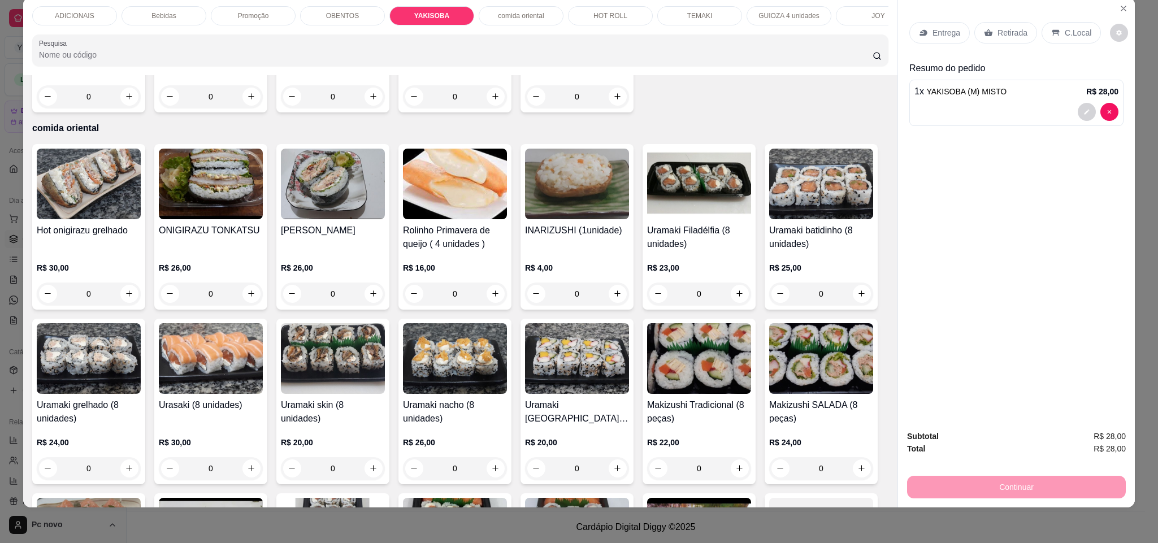
click at [928, 39] on div "Entrega" at bounding box center [940, 32] width 60 height 21
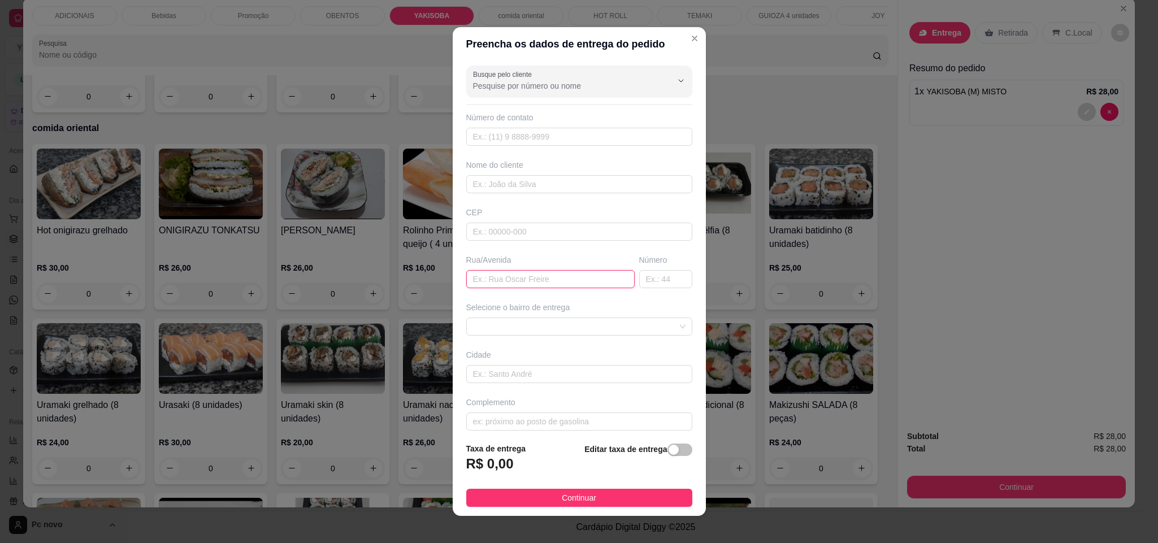
click at [509, 285] on input "text" at bounding box center [550, 279] width 168 height 18
paste input "Rua Paulo Aparecido Giraldi, 710"
type input "Rua Paulo Aparecido Giraldi"
click at [570, 334] on span at bounding box center [579, 326] width 213 height 17
type input "710"
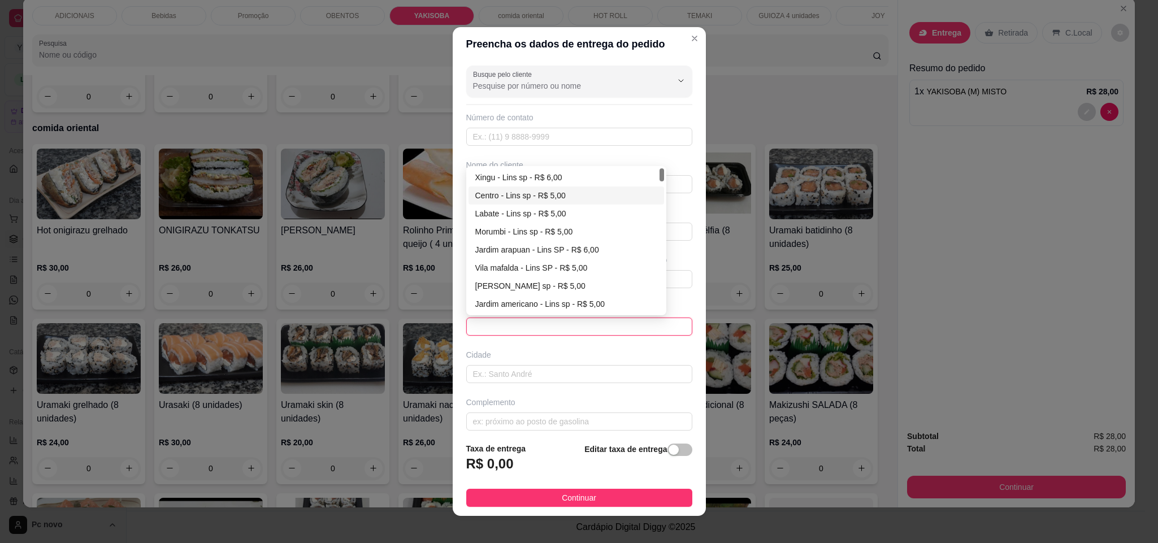
click at [525, 190] on div "Centro - Lins sp - R$ 5,00" at bounding box center [567, 196] width 196 height 18
type input "Lins sp"
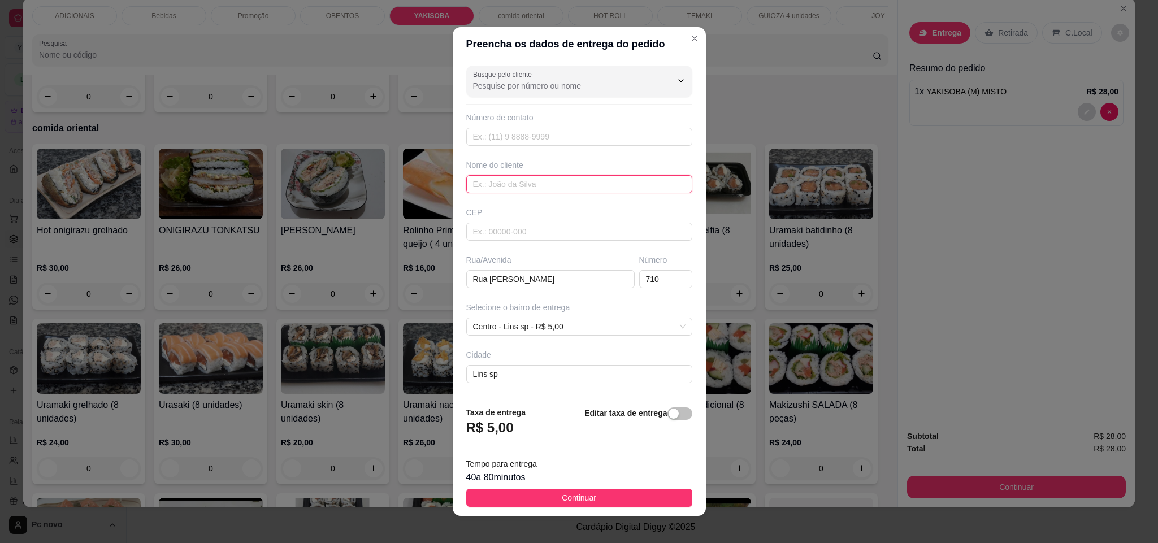
click at [513, 180] on input "text" at bounding box center [579, 184] width 226 height 18
type input "[PERSON_NAME]"
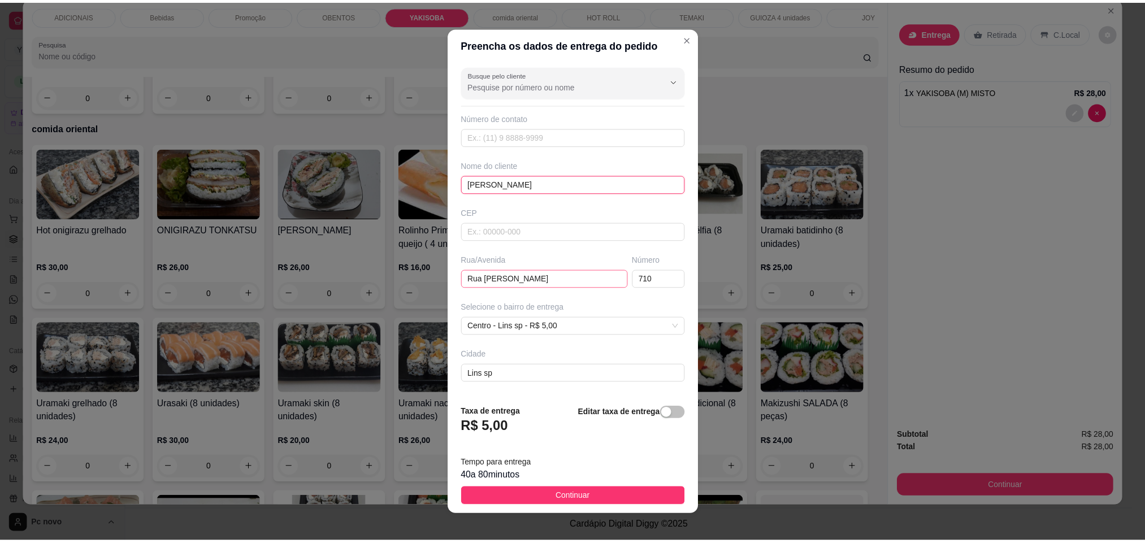
scroll to position [48, 0]
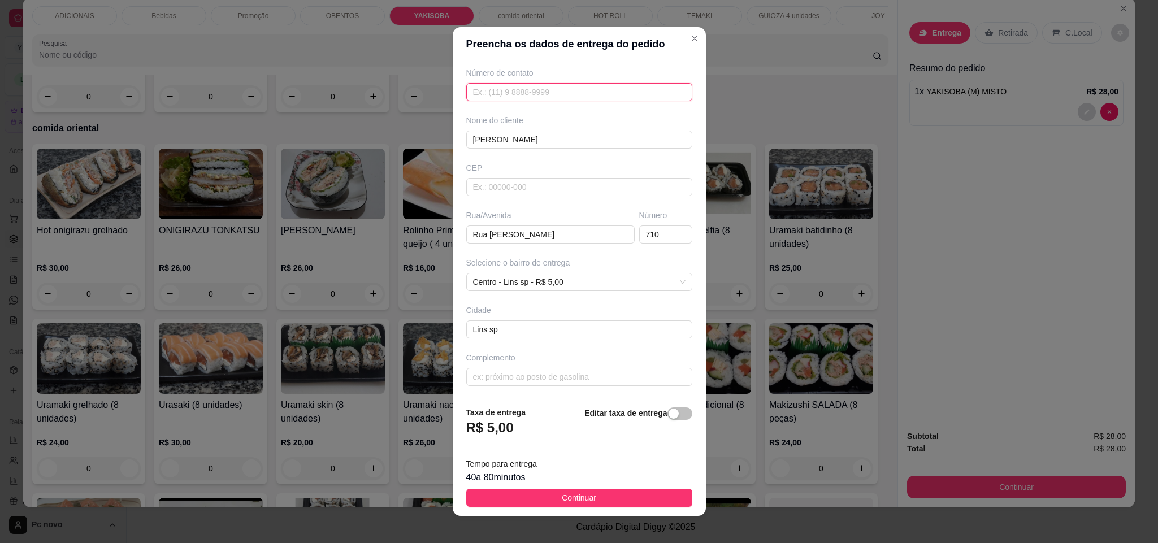
click at [589, 87] on input "text" at bounding box center [579, 92] width 226 height 18
paste input "[PHONE_NUMBER]"
type input "[PHONE_NUMBER]"
click at [572, 494] on span "Continuar" at bounding box center [579, 498] width 34 height 12
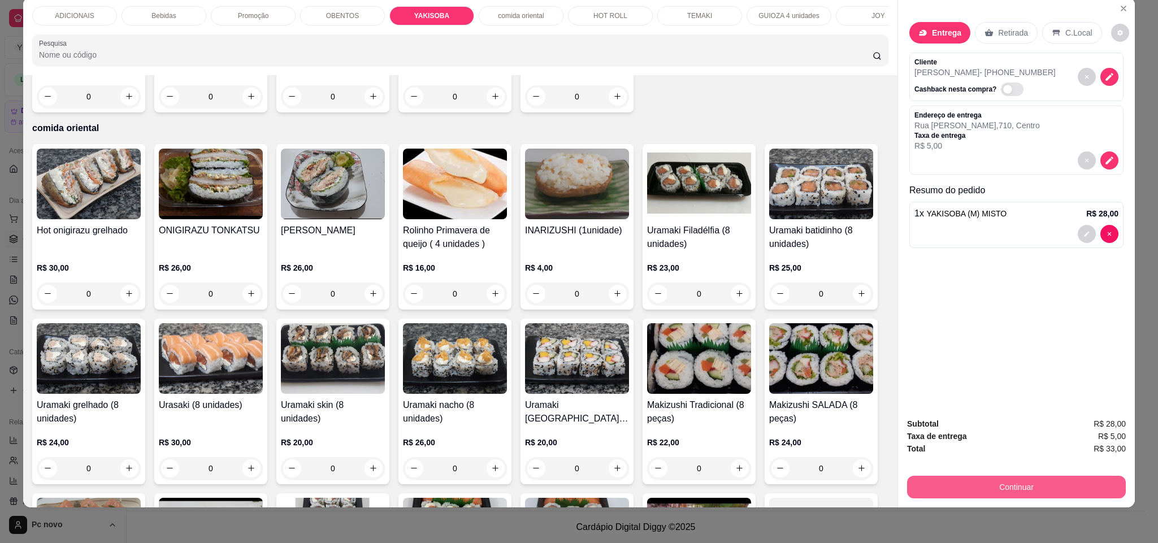
click at [926, 482] on button "Continuar" at bounding box center [1016, 487] width 219 height 23
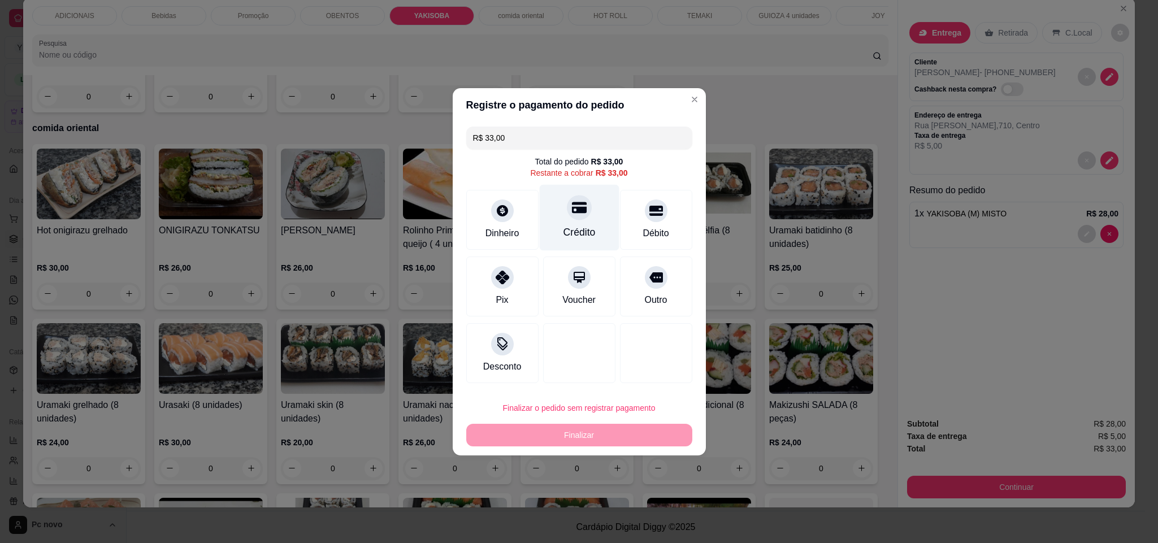
click at [595, 219] on div "Crédito" at bounding box center [579, 217] width 80 height 66
type input "R$ 0,00"
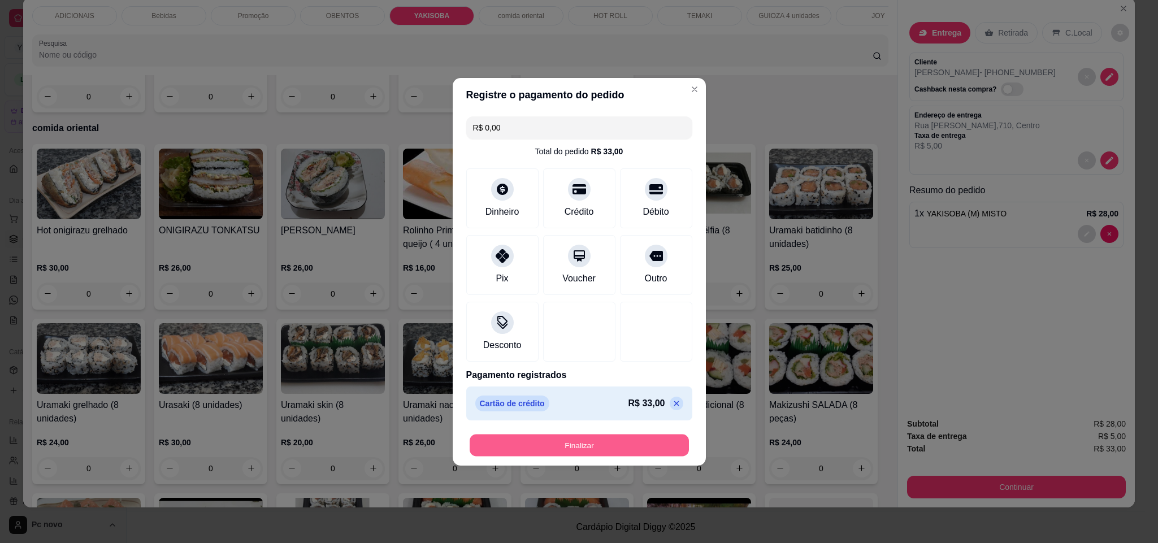
click at [562, 436] on button "Finalizar" at bounding box center [579, 445] width 219 height 22
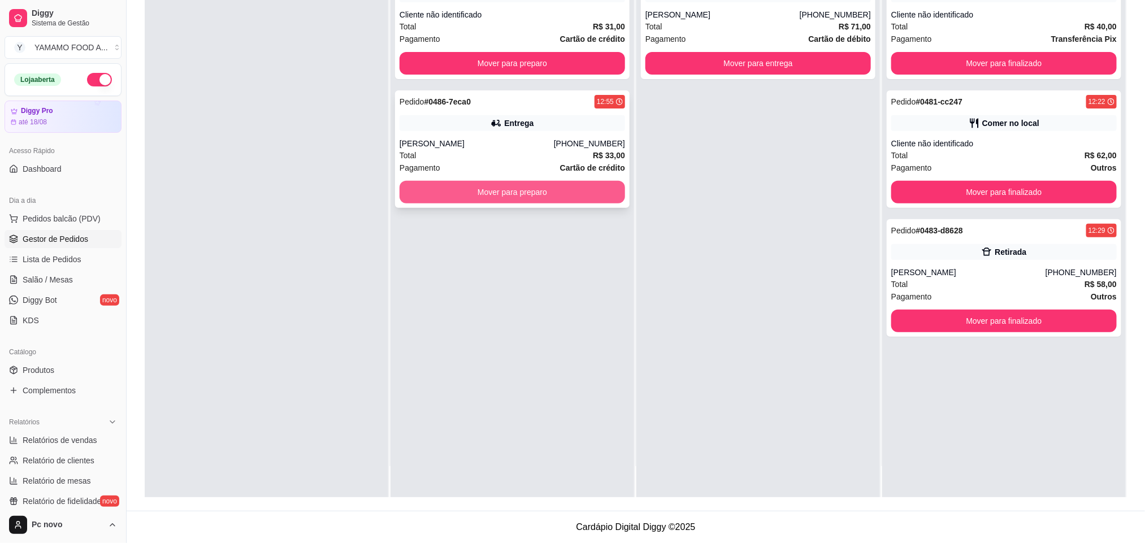
click at [517, 199] on button "Mover para preparo" at bounding box center [513, 192] width 226 height 23
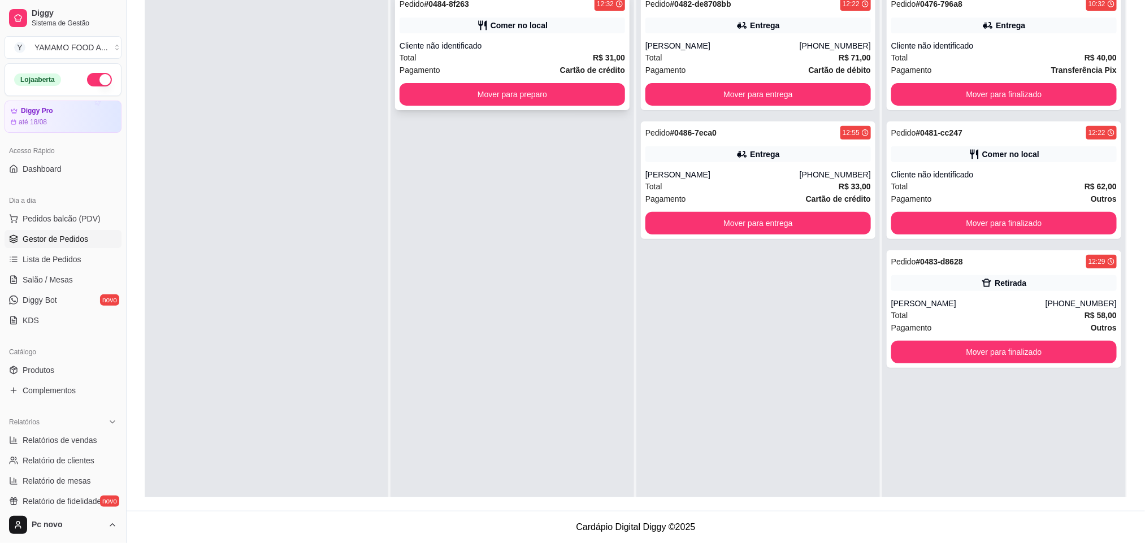
click at [509, 53] on div "Total R$ 31,00" at bounding box center [513, 57] width 226 height 12
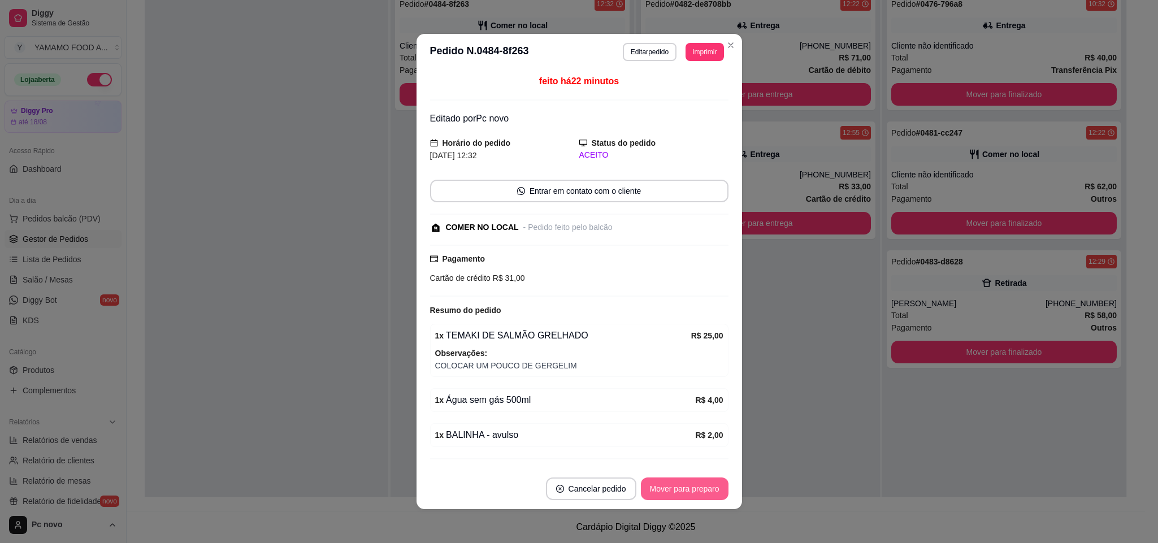
click at [654, 484] on button "Mover para preparo" at bounding box center [685, 489] width 88 height 23
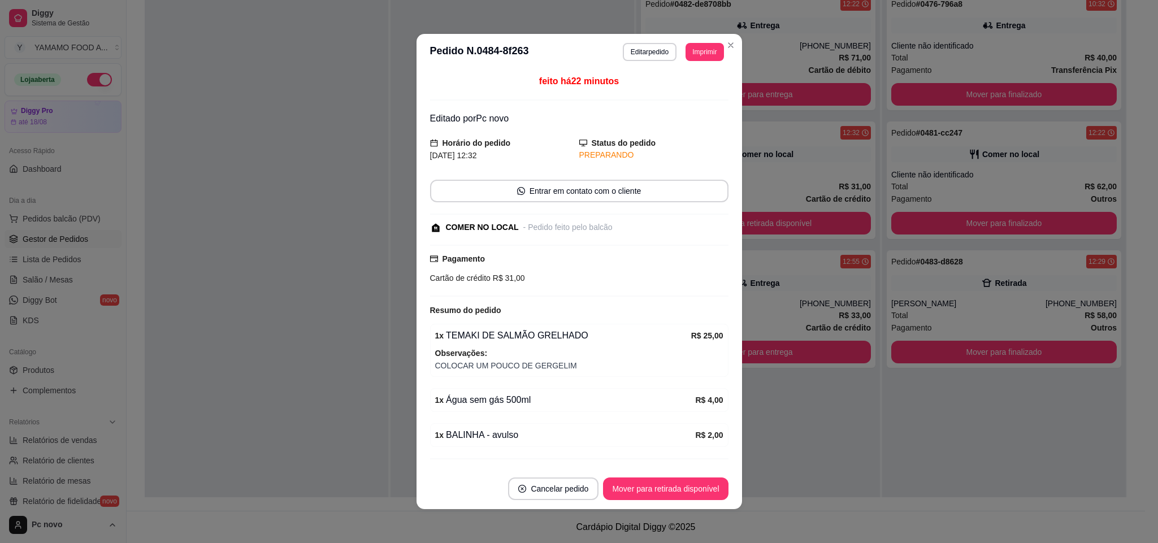
click at [655, 486] on button "Mover para retirada disponível" at bounding box center [665, 489] width 125 height 23
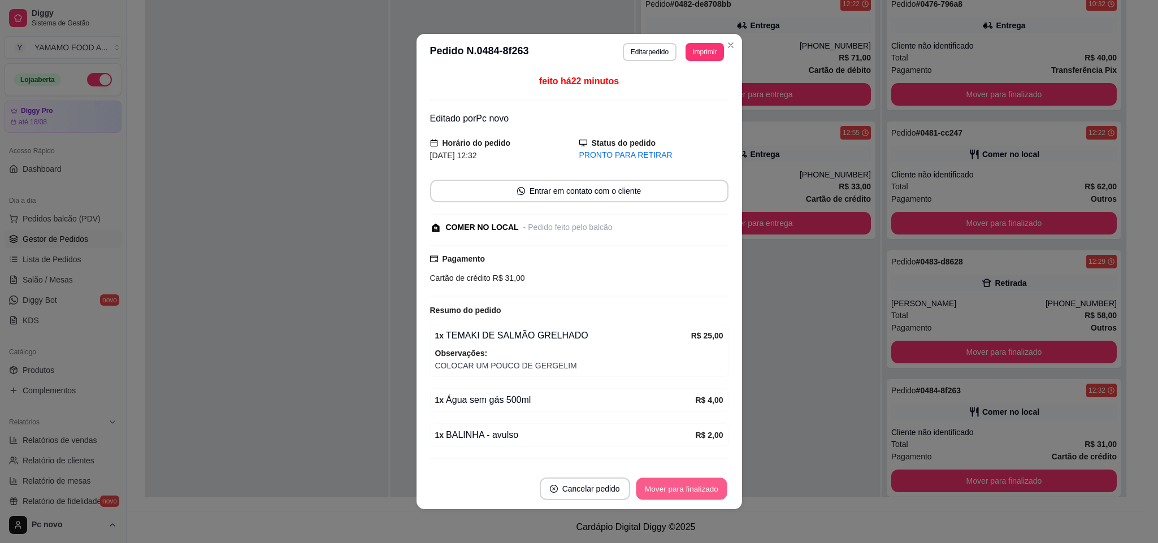
click at [655, 486] on button "Mover para finalizado" at bounding box center [681, 489] width 91 height 22
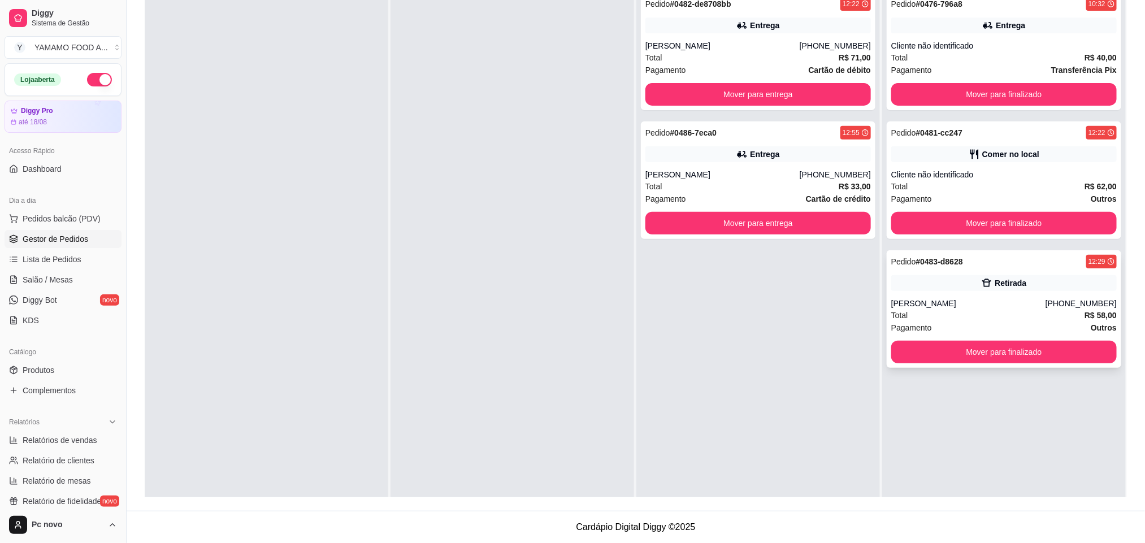
click at [945, 296] on div "Pedido # 0483-d8628 12:29 Retirada DOUGLAS (14) 99794-5853 Total R$ 58,00 Pagam…" at bounding box center [1004, 309] width 235 height 118
click at [944, 162] on div "Pedido # 0481-cc247 12:22 Comer no local Cliente não identificado Total R$ 62,0…" at bounding box center [1004, 181] width 235 height 118
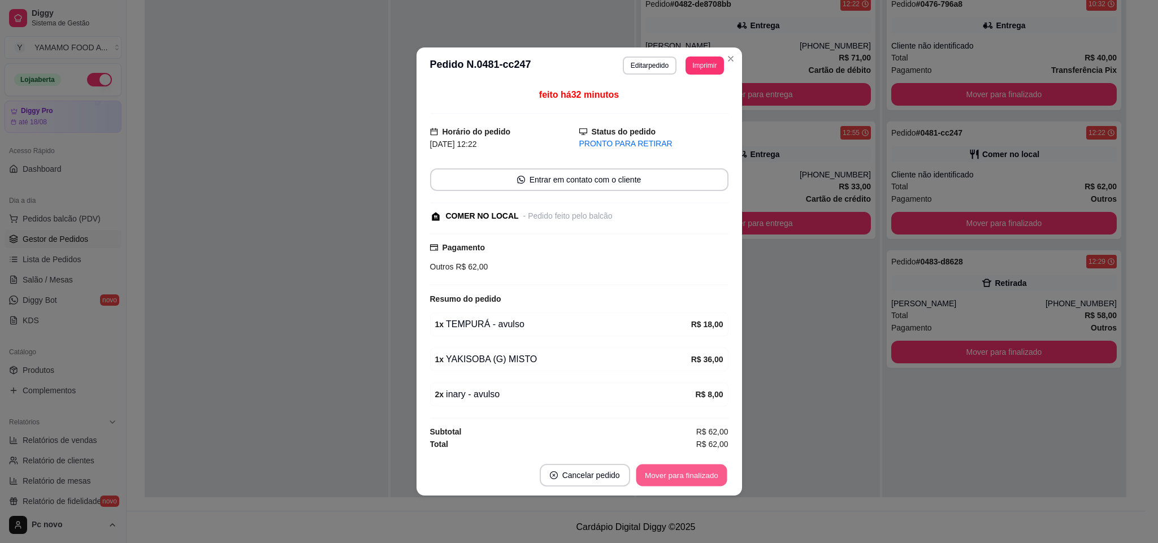
click at [665, 482] on button "Mover para finalizado" at bounding box center [681, 476] width 91 height 22
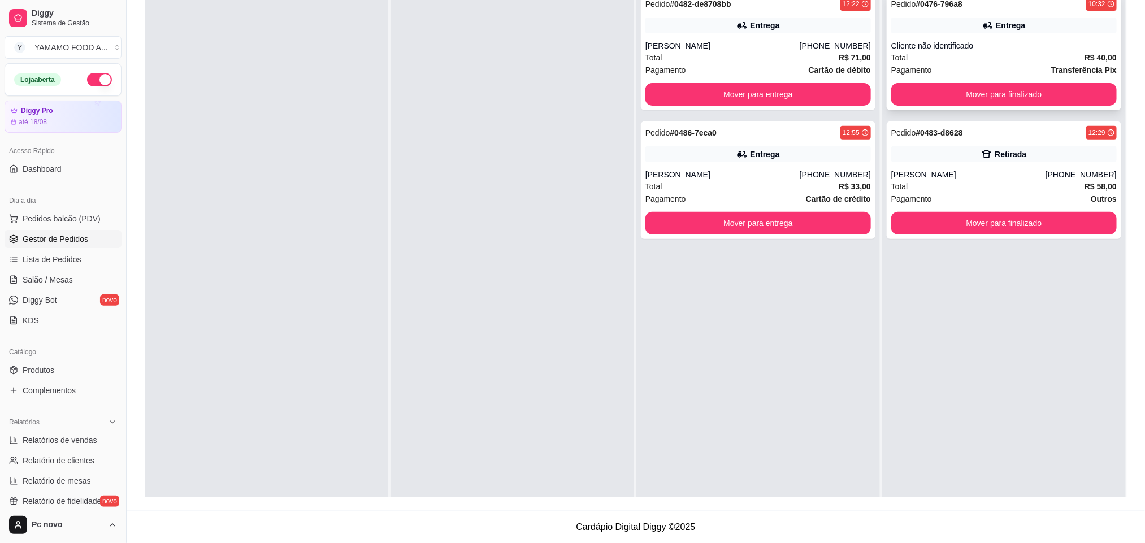
click at [948, 62] on div "Total R$ 40,00" at bounding box center [1005, 57] width 226 height 12
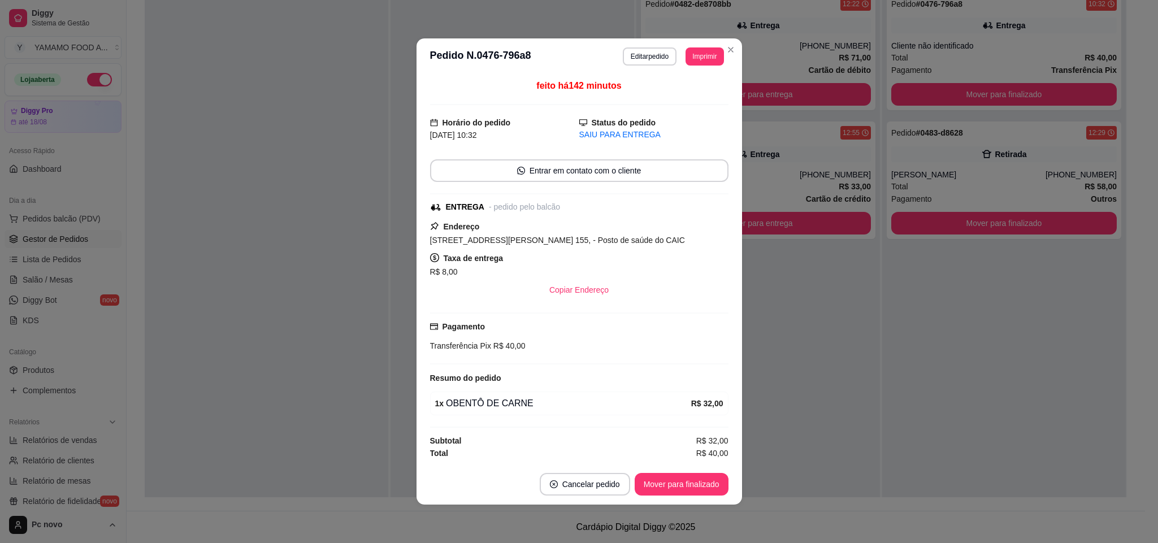
drag, startPoint x: 467, startPoint y: 238, endPoint x: 626, endPoint y: 226, distance: 159.9
click at [626, 226] on div "Endereço Rua Antenor Moreno das Neves, n. 155, - Posto de saúde do CAIC Taxa de…" at bounding box center [579, 260] width 299 height 81
click at [473, 262] on strong "Taxa de entrega" at bounding box center [474, 258] width 60 height 9
click at [686, 490] on button "Mover para finalizado" at bounding box center [681, 485] width 91 height 22
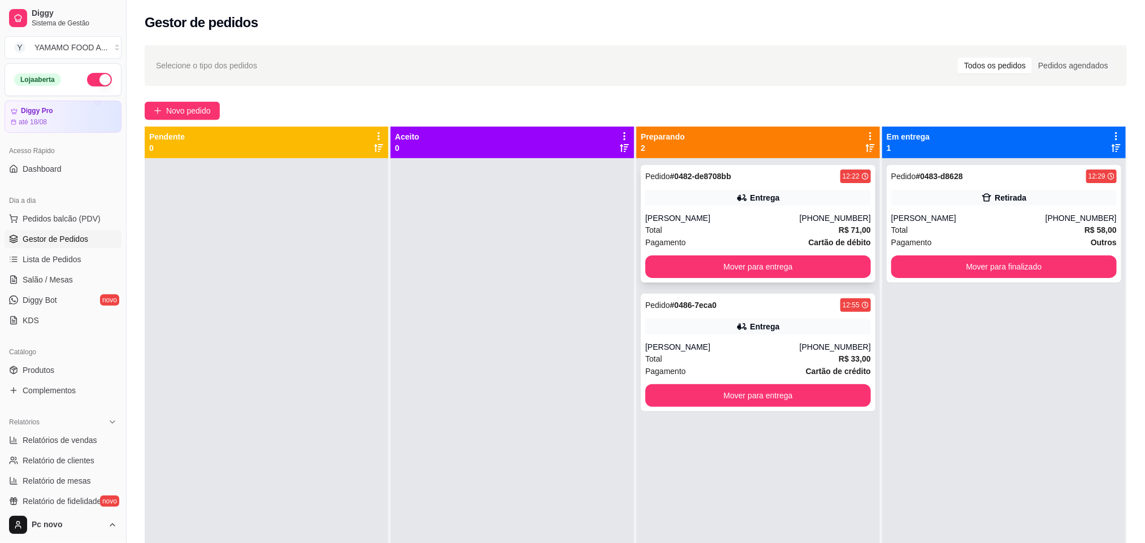
click at [749, 218] on div "[PERSON_NAME]" at bounding box center [723, 218] width 154 height 11
click at [717, 218] on div "[PERSON_NAME]" at bounding box center [723, 218] width 154 height 11
click at [729, 336] on div "Pedido # 0486-7eca0 12:55 Entrega renata (14) 98191-5811 Total R$ 33,00 Pagamen…" at bounding box center [758, 353] width 235 height 118
click at [757, 231] on div "Total R$ 71,00" at bounding box center [759, 230] width 226 height 12
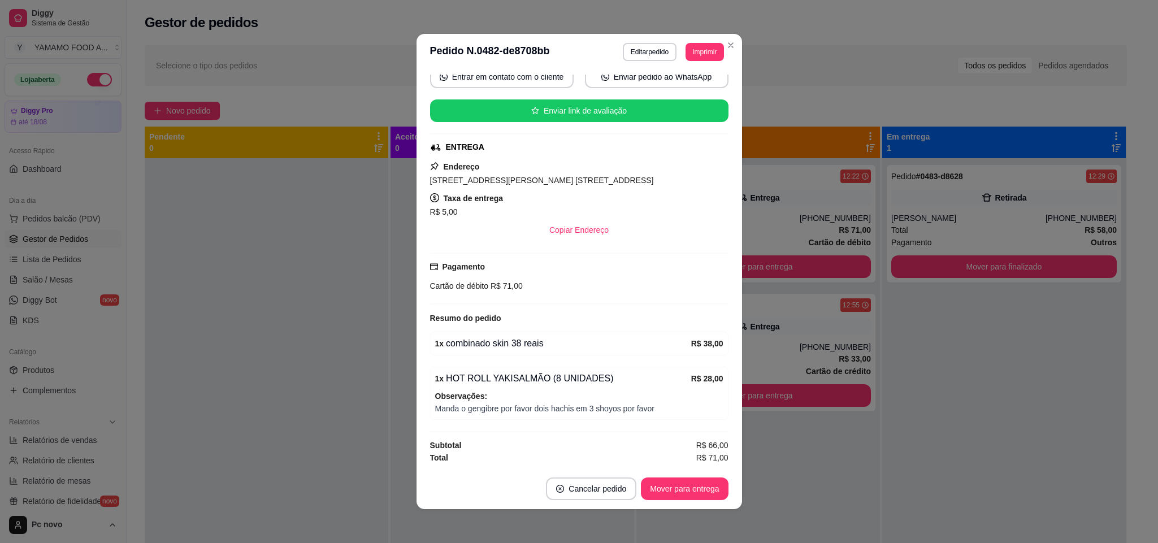
scroll to position [119, 0]
click at [672, 487] on button "Mover para entrega" at bounding box center [685, 489] width 85 height 22
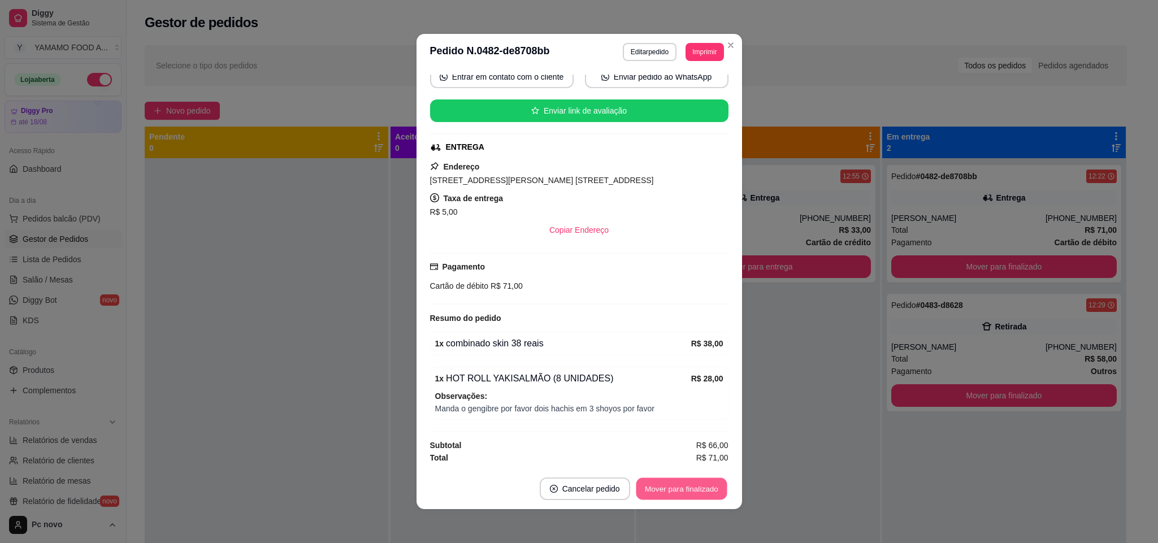
click at [672, 487] on button "Mover para finalizado" at bounding box center [681, 489] width 91 height 22
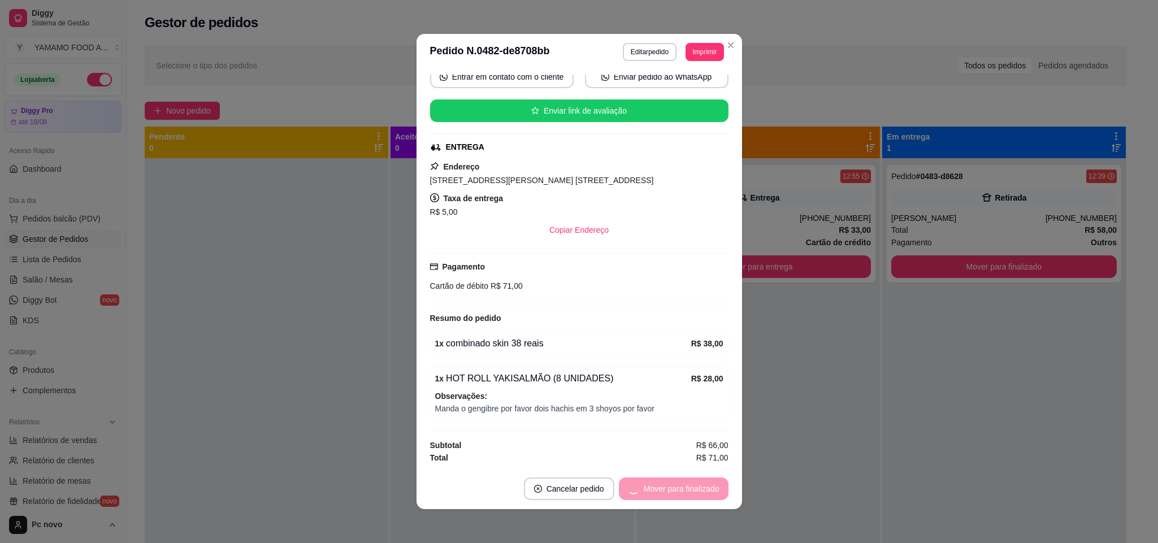
scroll to position [92, 0]
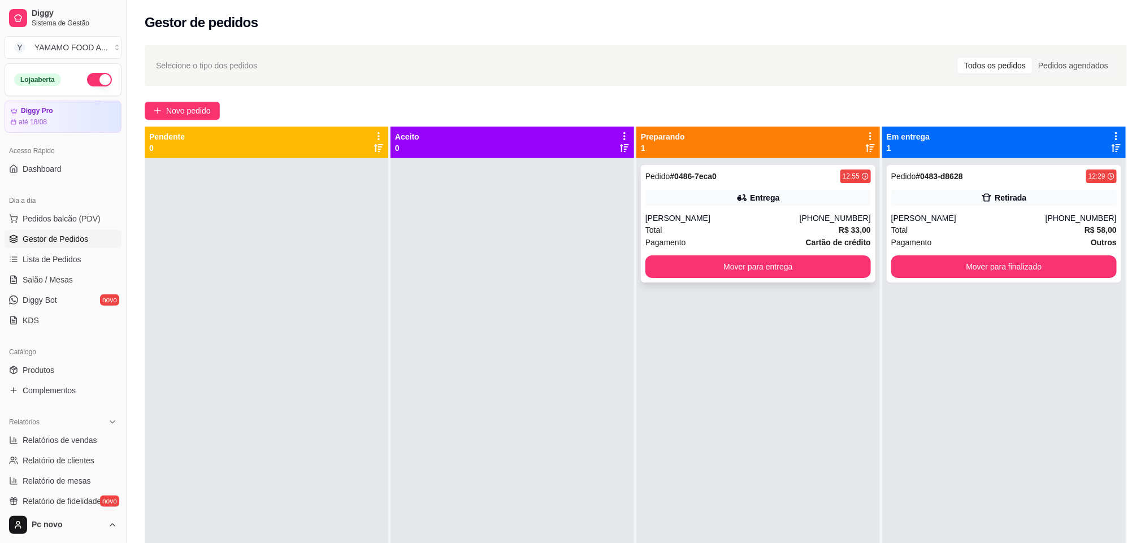
click at [693, 209] on div "Pedido # 0486-7eca0 12:55 Entrega renata (14) 98191-5811 Total R$ 33,00 Pagamen…" at bounding box center [758, 224] width 235 height 118
click at [74, 213] on button "Pedidos balcão (PDV)" at bounding box center [63, 219] width 117 height 18
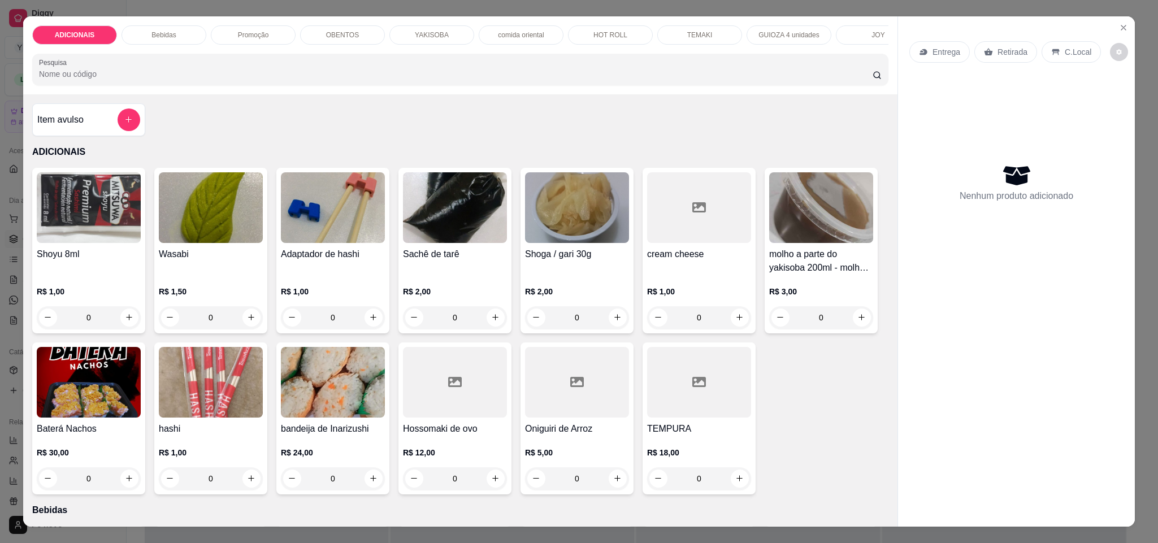
click at [430, 34] on p "YAKISOBA" at bounding box center [432, 35] width 34 height 9
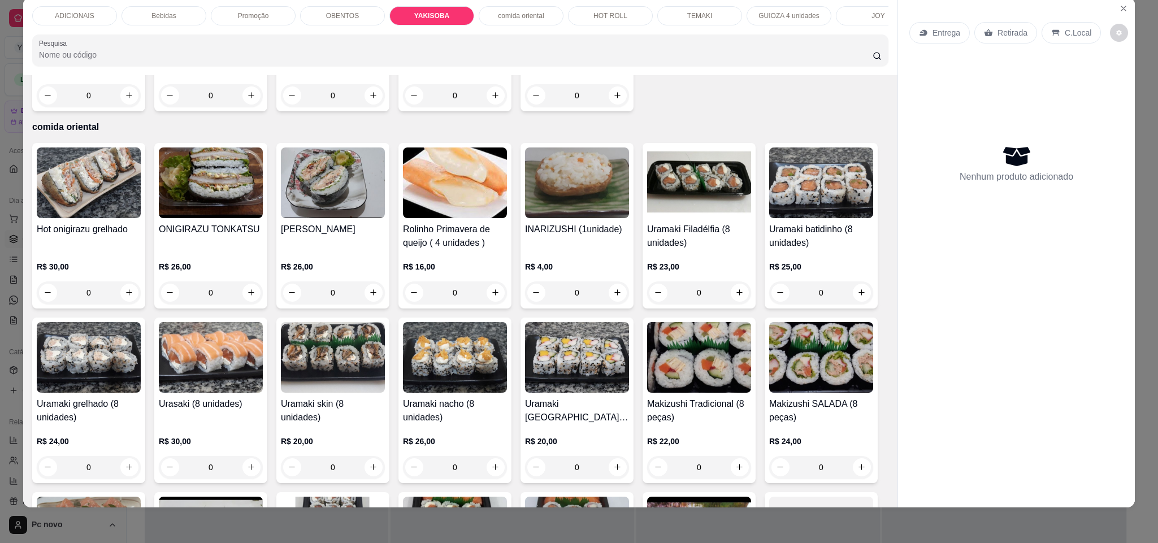
type input "1"
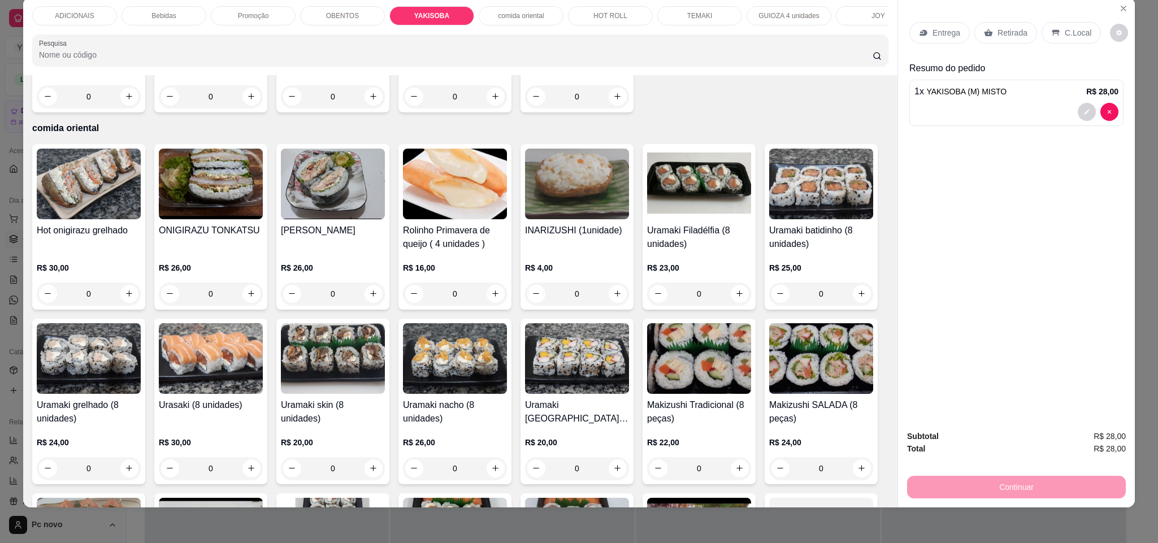
click at [933, 40] on div "Entrega" at bounding box center [940, 32] width 60 height 21
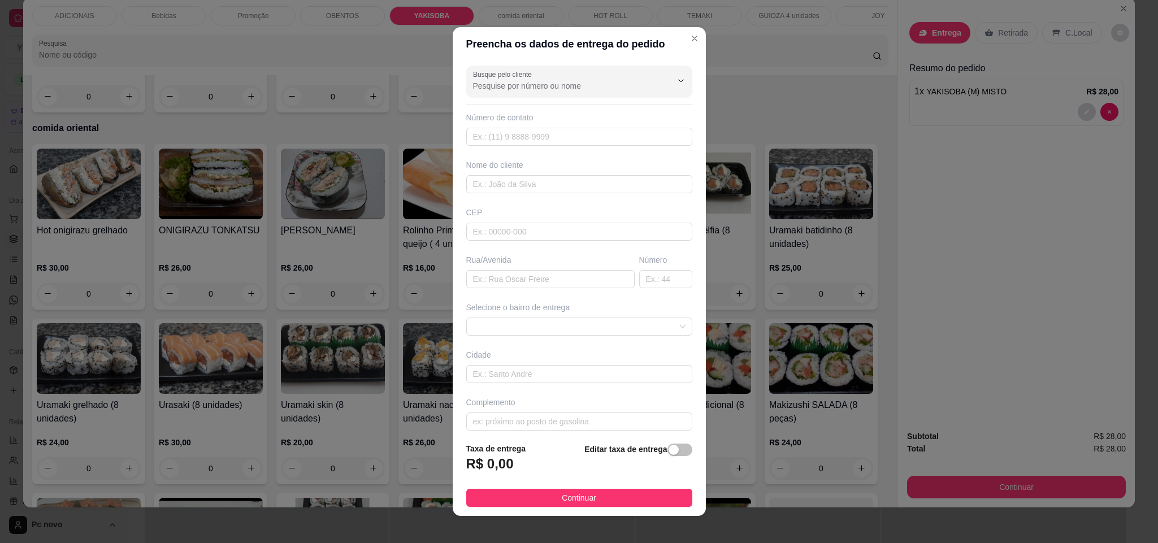
drag, startPoint x: 552, startPoint y: 270, endPoint x: 551, endPoint y: 278, distance: 7.9
click at [551, 270] on div "Rua/Avenida" at bounding box center [550, 271] width 173 height 34
click at [551, 278] on input "text" at bounding box center [550, 279] width 168 height 18
paste input "Rua Campos Sale"
type input "Rua Campos Sale"
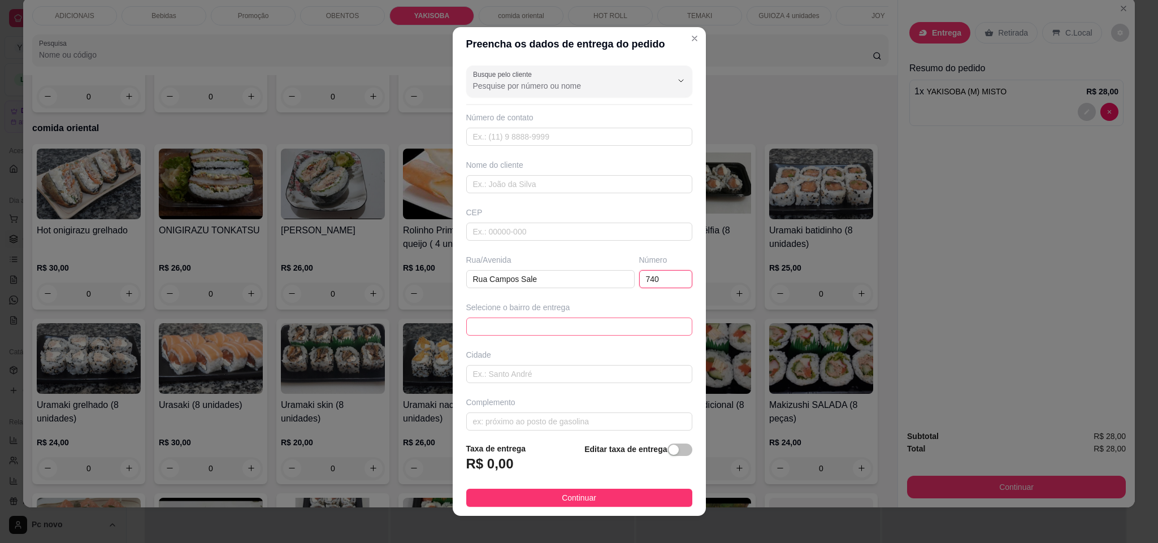
click at [619, 324] on span at bounding box center [579, 326] width 213 height 17
type input "740"
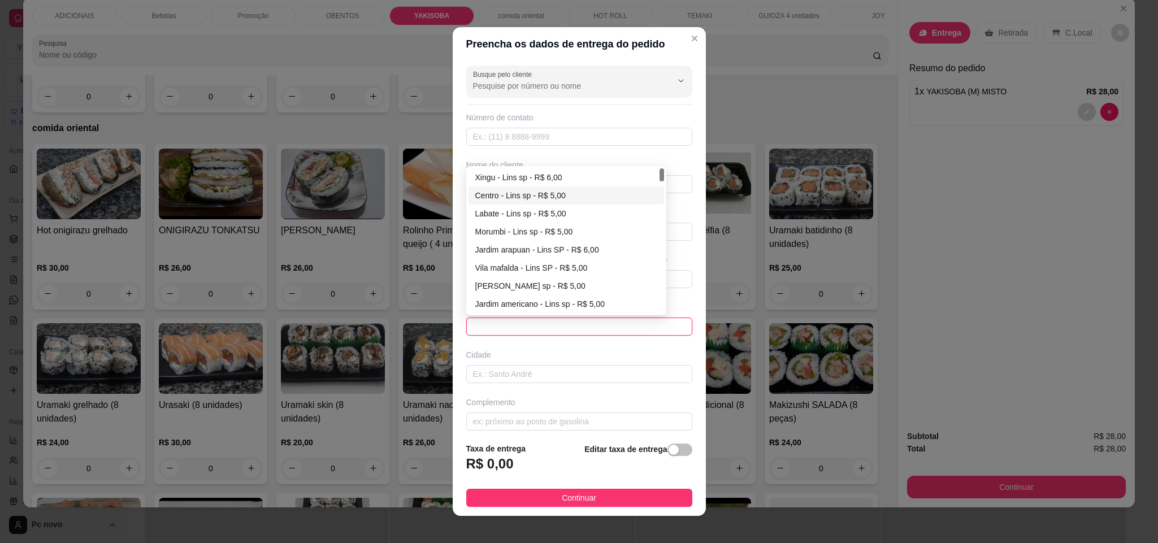
click at [578, 198] on div "Centro - Lins sp - R$ 5,00" at bounding box center [566, 195] width 183 height 12
type input "Lins sp"
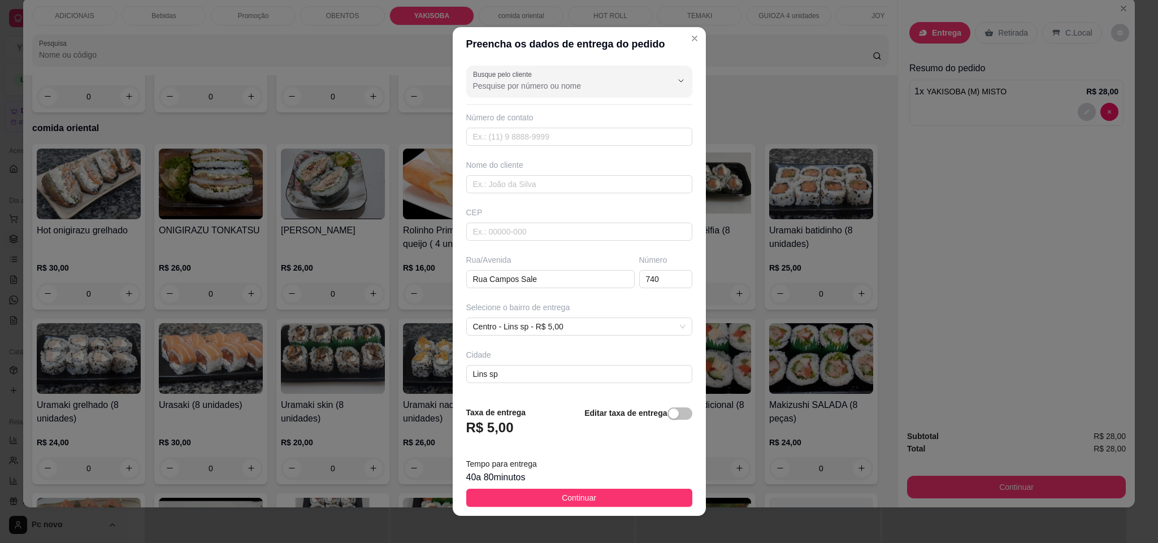
click at [515, 173] on div "Nome do cliente" at bounding box center [579, 176] width 231 height 34
click at [518, 234] on input "text" at bounding box center [579, 232] width 226 height 18
click at [515, 136] on input "text" at bounding box center [579, 137] width 226 height 18
paste input "[PHONE_NUMBER]"
type input "[PHONE_NUMBER]"
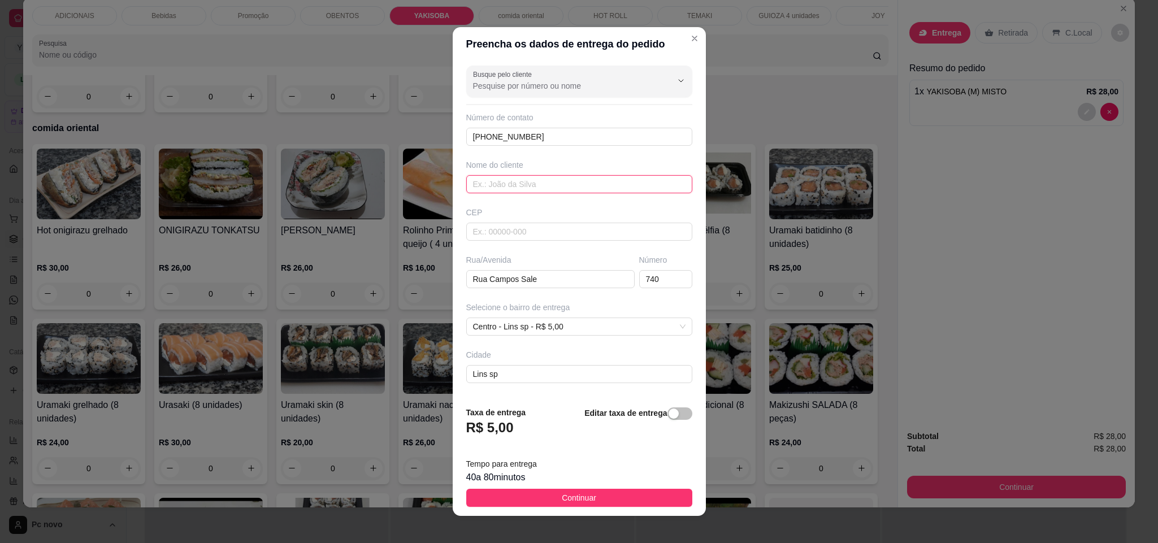
click at [537, 178] on input "text" at bounding box center [579, 184] width 226 height 18
type input "regina"
click at [548, 492] on button "Continuar" at bounding box center [579, 498] width 226 height 18
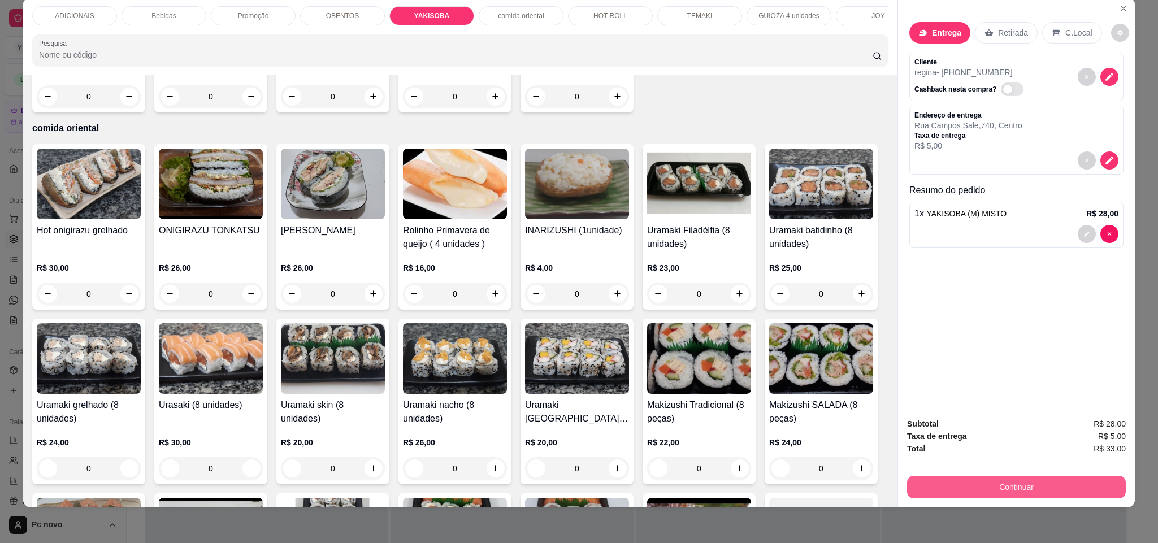
click at [957, 490] on button "Continuar" at bounding box center [1016, 487] width 219 height 23
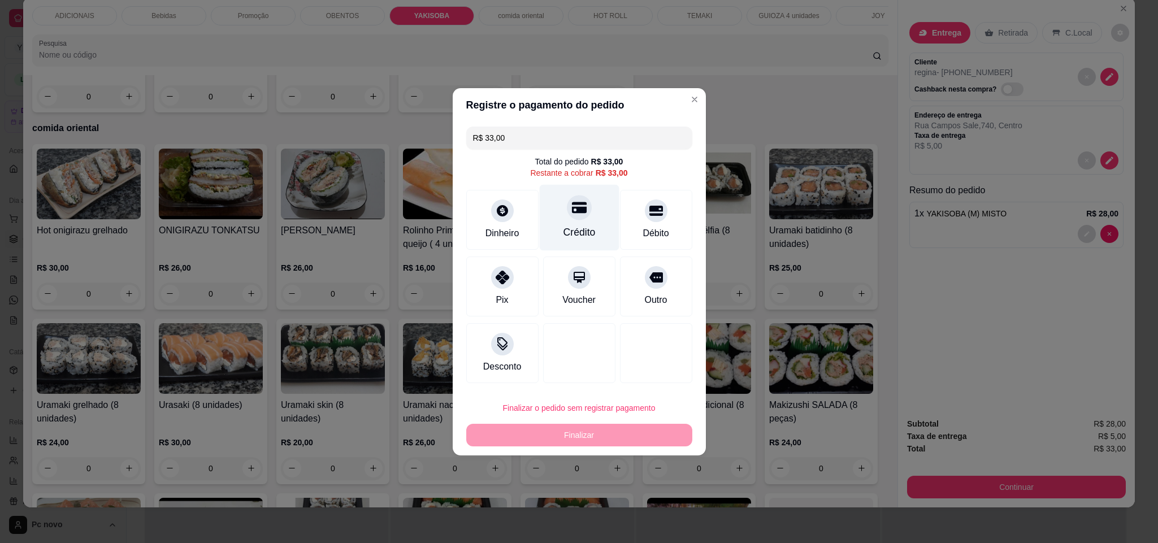
click at [583, 219] on div "Crédito" at bounding box center [579, 217] width 80 height 66
type input "R$ 0,00"
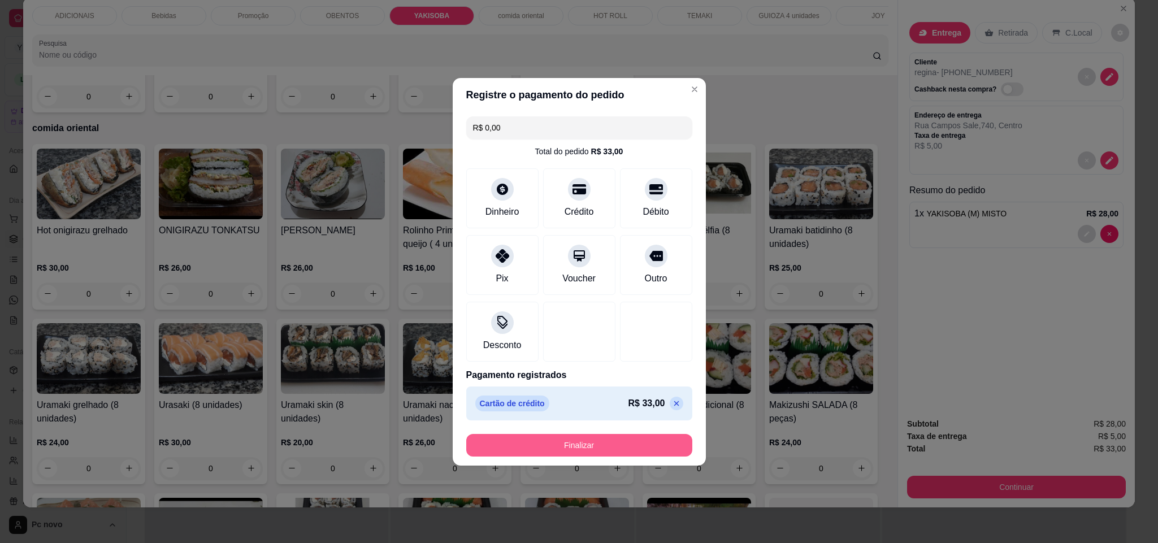
click at [548, 446] on button "Finalizar" at bounding box center [579, 445] width 226 height 23
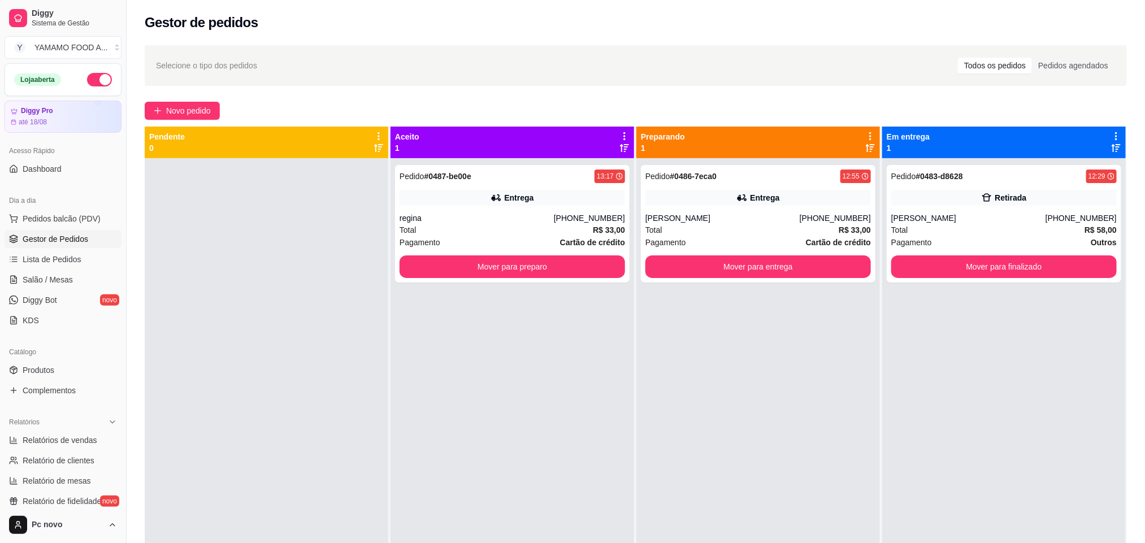
click at [70, 209] on div "Dia a dia" at bounding box center [63, 201] width 117 height 18
click at [70, 221] on span "Pedidos balcão (PDV)" at bounding box center [62, 218] width 78 height 11
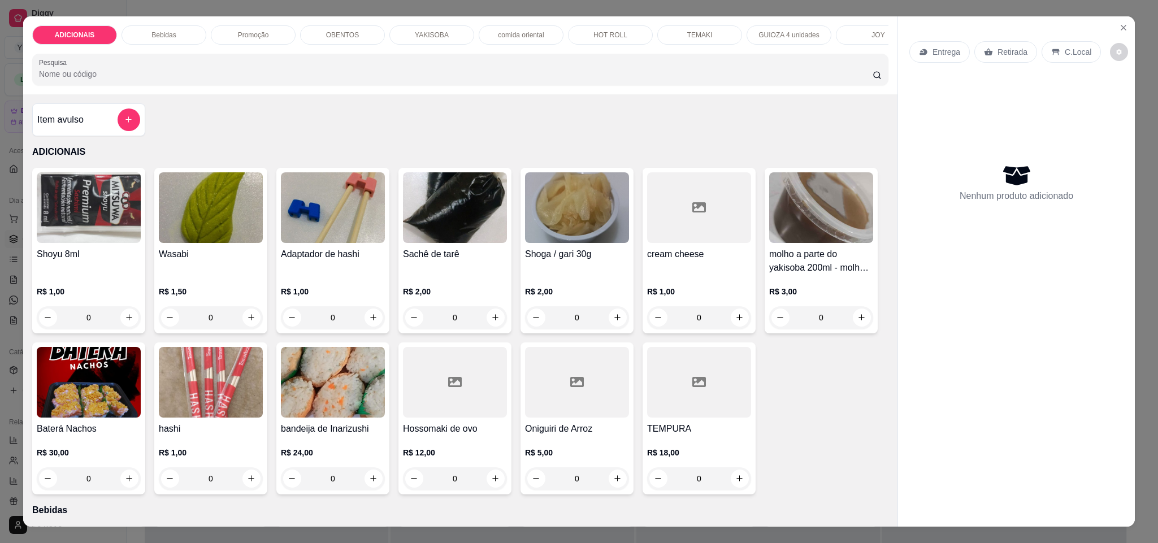
click at [586, 36] on div "HOT ROLL" at bounding box center [610, 34] width 85 height 19
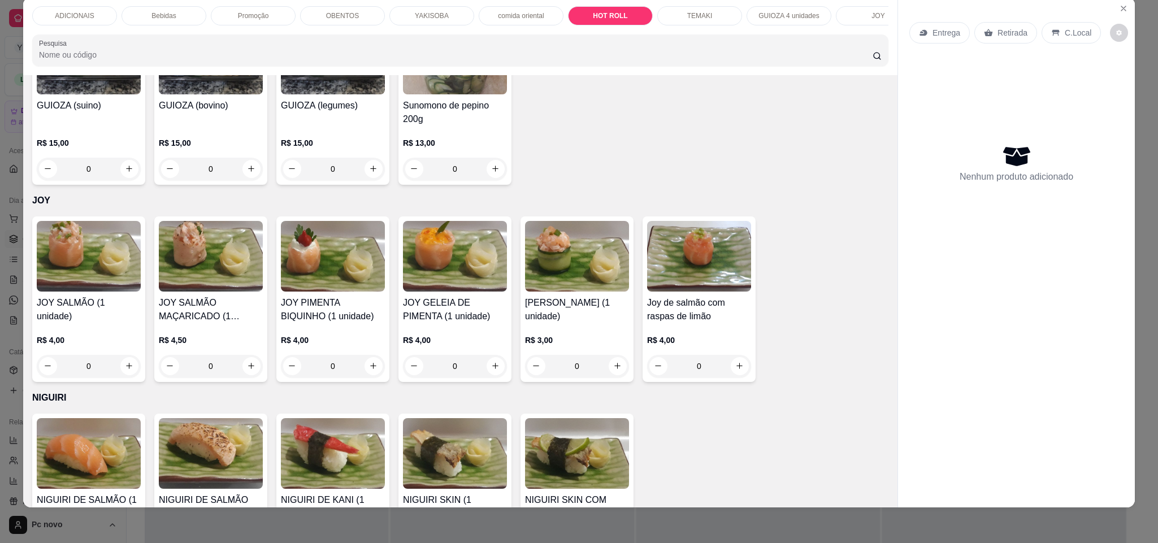
type input "1"
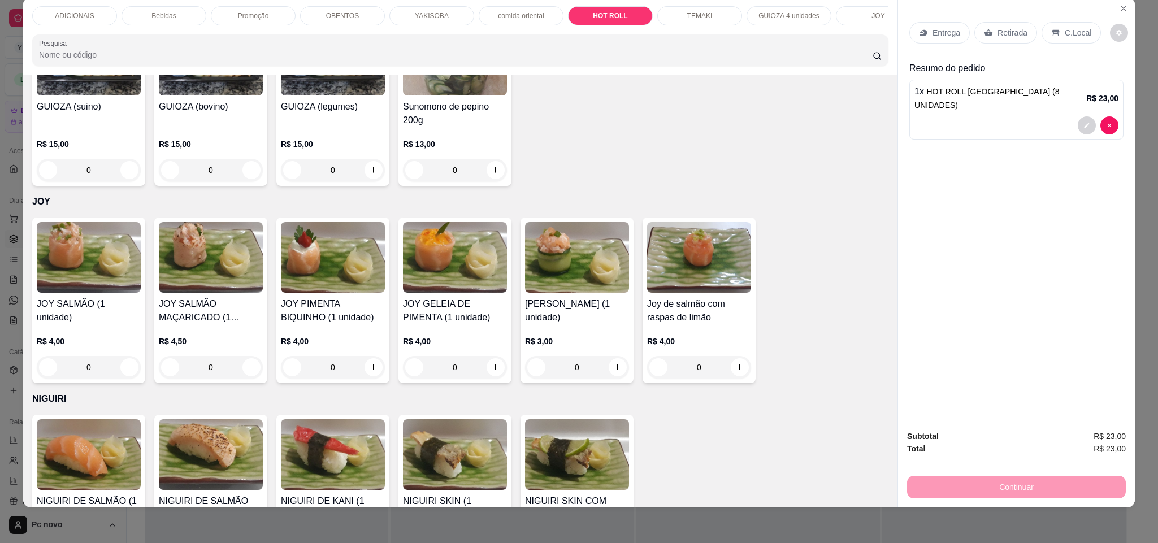
click at [192, 60] on input "Pesquisa" at bounding box center [456, 54] width 834 height 11
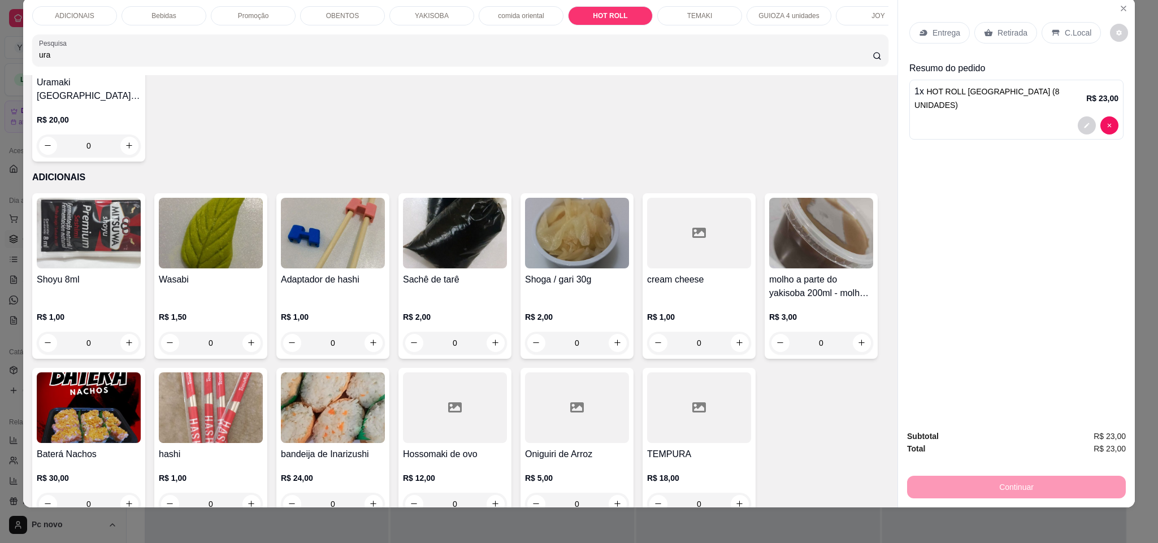
scroll to position [0, 0]
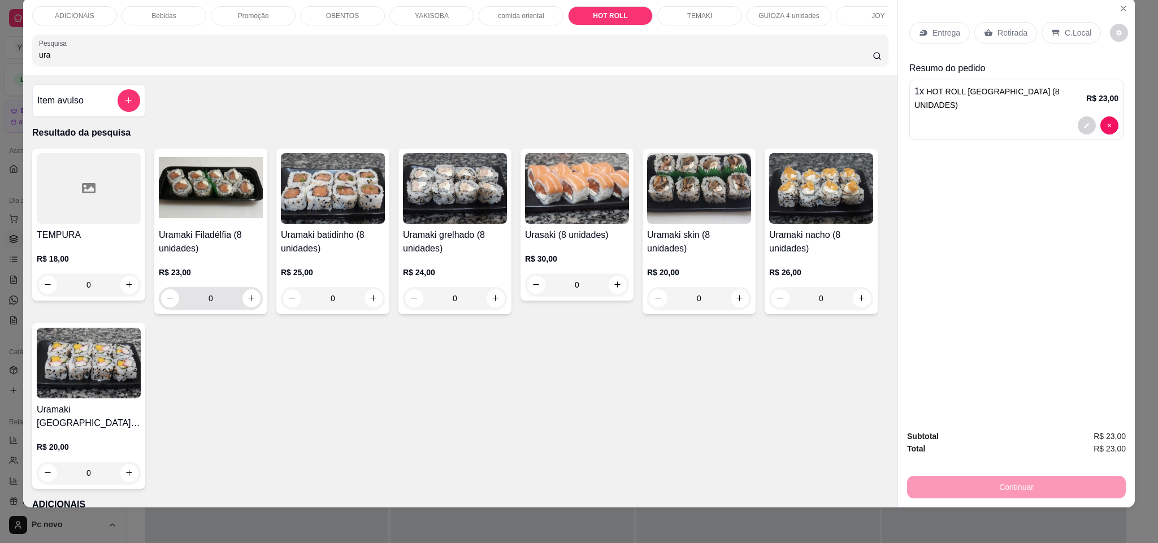
type input "ura"
click at [249, 307] on button "increase-product-quantity" at bounding box center [252, 298] width 18 height 18
type input "1"
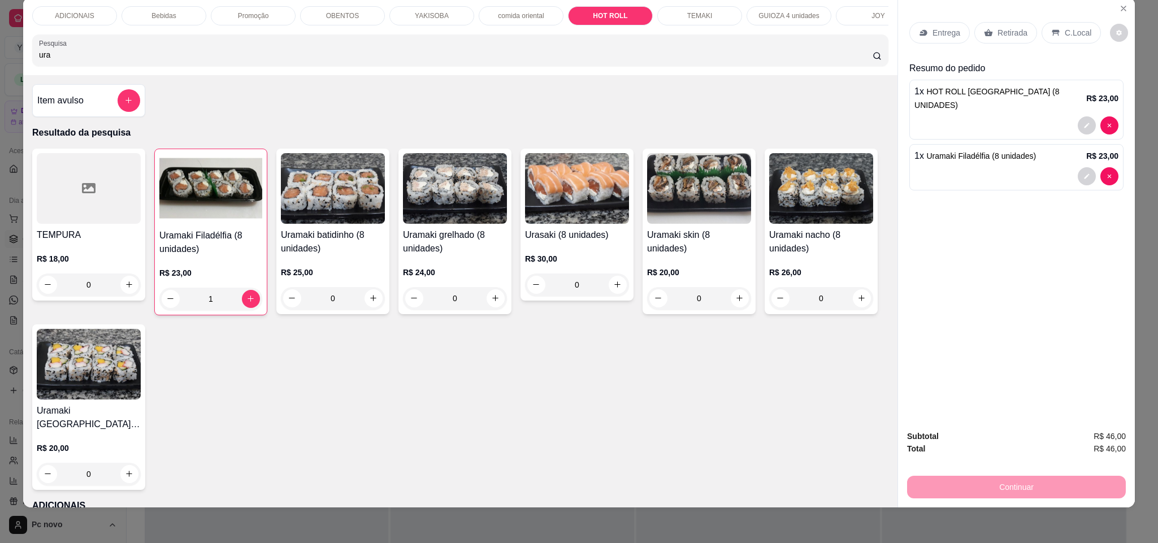
click at [933, 27] on p "Entrega" at bounding box center [947, 32] width 28 height 11
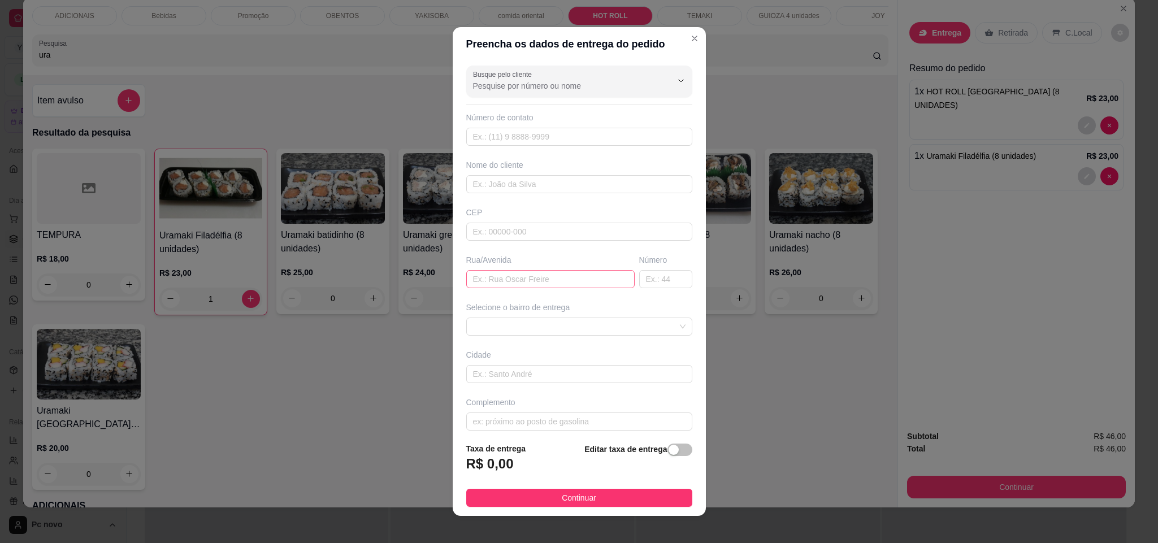
click at [528, 290] on div "Busque pelo cliente Número de contato Nome do cliente CEP Rua/Avenida Número Se…" at bounding box center [579, 247] width 253 height 373
click at [533, 282] on input "text" at bounding box center [550, 279] width 168 height 18
click at [536, 282] on input "text" at bounding box center [550, 279] width 168 height 18
paste input "rua Anna Correia Galante"
type input "rua Anna Correia Galante"
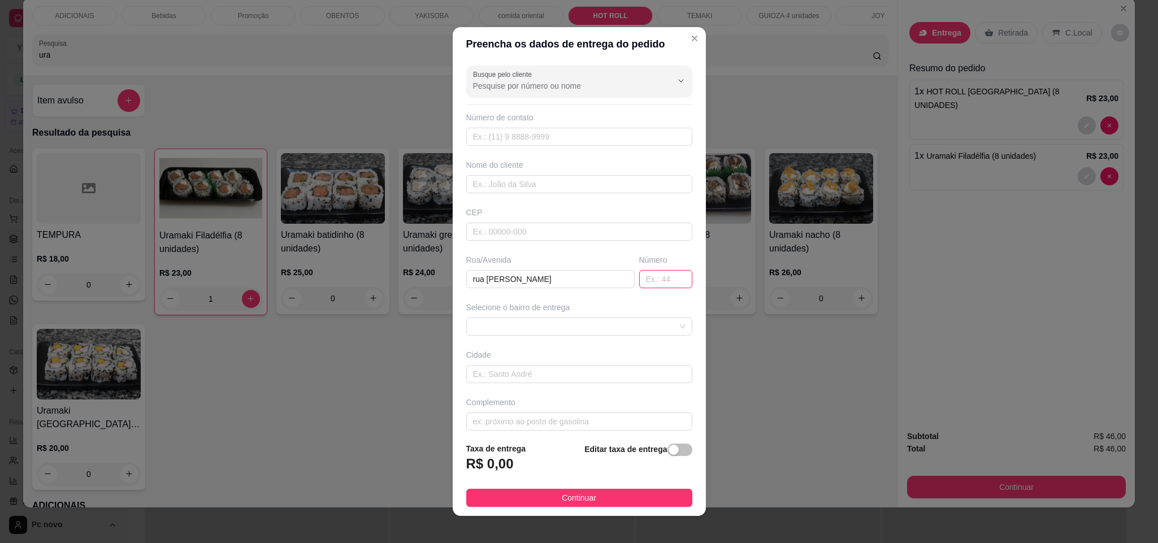
click at [639, 280] on input "text" at bounding box center [665, 279] width 53 height 18
type input "45"
click at [668, 447] on span "button" at bounding box center [680, 450] width 25 height 12
click at [523, 481] on footer "Taxa de entrega 0,00 Editar taxa de entrega Continuar" at bounding box center [579, 473] width 253 height 85
click at [523, 475] on input "0,00" at bounding box center [527, 468] width 121 height 21
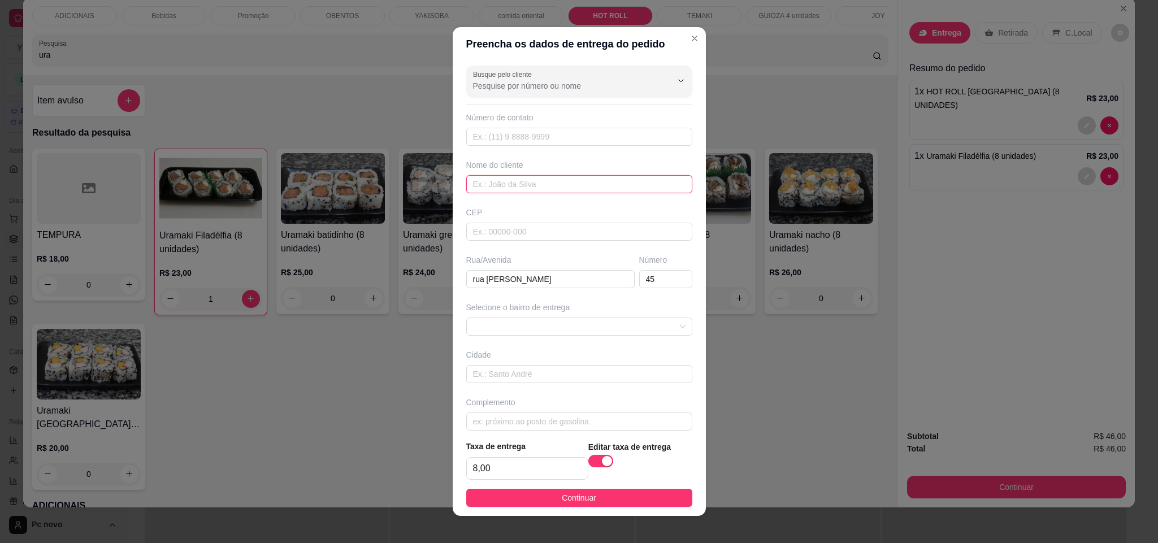
click at [525, 193] on input "text" at bounding box center [579, 184] width 226 height 18
click at [492, 482] on footer "Taxa de entrega 8,00 Editar taxa de entrega Continuar" at bounding box center [579, 473] width 253 height 85
click at [502, 472] on input "8,00" at bounding box center [527, 468] width 121 height 21
click at [528, 335] on span at bounding box center [579, 326] width 213 height 17
type input "7,00"
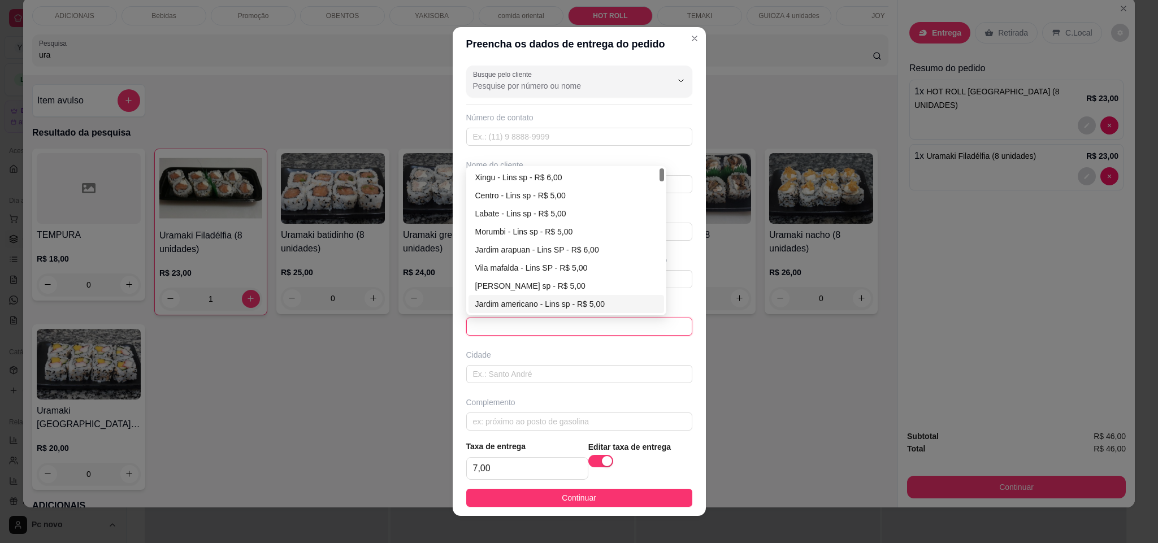
click at [523, 332] on span at bounding box center [579, 326] width 213 height 17
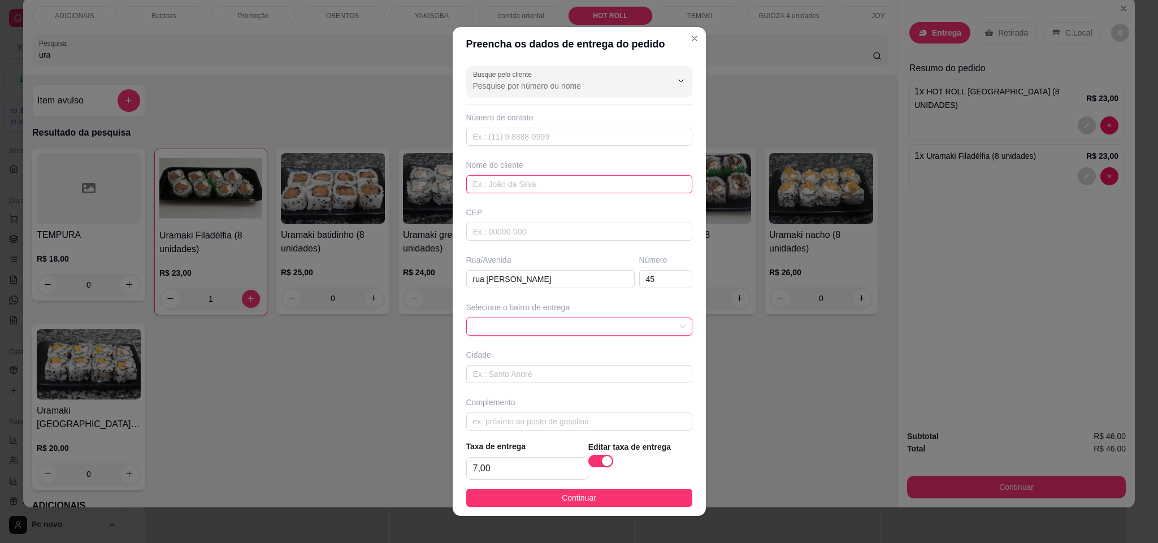
click at [505, 188] on input "text" at bounding box center [579, 184] width 226 height 18
paste input "Louise"
type input "Louise"
click at [550, 227] on input "text" at bounding box center [579, 232] width 226 height 18
click at [563, 141] on input "text" at bounding box center [579, 137] width 226 height 18
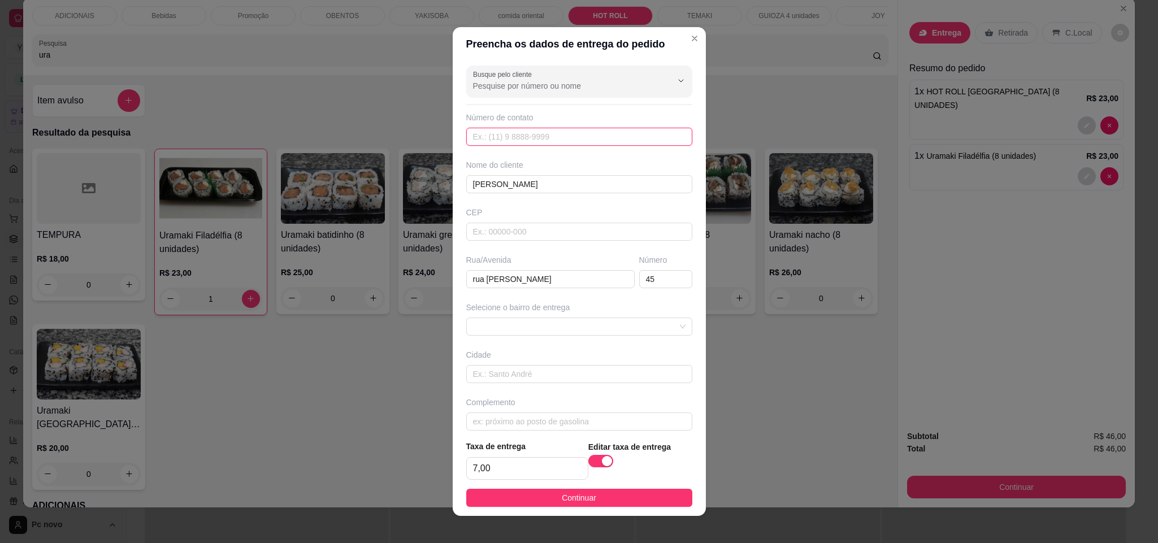
paste input "(14) 99127-8876"
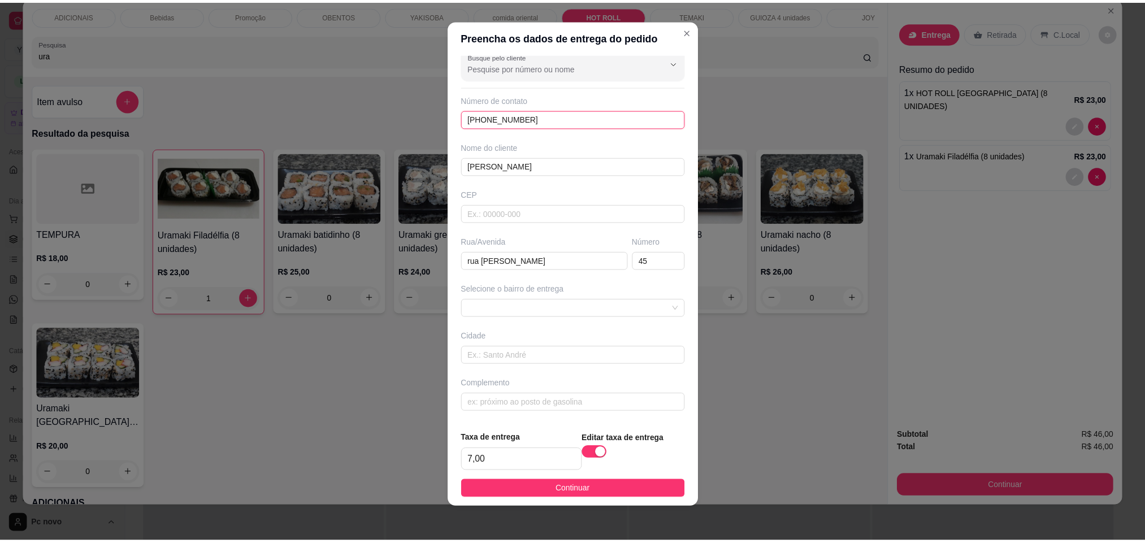
scroll to position [9, 0]
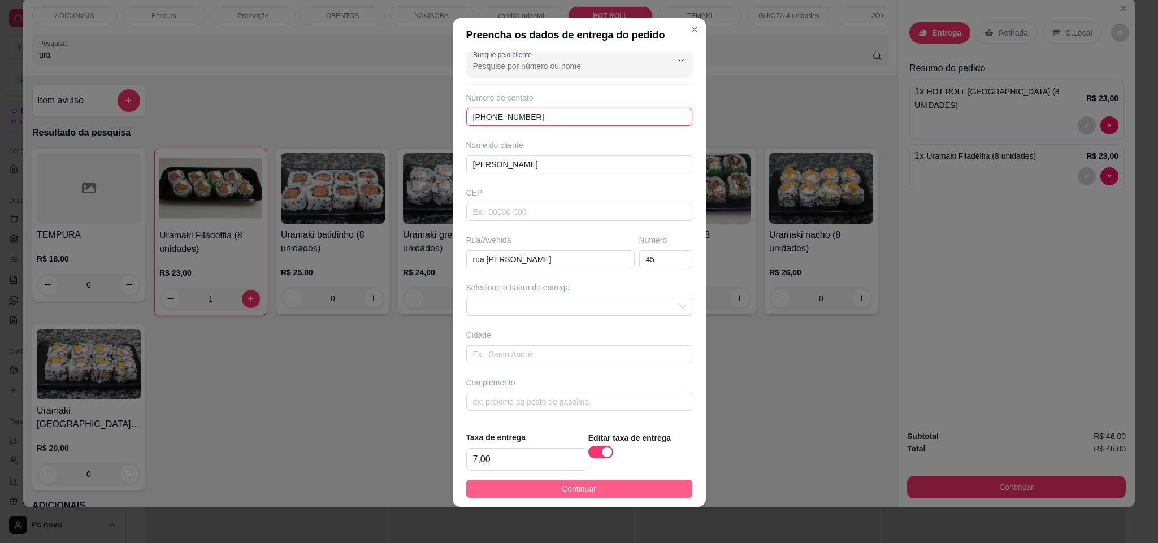
type input "(14) 99127-8876"
click at [572, 498] on button "Continuar" at bounding box center [579, 489] width 226 height 18
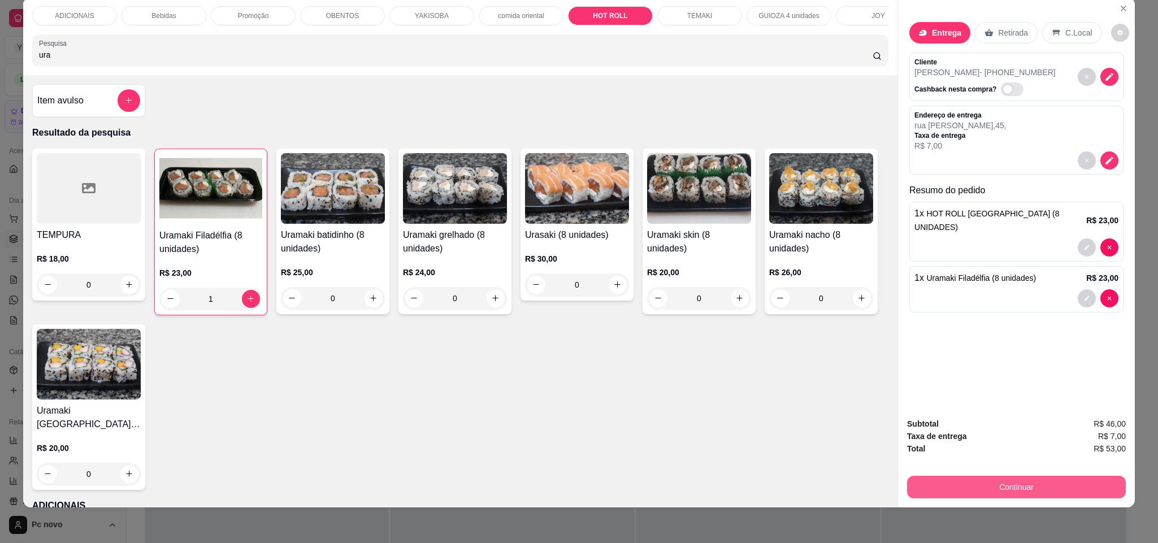
click at [1028, 480] on button "Continuar" at bounding box center [1016, 487] width 219 height 23
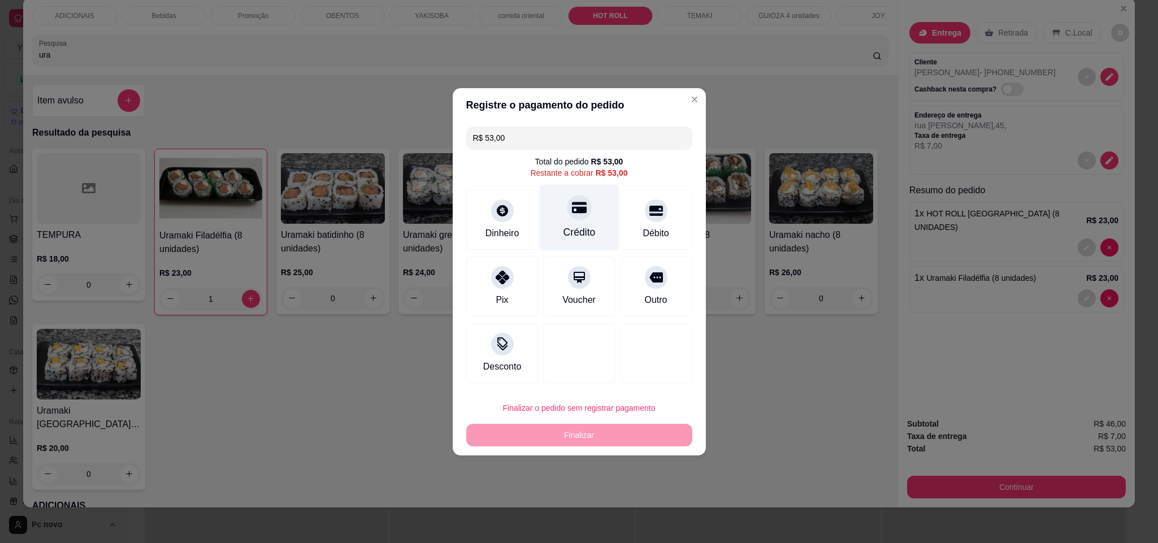
click at [564, 218] on div "Crédito" at bounding box center [579, 217] width 80 height 66
type input "R$ 0,00"
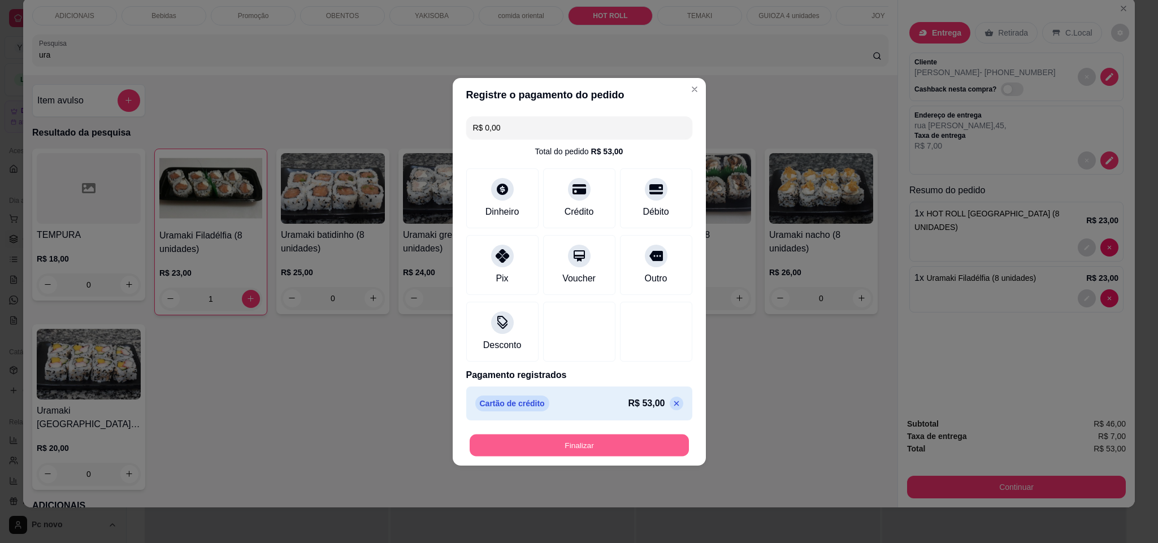
click at [570, 448] on button "Finalizar" at bounding box center [579, 445] width 219 height 22
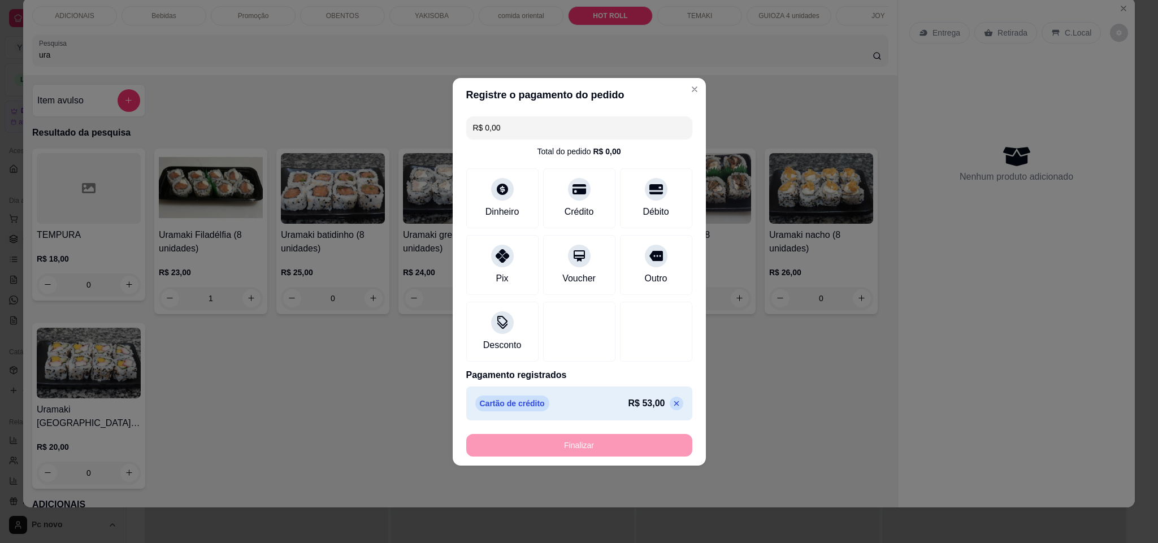
type input "0"
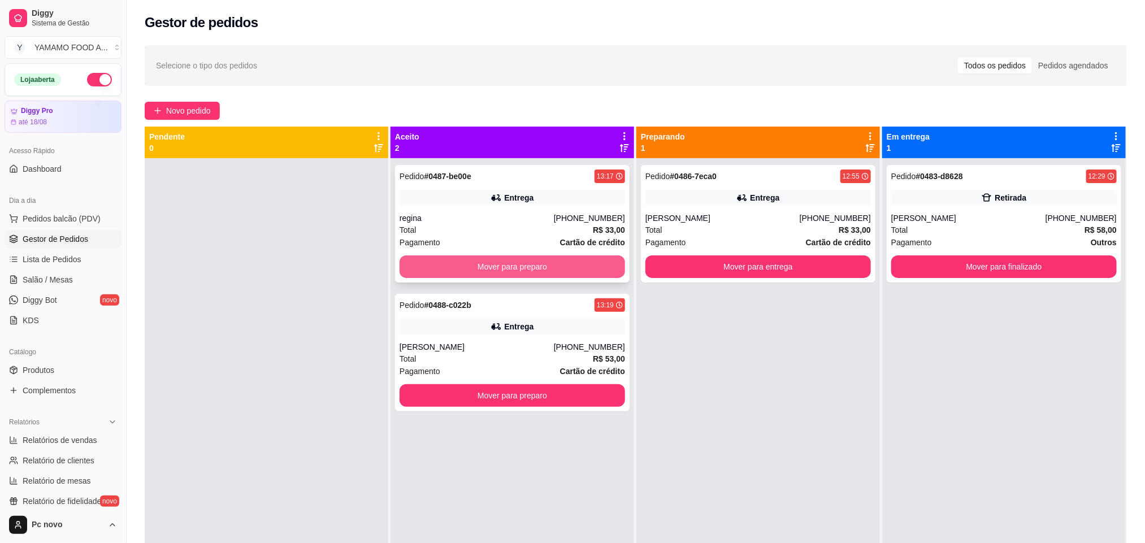
click at [544, 263] on button "Mover para preparo" at bounding box center [513, 267] width 226 height 23
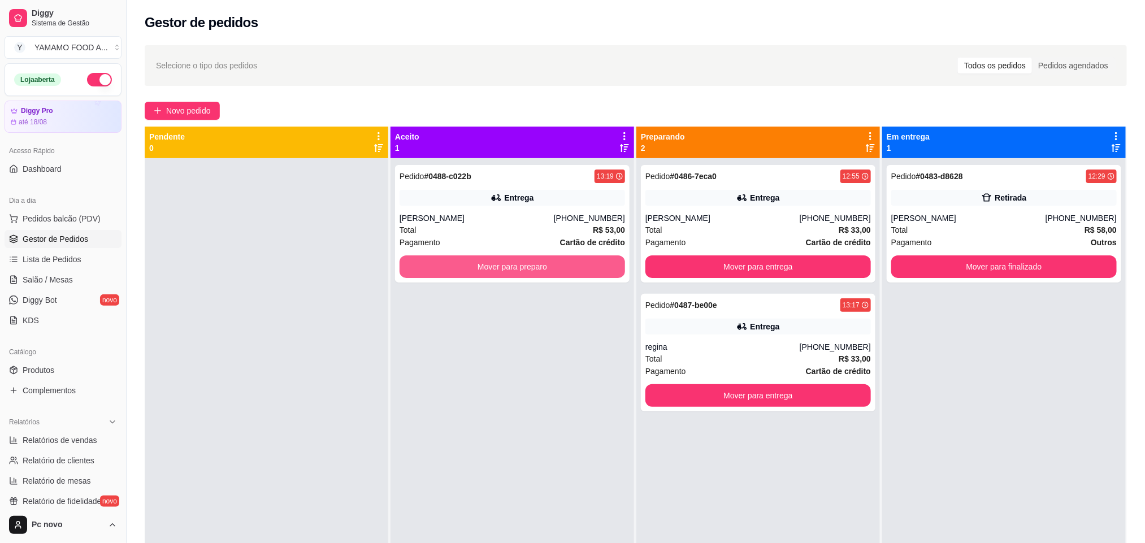
click at [544, 263] on button "Mover para preparo" at bounding box center [513, 267] width 226 height 23
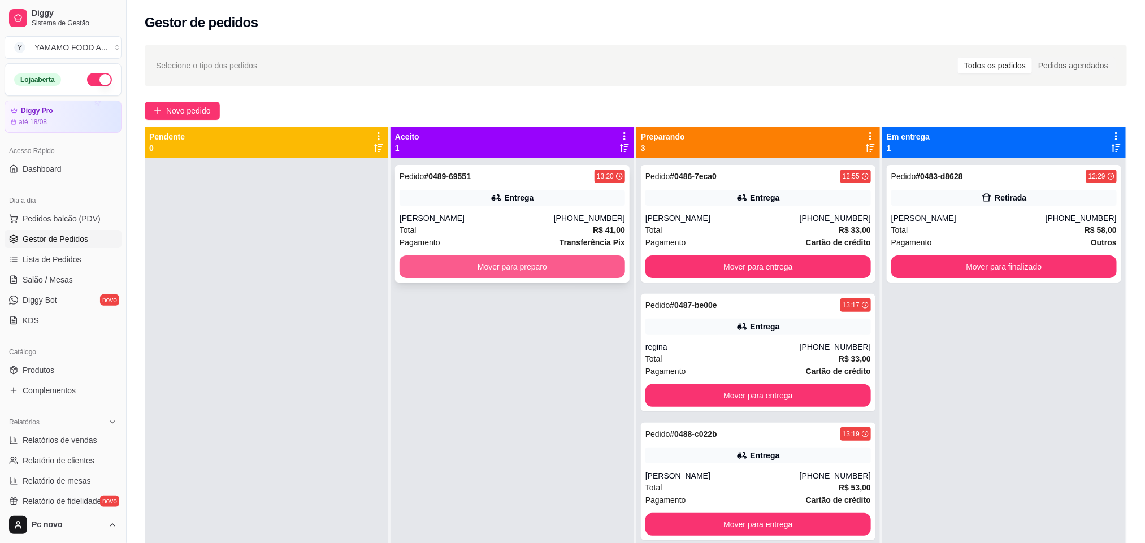
click at [462, 270] on button "Mover para preparo" at bounding box center [513, 267] width 226 height 23
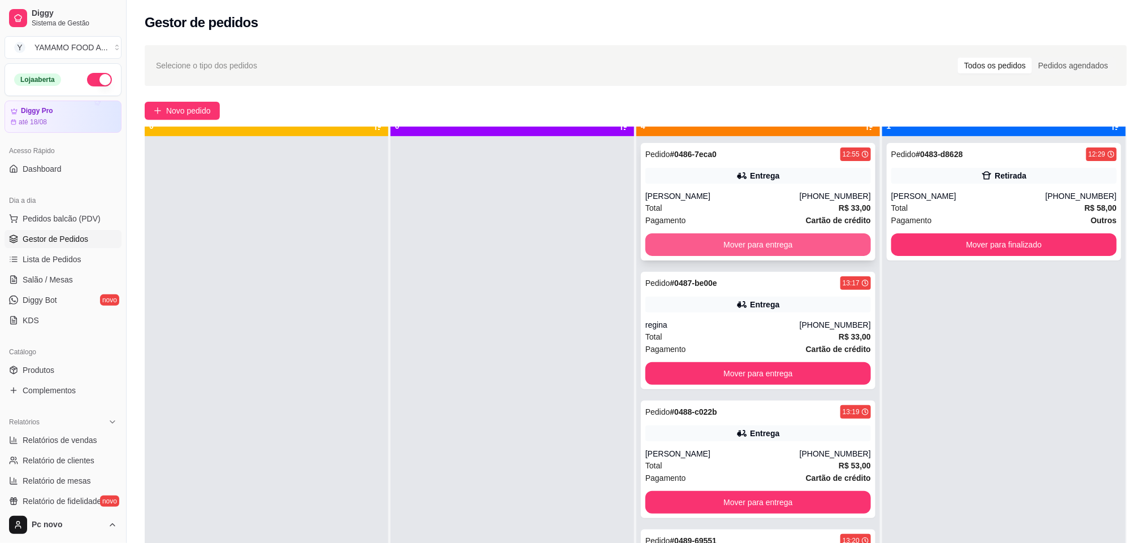
scroll to position [31, 0]
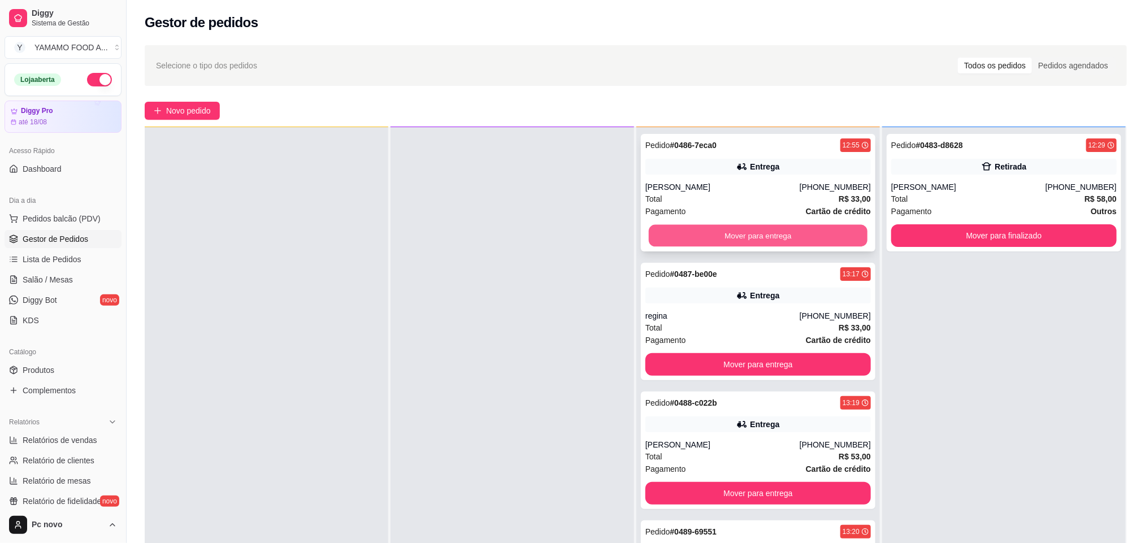
click at [746, 238] on button "Mover para entrega" at bounding box center [758, 236] width 219 height 22
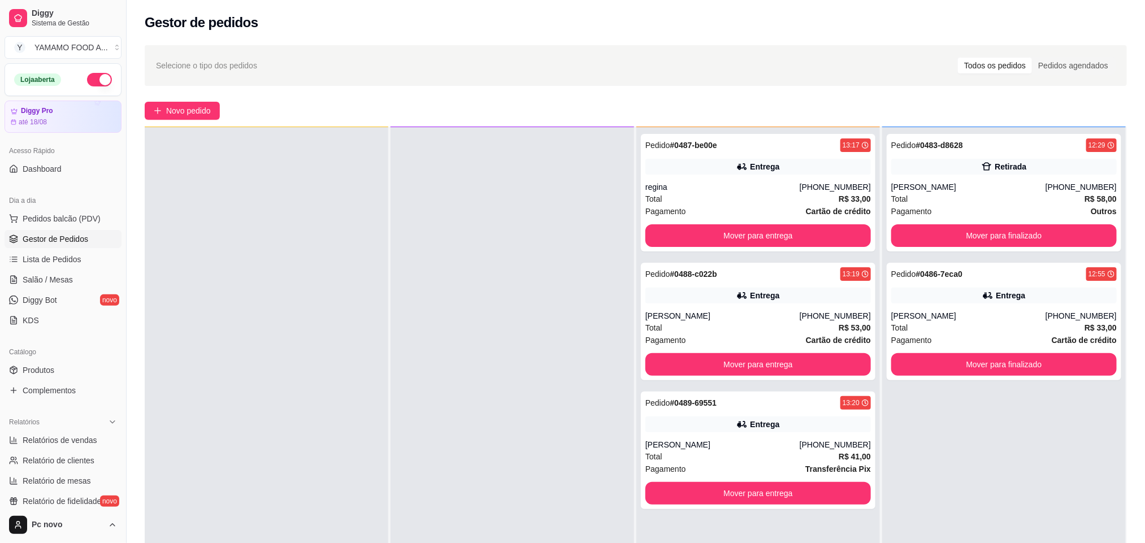
click at [746, 238] on button "Mover para entrega" at bounding box center [759, 235] width 226 height 23
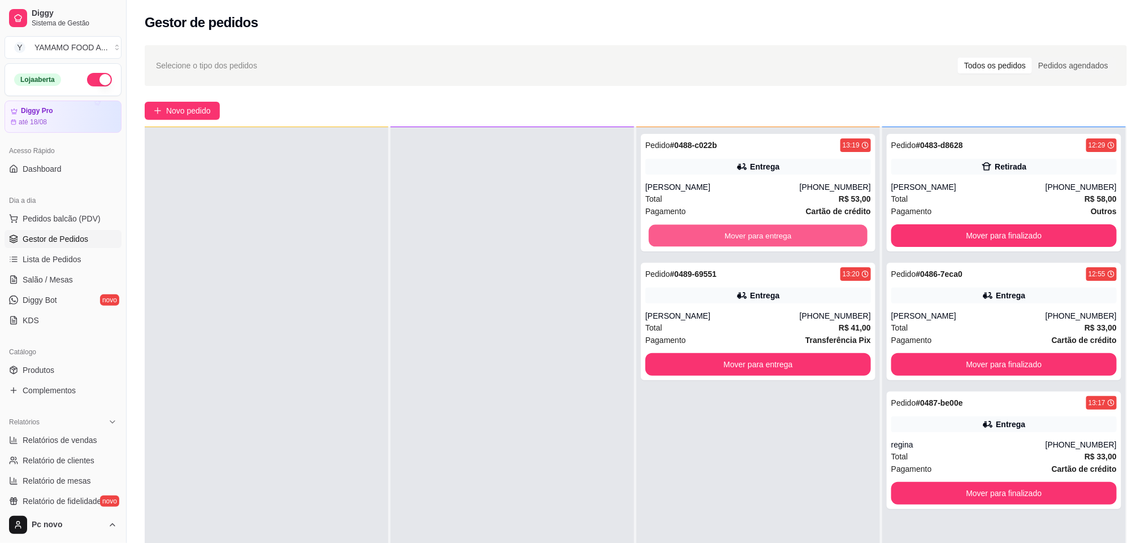
click at [746, 238] on button "Mover para entrega" at bounding box center [758, 236] width 219 height 22
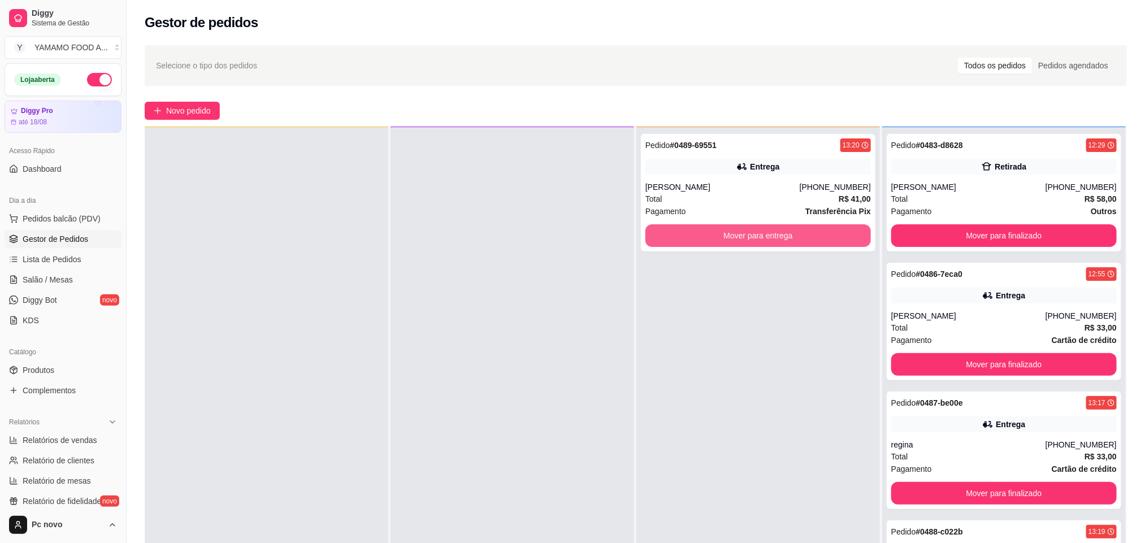
click at [746, 238] on button "Mover para entrega" at bounding box center [759, 235] width 226 height 23
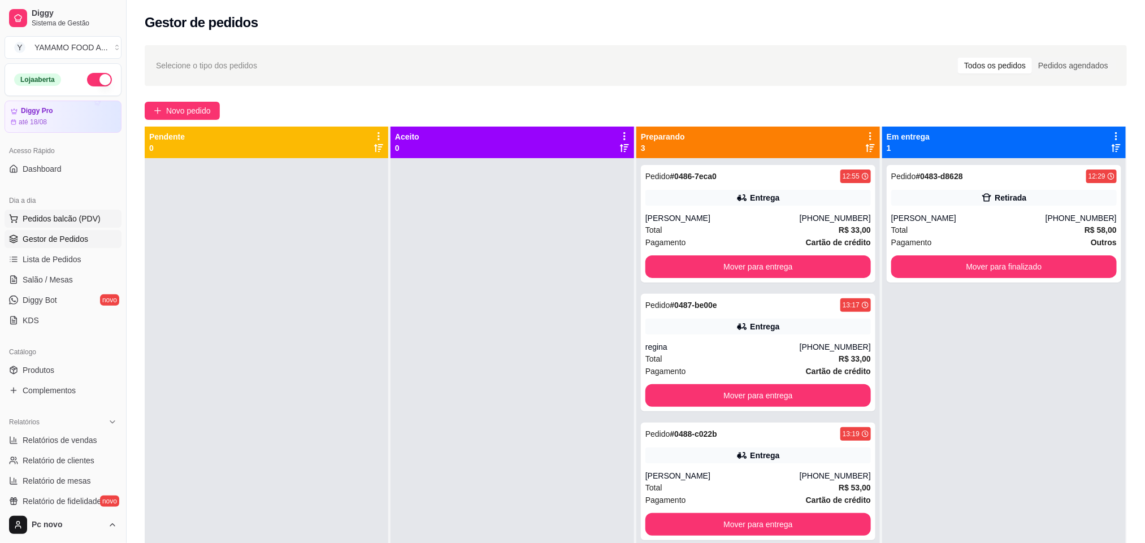
click at [75, 215] on span "Pedidos balcão (PDV)" at bounding box center [62, 218] width 78 height 11
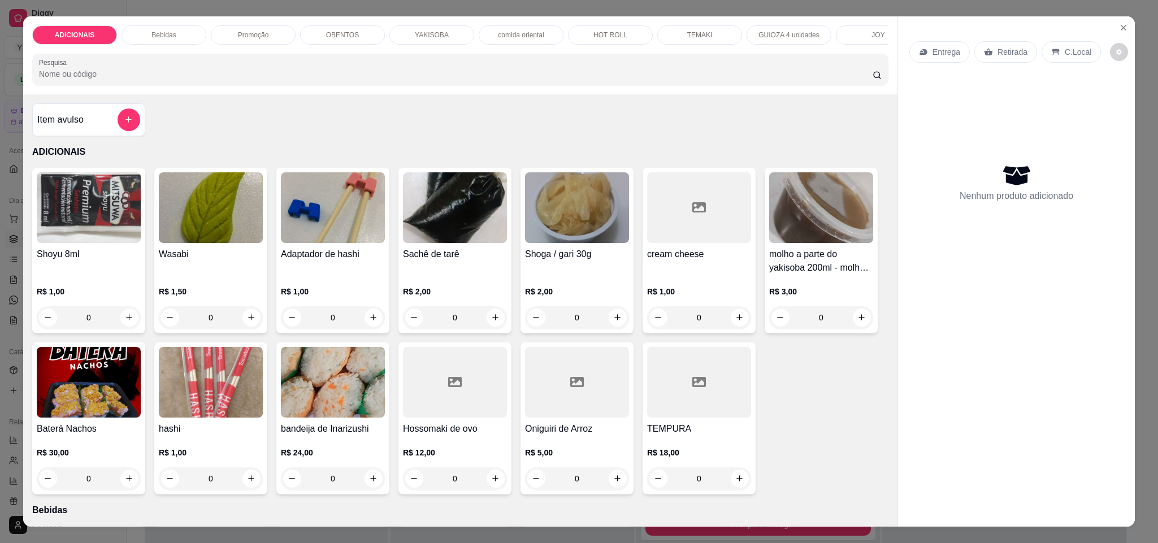
click at [409, 39] on div "YAKISOBA" at bounding box center [432, 34] width 85 height 19
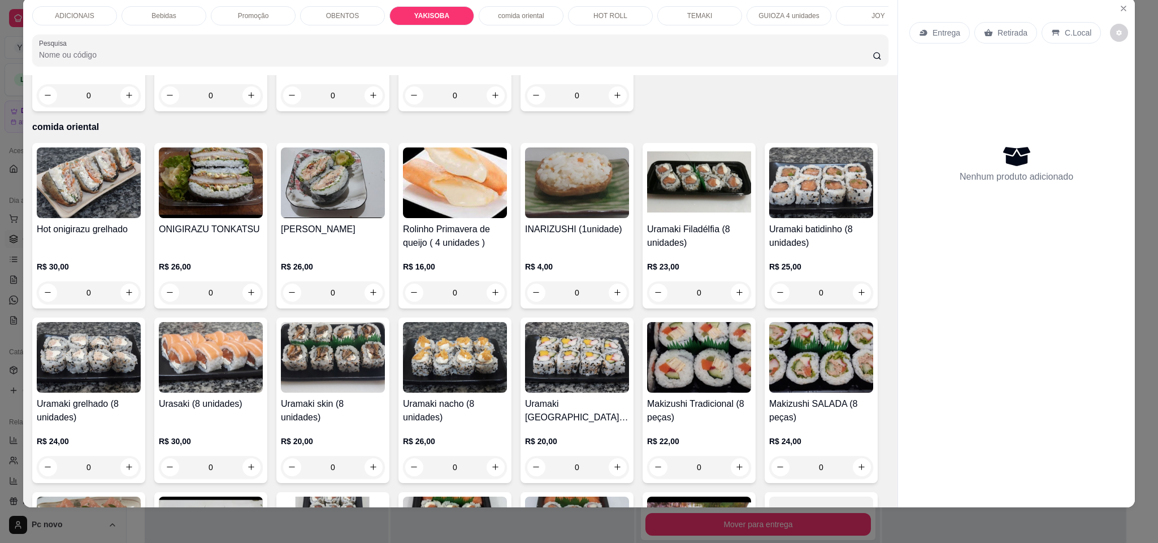
type input "1"
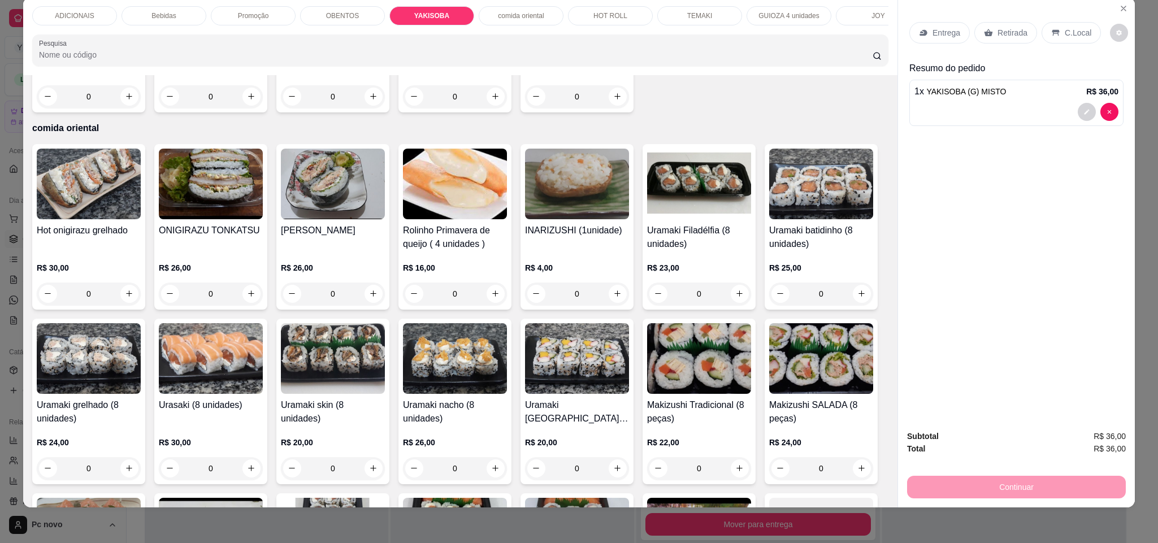
click at [926, 39] on div "Entrega" at bounding box center [940, 32] width 60 height 21
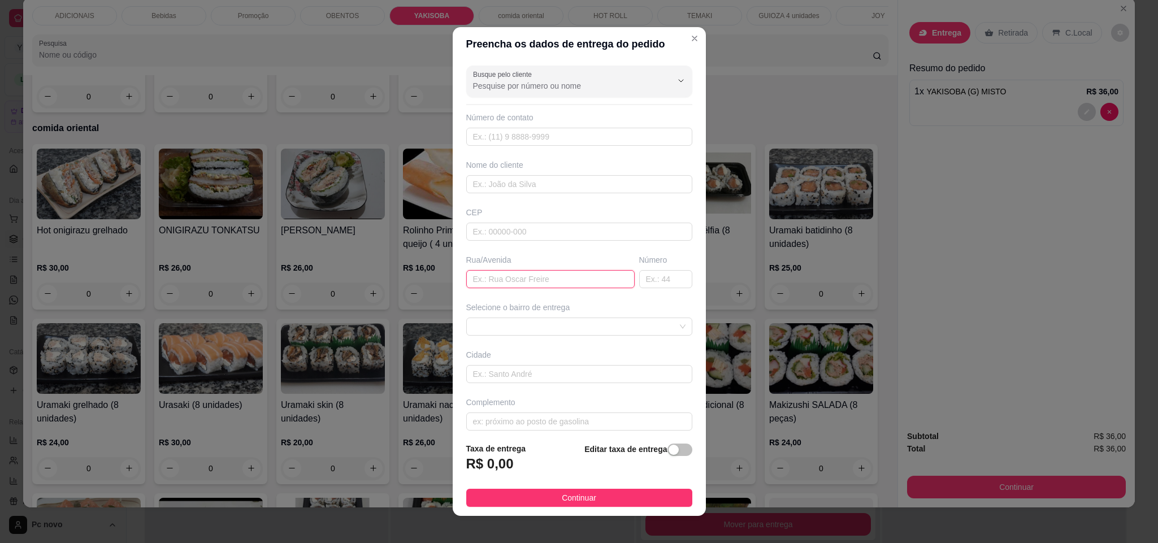
click at [516, 283] on input "text" at bounding box center [550, 279] width 168 height 18
type input "TREZE DE MAIO"
type input "115"
click at [511, 185] on input "text" at bounding box center [579, 184] width 226 height 18
type input "r"
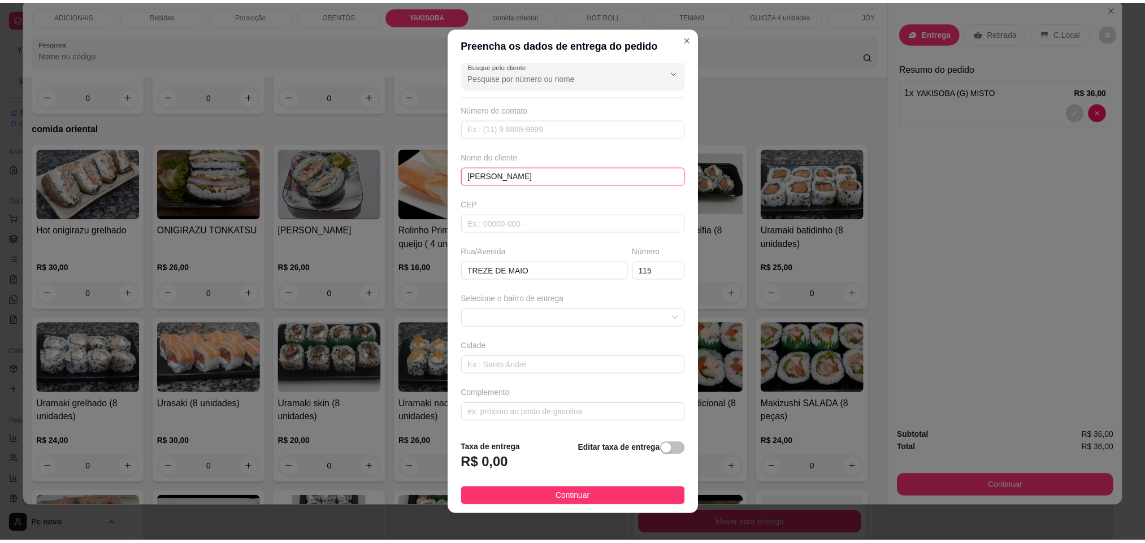
scroll to position [12, 0]
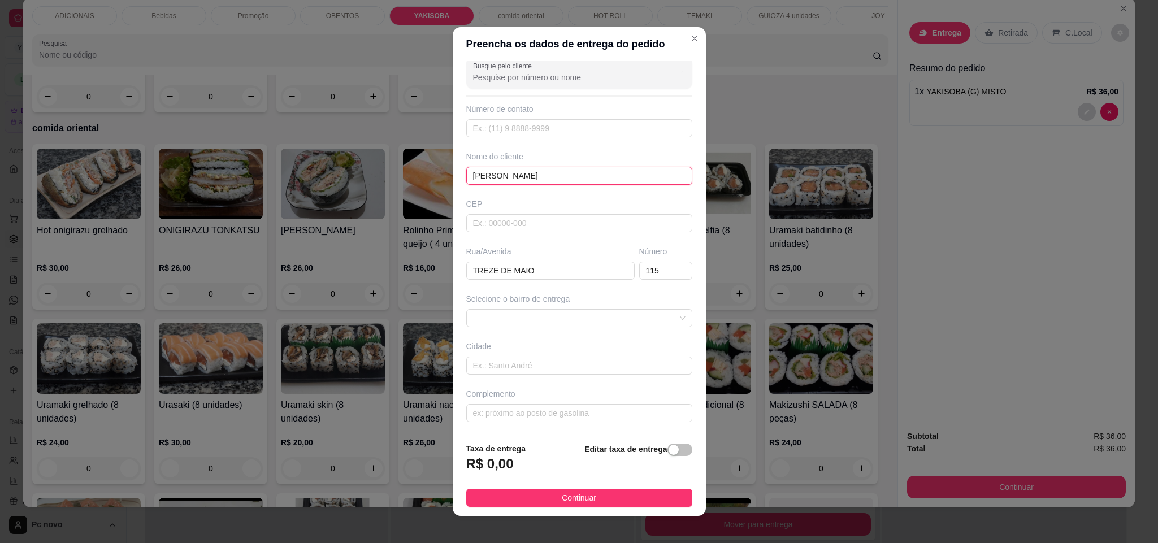
type input "Rita de Cássia"
click at [561, 306] on div "Selecione o bairro de entrega" at bounding box center [579, 310] width 231 height 34
click at [561, 312] on span at bounding box center [579, 318] width 213 height 17
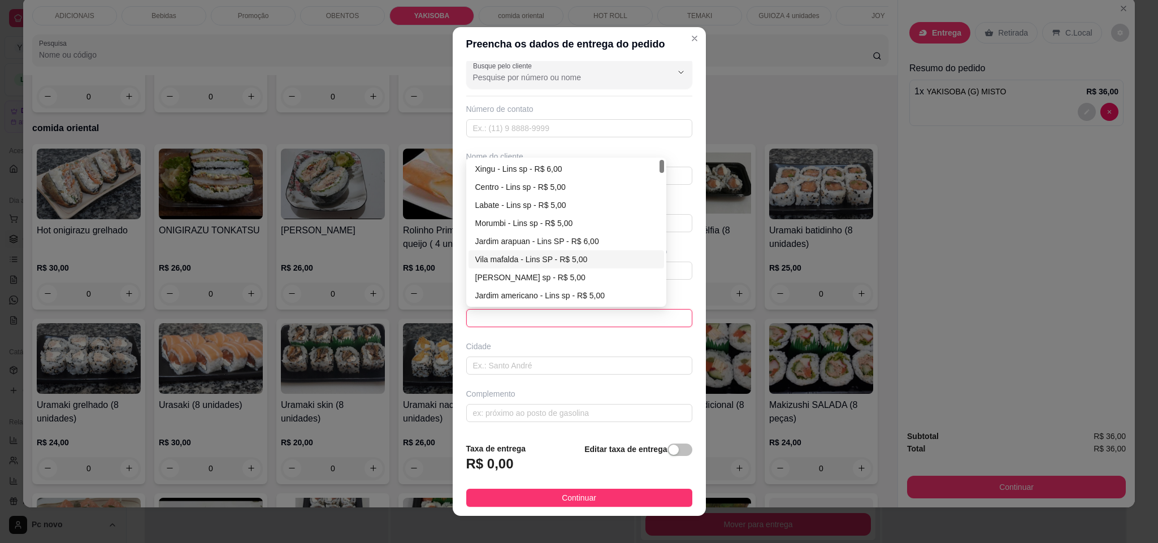
click at [534, 318] on span at bounding box center [579, 318] width 213 height 17
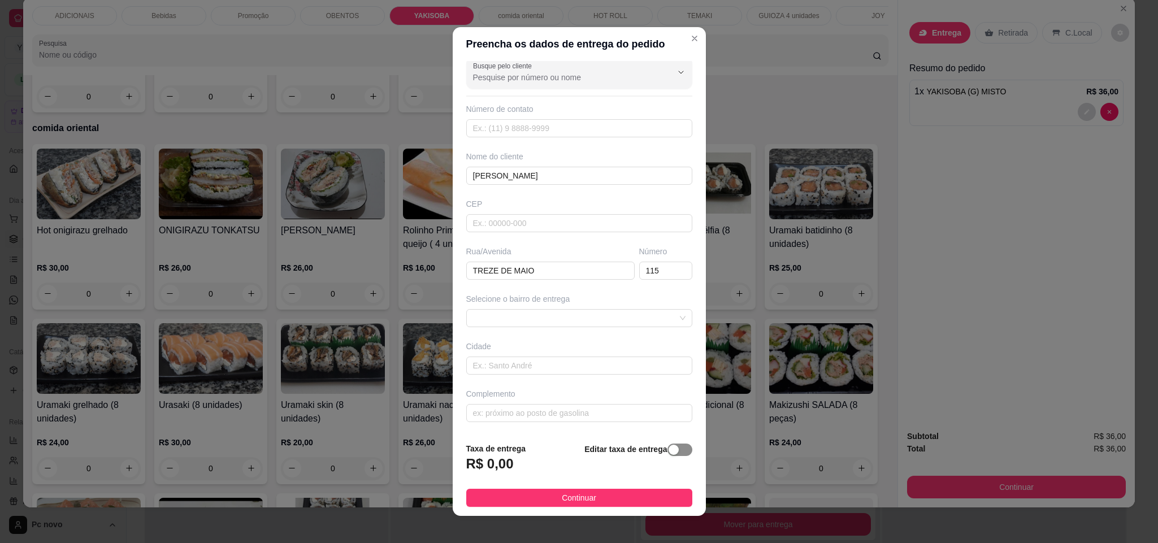
click at [669, 448] on div "button" at bounding box center [674, 450] width 10 height 10
click at [521, 459] on input "0,00" at bounding box center [527, 468] width 121 height 21
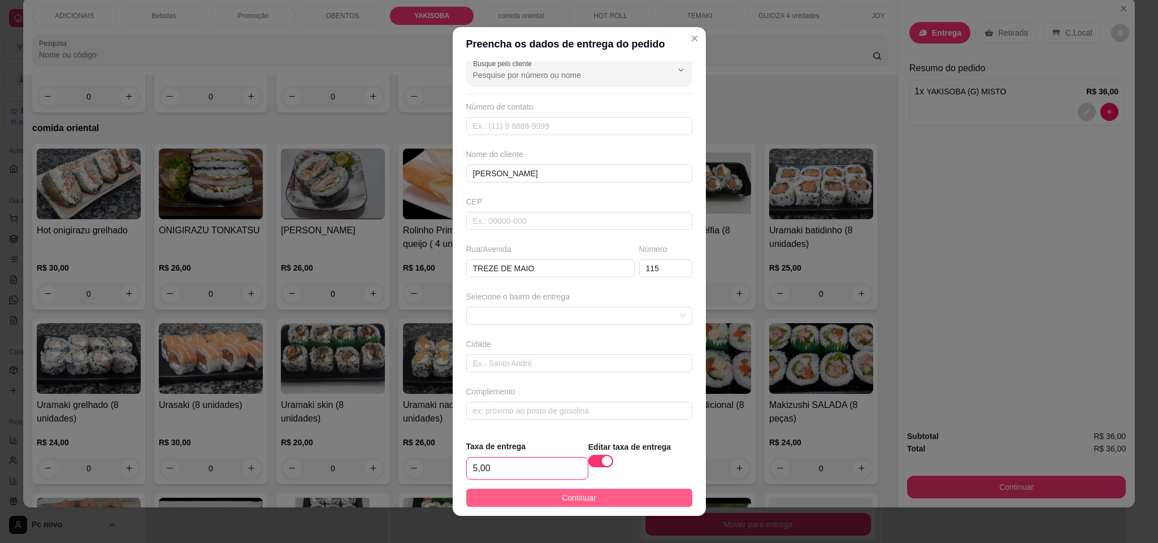
type input "5,00"
click at [502, 492] on button "Continuar" at bounding box center [579, 498] width 226 height 18
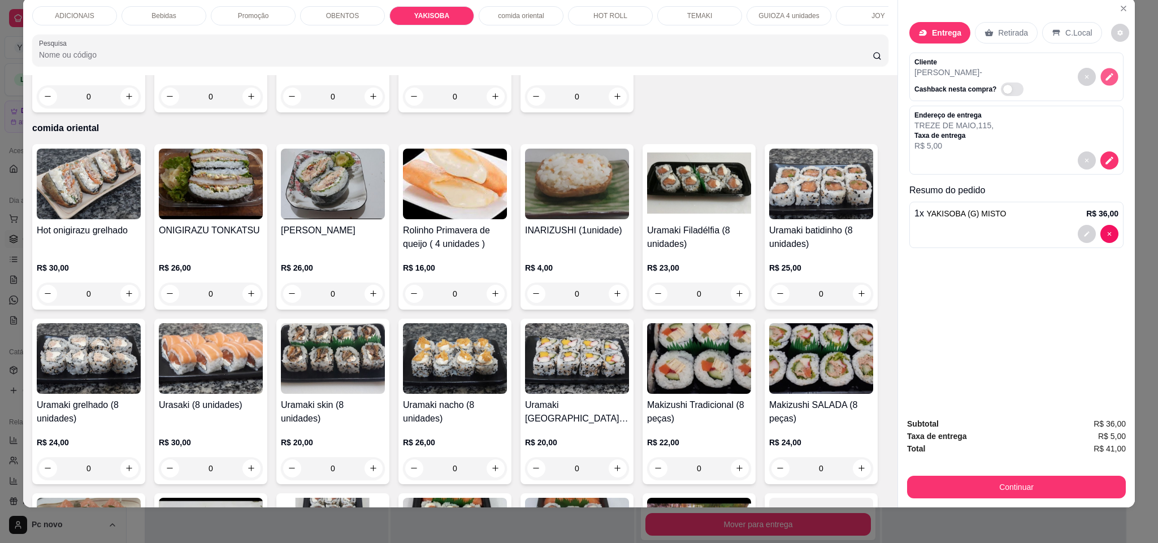
click at [1105, 80] on icon "decrease-product-quantity" at bounding box center [1110, 77] width 10 height 10
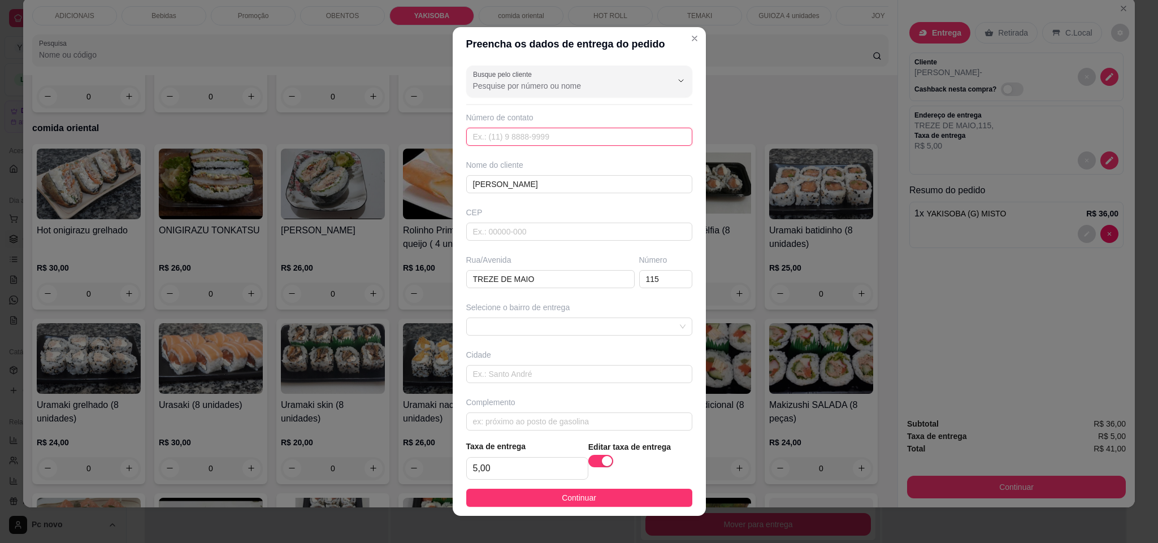
click at [531, 137] on input "text" at bounding box center [579, 137] width 226 height 18
paste input "(14) 99686-0371"
type input "(14) 99686-0371"
drag, startPoint x: 573, startPoint y: 499, endPoint x: 991, endPoint y: 491, distance: 417.9
click at [574, 501] on span "Continuar" at bounding box center [579, 498] width 34 height 12
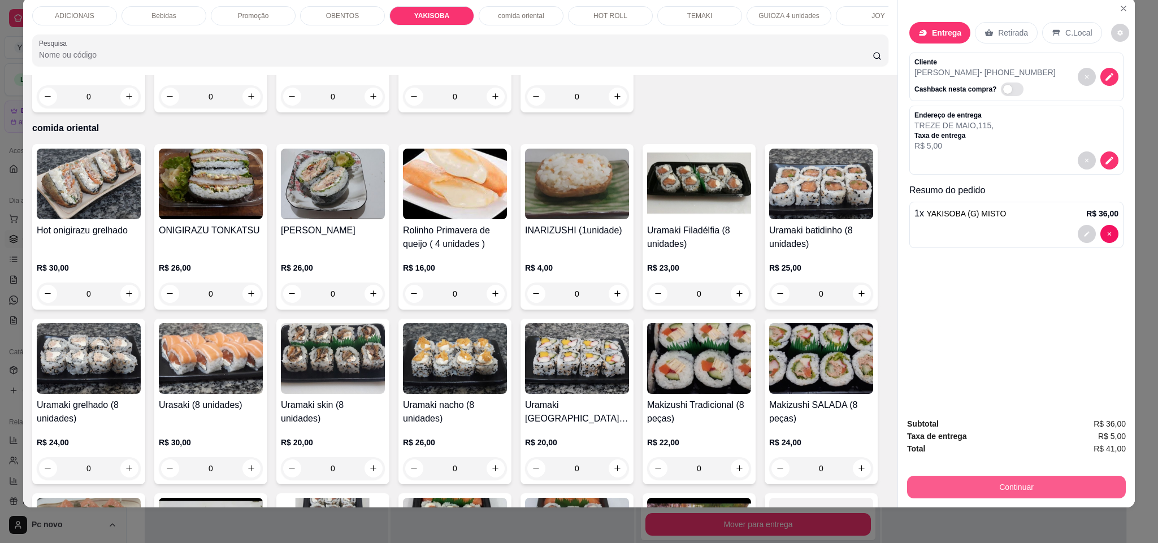
click at [1077, 487] on button "Continuar" at bounding box center [1016, 487] width 219 height 23
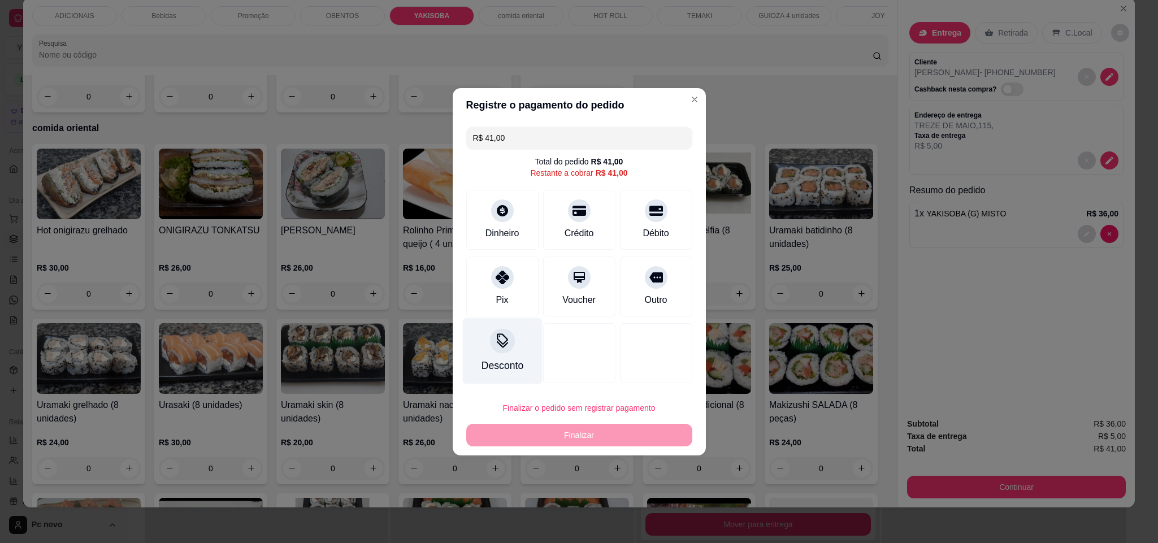
click at [497, 305] on div "Pix" at bounding box center [502, 287] width 72 height 60
type input "R$ 0,00"
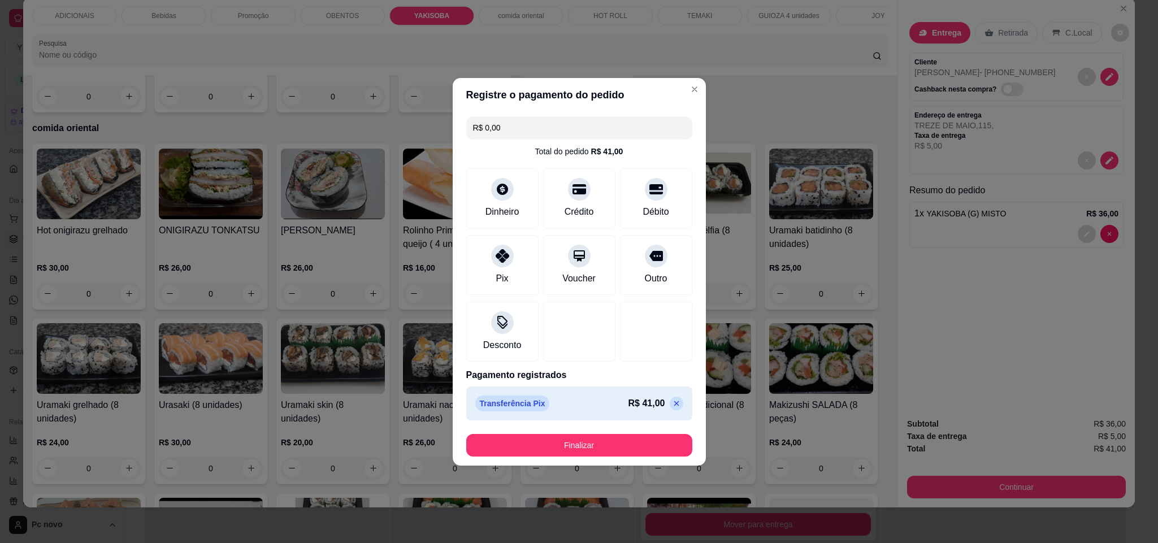
click at [587, 457] on footer "Finalizar" at bounding box center [579, 445] width 253 height 41
click at [589, 451] on button "Finalizar" at bounding box center [579, 445] width 226 height 23
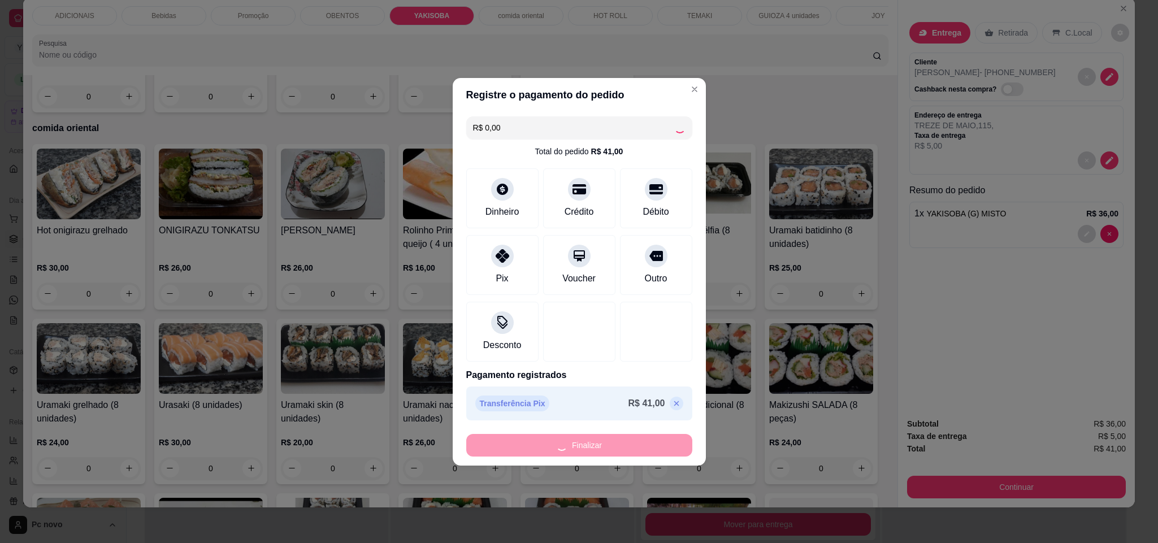
type input "0"
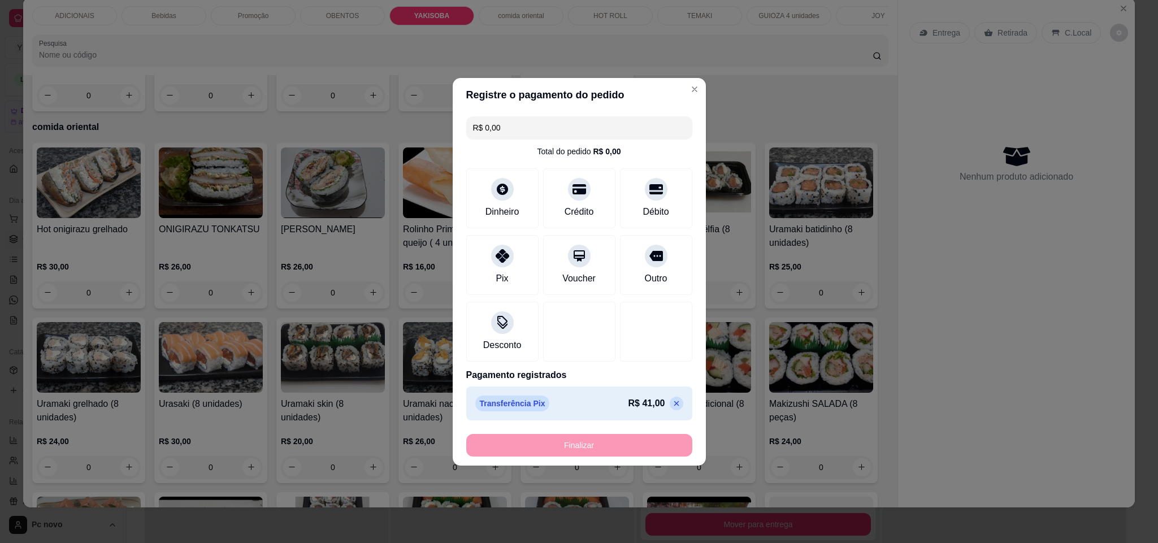
type input "-R$ 41,00"
